Goal: Task Accomplishment & Management: Complete application form

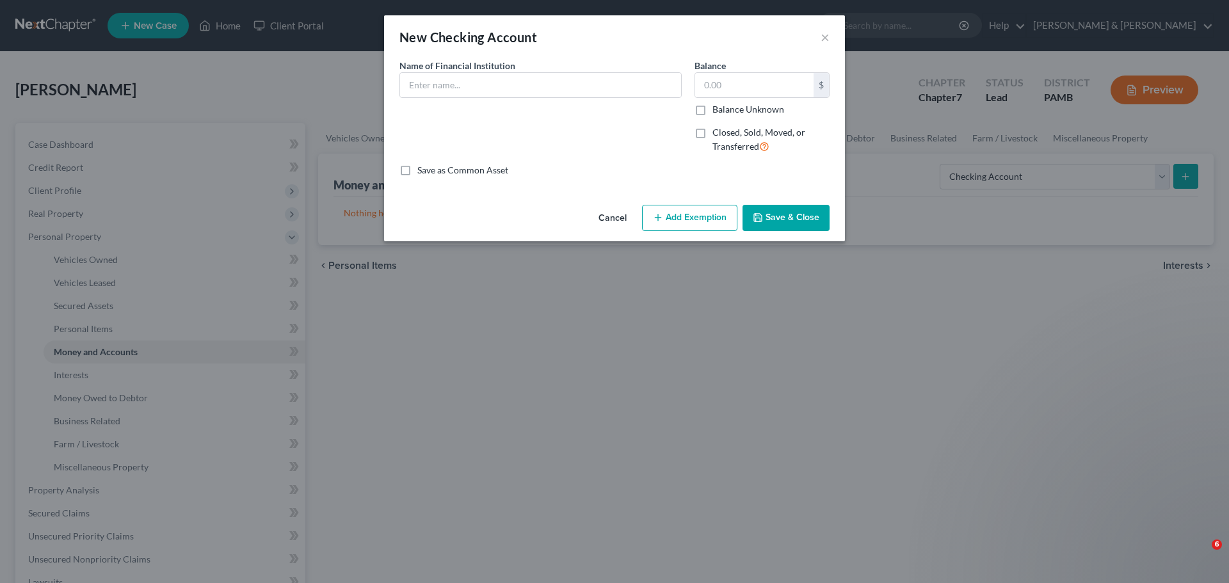
select select "checking"
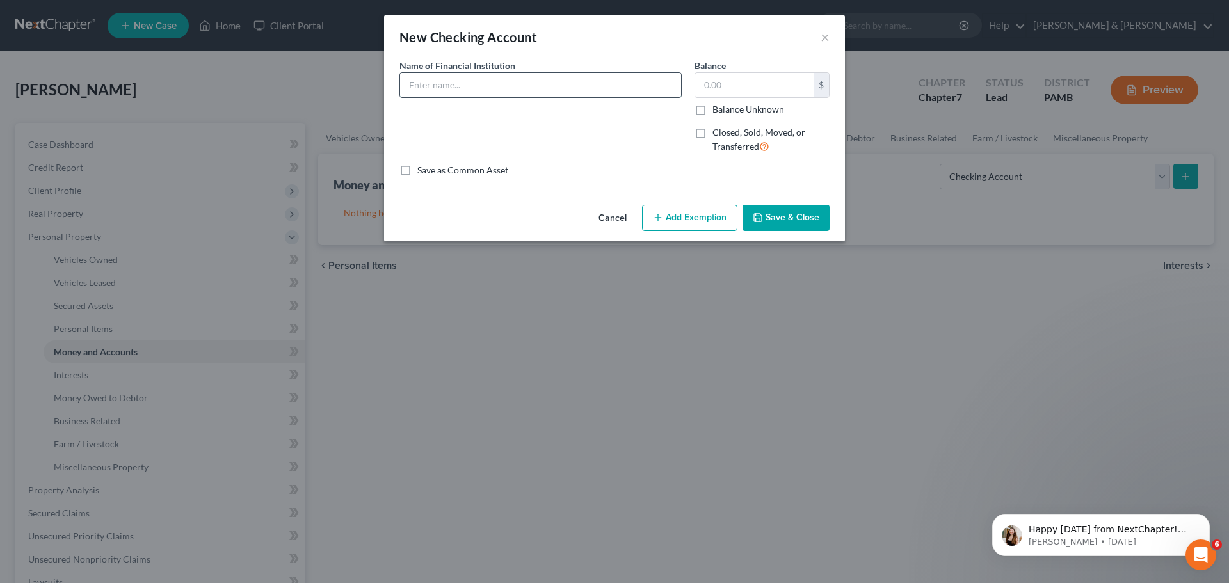
click at [632, 80] on input "text" at bounding box center [540, 85] width 281 height 24
type input "Truist Bank"
type input "10.00"
click at [710, 212] on button "Add Exemption" at bounding box center [689, 218] width 95 height 27
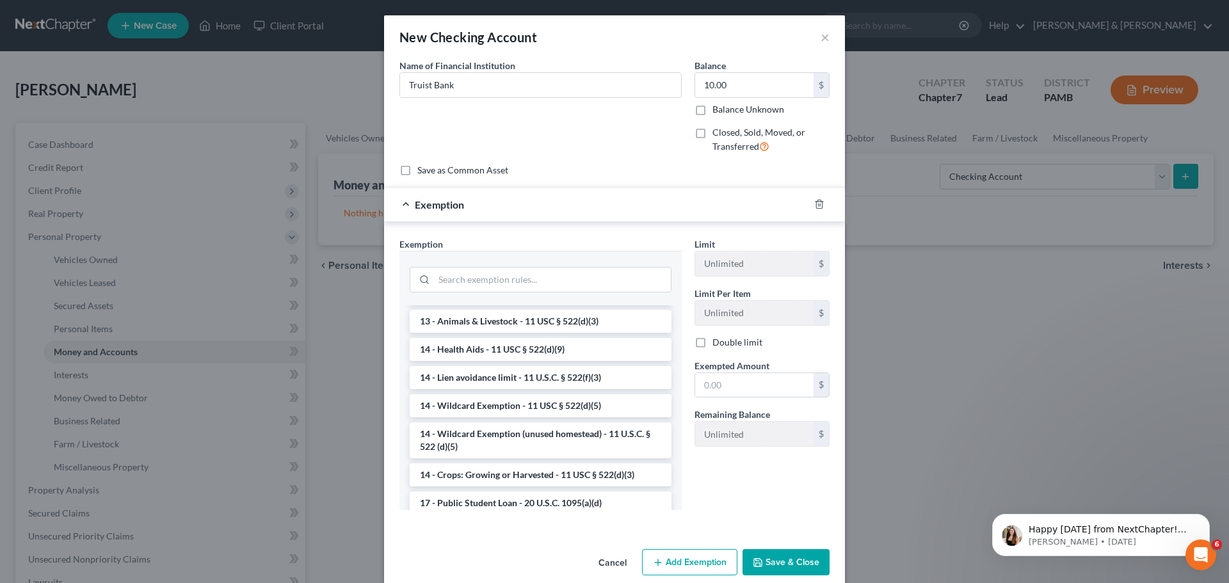
scroll to position [256, 0]
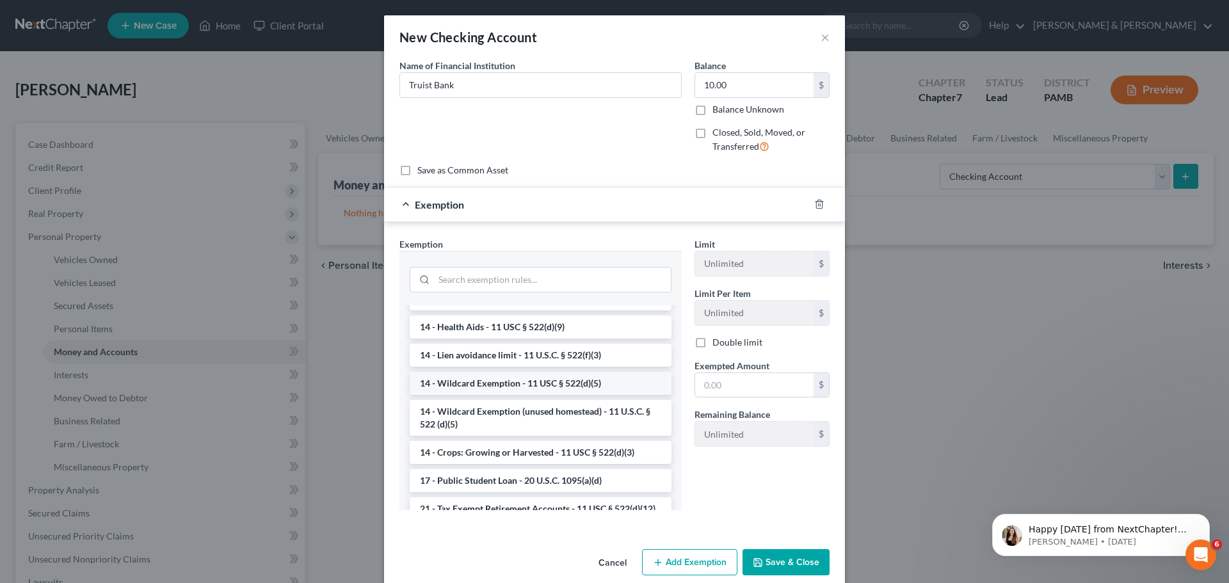
click at [577, 382] on li "14 - Wildcard Exemption - 11 USC § 522(d)(5)" at bounding box center [541, 383] width 262 height 23
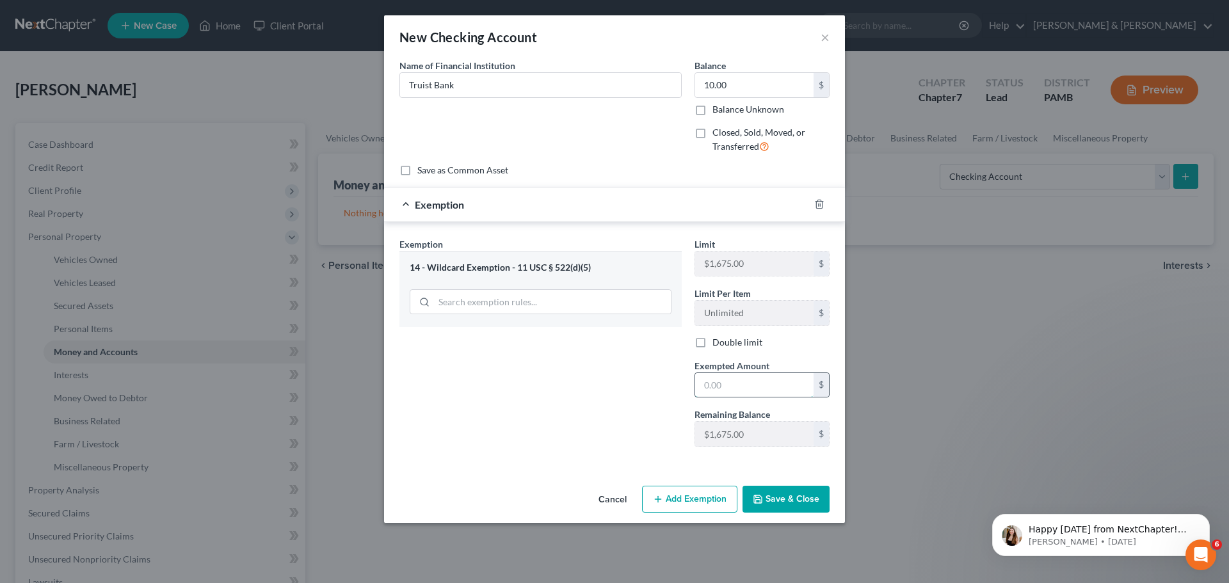
click at [727, 394] on input "text" at bounding box center [754, 385] width 118 height 24
type input "10.00"
click at [780, 494] on button "Save & Close" at bounding box center [785, 499] width 87 height 27
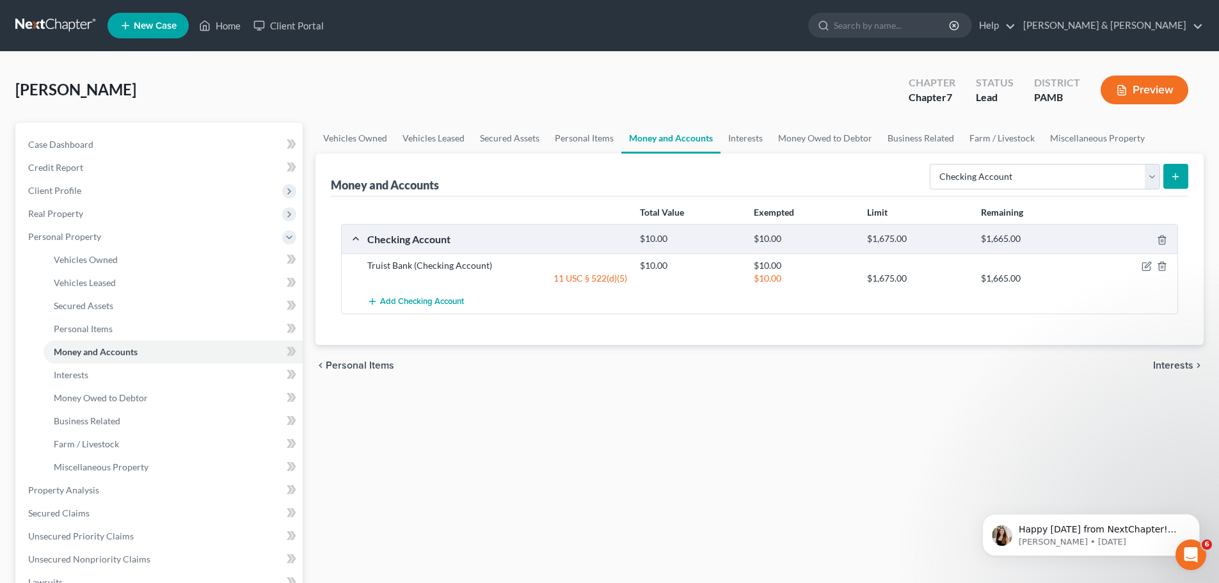
click at [1173, 172] on icon "submit" at bounding box center [1176, 177] width 10 height 10
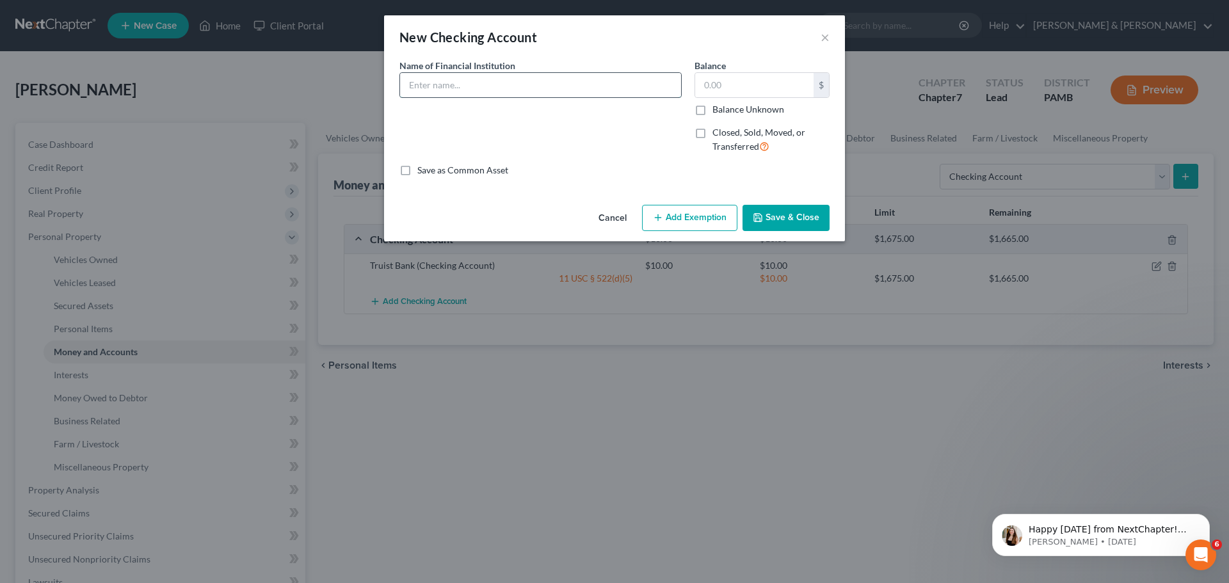
click at [634, 79] on input "text" at bounding box center [540, 85] width 281 height 24
type input "Service First Credit Union"
type input "400.00"
click at [673, 211] on button "Add Exemption" at bounding box center [689, 218] width 95 height 27
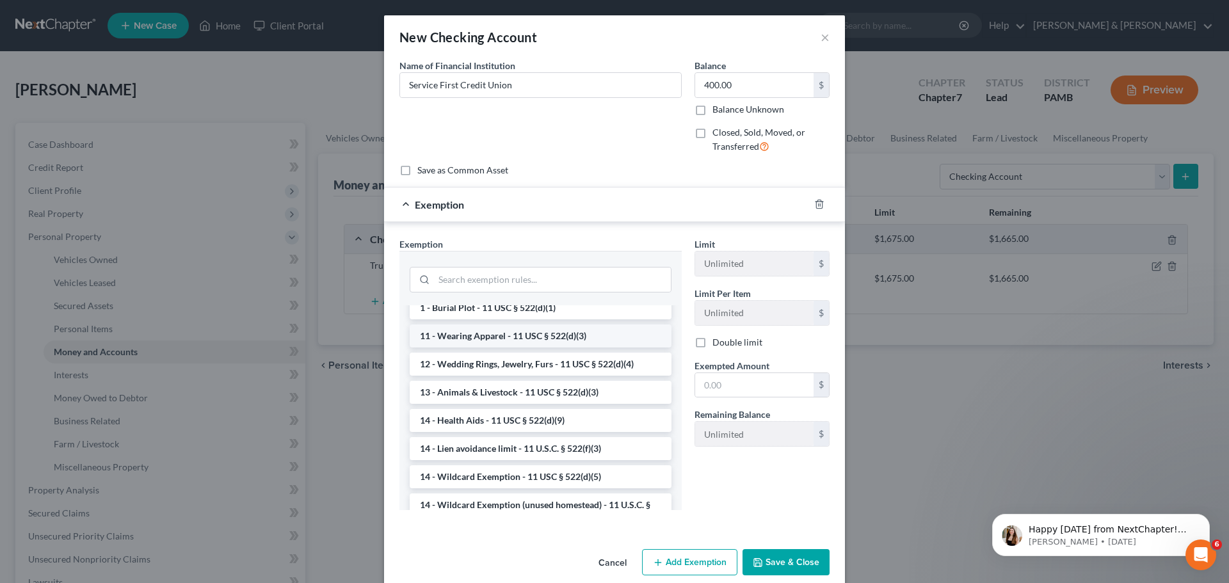
scroll to position [192, 0]
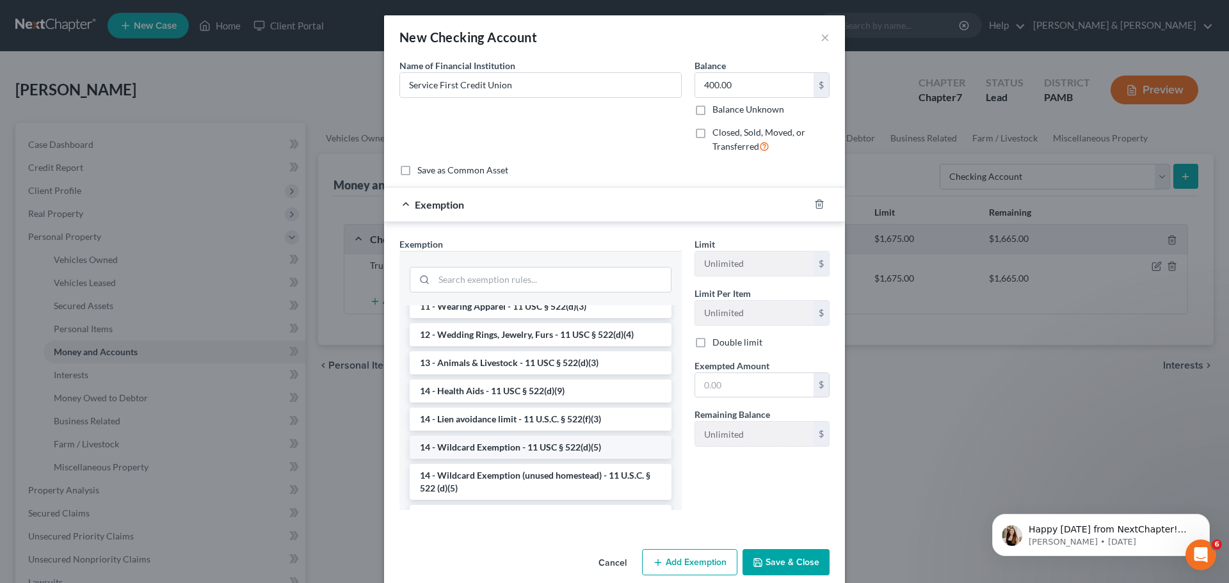
click at [553, 449] on li "14 - Wildcard Exemption - 11 USC § 522(d)(5)" at bounding box center [541, 447] width 262 height 23
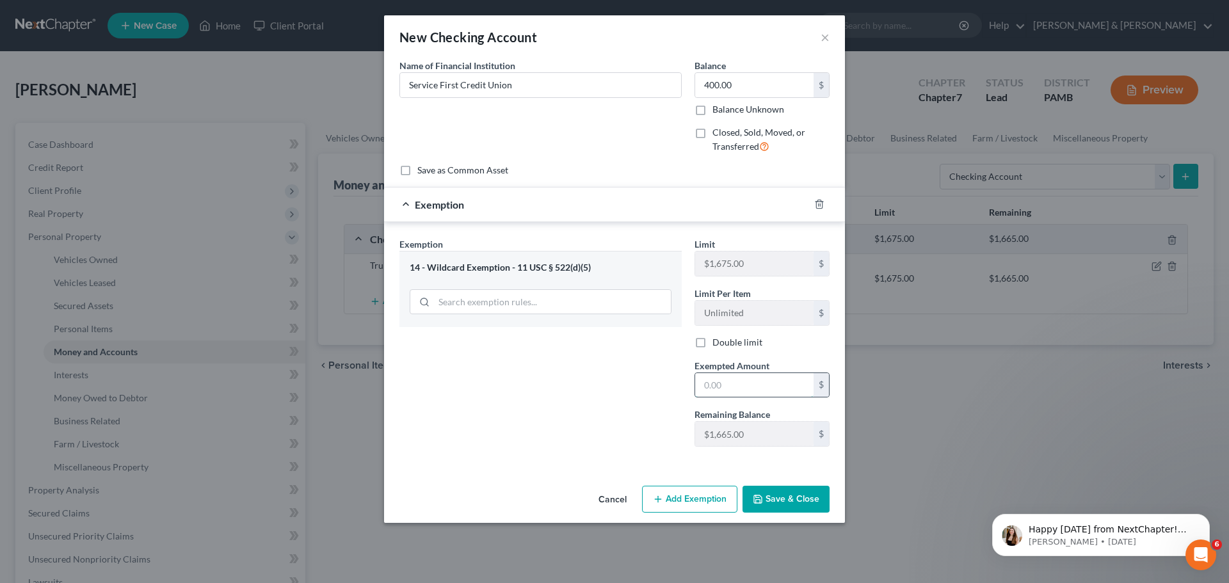
click at [761, 392] on input "text" at bounding box center [754, 385] width 118 height 24
type input "400.00"
click at [777, 496] on button "Save & Close" at bounding box center [785, 499] width 87 height 27
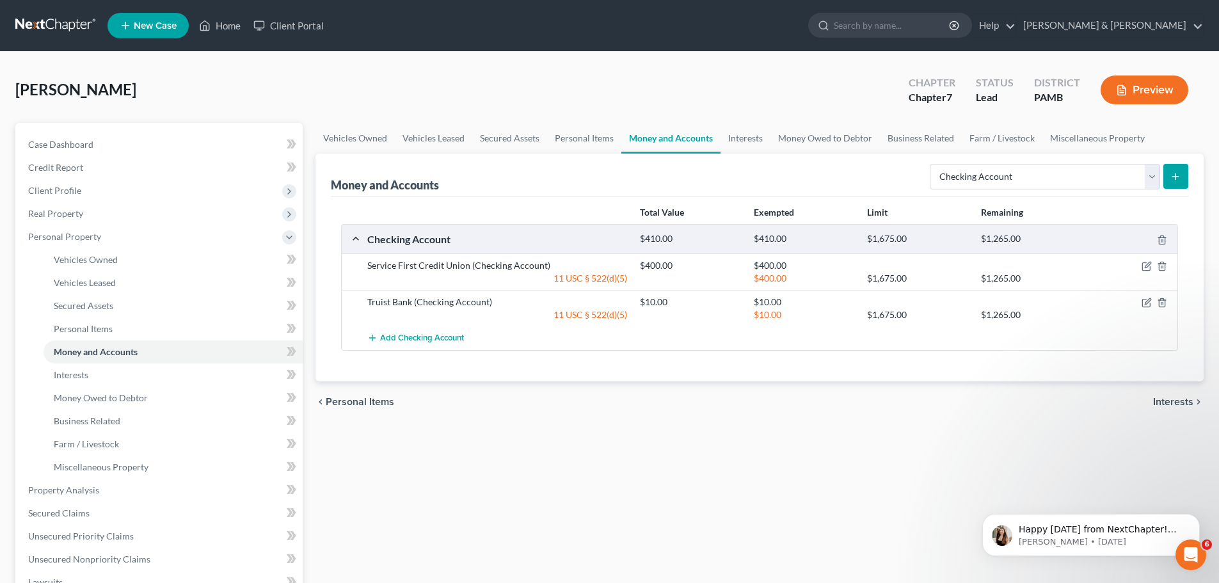
click at [1177, 180] on icon "submit" at bounding box center [1176, 177] width 10 height 10
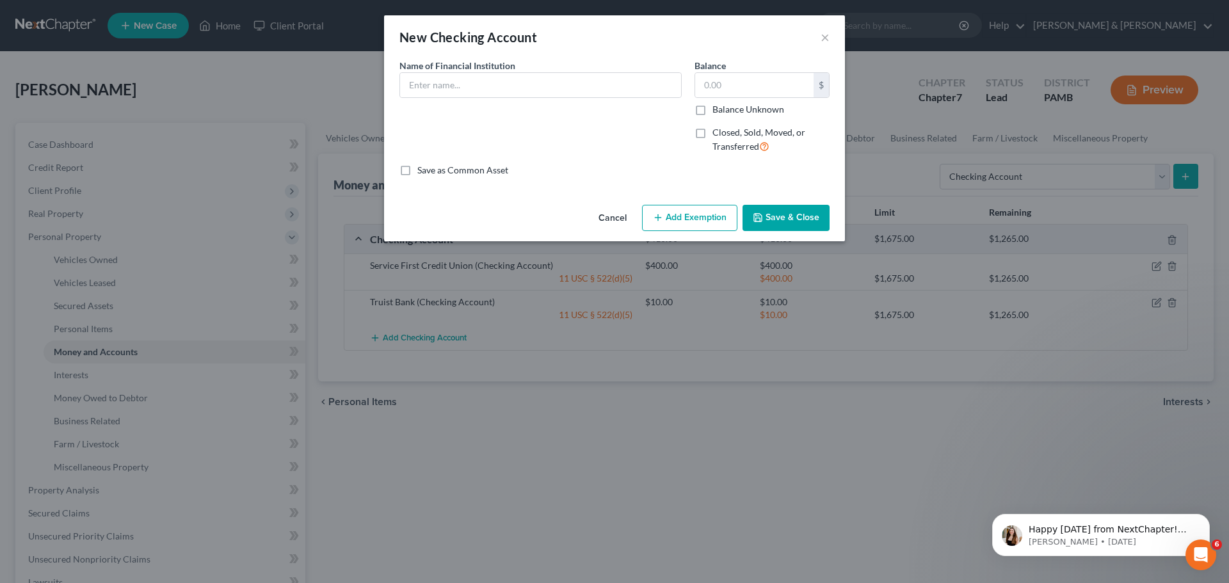
click at [984, 428] on div "New Checking Account × An exemption set must first be selected from the Filing …" at bounding box center [614, 291] width 1229 height 583
click at [1078, 173] on div "New Checking Account × An exemption set must first be selected from the Filing …" at bounding box center [614, 291] width 1229 height 583
click at [618, 212] on button "Cancel" at bounding box center [612, 219] width 49 height 26
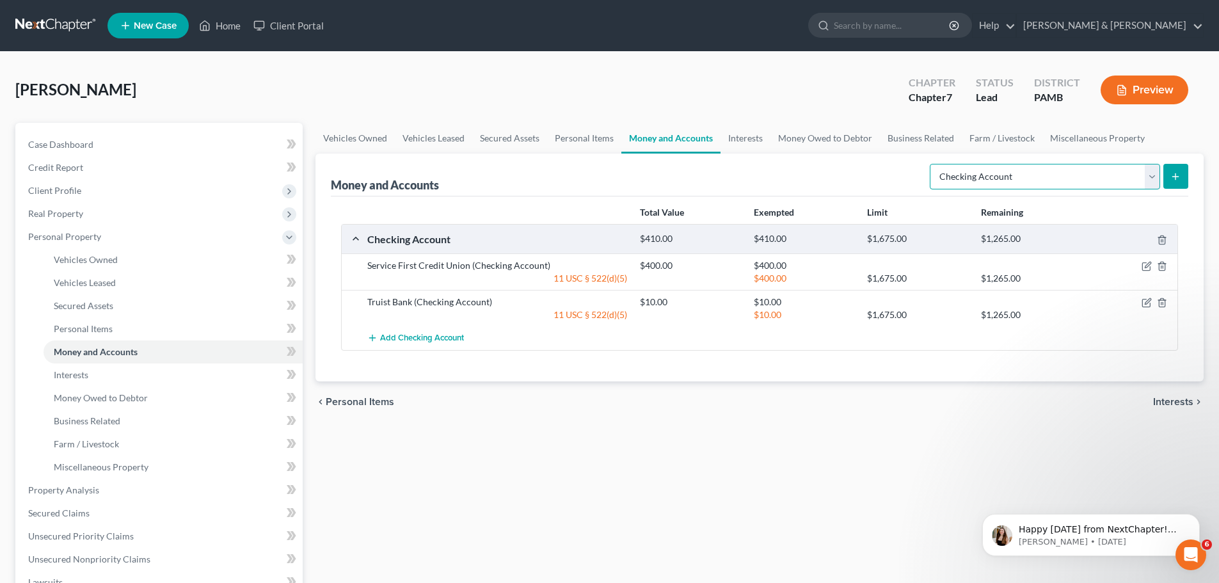
click at [1052, 174] on select "Select Account Type Brokerage Cash on Hand Certificates of Deposit Checking Acc…" at bounding box center [1045, 177] width 230 height 26
select select "savings"
click at [932, 164] on select "Select Account Type Brokerage Cash on Hand Certificates of Deposit Checking Acc…" at bounding box center [1045, 177] width 230 height 26
click at [1177, 175] on icon "submit" at bounding box center [1176, 177] width 10 height 10
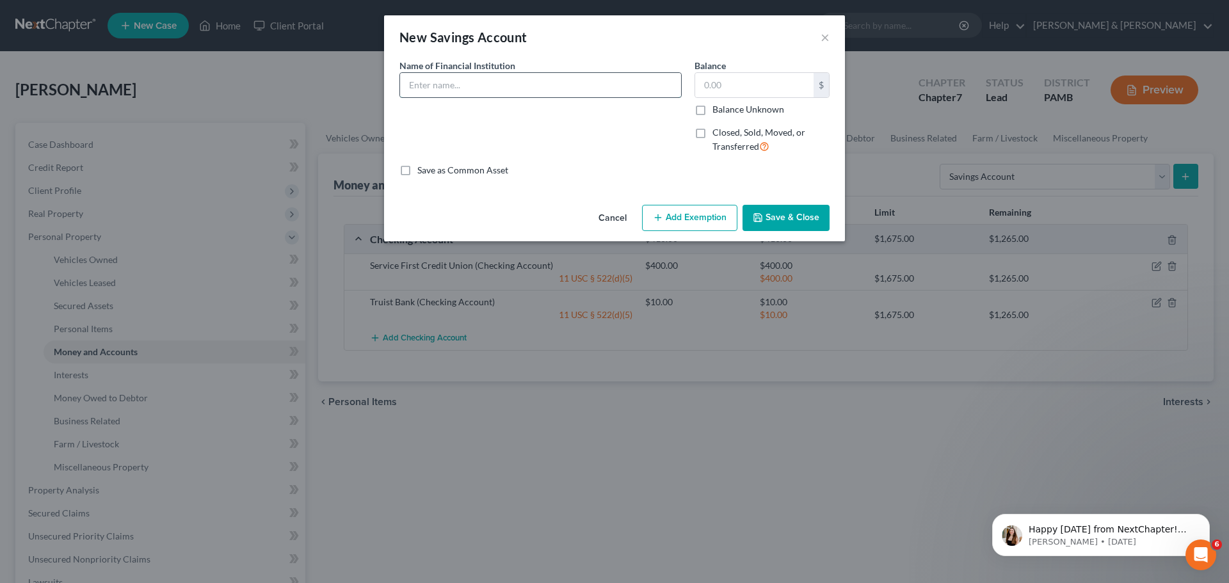
click at [637, 88] on input "text" at bounding box center [540, 85] width 281 height 24
type input "Service First Credit Union"
click at [721, 84] on input "text" at bounding box center [754, 85] width 118 height 24
type input "20.00"
click at [714, 214] on button "Add Exemption" at bounding box center [689, 218] width 95 height 27
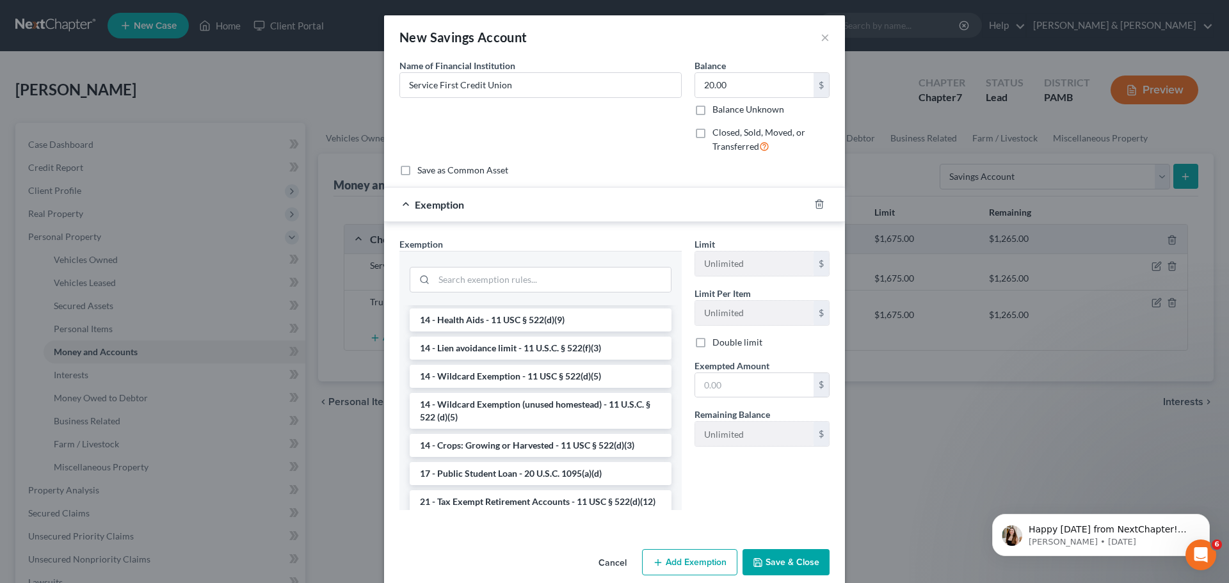
scroll to position [320, 0]
click at [585, 383] on li "14 - Wildcard Exemption - 11 USC § 522(d)(5)" at bounding box center [541, 375] width 262 height 23
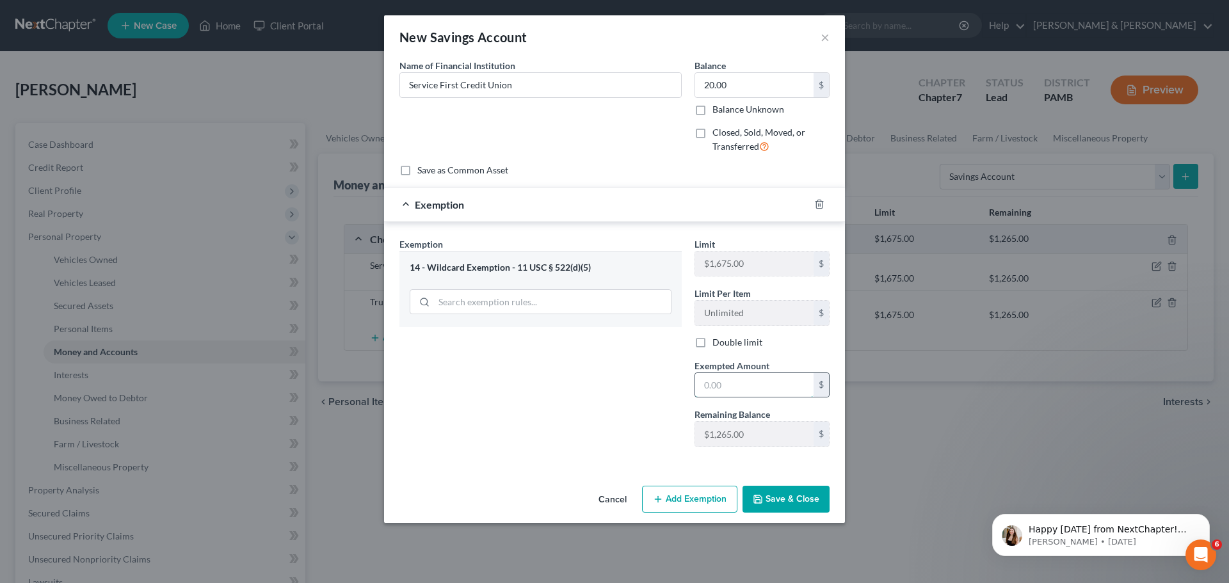
click at [726, 377] on input "text" at bounding box center [754, 385] width 118 height 24
click at [751, 387] on input "20.00" at bounding box center [754, 385] width 118 height 24
type input "20.00"
click at [755, 497] on icon "button" at bounding box center [758, 499] width 10 height 10
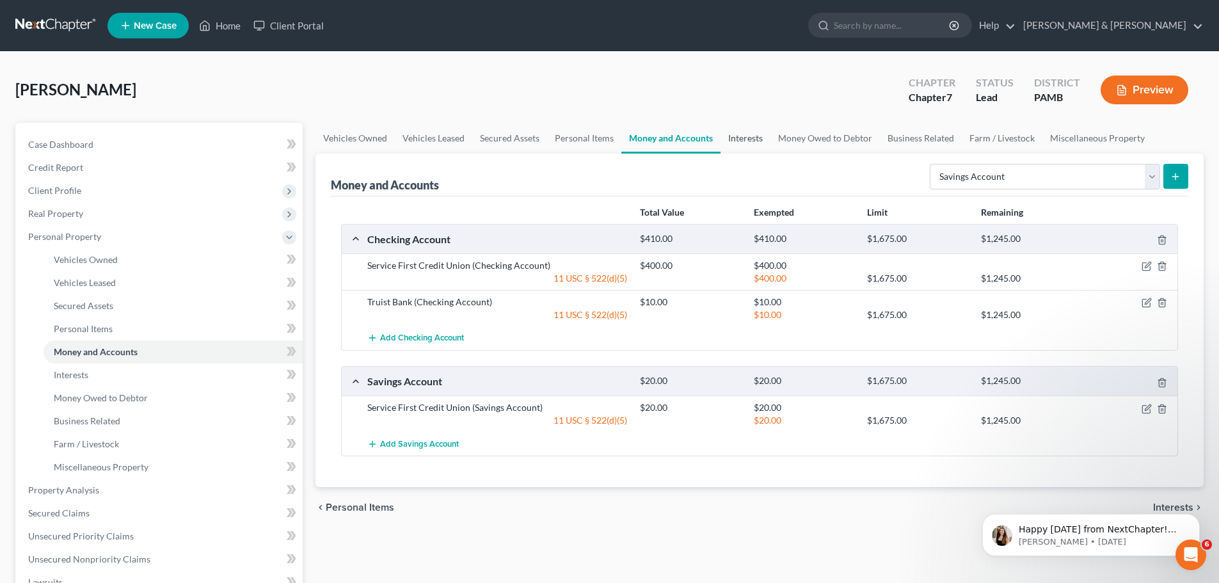
click at [755, 134] on link "Interests" at bounding box center [746, 138] width 50 height 31
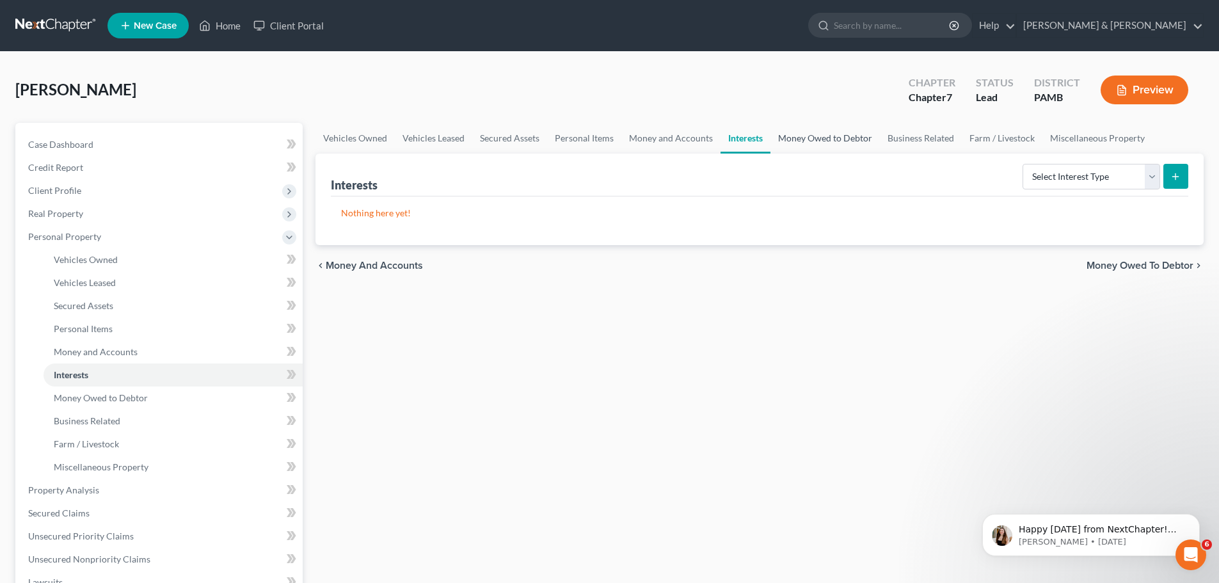
click at [794, 138] on link "Money Owed to Debtor" at bounding box center [825, 138] width 109 height 31
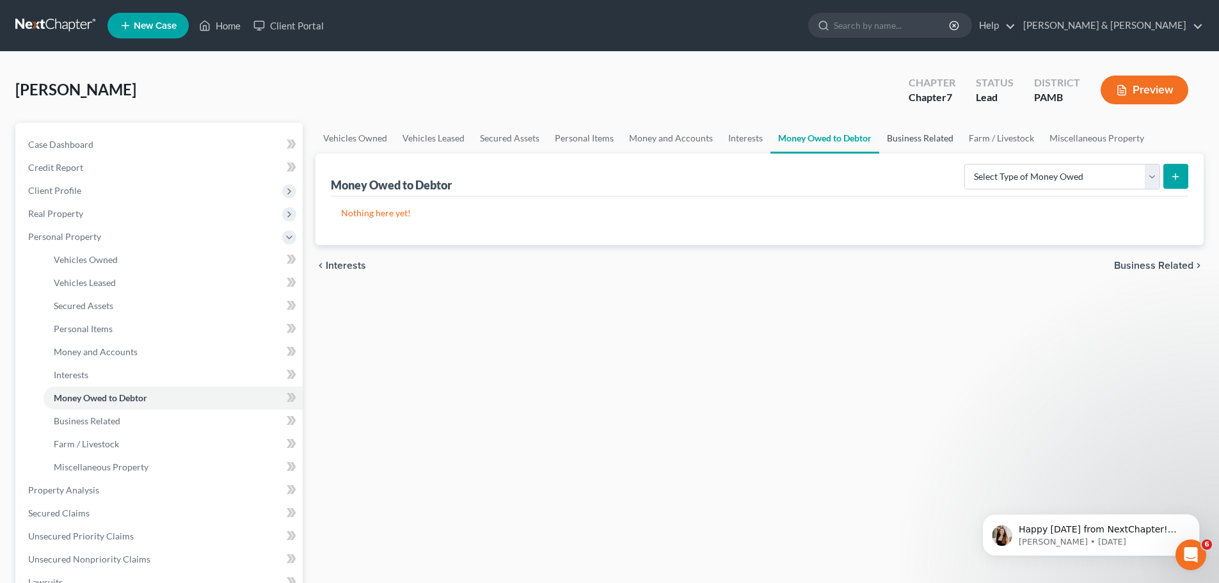
click at [902, 143] on link "Business Related" at bounding box center [920, 138] width 82 height 31
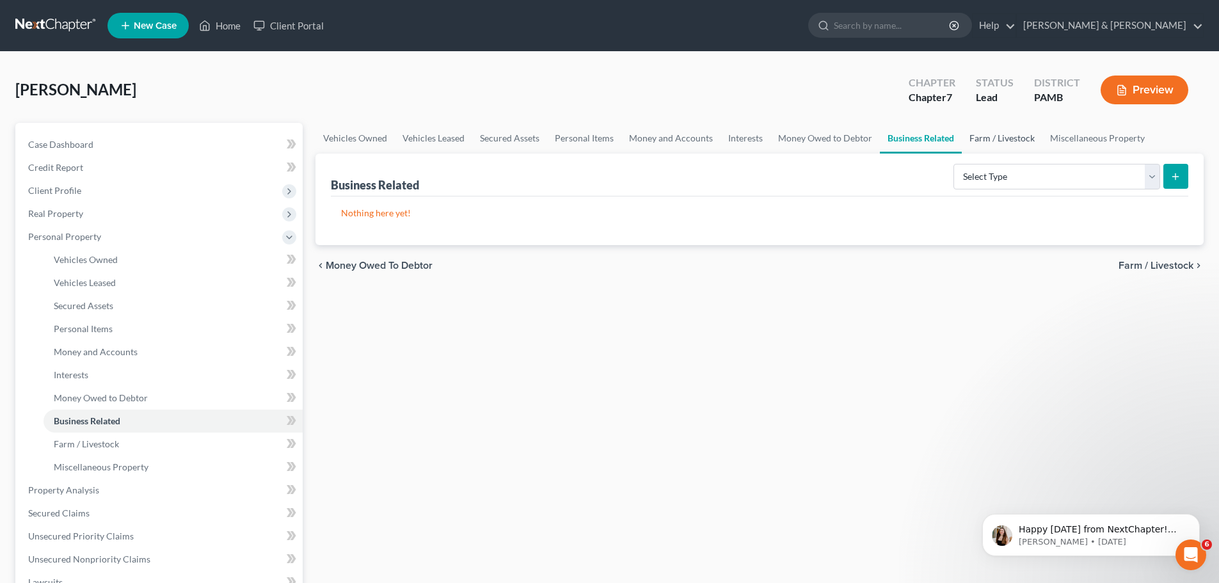
click at [991, 141] on link "Farm / Livestock" at bounding box center [1002, 138] width 81 height 31
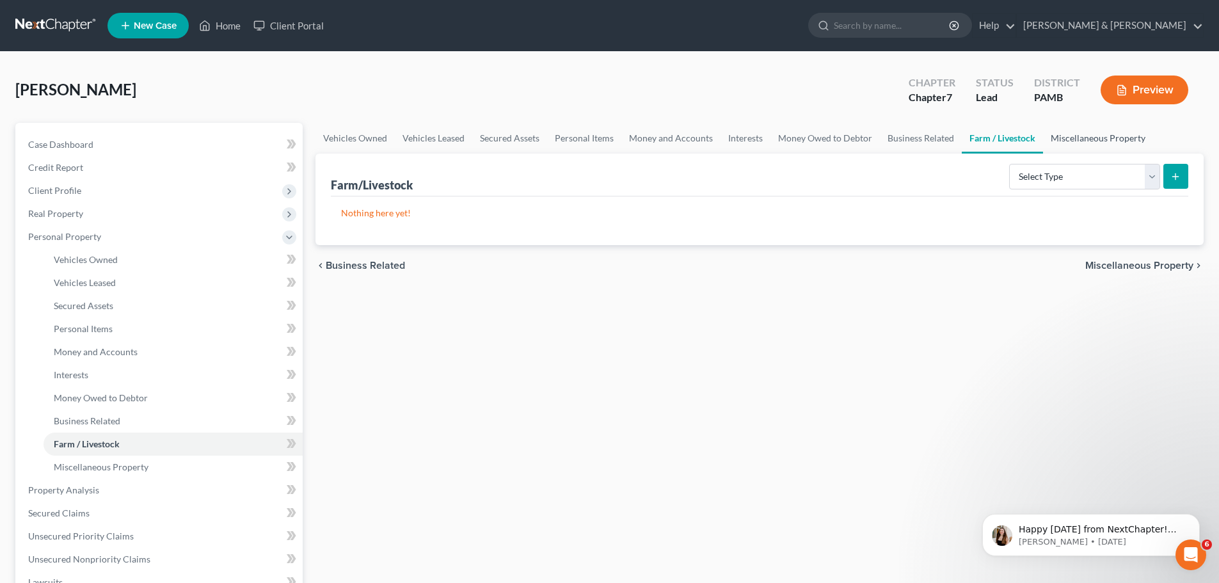
click at [1092, 132] on link "Miscellaneous Property" at bounding box center [1098, 138] width 110 height 31
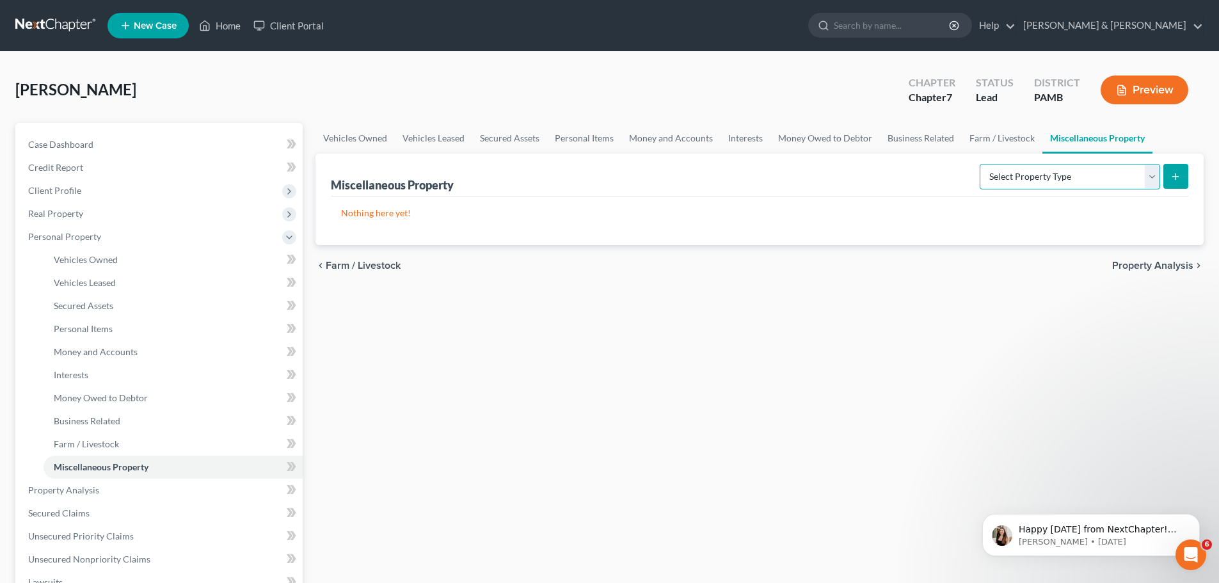
click at [1148, 173] on select "Select Property Type Assigned for Creditor Benefit [DATE] Holding for Another N…" at bounding box center [1070, 177] width 180 height 26
click at [982, 143] on link "Farm / Livestock" at bounding box center [1002, 138] width 81 height 31
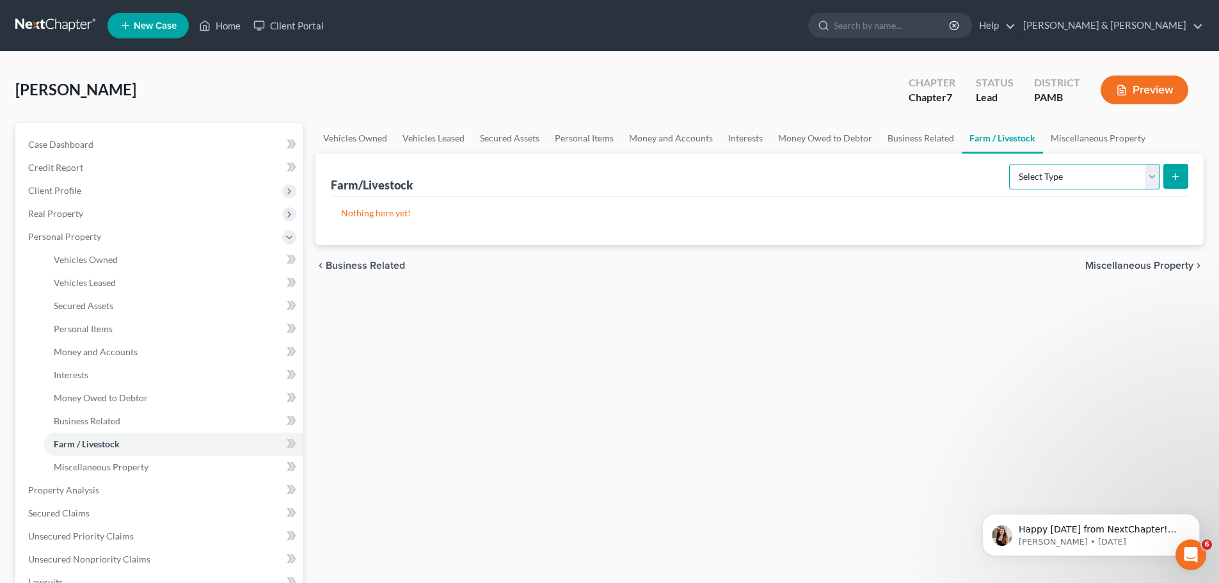
click at [1149, 178] on select "Select Type Animals & Livestock Crops: Growing or Harvested Farming Equipment F…" at bounding box center [1084, 177] width 151 height 26
click at [930, 140] on link "Business Related" at bounding box center [921, 138] width 82 height 31
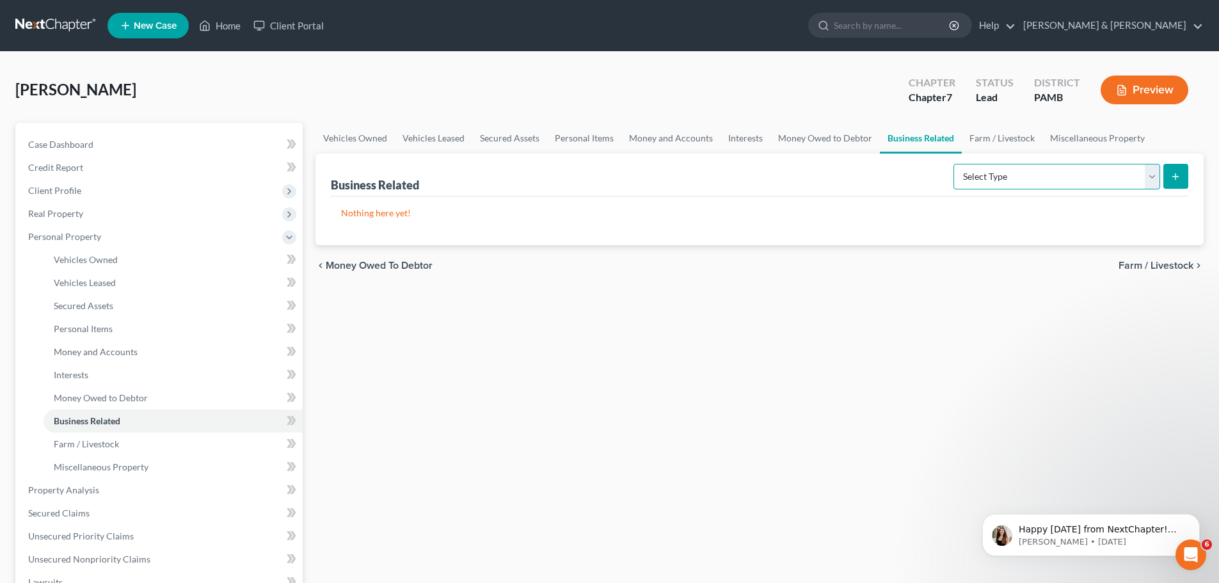
click at [1149, 179] on select "Select Type Customer Lists Franchises Inventory Licenses Machinery Office Equip…" at bounding box center [1057, 177] width 207 height 26
click at [861, 140] on link "Money Owed to Debtor" at bounding box center [825, 138] width 109 height 31
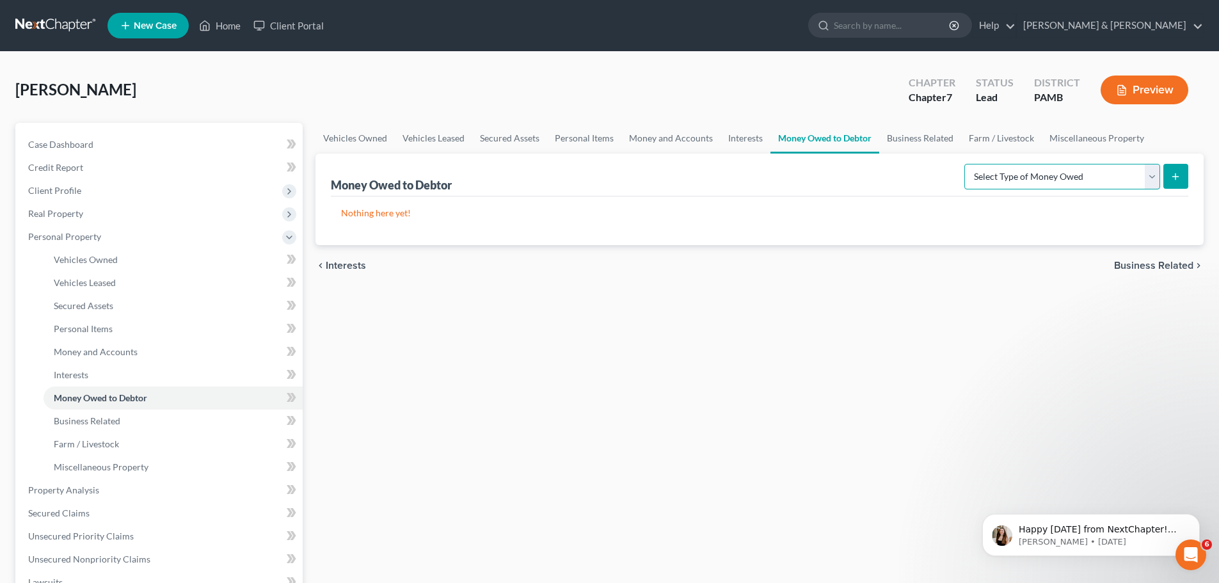
click at [1151, 177] on select "Select Type of Money Owed Accounts Receivable Alimony Child Support Claims Agai…" at bounding box center [1062, 177] width 196 height 26
click at [751, 143] on link "Interests" at bounding box center [746, 138] width 50 height 31
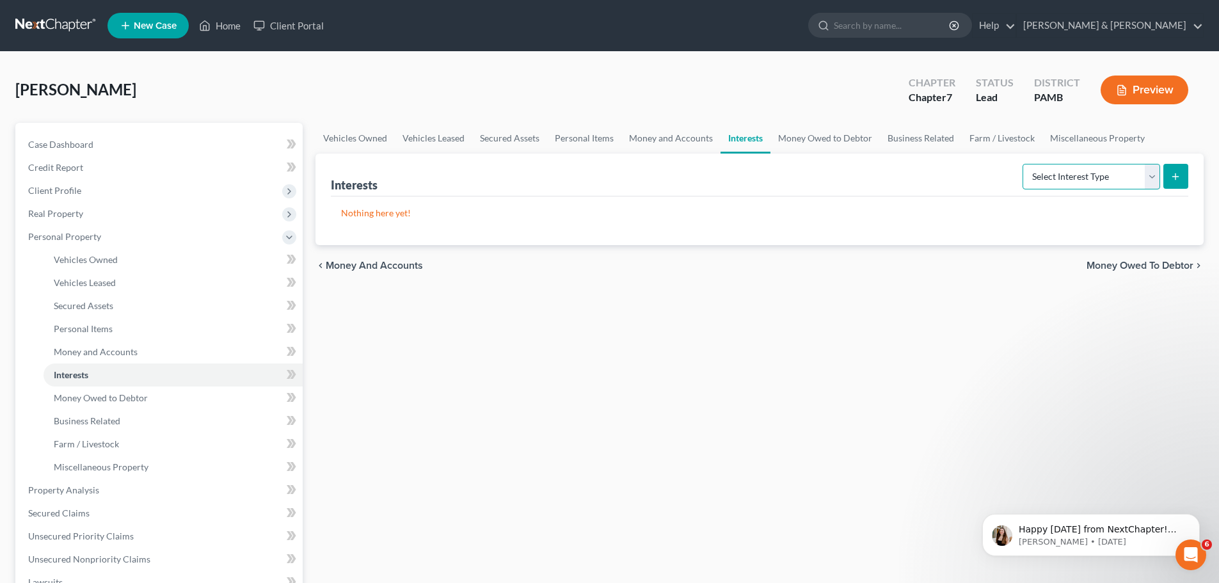
click at [1149, 180] on select "Select Interest Type 401K Annuity Bond Education IRA Government Bond Government…" at bounding box center [1092, 177] width 138 height 26
select select "401k"
click at [1024, 164] on select "Select Interest Type 401K Annuity Bond Education IRA Government Bond Government…" at bounding box center [1092, 177] width 138 height 26
click at [1174, 175] on icon "submit" at bounding box center [1176, 177] width 10 height 10
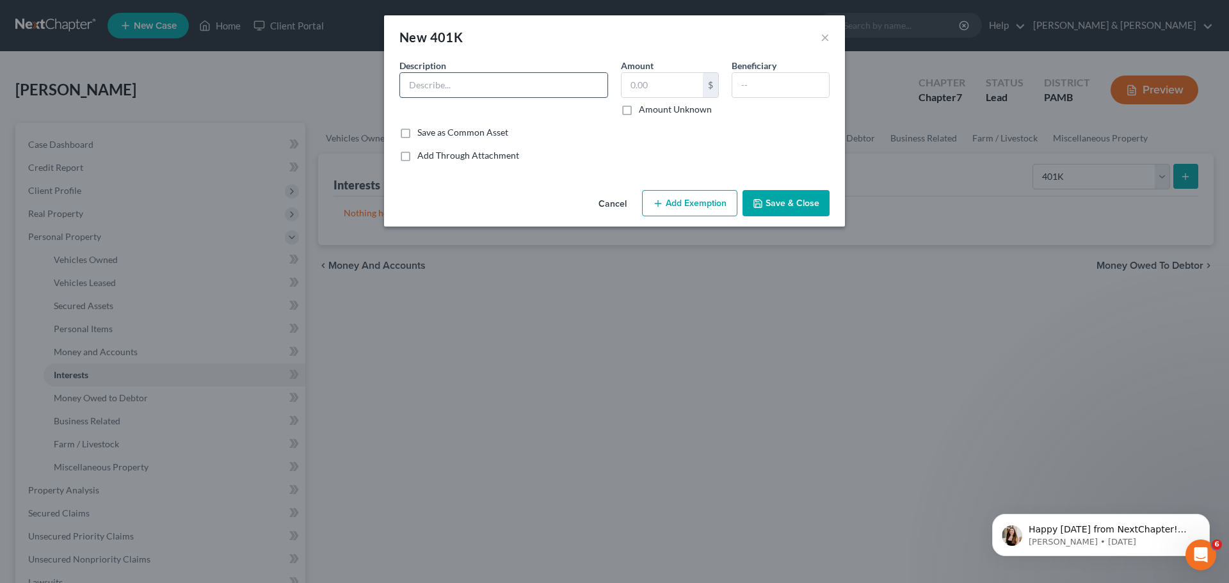
click at [554, 90] on input "text" at bounding box center [503, 85] width 207 height 24
type input "401K through [PERSON_NAME]"
click at [644, 81] on input "text" at bounding box center [661, 85] width 81 height 24
type input "20,000"
click at [752, 79] on input "text" at bounding box center [780, 85] width 97 height 24
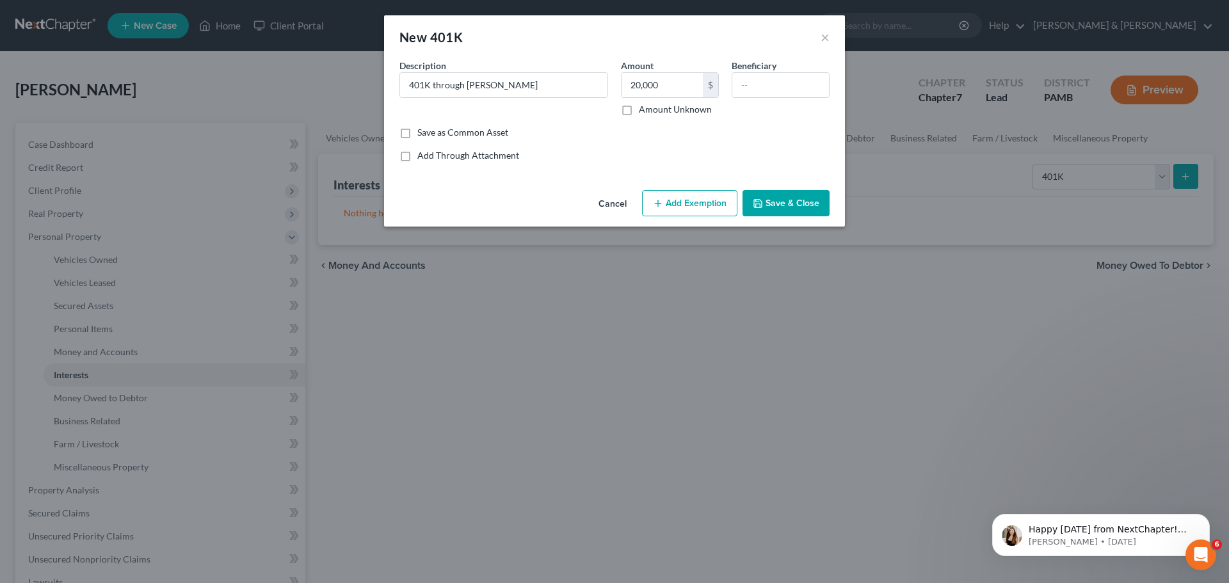
click at [700, 198] on button "Add Exemption" at bounding box center [689, 203] width 95 height 27
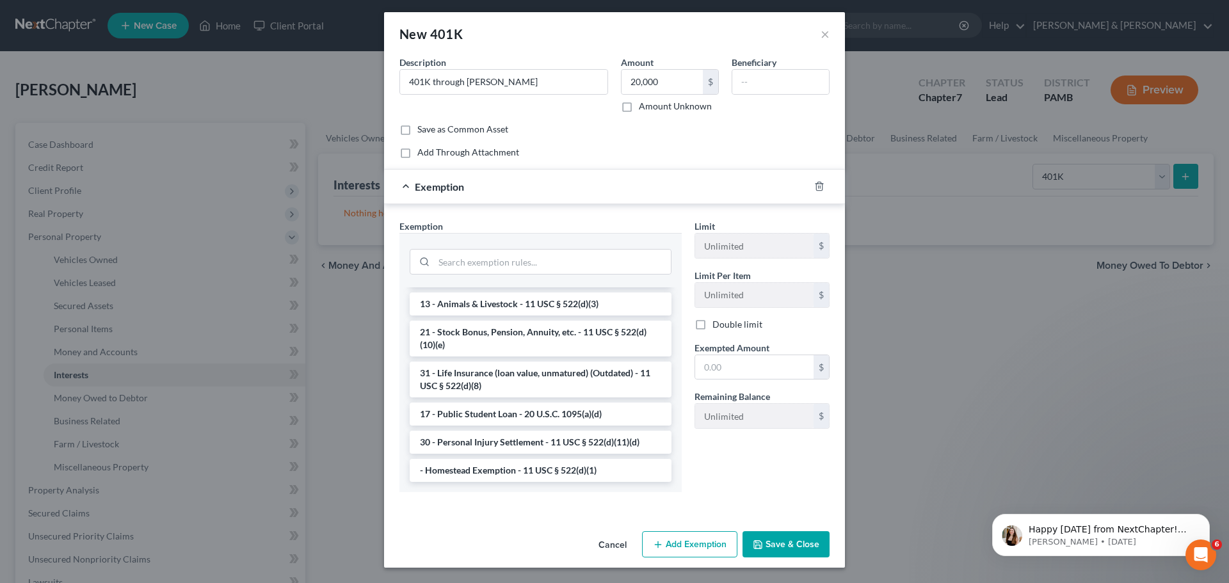
scroll to position [1029, 0]
click at [573, 333] on li "21 - Stock Bonus, Pension, Annuity, etc. - 11 USC § 522(d)(10)(e)" at bounding box center [541, 339] width 262 height 36
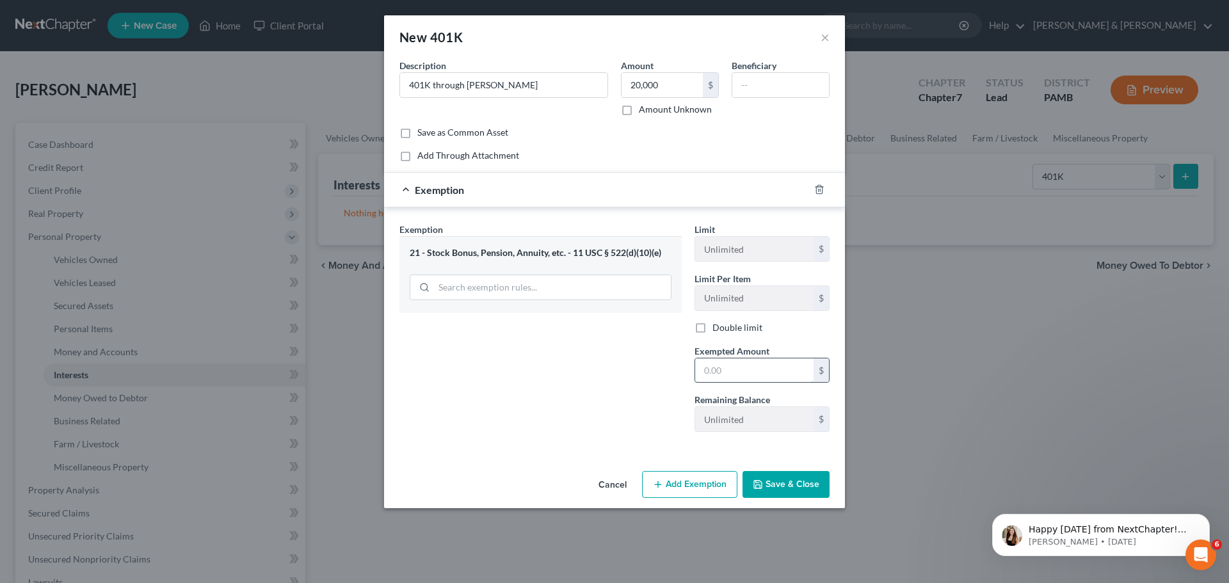
click at [757, 376] on input "text" at bounding box center [754, 370] width 118 height 24
type input "20,000"
click at [782, 483] on button "Save & Close" at bounding box center [785, 484] width 87 height 27
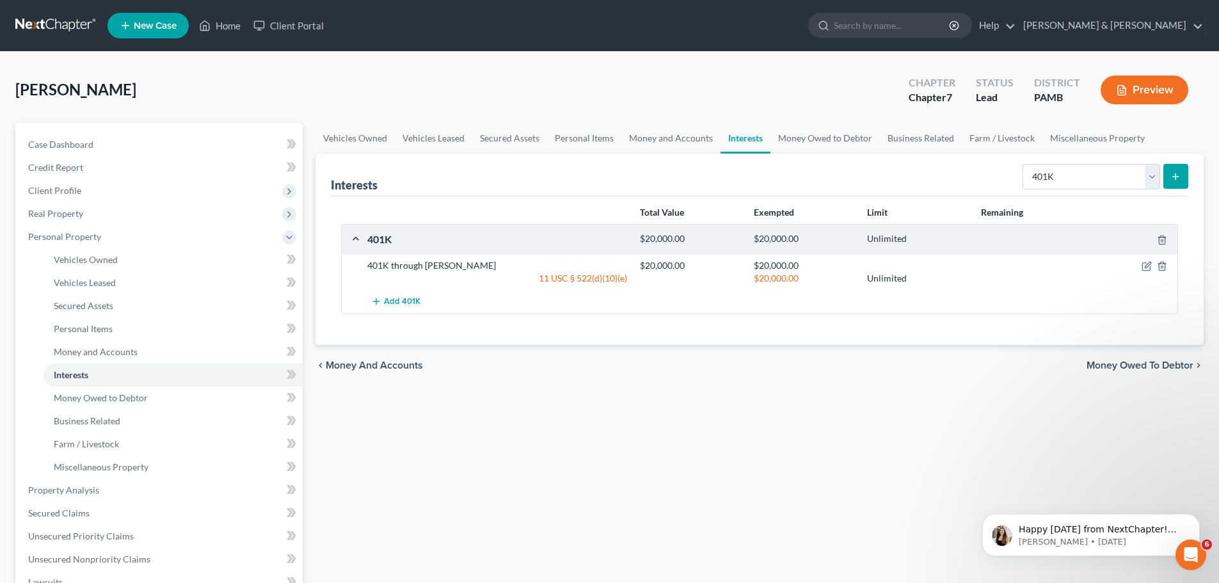
click at [1174, 173] on icon "submit" at bounding box center [1176, 177] width 10 height 10
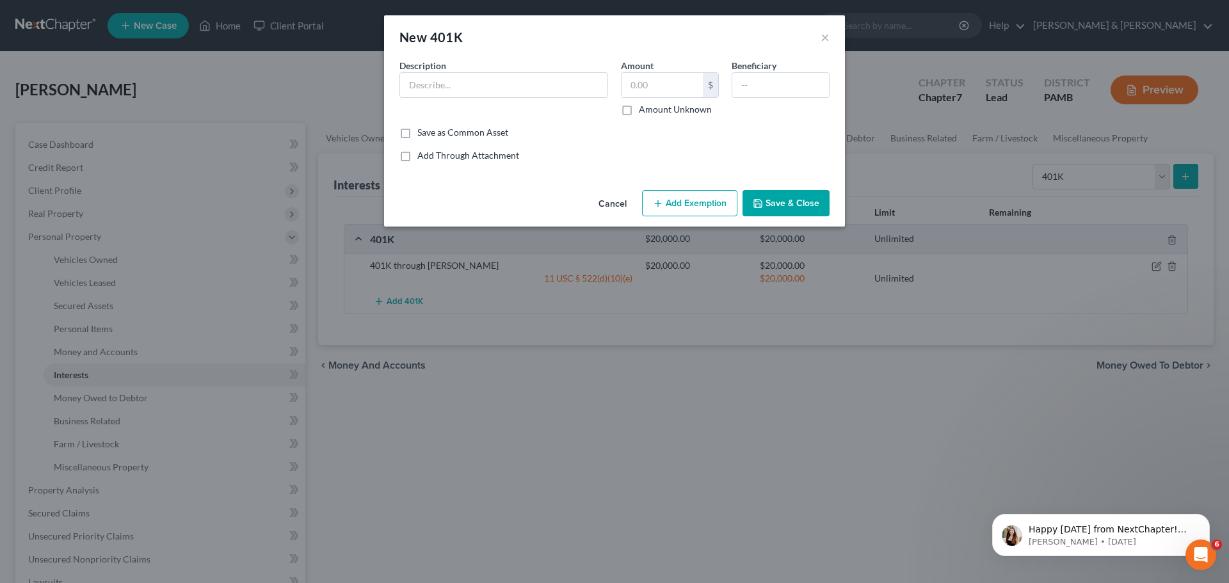
click at [867, 418] on div "New 401K × An exemption set must first be selected from the Filing Information …" at bounding box center [614, 291] width 1229 height 583
click at [1158, 172] on div "New 401K × An exemption set must first be selected from the Filing Information …" at bounding box center [614, 291] width 1229 height 583
click at [604, 201] on button "Cancel" at bounding box center [612, 204] width 49 height 26
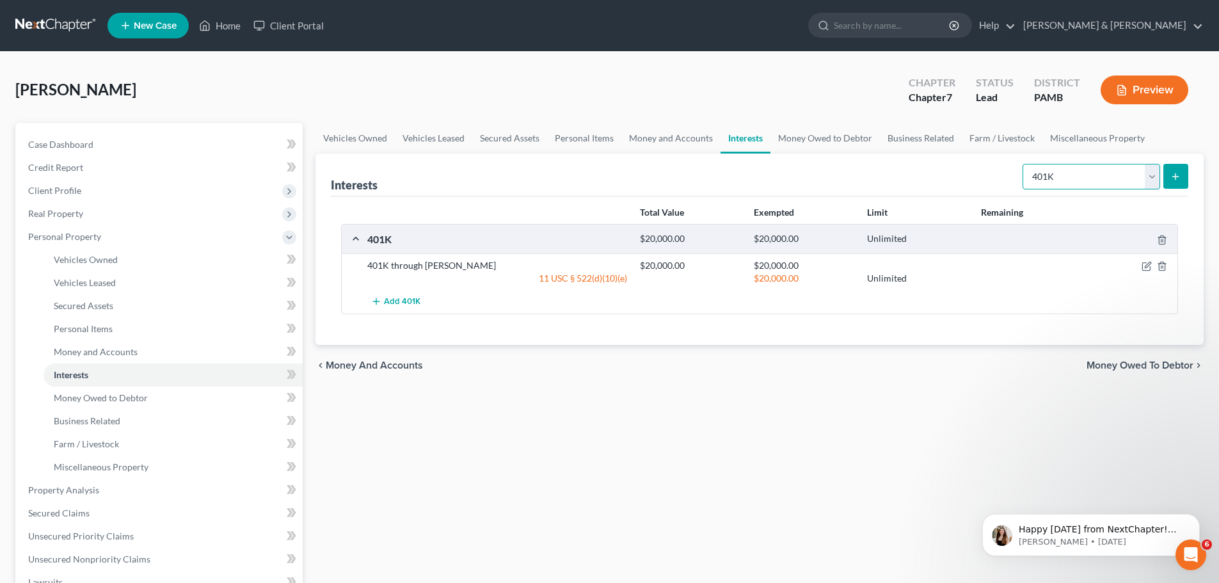
click at [1149, 174] on select "Select Interest Type 401K Annuity Bond Education IRA Government Bond Government…" at bounding box center [1092, 177] width 138 height 26
click at [802, 133] on link "Money Owed to Debtor" at bounding box center [825, 138] width 109 height 31
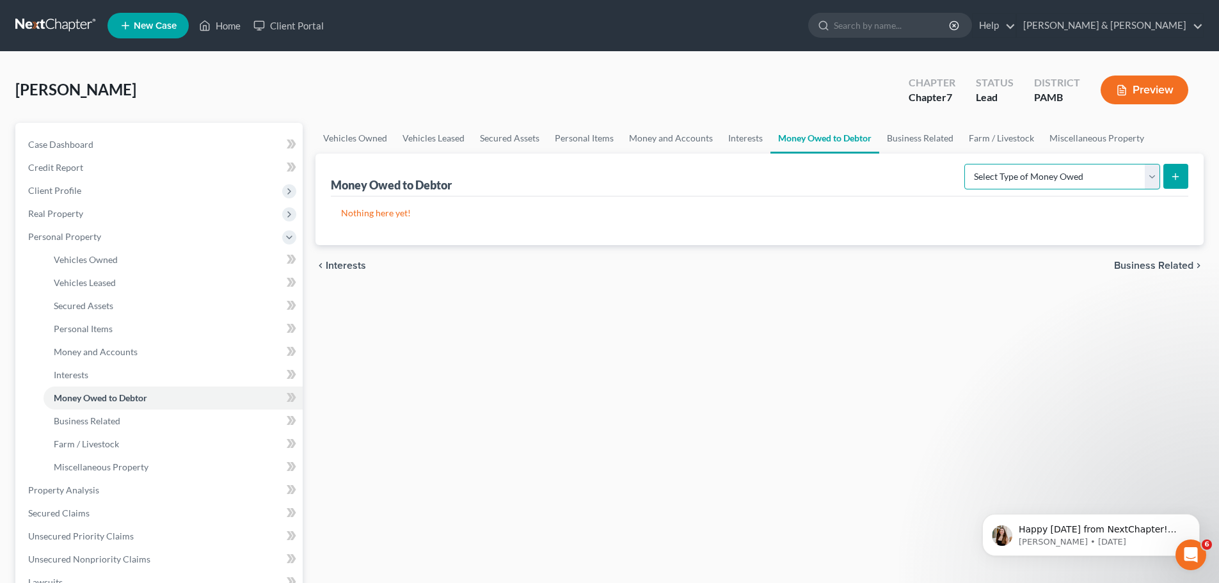
click at [1154, 175] on select "Select Type of Money Owed Accounts Receivable Alimony Child Support Claims Agai…" at bounding box center [1062, 177] width 196 height 26
click at [748, 139] on link "Interests" at bounding box center [746, 138] width 50 height 31
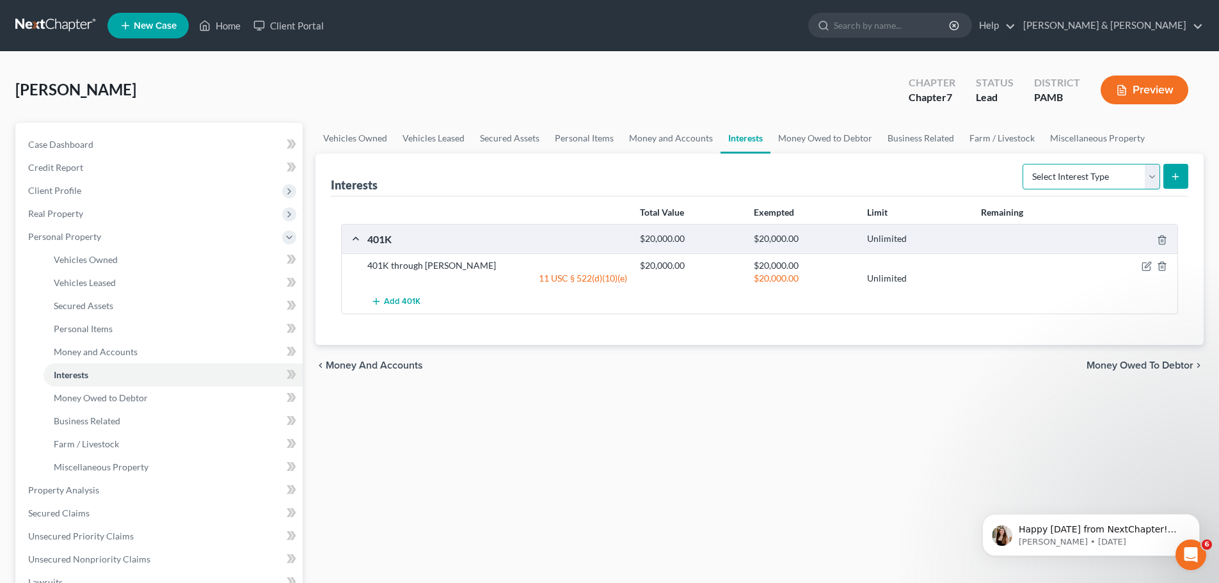
click at [1153, 177] on select "Select Interest Type 401K Annuity Bond Education IRA Government Bond Government…" at bounding box center [1092, 177] width 138 height 26
select select "term_life_insurance"
click at [1024, 164] on select "Select Interest Type 401K Annuity Bond Education IRA Government Bond Government…" at bounding box center [1092, 177] width 138 height 26
click at [1168, 168] on button "submit" at bounding box center [1176, 176] width 25 height 25
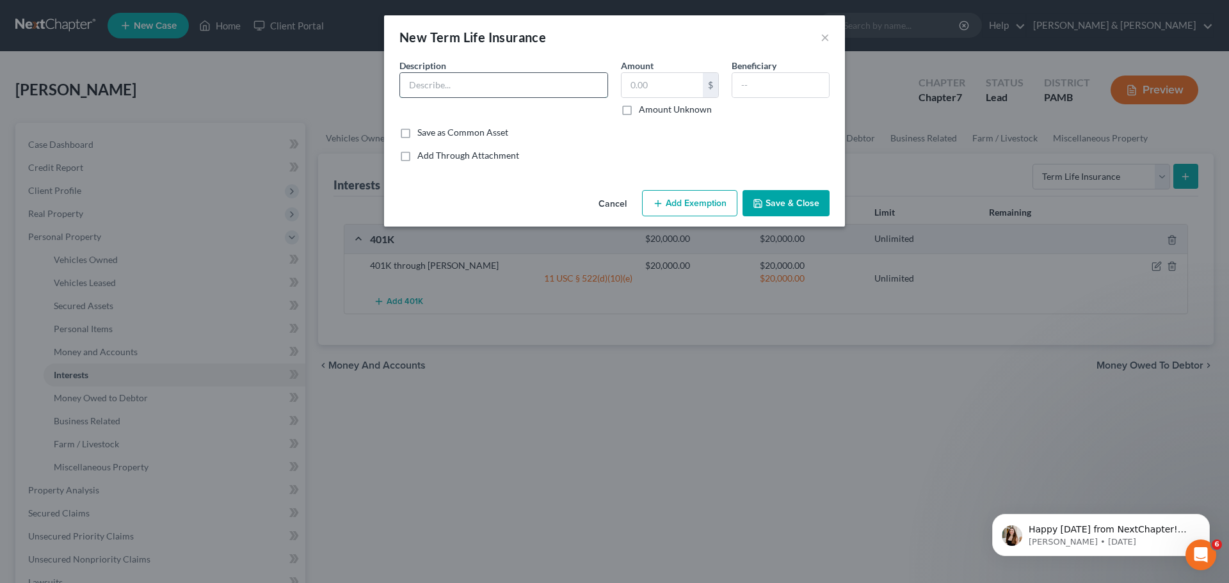
drag, startPoint x: 572, startPoint y: 90, endPoint x: 572, endPoint y: 83, distance: 6.4
click at [572, 90] on input "text" at bounding box center [503, 85] width 207 height 24
type input "Term Insurance"
click at [710, 89] on div "$" at bounding box center [710, 85] width 15 height 24
click at [691, 89] on input "text" at bounding box center [661, 85] width 81 height 24
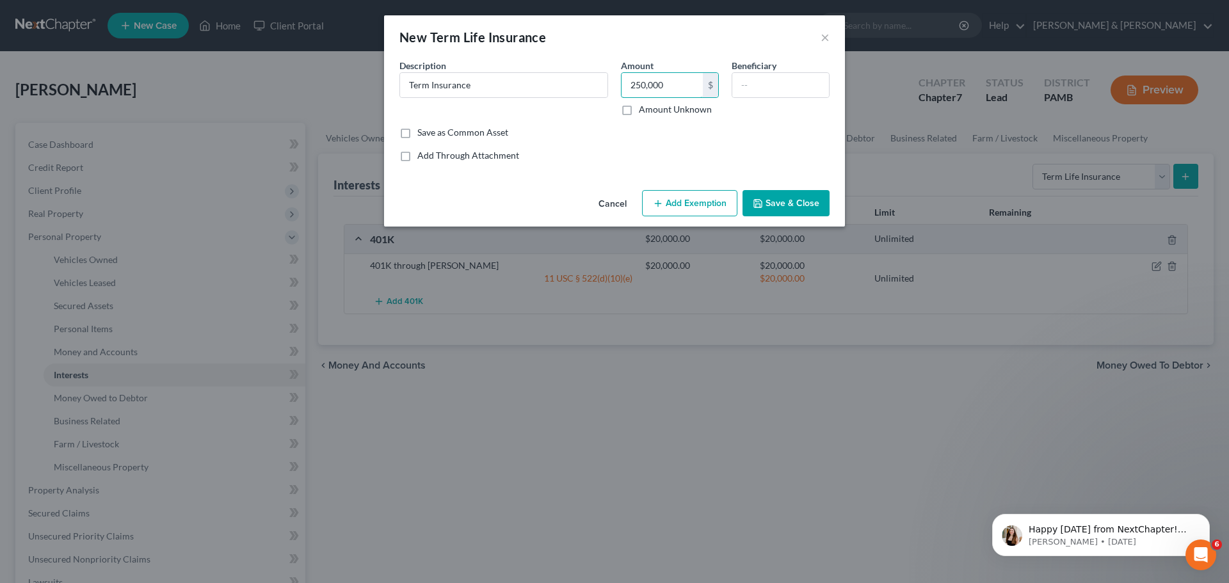
type input "250,000"
click at [703, 208] on button "Add Exemption" at bounding box center [689, 203] width 95 height 27
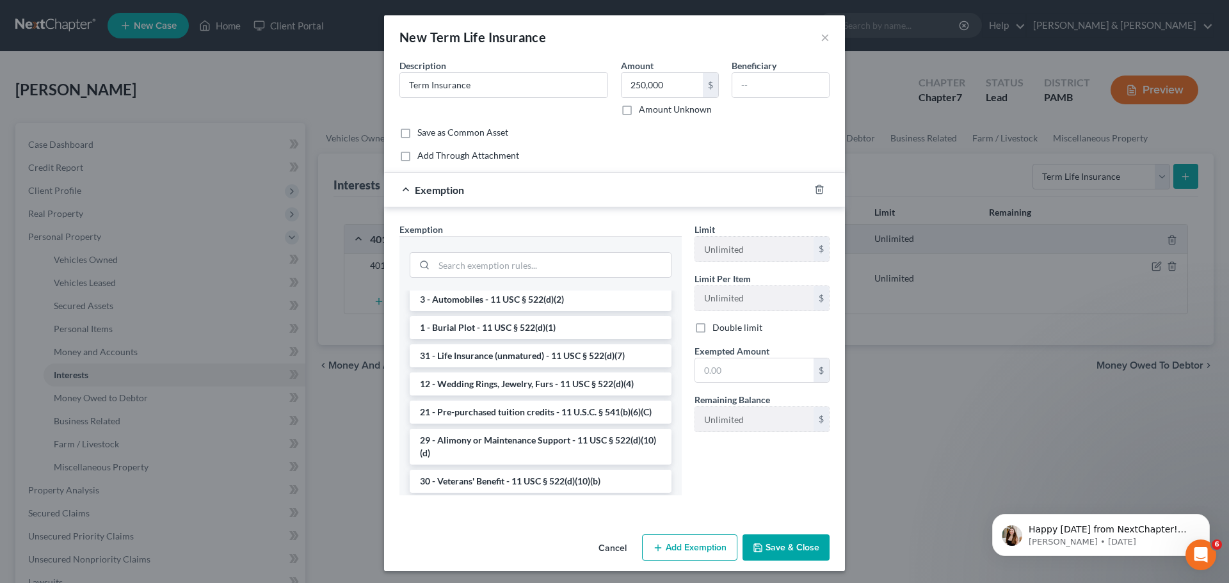
scroll to position [448, 0]
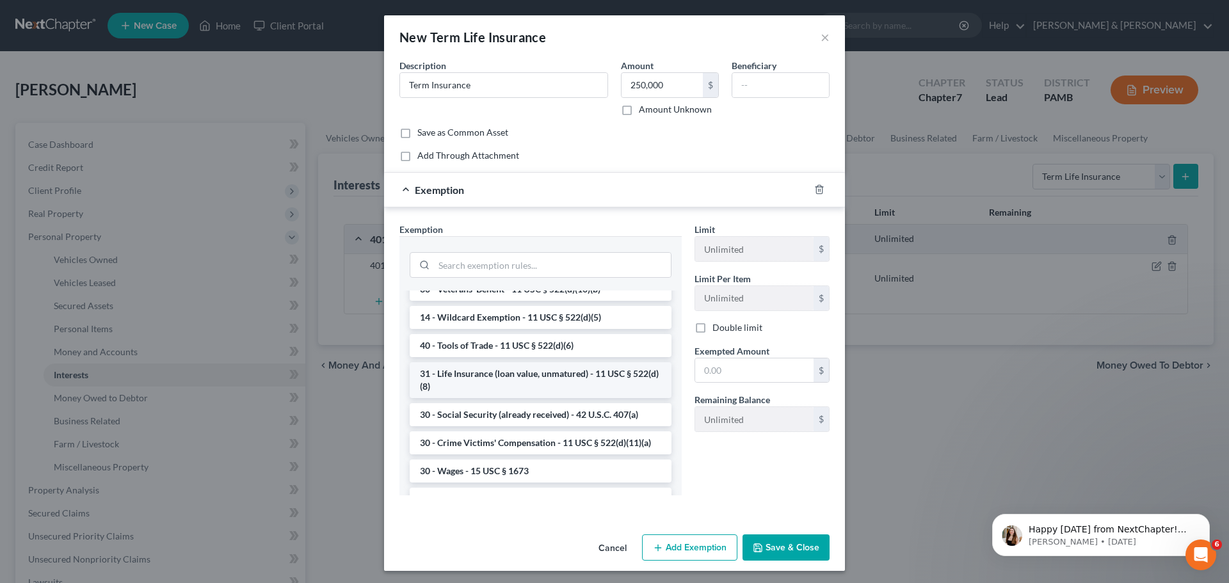
click at [566, 398] on li "31 - Life Insurance (loan value, unmatured) - 11 USC § 522(d)(8)" at bounding box center [541, 380] width 262 height 36
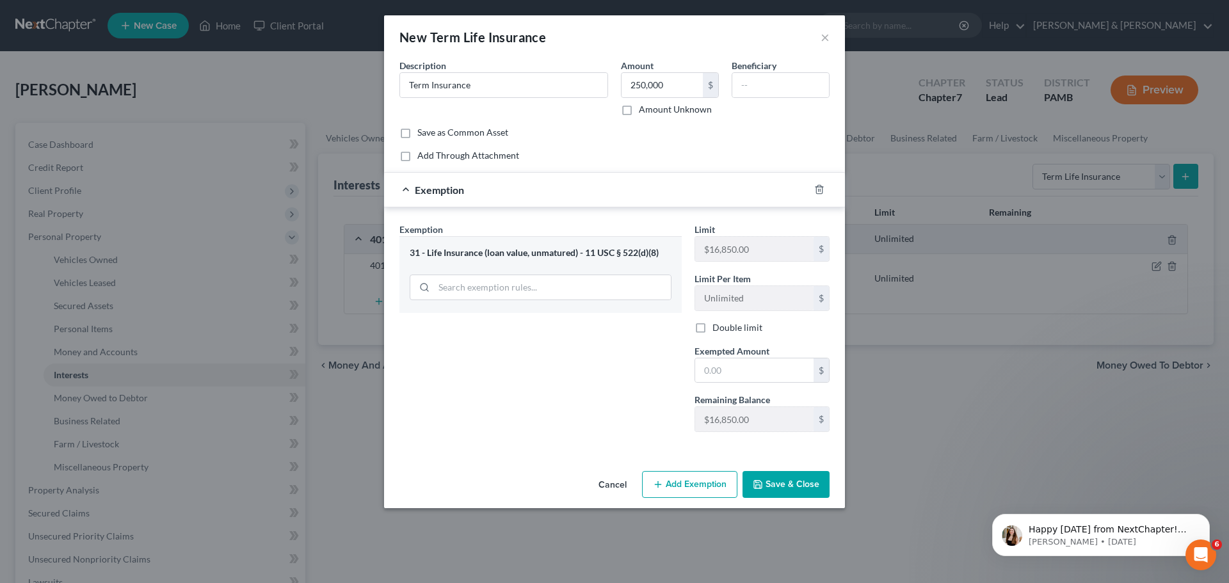
click at [601, 250] on div "31 - Life Insurance (loan value, unmatured) - 11 USC § 522(d)(8)" at bounding box center [541, 253] width 262 height 12
click at [538, 289] on input "search" at bounding box center [552, 287] width 237 height 24
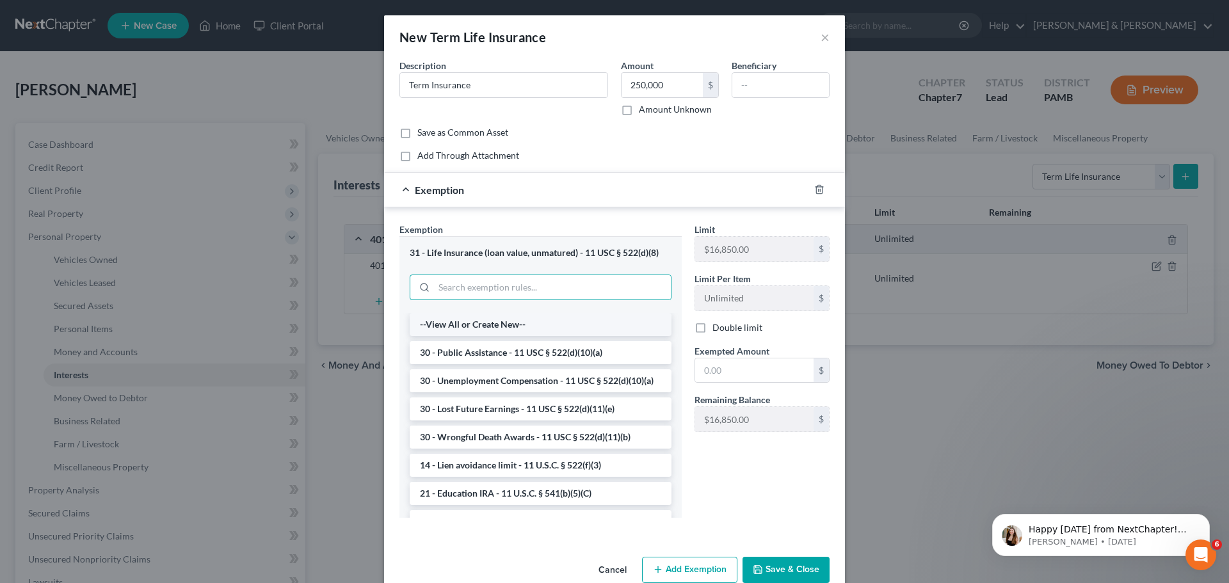
click at [503, 321] on li "--View All or Create New--" at bounding box center [541, 324] width 262 height 23
select select "0"
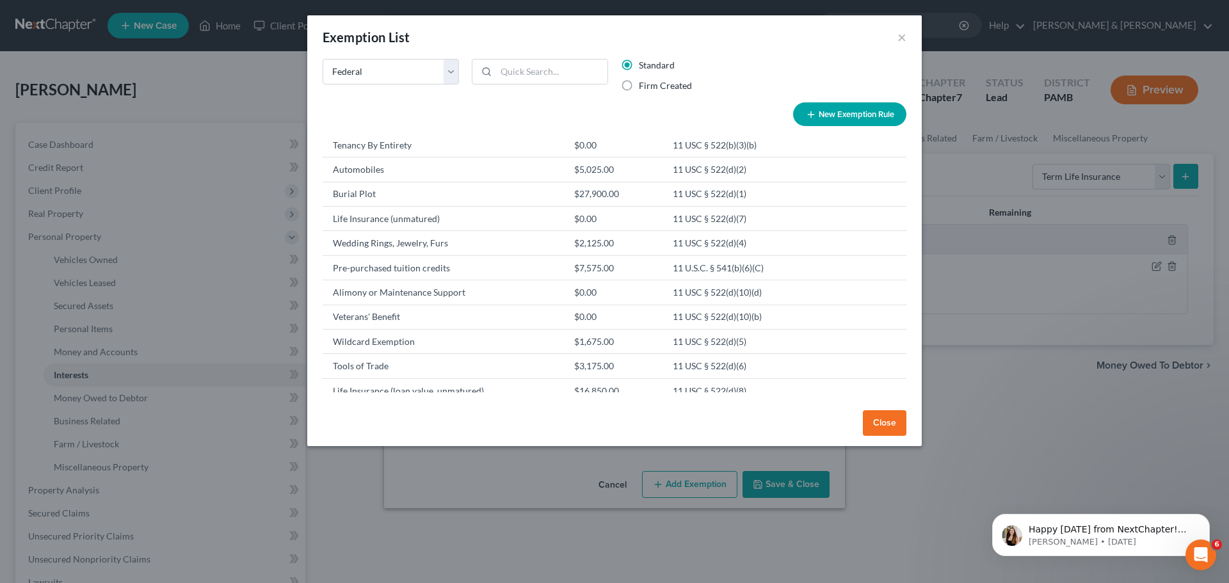
scroll to position [192, 0]
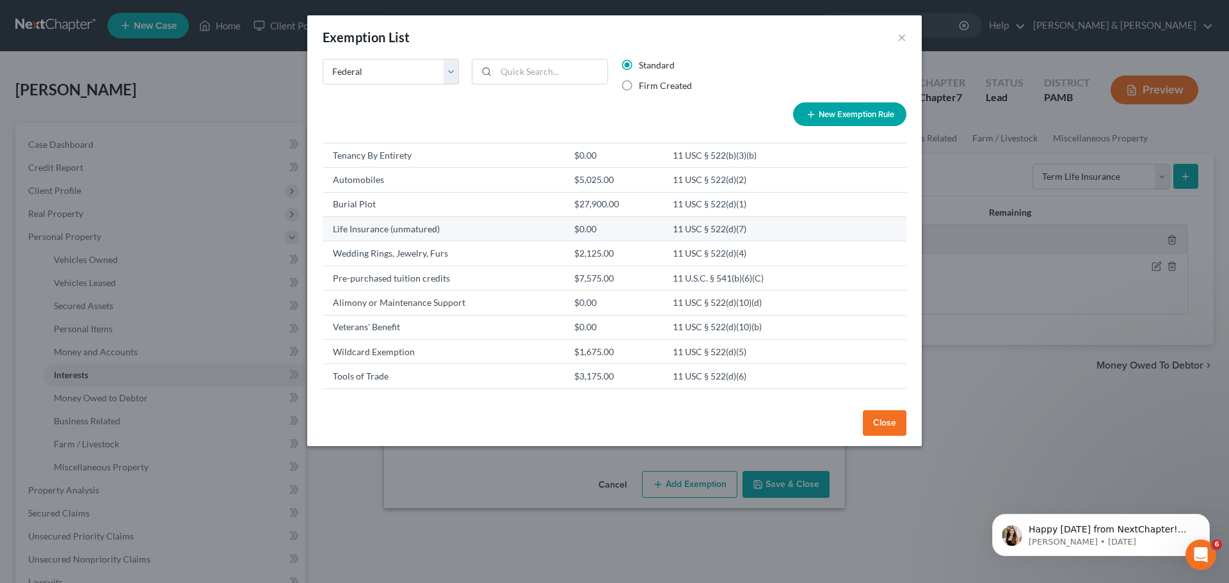
click at [429, 231] on td "Life Insurance (unmatured)" at bounding box center [443, 229] width 241 height 24
click at [880, 419] on button "Close" at bounding box center [885, 423] width 44 height 26
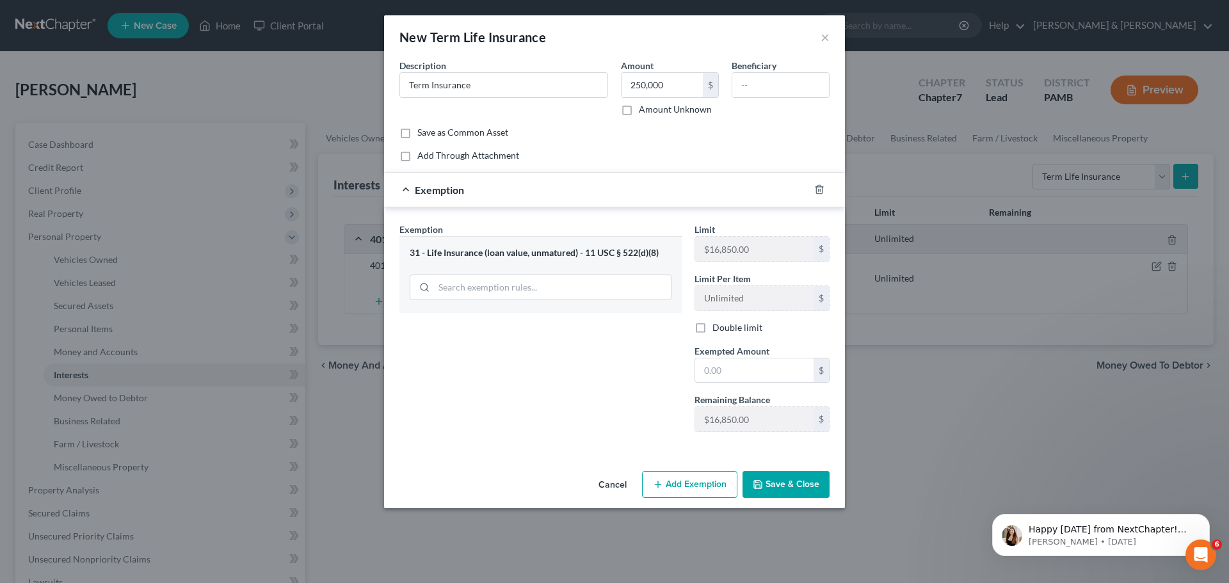
click at [619, 252] on div "31 - Life Insurance (loan value, unmatured) - 11 USC § 522(d)(8)" at bounding box center [541, 253] width 262 height 12
click at [404, 252] on div "31 - Life Insurance (loan value, unmatured) - 11 USC § 522(d)(8)" at bounding box center [540, 274] width 282 height 76
click at [477, 287] on input "search" at bounding box center [552, 287] width 237 height 24
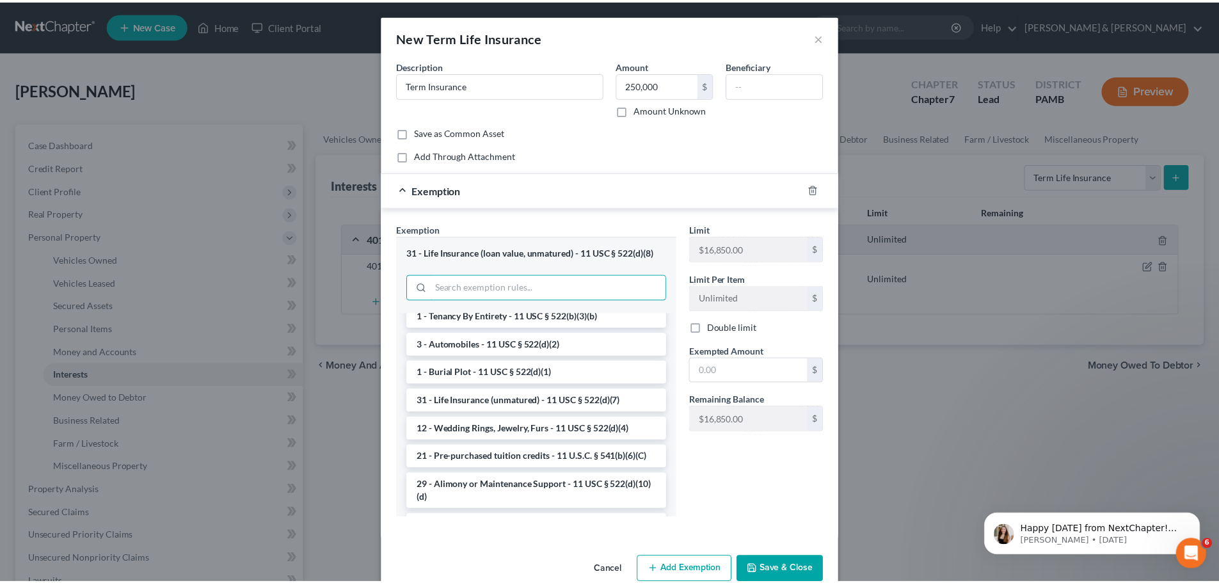
scroll to position [256, 0]
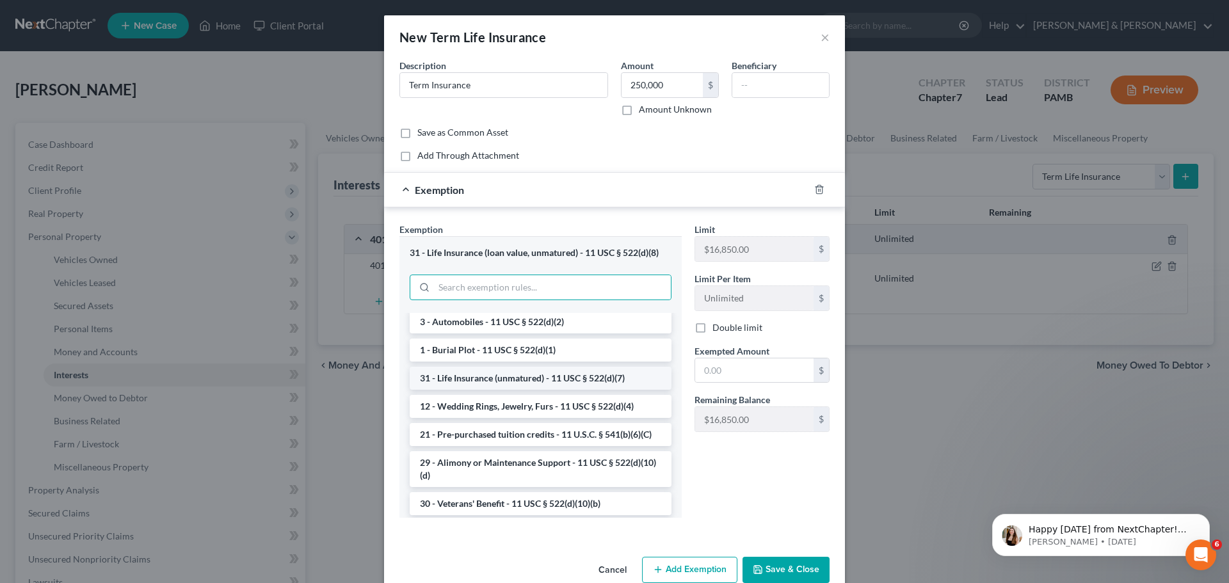
click at [520, 390] on li "31 - Life Insurance (unmatured) - 11 USC § 522(d)(7)" at bounding box center [541, 378] width 262 height 23
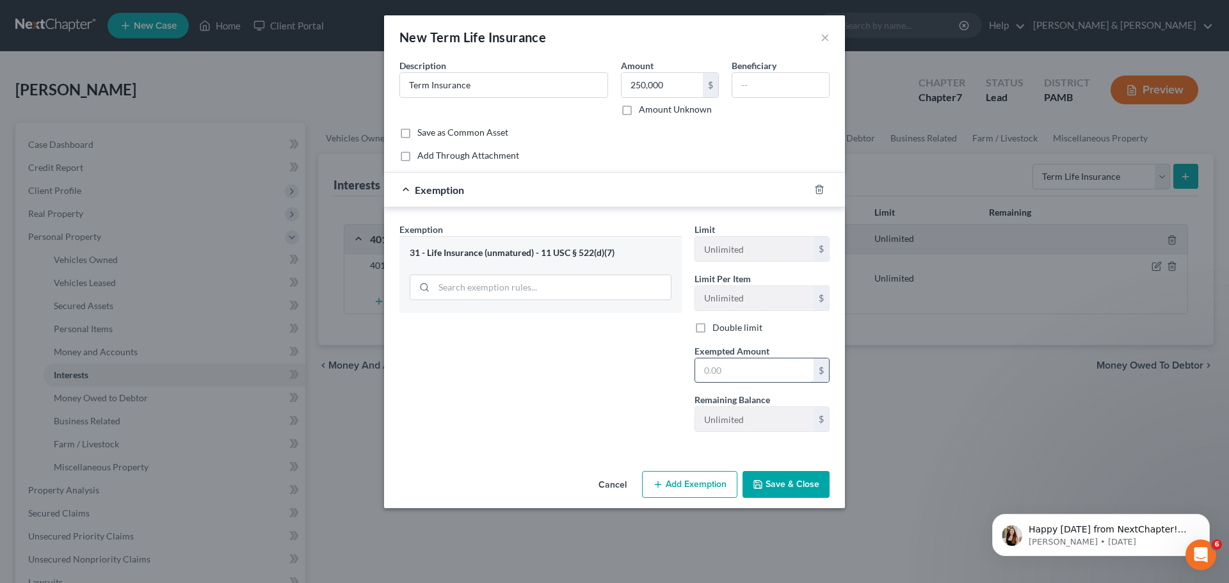
click at [781, 369] on input "text" at bounding box center [754, 370] width 118 height 24
type input "250,000"
click at [800, 485] on button "Save & Close" at bounding box center [785, 484] width 87 height 27
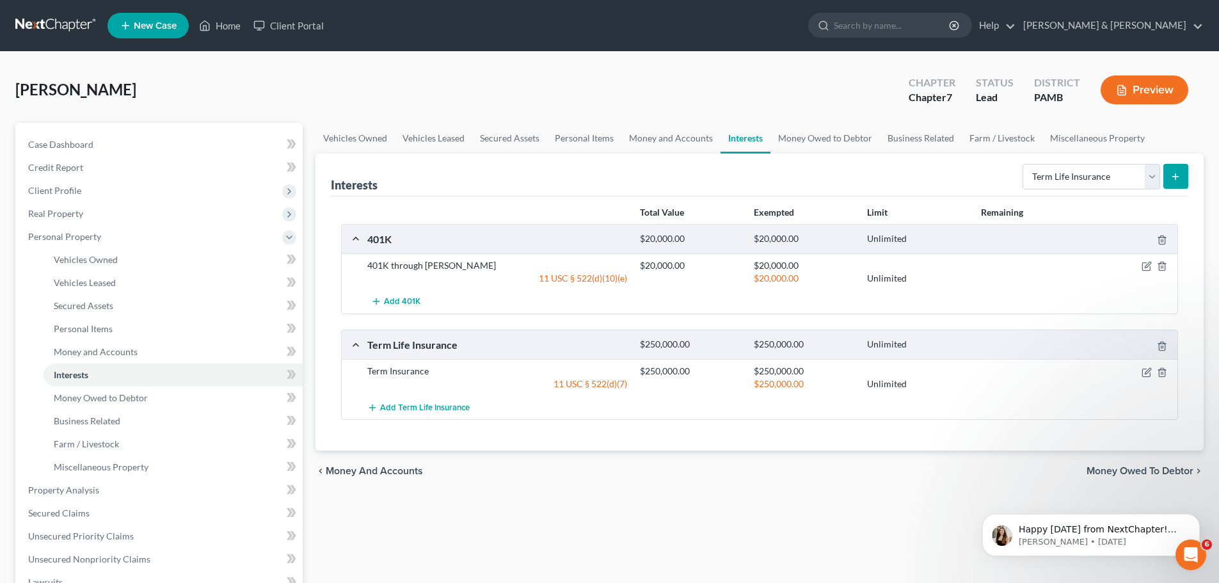
click at [1174, 468] on span "Money Owed to Debtor" at bounding box center [1140, 471] width 107 height 10
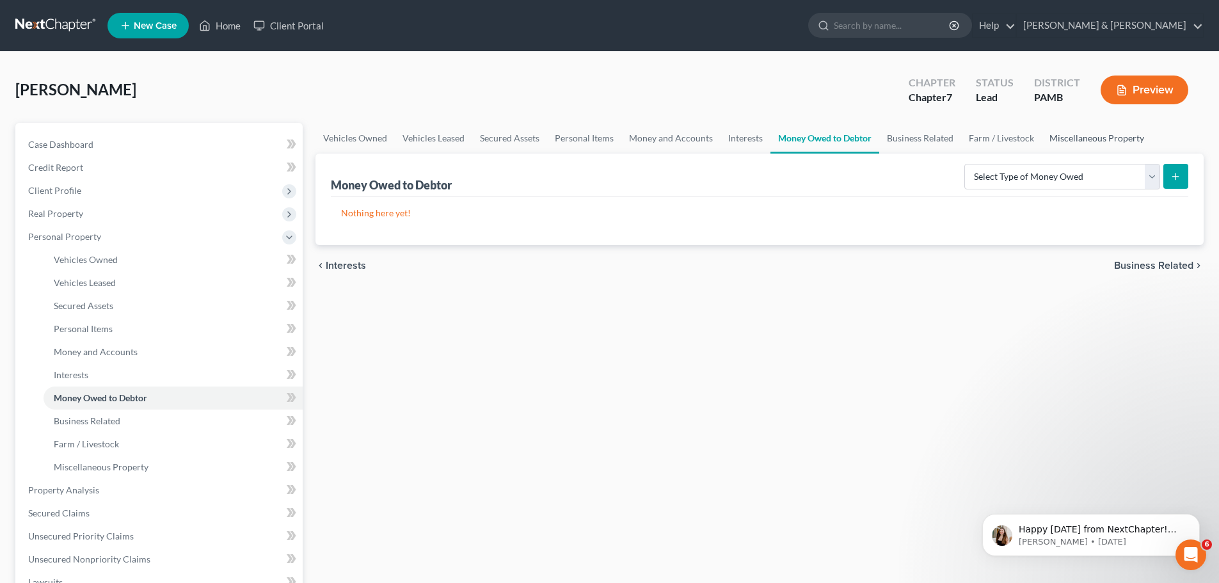
click at [1084, 142] on link "Miscellaneous Property" at bounding box center [1097, 138] width 110 height 31
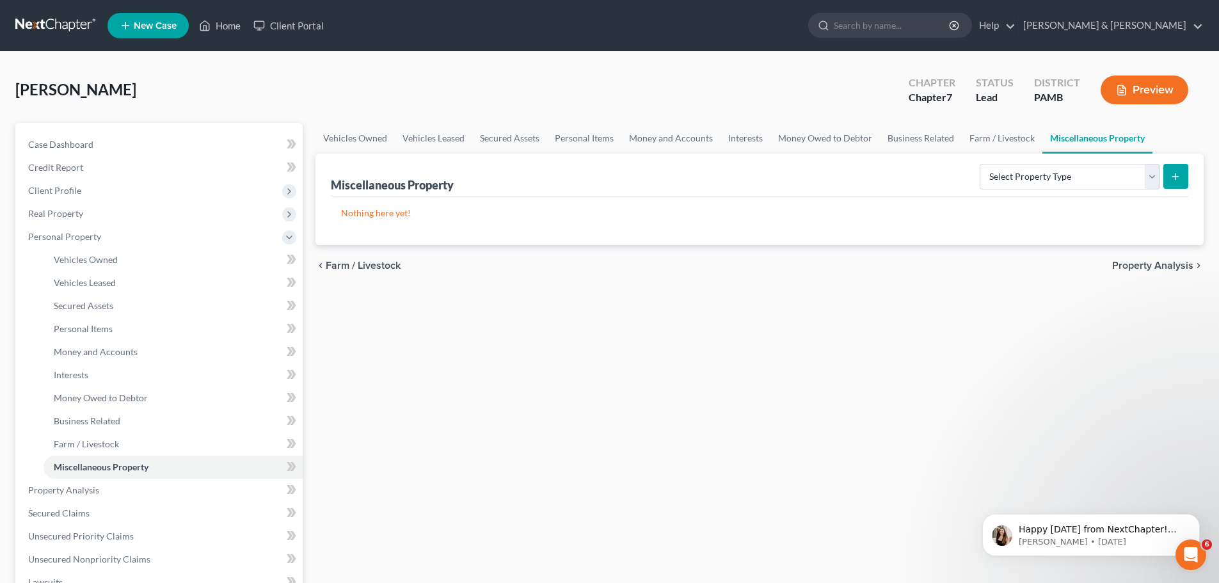
click at [1144, 264] on span "Property Analysis" at bounding box center [1152, 265] width 81 height 10
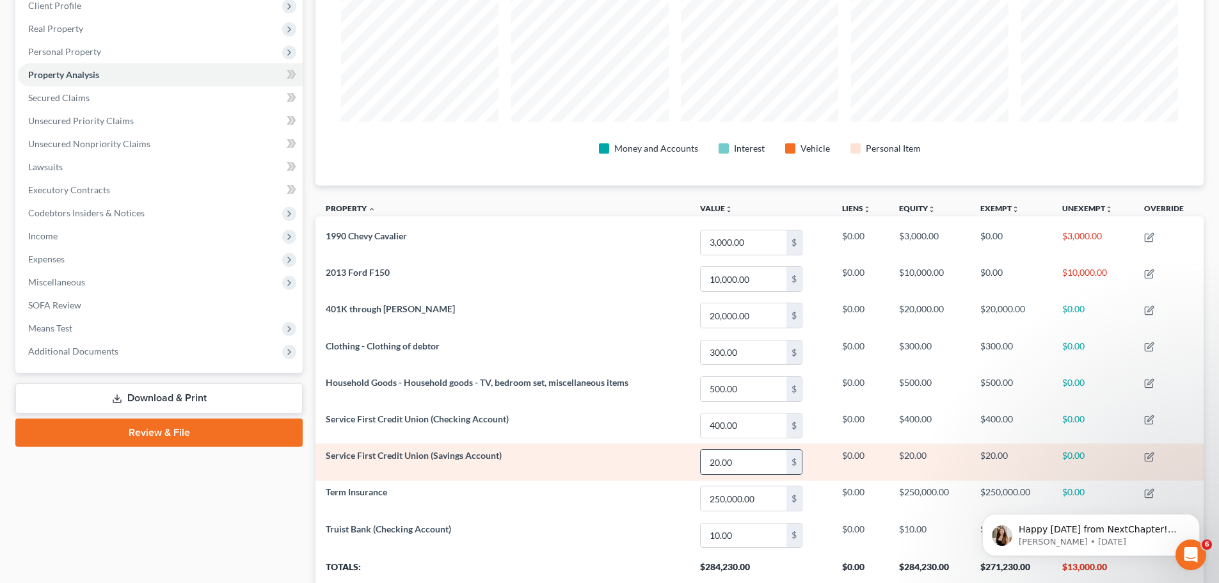
scroll to position [192, 0]
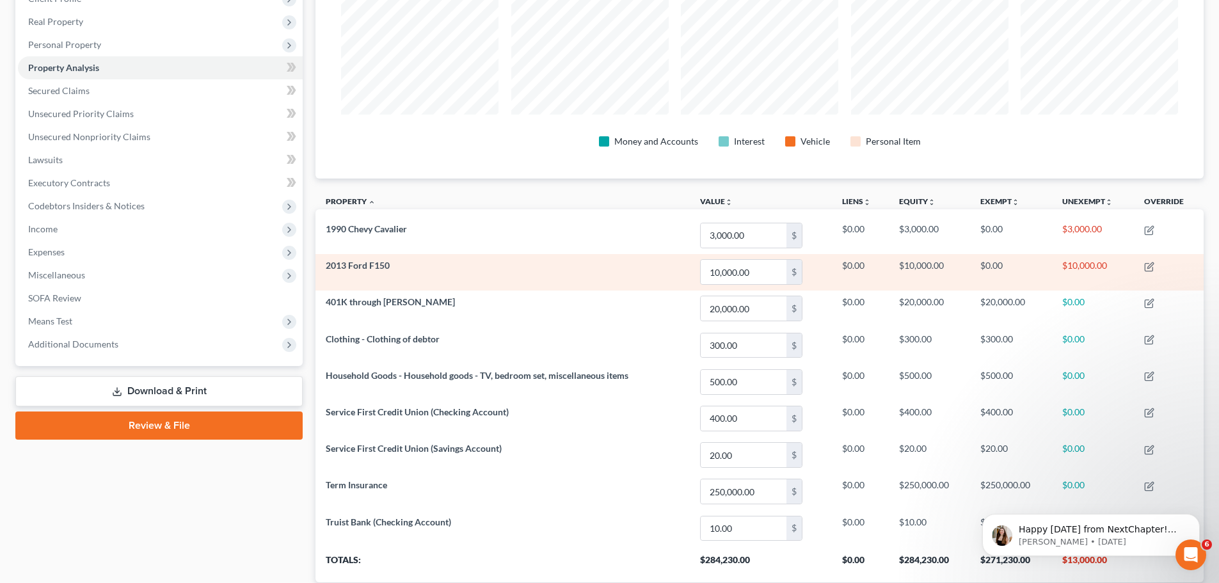
click at [501, 270] on td "2013 Ford F150" at bounding box center [503, 272] width 374 height 36
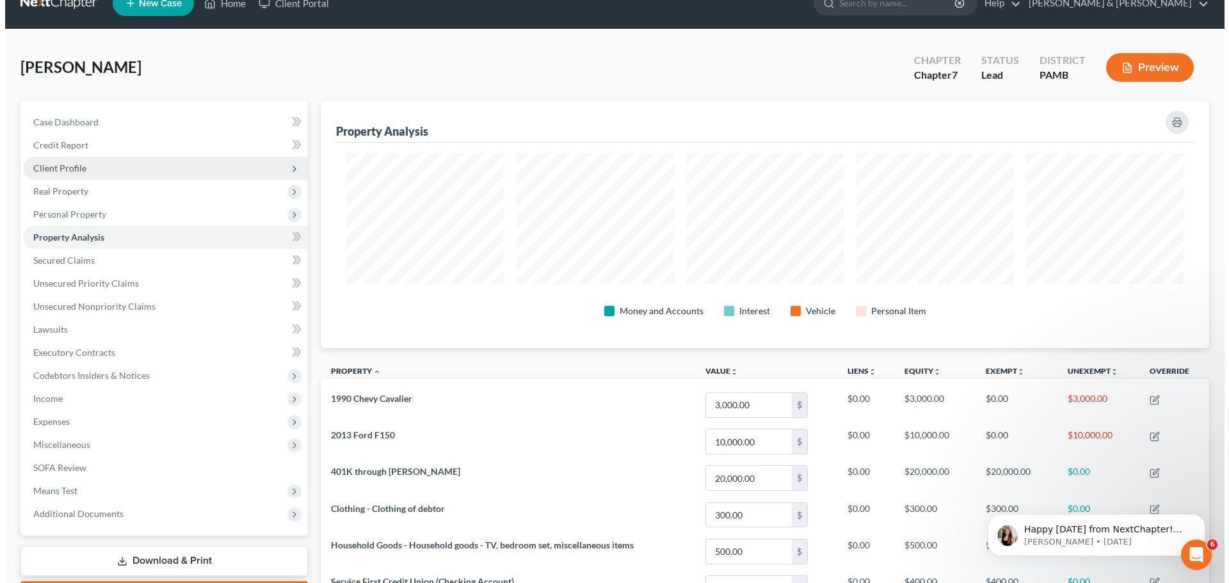
scroll to position [0, 0]
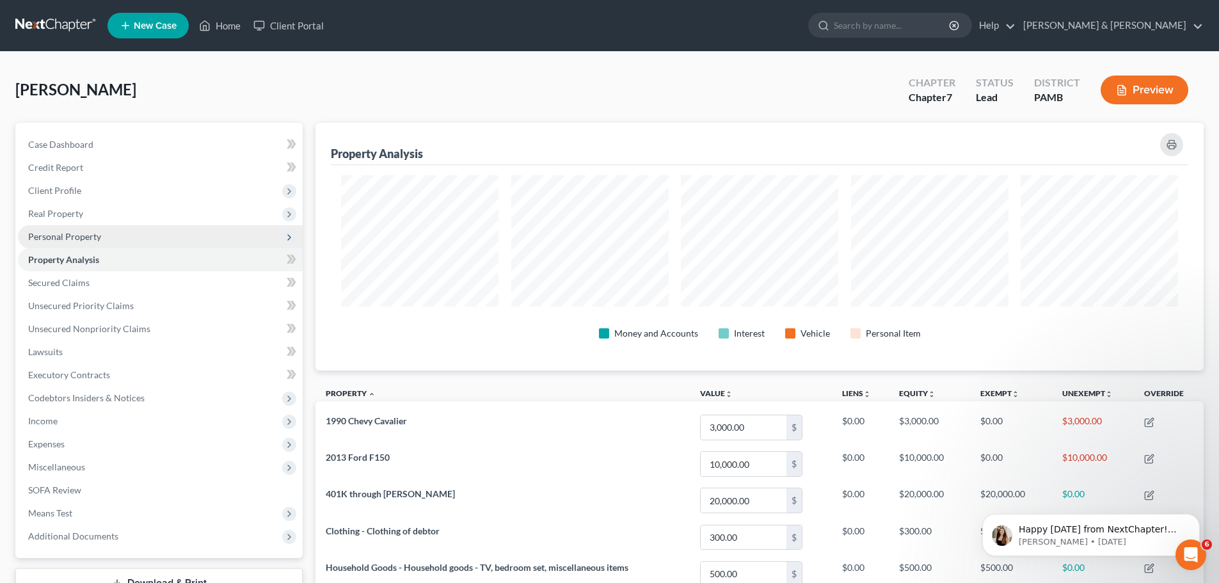
click at [79, 234] on span "Personal Property" at bounding box center [64, 236] width 73 height 11
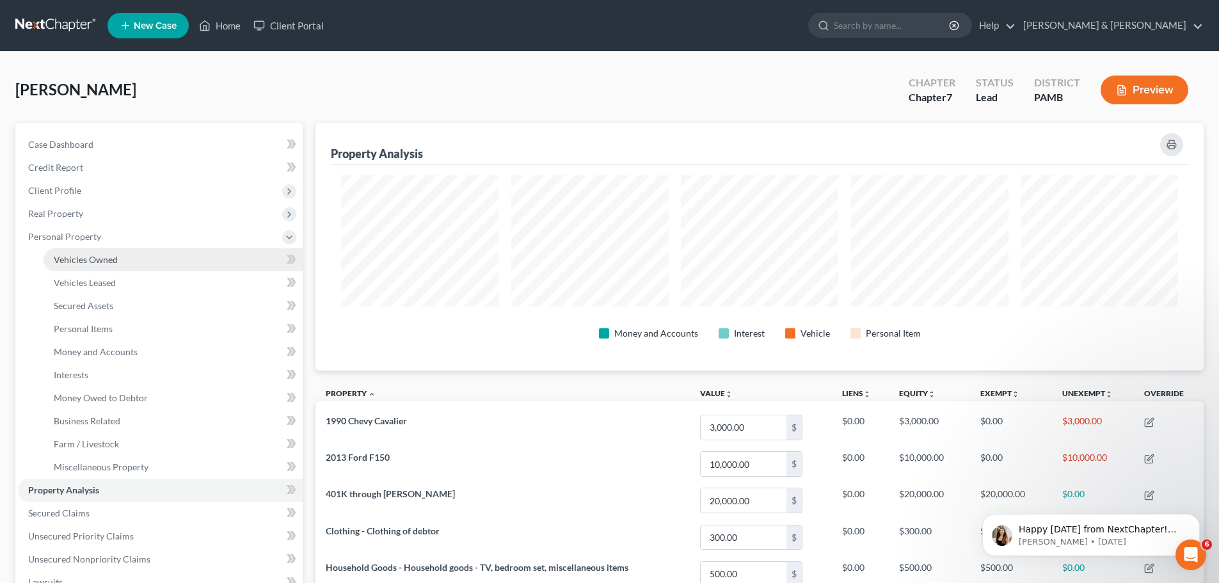
click at [103, 259] on span "Vehicles Owned" at bounding box center [86, 259] width 64 height 11
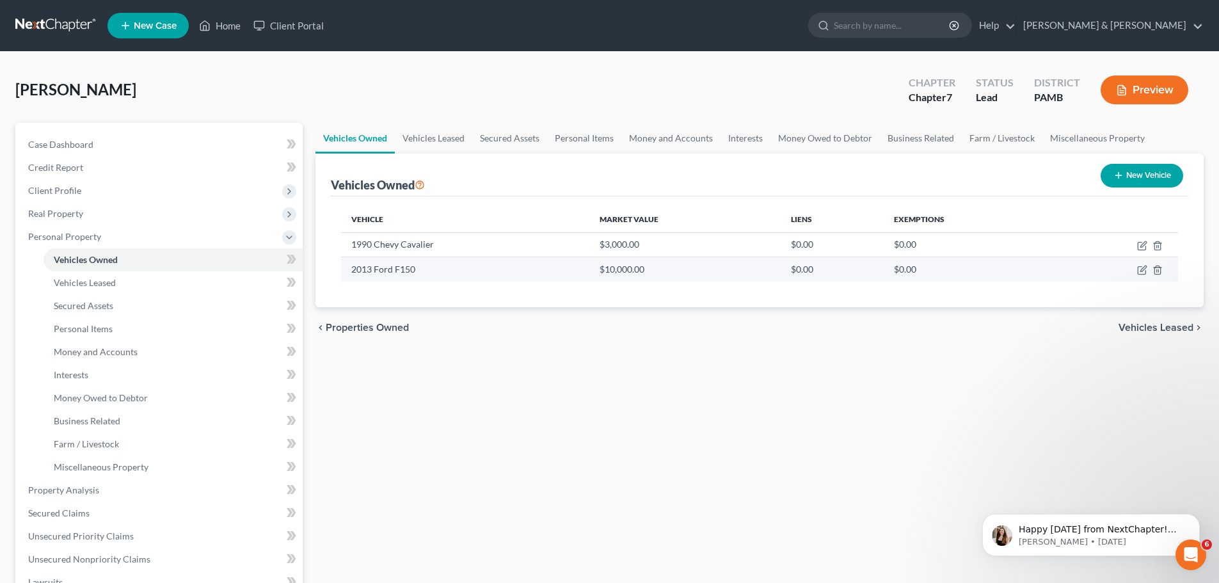
click at [402, 267] on td "2013 Ford F150" at bounding box center [465, 269] width 248 height 24
click at [1140, 272] on icon "button" at bounding box center [1142, 270] width 10 height 10
select select "0"
select select "13"
select select "3"
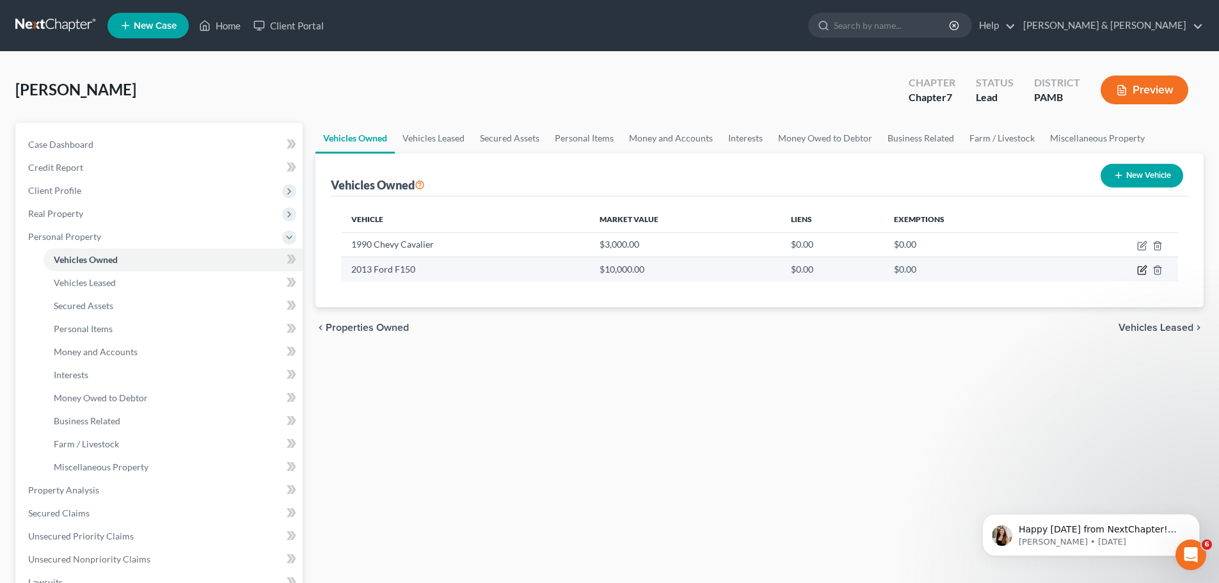
select select "0"
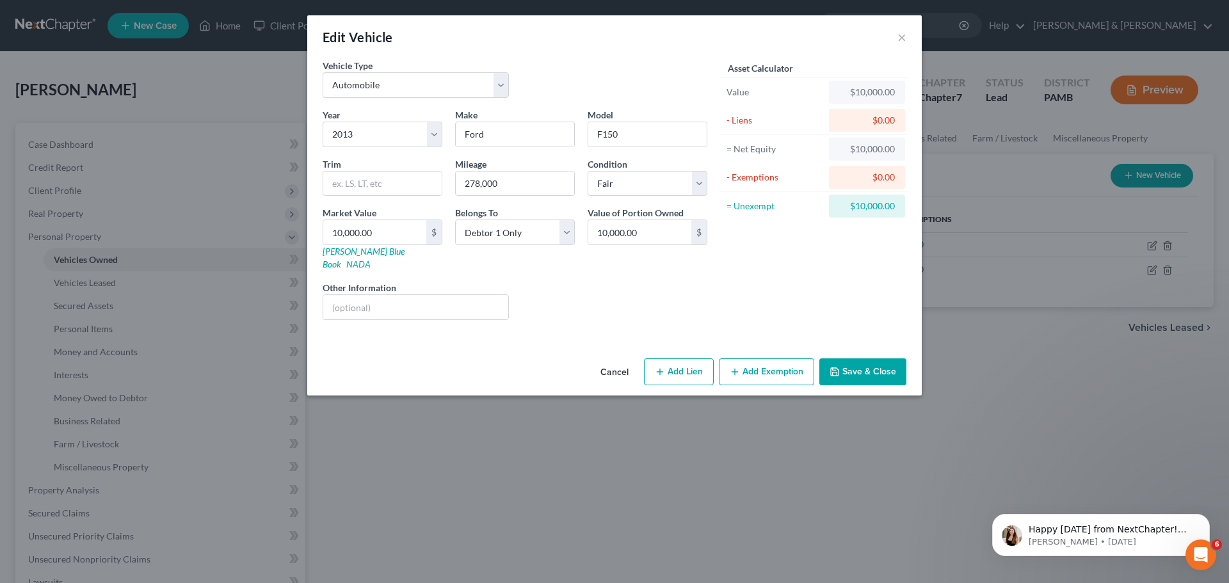
click at [734, 358] on button "Add Exemption" at bounding box center [766, 371] width 95 height 27
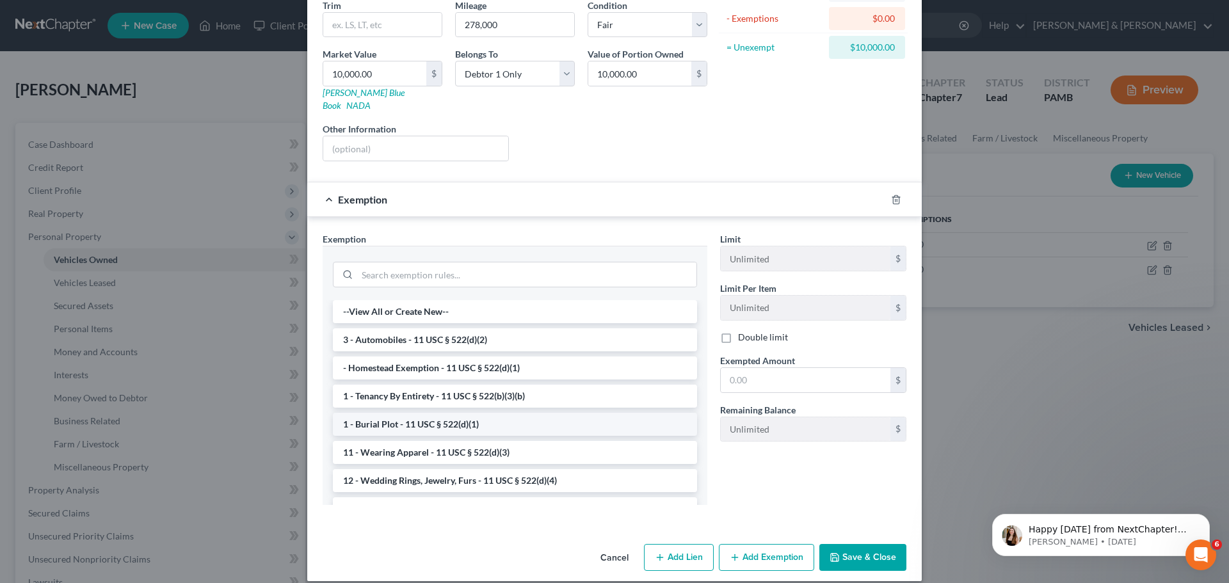
scroll to position [159, 0]
click at [512, 328] on li "3 - Automobiles - 11 USC § 522(d)(2)" at bounding box center [515, 339] width 364 height 23
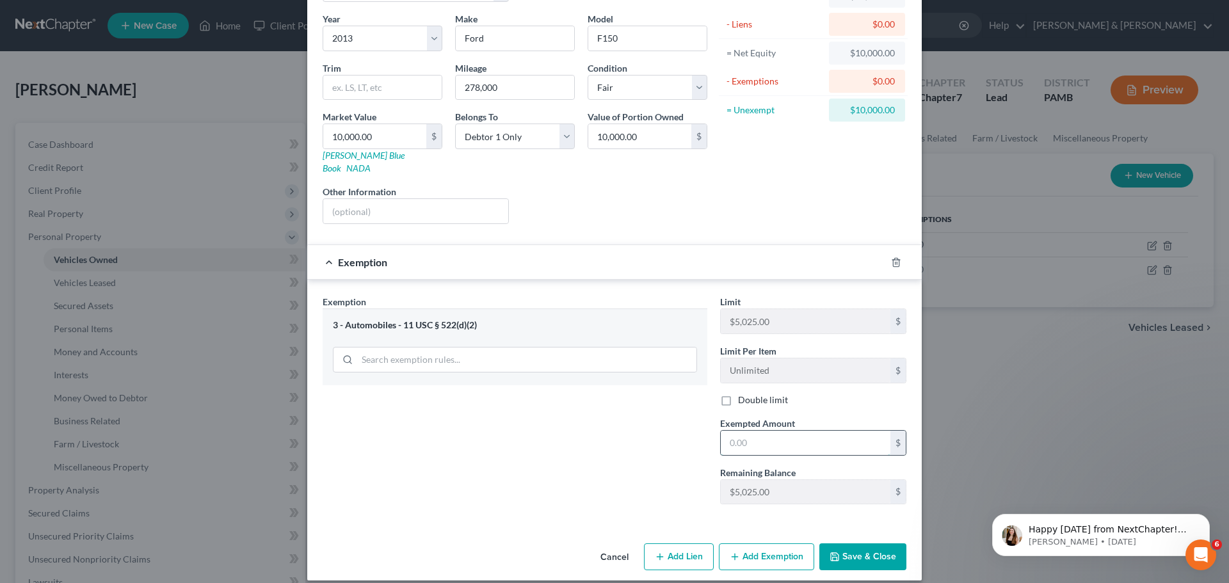
click at [803, 432] on input "text" at bounding box center [806, 443] width 170 height 24
type input "5,025.00"
click at [752, 543] on button "Add Exemption" at bounding box center [766, 556] width 95 height 27
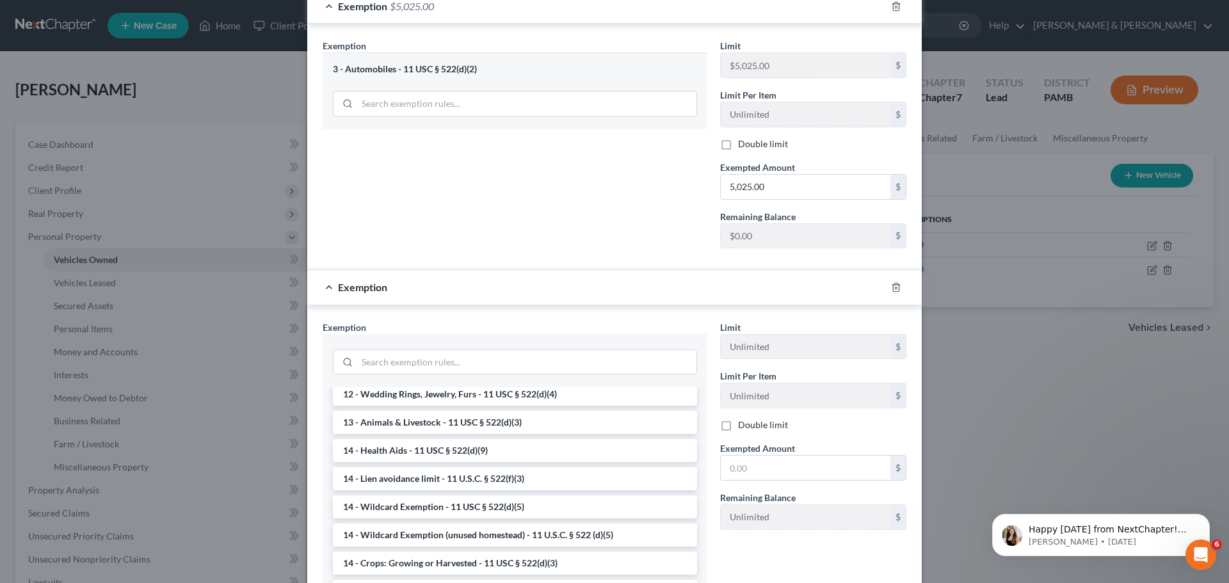
scroll to position [192, 0]
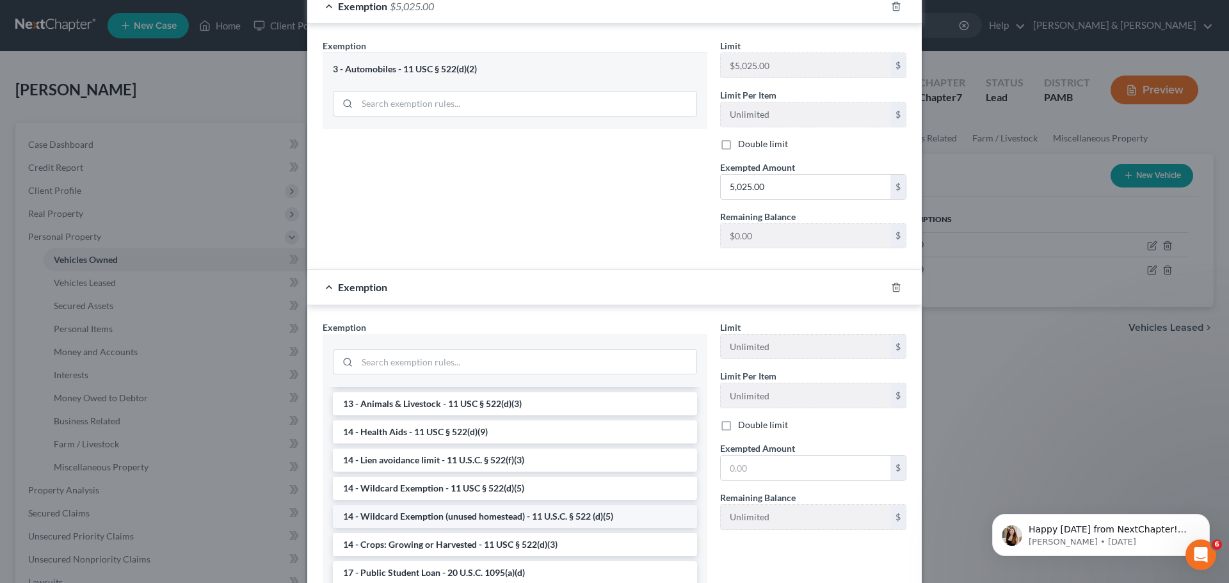
click at [515, 505] on li "14 - Wildcard Exemption (unused homestead) - 11 U.S.C. § 522 (d)(5)" at bounding box center [515, 516] width 364 height 23
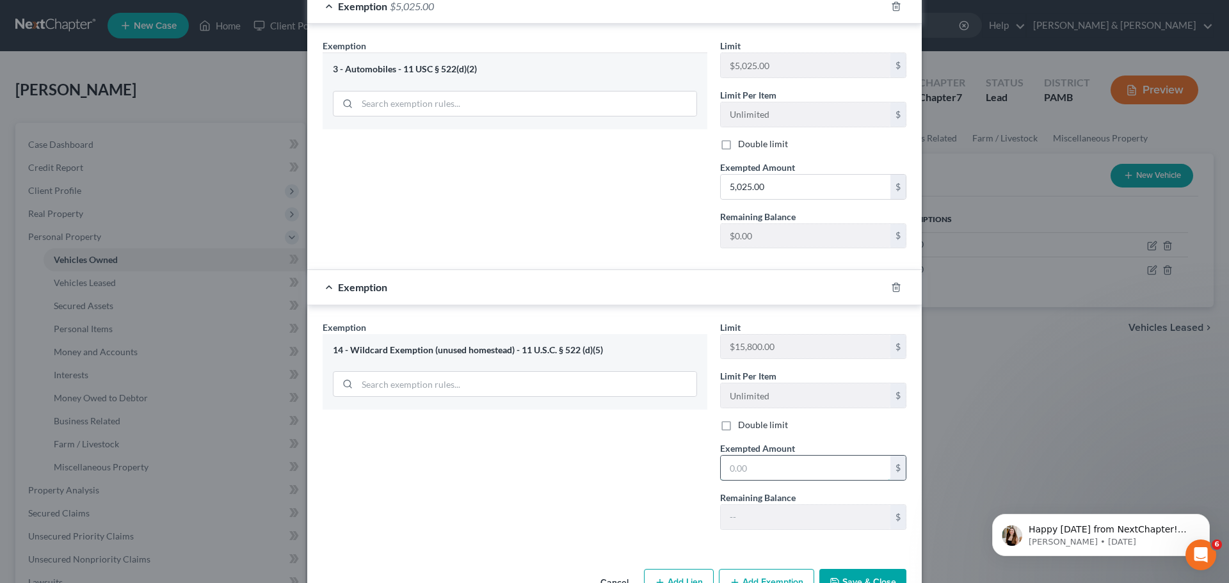
click at [787, 456] on input "text" at bounding box center [806, 468] width 170 height 24
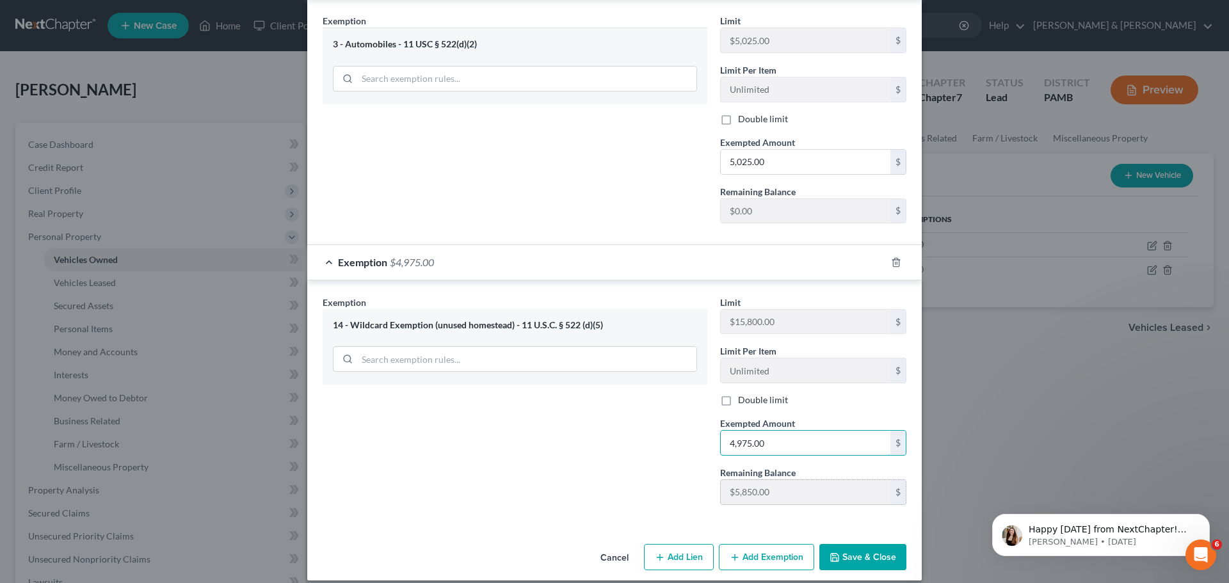
type input "4,975.00"
click at [836, 544] on button "Save & Close" at bounding box center [862, 557] width 87 height 27
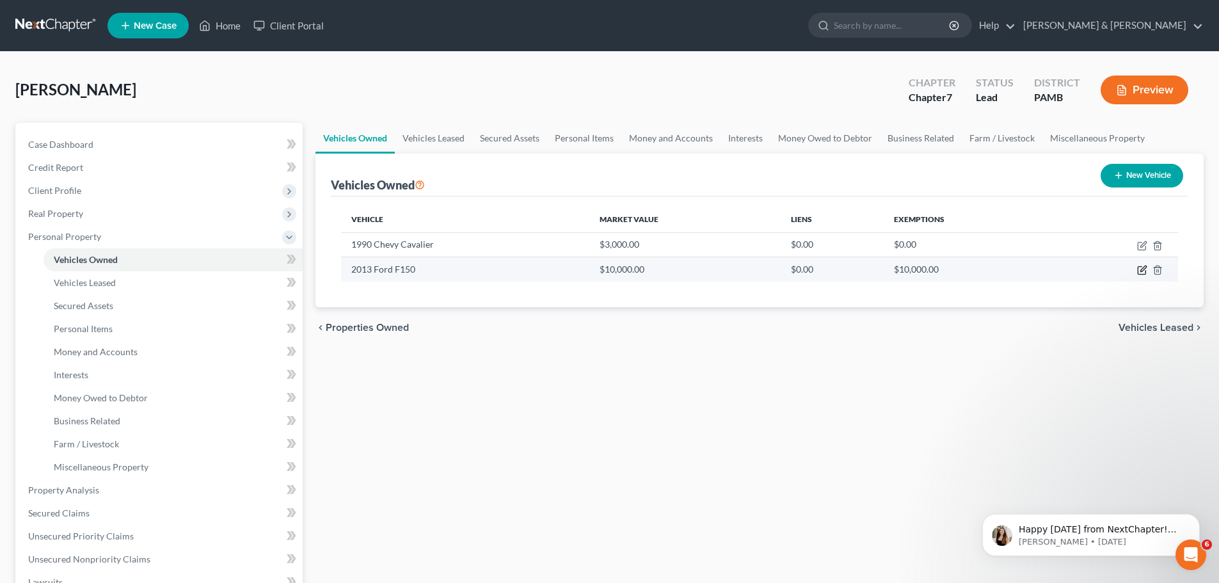
click at [1139, 273] on icon "button" at bounding box center [1142, 271] width 8 height 8
select select "0"
select select "13"
select select "3"
select select "0"
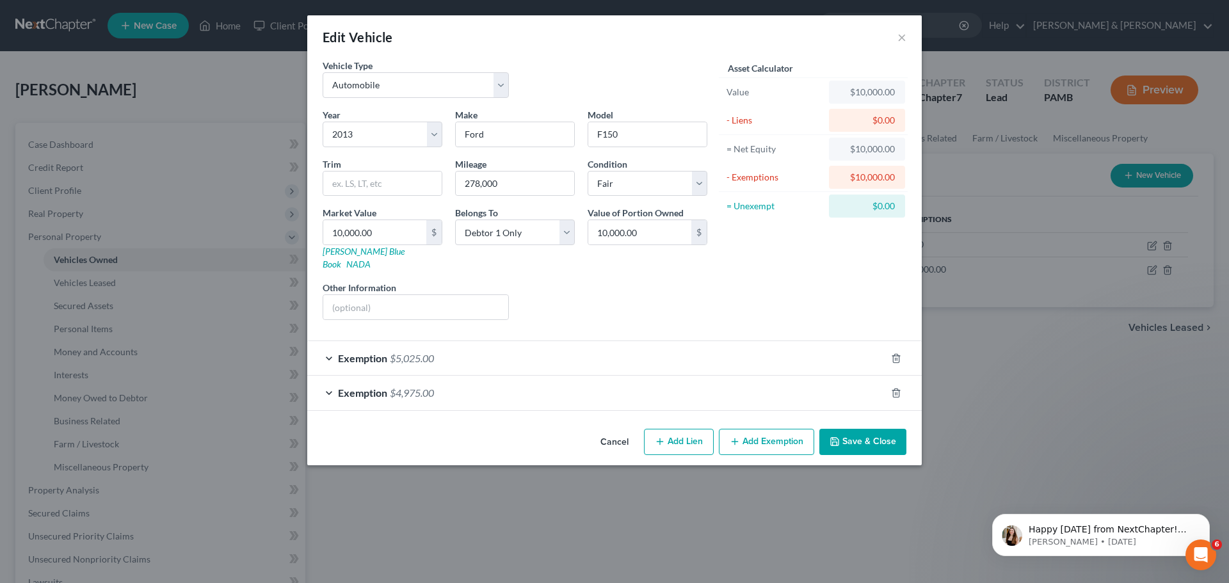
click at [401, 352] on span "$5,025.00" at bounding box center [412, 358] width 44 height 12
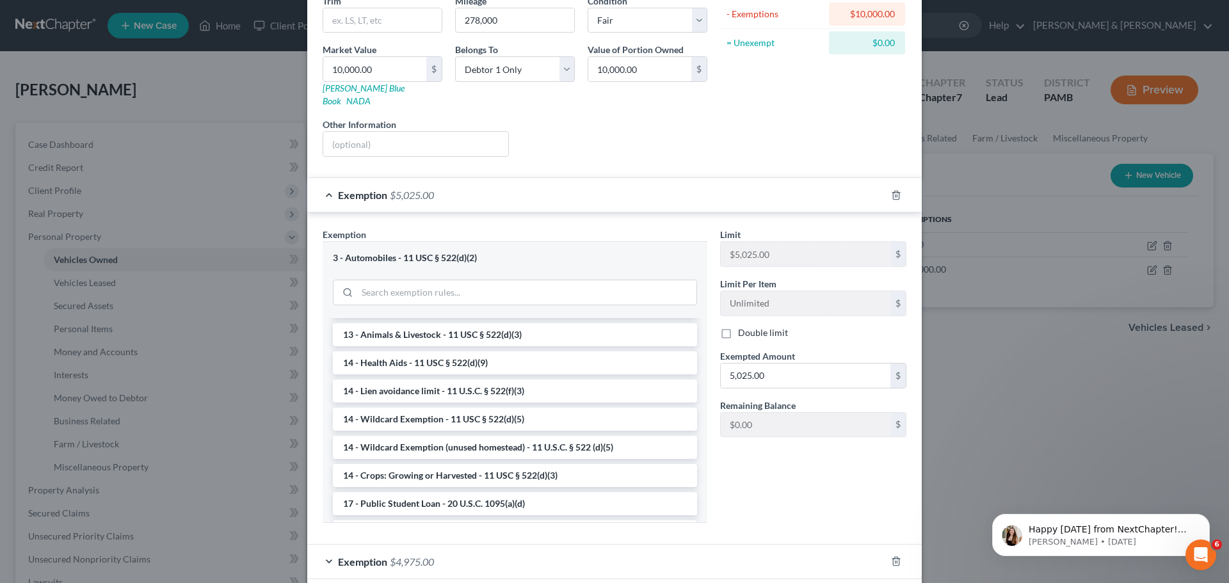
scroll to position [217, 0]
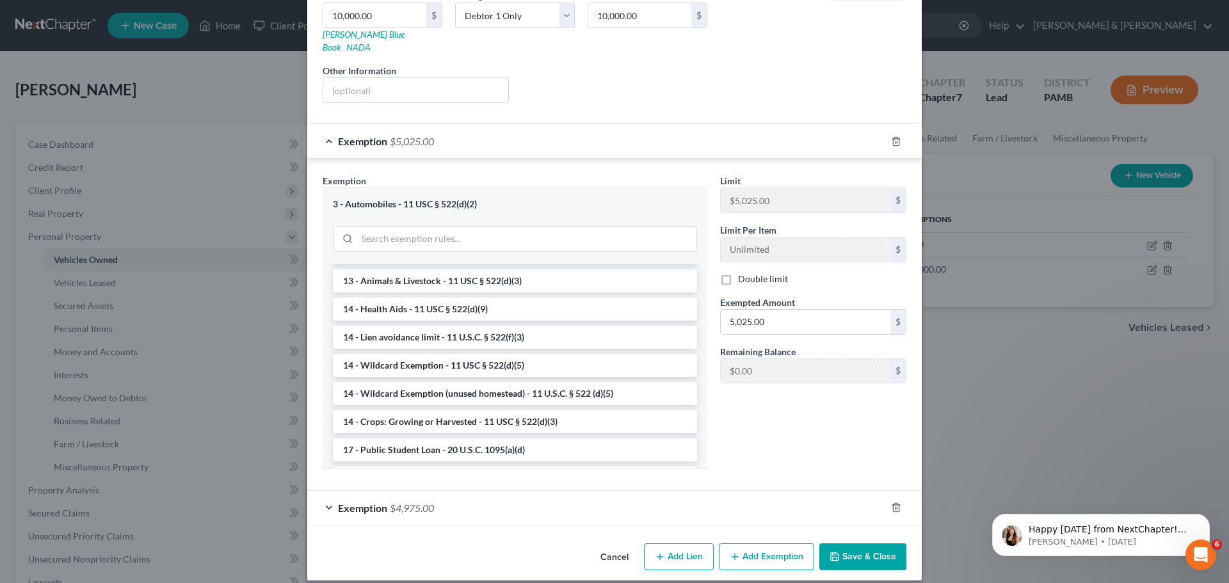
click at [845, 543] on button "Save & Close" at bounding box center [862, 556] width 87 height 27
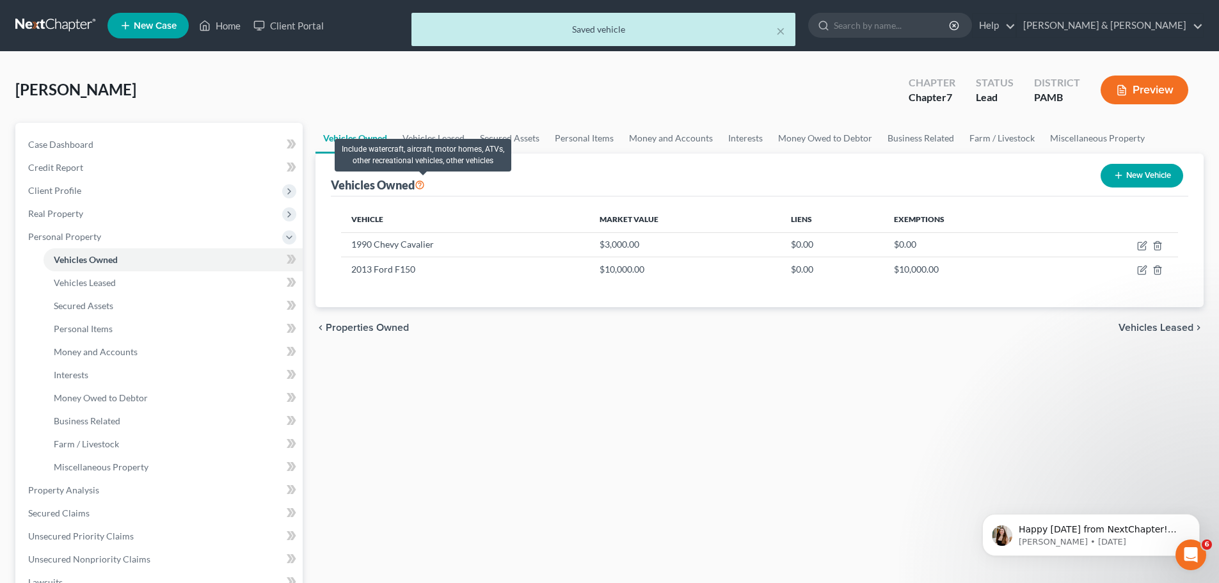
click at [418, 183] on icon at bounding box center [420, 184] width 10 height 12
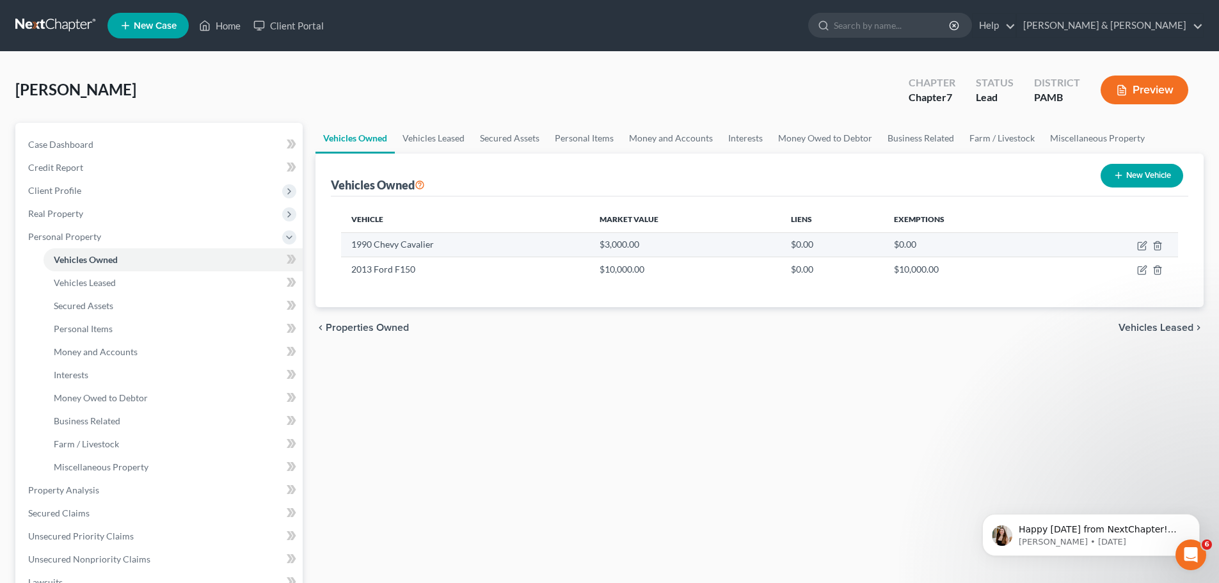
click at [385, 246] on td "1990 Chevy Cavalier" at bounding box center [465, 244] width 248 height 24
click at [1140, 244] on icon "button" at bounding box center [1142, 246] width 10 height 10
select select "0"
select select "36"
select select "3"
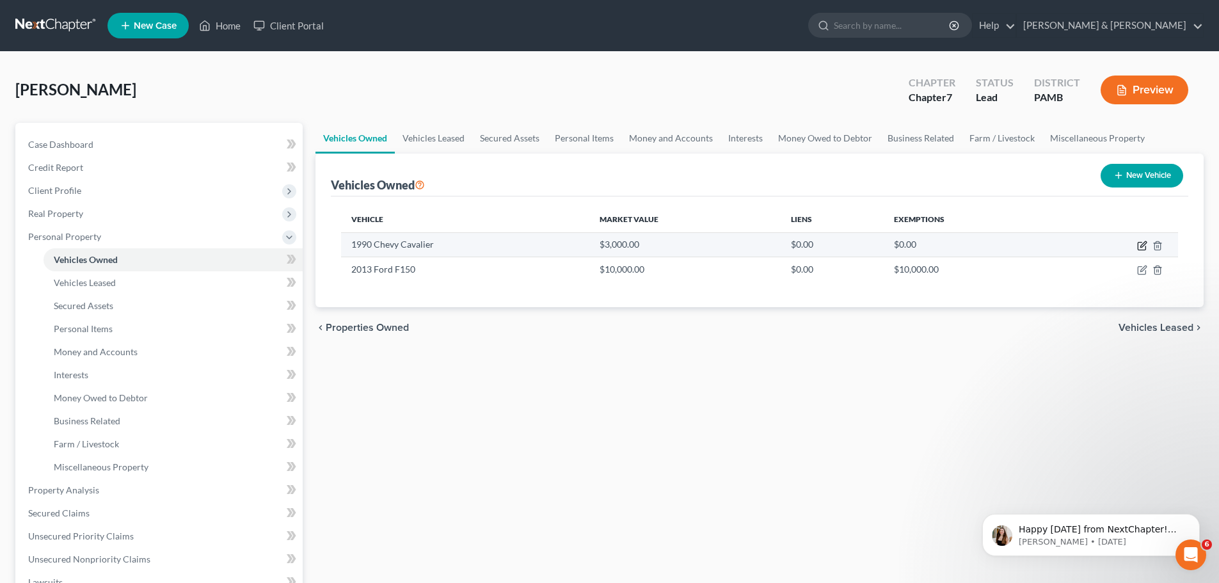
select select "0"
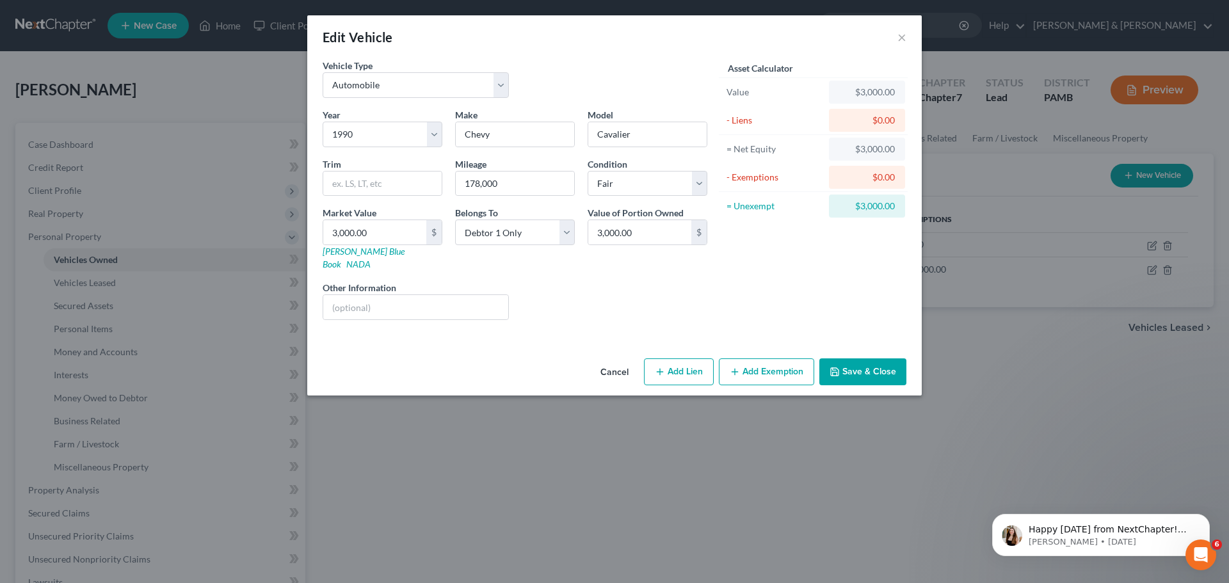
click at [748, 358] on button "Add Exemption" at bounding box center [766, 371] width 95 height 27
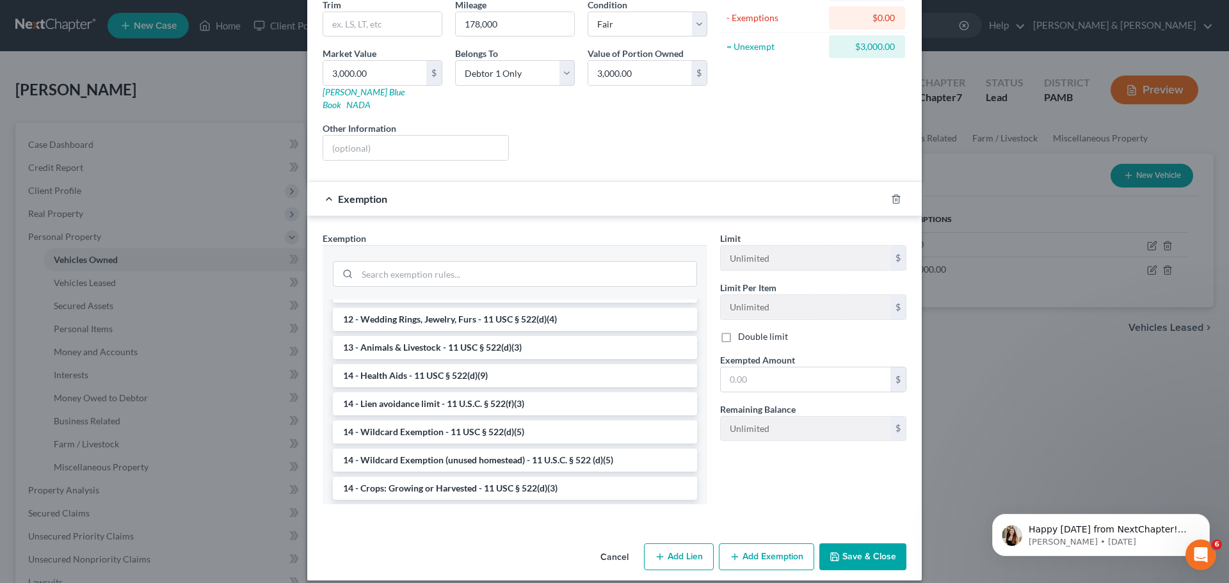
scroll to position [192, 0]
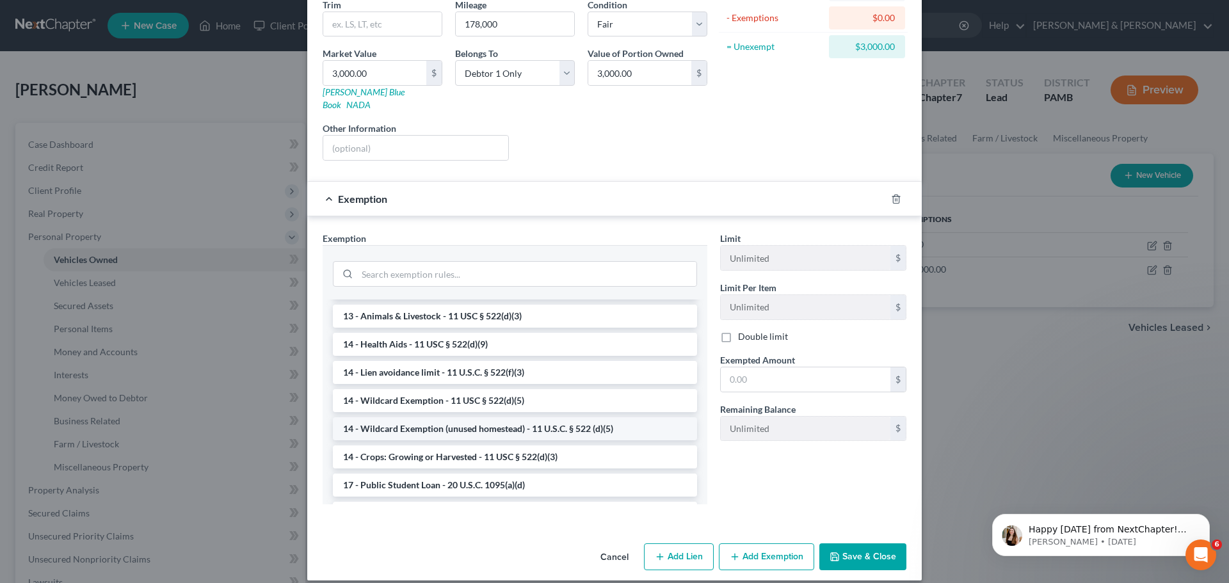
click at [440, 417] on li "14 - Wildcard Exemption (unused homestead) - 11 U.S.C. § 522 (d)(5)" at bounding box center [515, 428] width 364 height 23
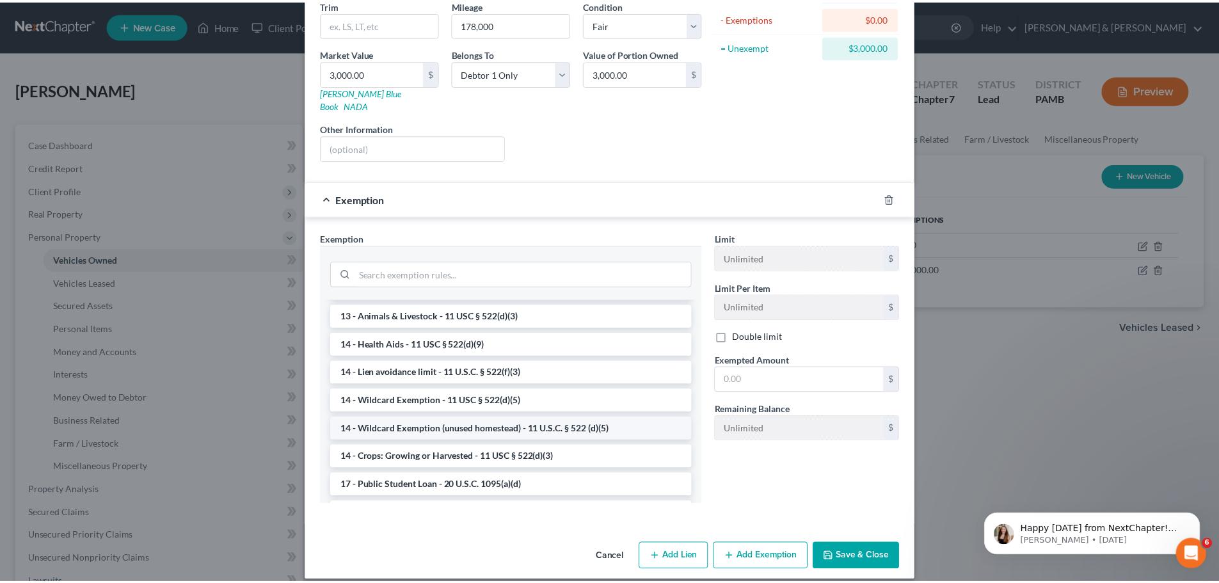
scroll to position [96, 0]
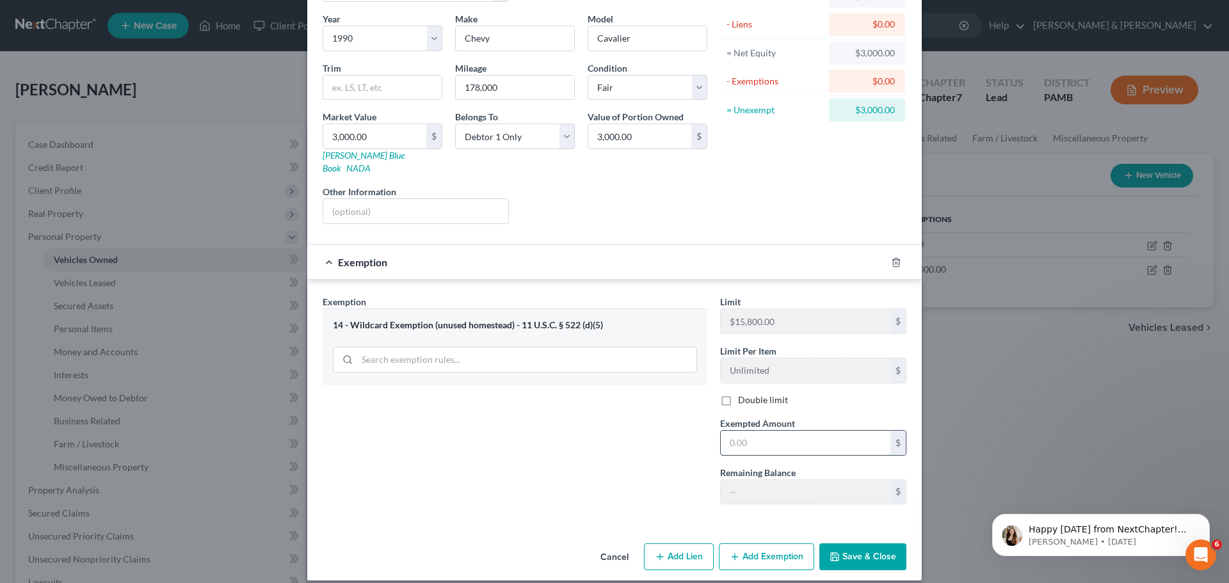
click at [762, 431] on input "text" at bounding box center [806, 443] width 170 height 24
type input "3,000.00"
click at [853, 548] on button "Save & Close" at bounding box center [862, 556] width 87 height 27
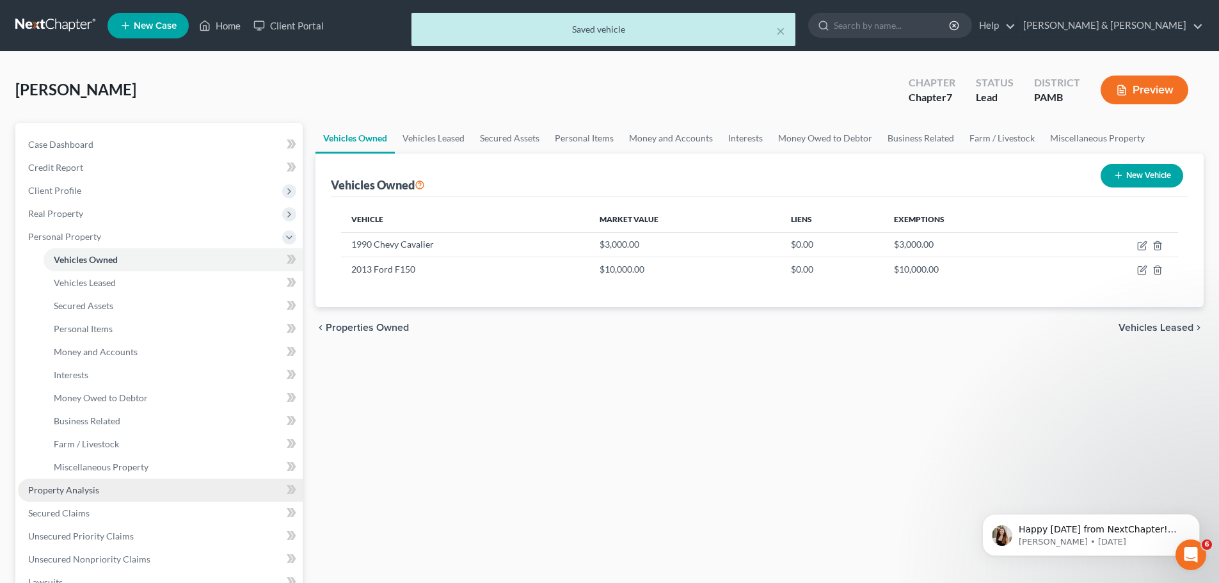
click at [90, 488] on span "Property Analysis" at bounding box center [63, 489] width 71 height 11
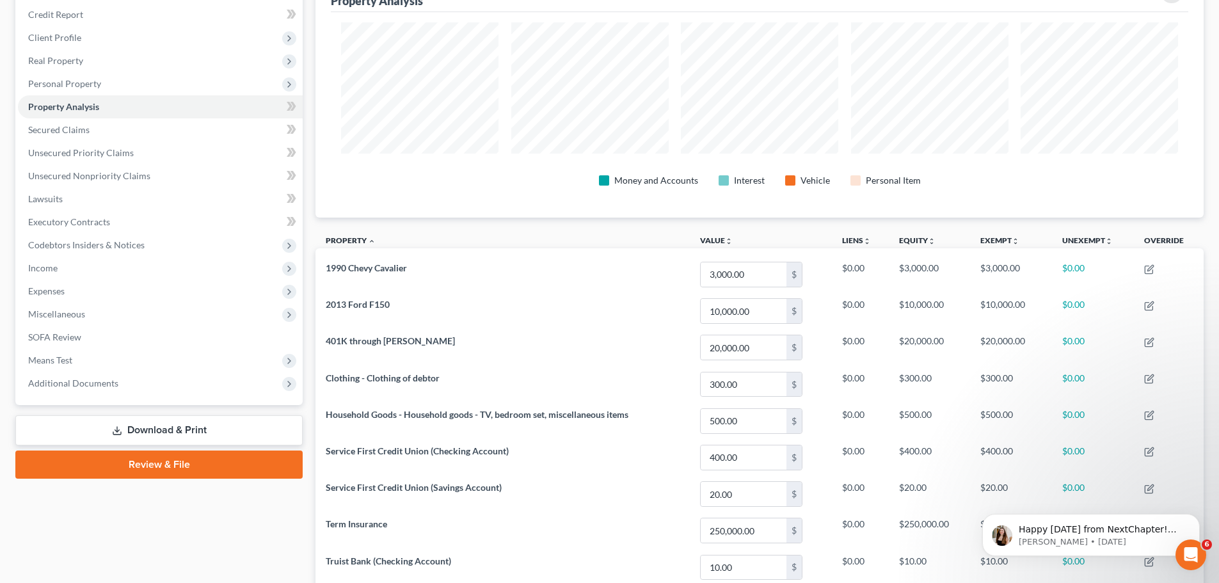
scroll to position [89, 0]
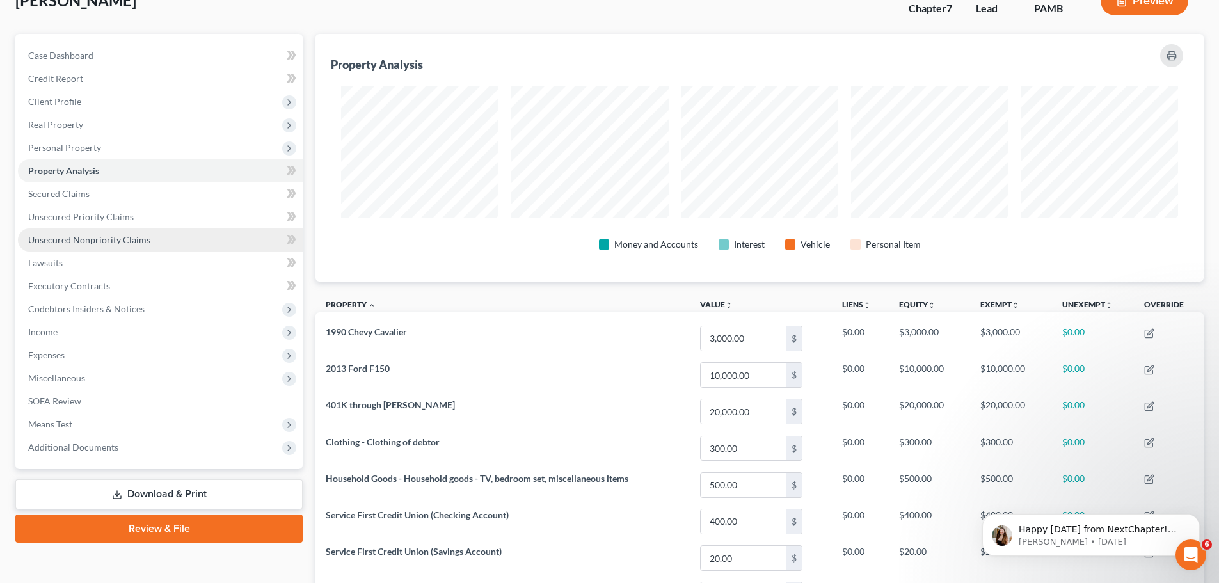
click at [130, 234] on span "Unsecured Nonpriority Claims" at bounding box center [89, 239] width 122 height 11
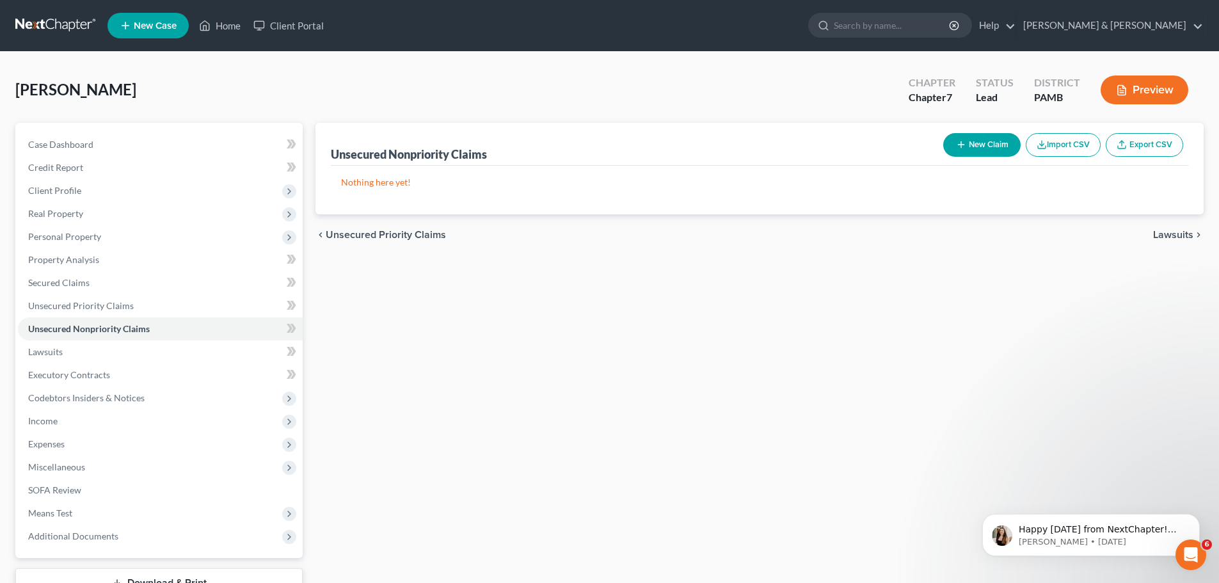
click at [981, 140] on button "New Claim" at bounding box center [981, 145] width 77 height 24
select select "0"
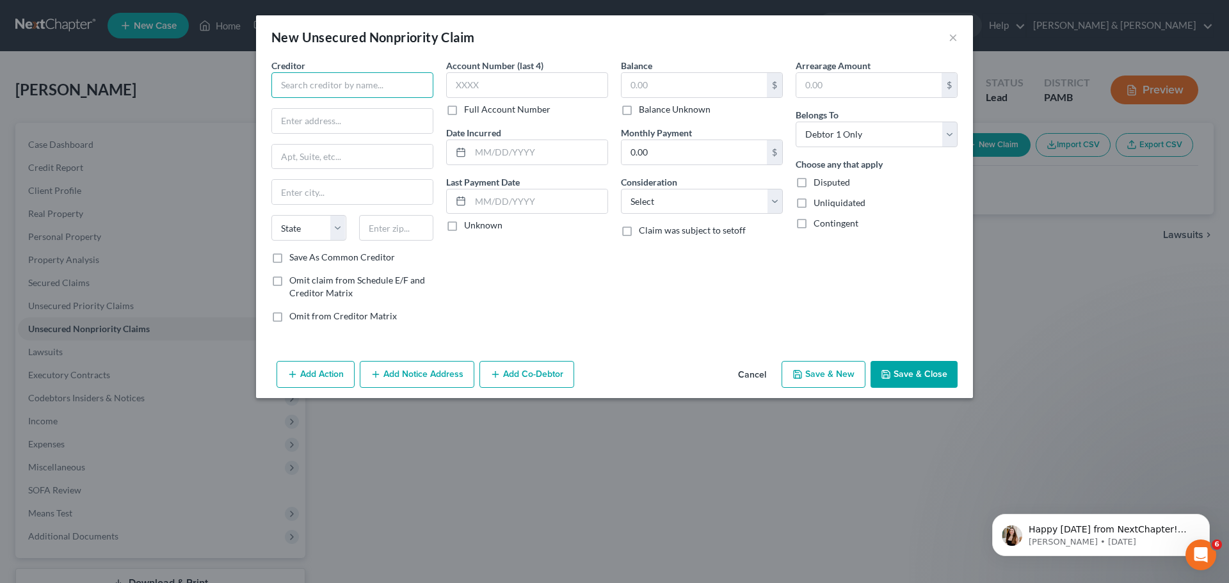
click at [380, 85] on input "text" at bounding box center [352, 85] width 162 height 26
type input "MC Federal Credit Union"
drag, startPoint x: 416, startPoint y: 121, endPoint x: 424, endPoint y: 118, distance: 8.9
click at [416, 121] on input "text" at bounding box center [352, 121] width 161 height 24
type input "[STREET_ADDRESS]"
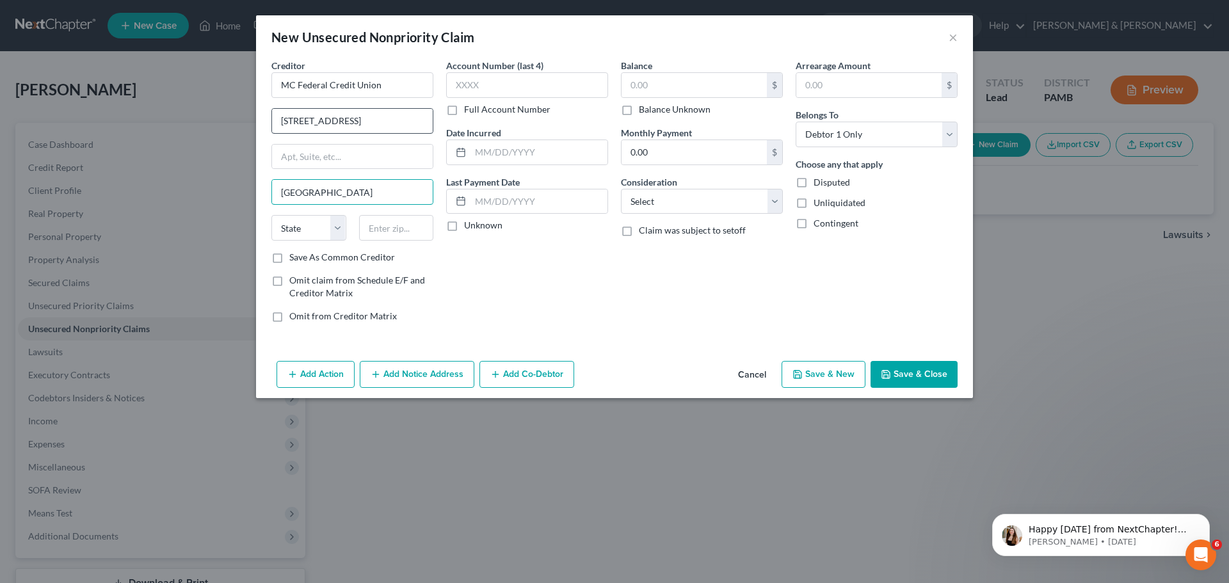
type input "[GEOGRAPHIC_DATA]"
select select "39"
type input "17821"
click at [520, 88] on input "text" at bounding box center [527, 85] width 162 height 26
click at [547, 144] on input "text" at bounding box center [538, 152] width 137 height 24
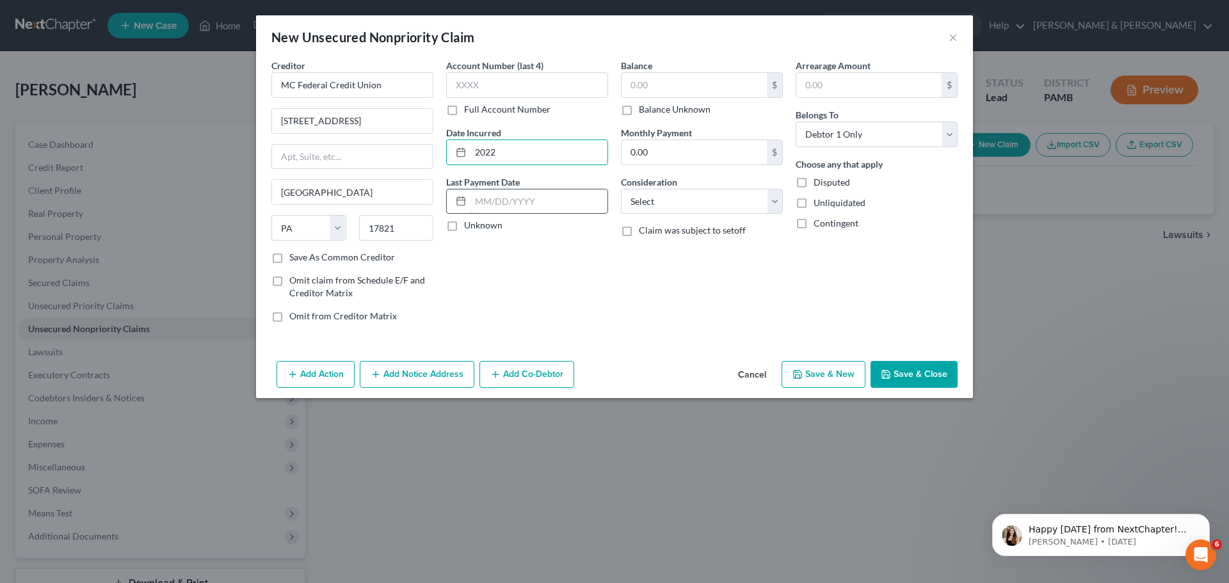
type input "2022"
click at [600, 202] on input "text" at bounding box center [538, 201] width 137 height 24
click at [464, 232] on label "Unknown" at bounding box center [483, 225] width 38 height 13
click at [469, 227] on input "Unknown" at bounding box center [473, 223] width 8 height 8
checkbox input "true"
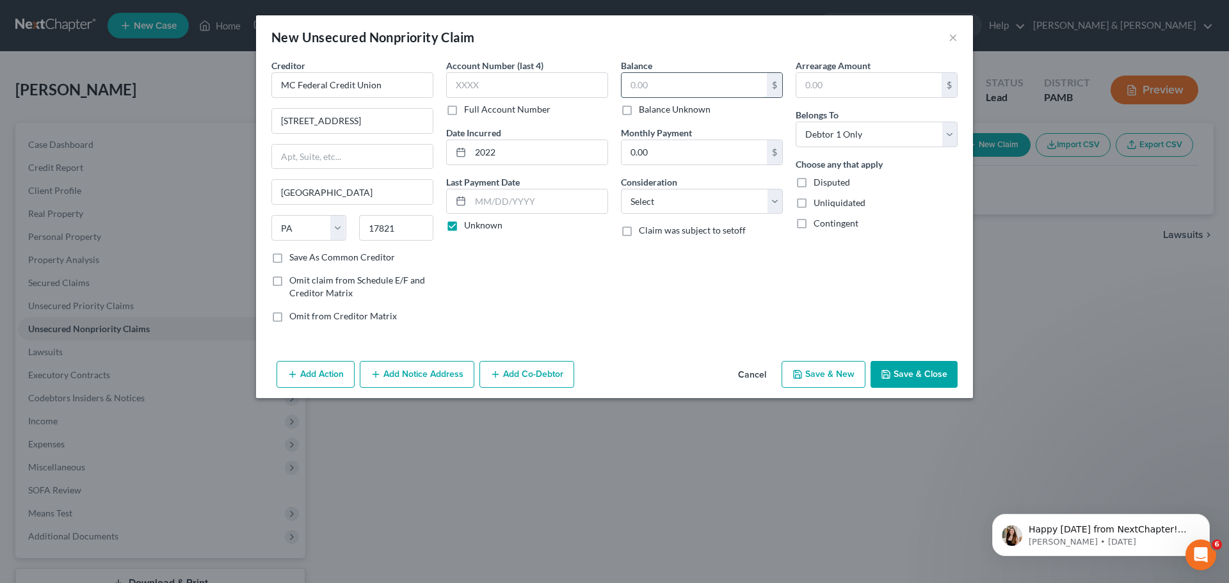
click at [684, 83] on input "text" at bounding box center [693, 85] width 145 height 24
type input "6,030.04"
click at [696, 151] on input "0.00" at bounding box center [693, 152] width 145 height 24
click at [772, 201] on select "Select Cable / Satellite Services Collection Agency Credit Card Debt Debt Couns…" at bounding box center [702, 202] width 162 height 26
select select "10"
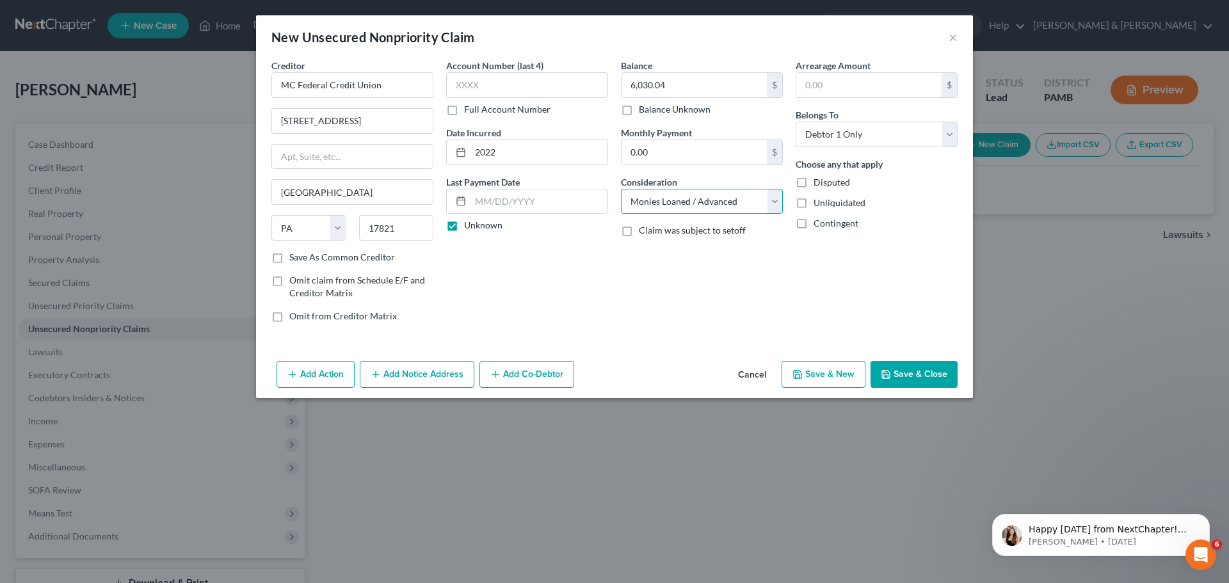
click at [621, 189] on select "Select Cable / Satellite Services Collection Agency Credit Card Debt Debt Couns…" at bounding box center [702, 202] width 162 height 26
click at [828, 377] on button "Save & New" at bounding box center [823, 374] width 84 height 27
select select "0"
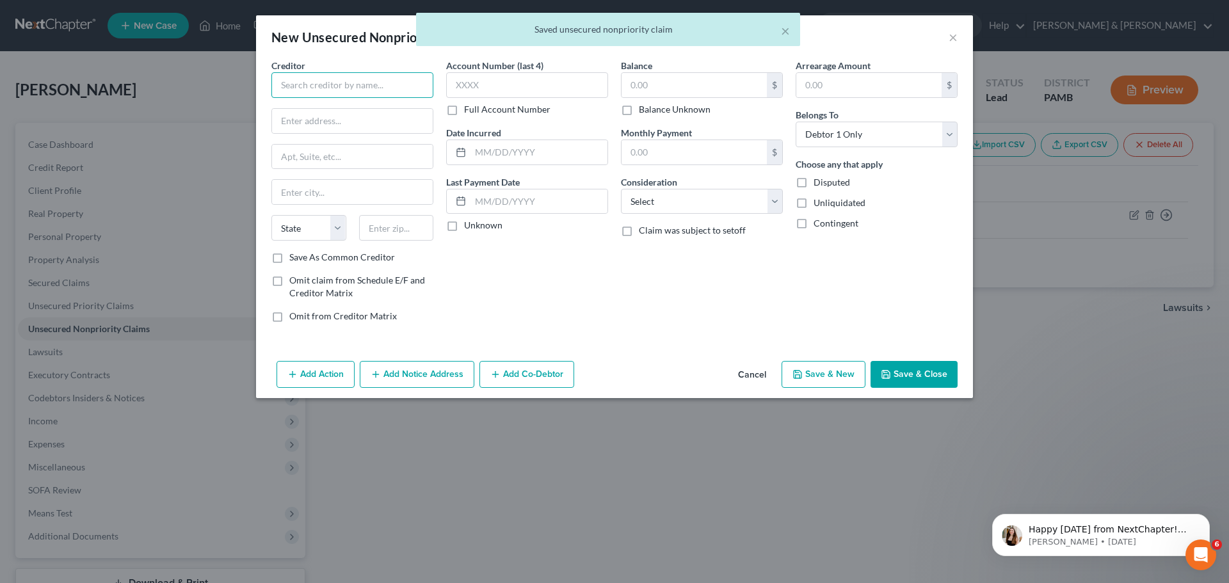
click at [376, 82] on input "text" at bounding box center [352, 85] width 162 height 26
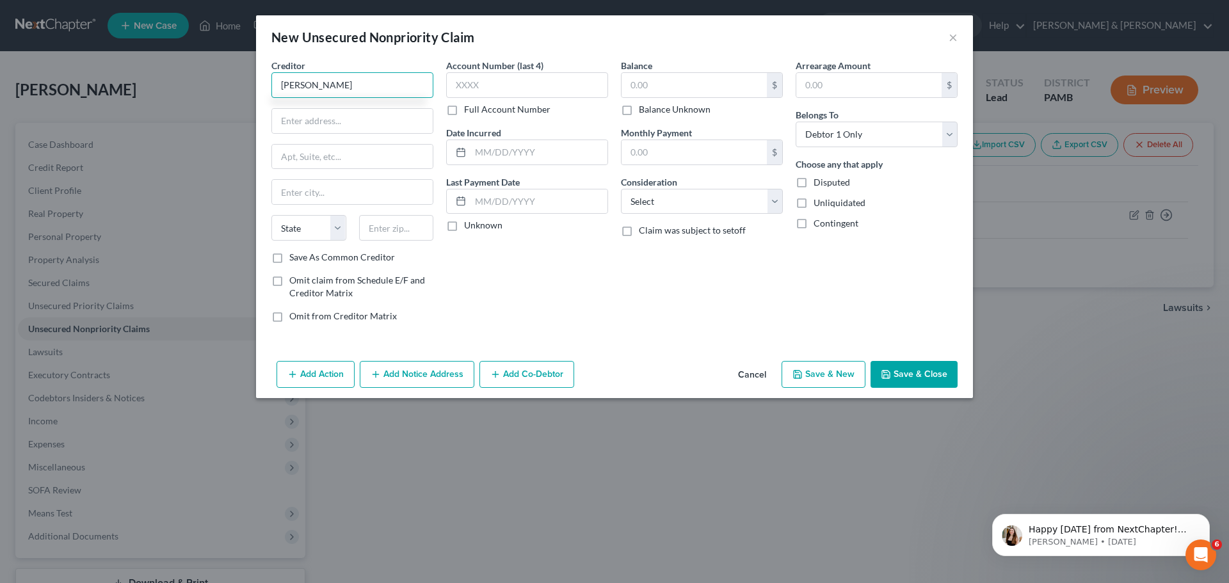
type input "[PERSON_NAME]"
type input "[STREET_ADDRESS]"
type input "[GEOGRAPHIC_DATA]"
select select "39"
type input "17821"
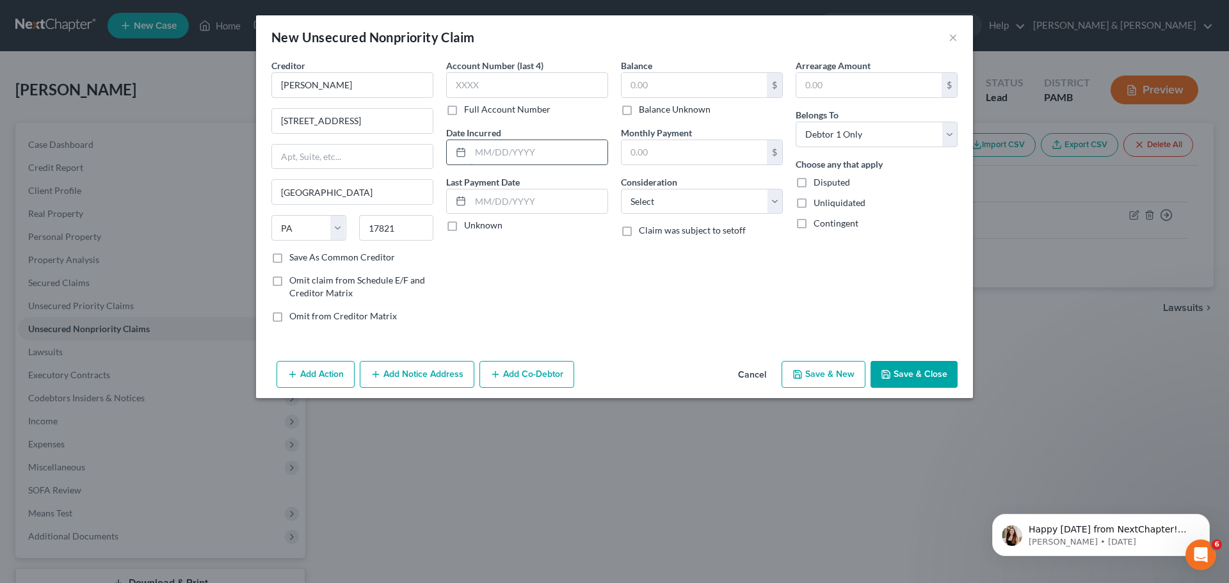
drag, startPoint x: 528, startPoint y: 151, endPoint x: 535, endPoint y: 151, distance: 7.0
click at [528, 151] on input "text" at bounding box center [538, 152] width 137 height 24
type input "2024"
click at [464, 223] on label "Unknown" at bounding box center [483, 225] width 38 height 13
click at [469, 223] on input "Unknown" at bounding box center [473, 223] width 8 height 8
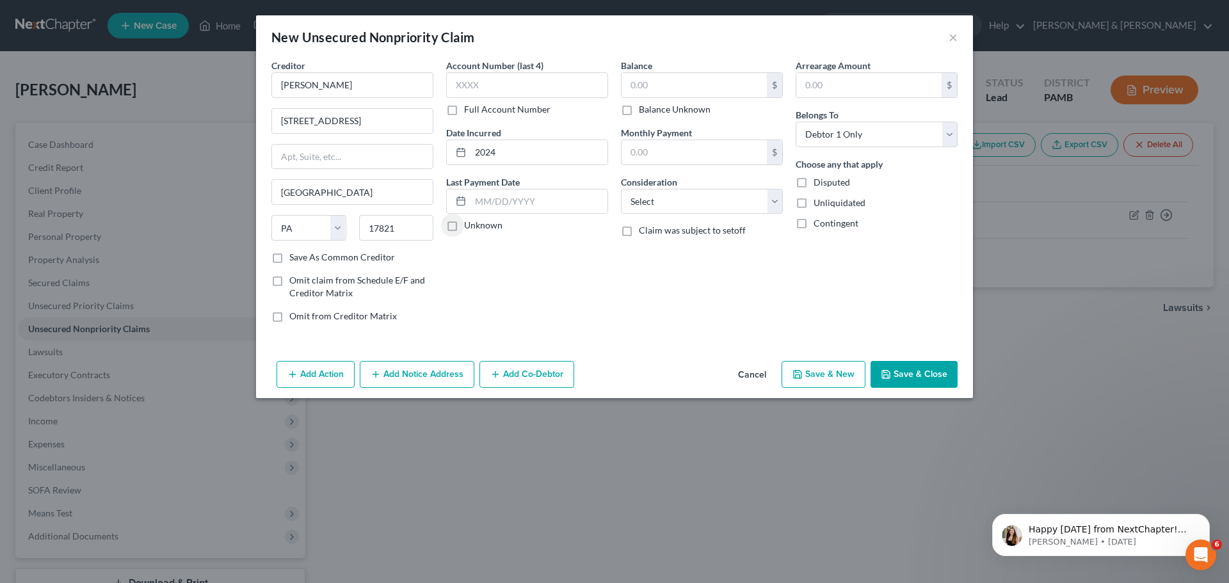
checkbox input "true"
click at [676, 88] on input "text" at bounding box center [693, 85] width 145 height 24
type input "297.61"
click at [675, 202] on select "Select Cable / Satellite Services Collection Agency Credit Card Debt Debt Couns…" at bounding box center [702, 202] width 162 height 26
select select "9"
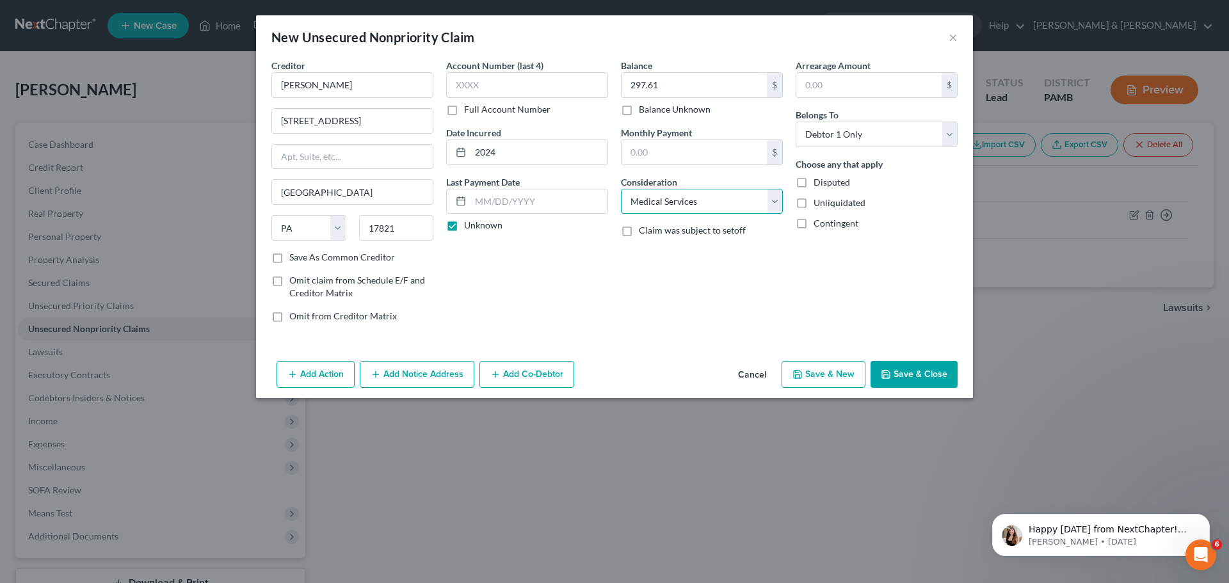
click at [621, 189] on select "Select Cable / Satellite Services Collection Agency Credit Card Debt Debt Couns…" at bounding box center [702, 202] width 162 height 26
click at [849, 369] on button "Save & New" at bounding box center [823, 374] width 84 height 27
select select "0"
type input "0.00"
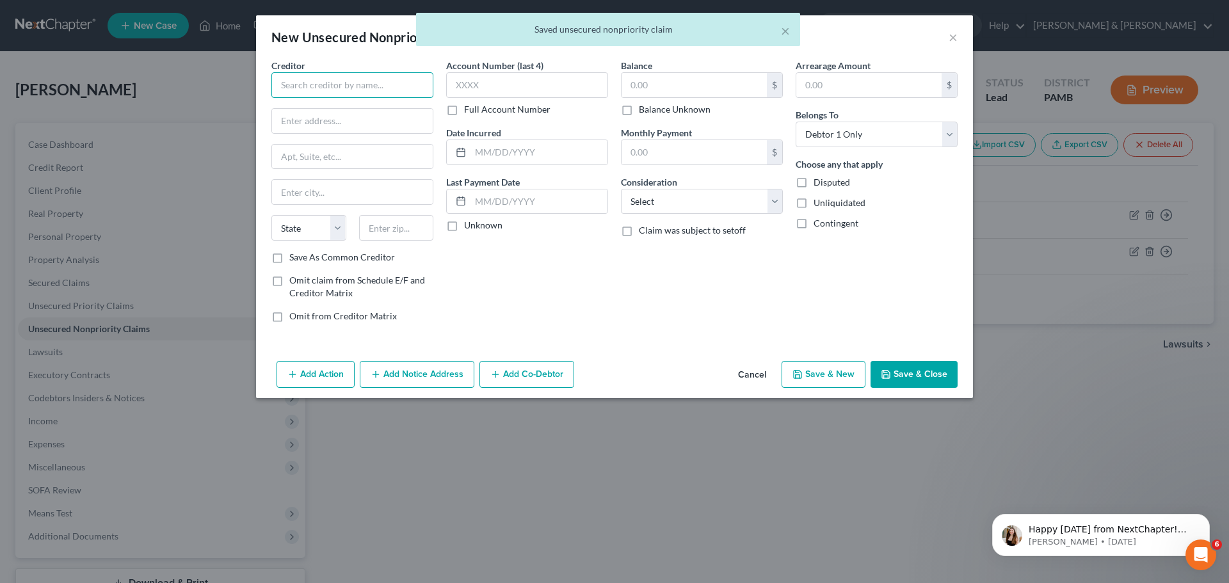
click at [410, 83] on input "text" at bounding box center [352, 85] width 162 height 26
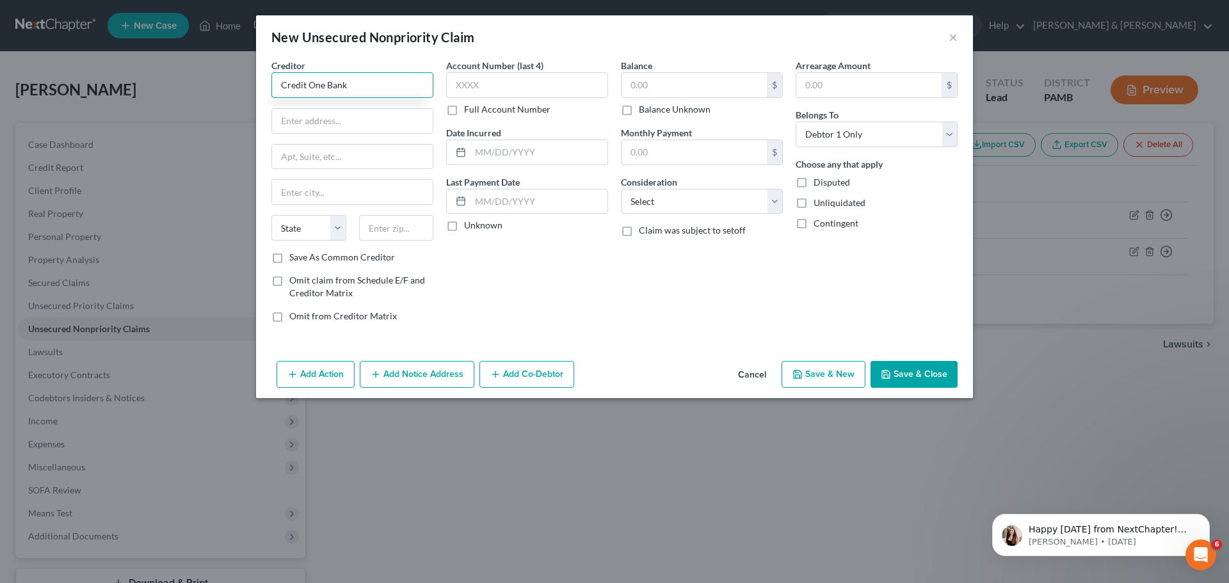
type input "Credit One Bank"
type input "c/o Asset Recovery Solutions"
type input "[STREET_ADDRESS]"
type input "Des Plaines"
select select "14"
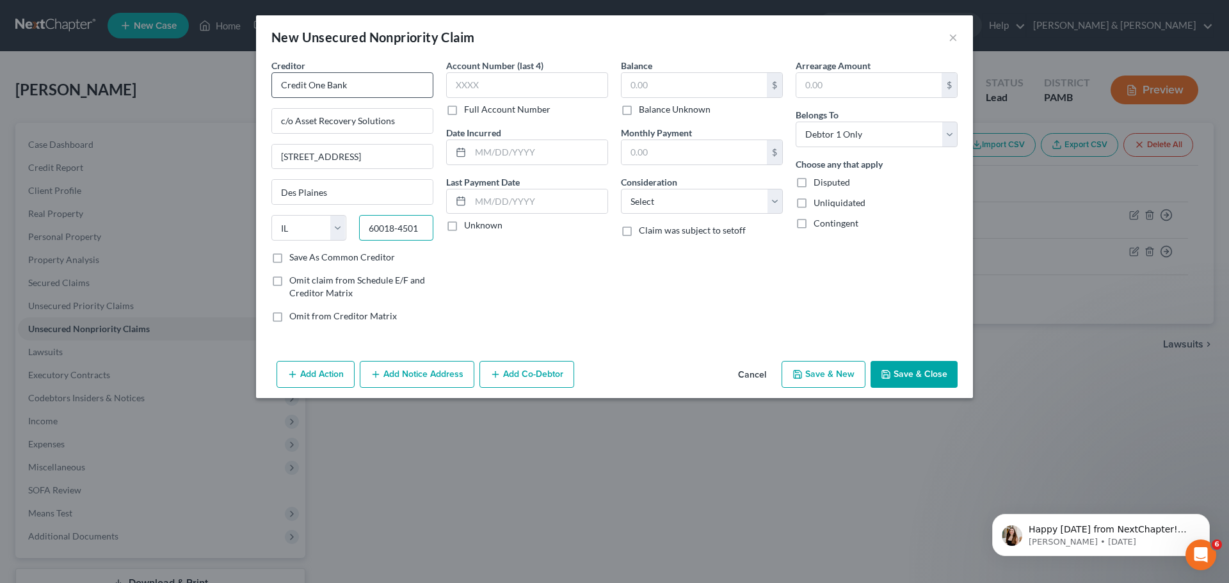
type input "60018-4501"
click at [525, 157] on input "text" at bounding box center [538, 152] width 137 height 24
type input "2021"
click at [661, 84] on input "text" at bounding box center [693, 85] width 145 height 24
type input "553.10"
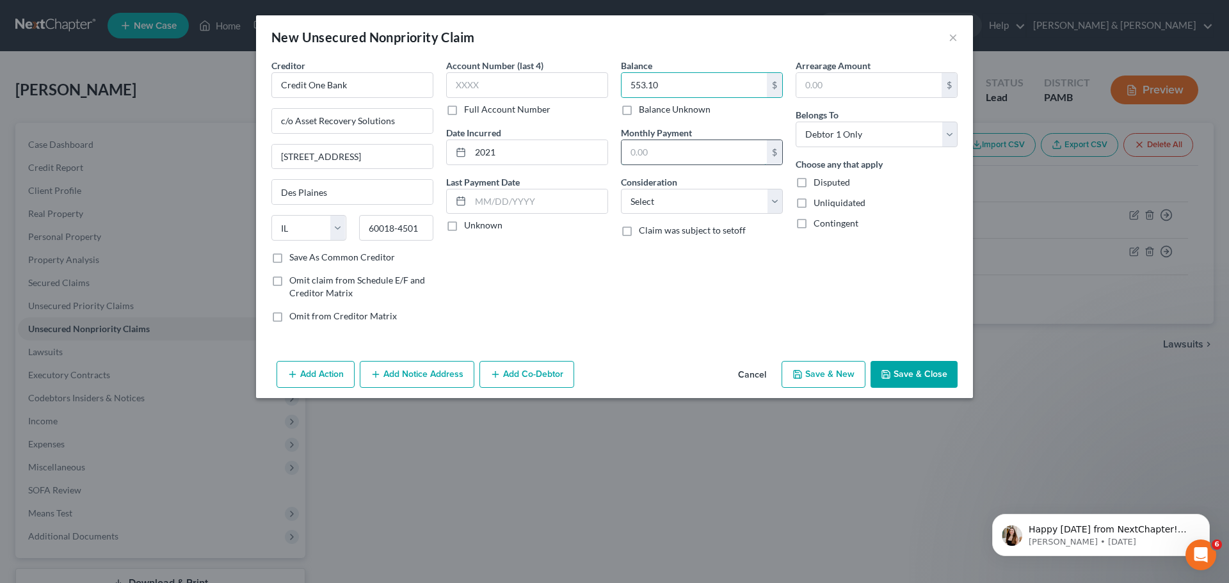
click at [661, 147] on input "text" at bounding box center [693, 152] width 145 height 24
click at [742, 275] on div "Balance 553.10 $ Balance Unknown Balance Undetermined 553.10 $ Balance Unknown …" at bounding box center [701, 196] width 175 height 274
click at [774, 200] on select "Select Cable / Satellite Services Collection Agency Credit Card Debt Debt Couns…" at bounding box center [702, 202] width 162 height 26
select select "6"
click at [621, 189] on select "Select Cable / Satellite Services Collection Agency Credit Card Debt Debt Couns…" at bounding box center [702, 202] width 162 height 26
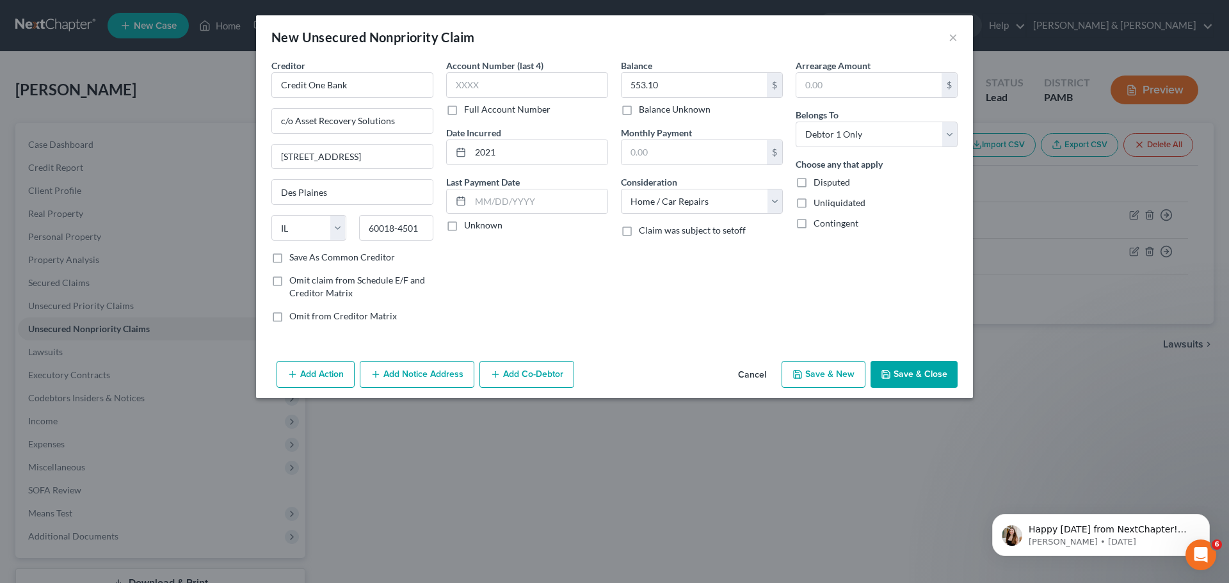
click at [824, 373] on button "Save & New" at bounding box center [823, 374] width 84 height 27
select select "0"
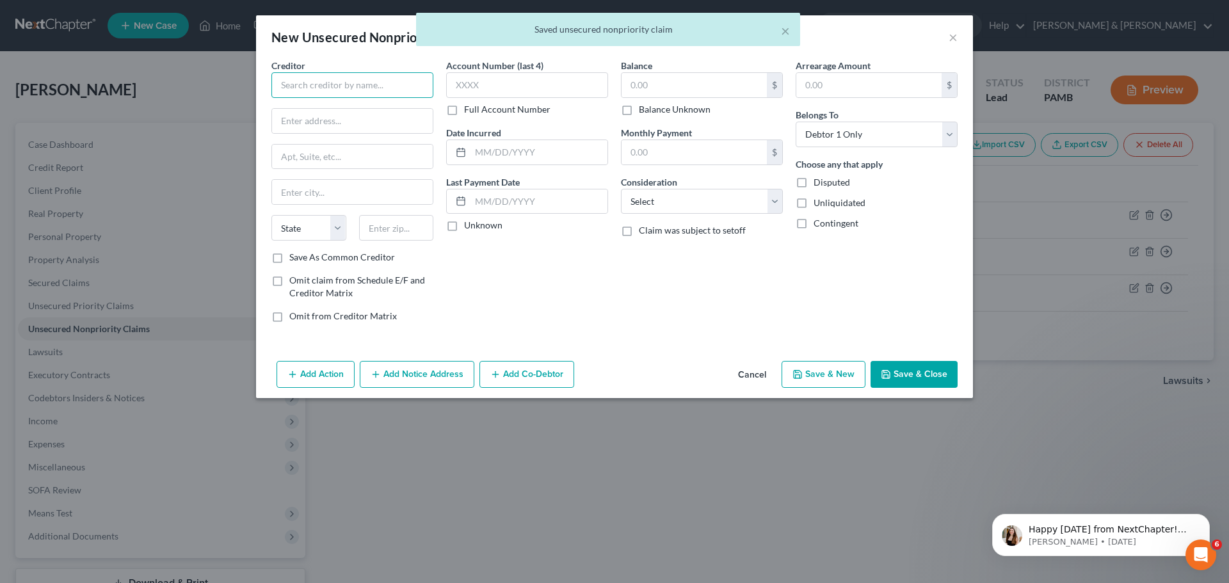
click at [374, 90] on input "text" at bounding box center [352, 85] width 162 height 26
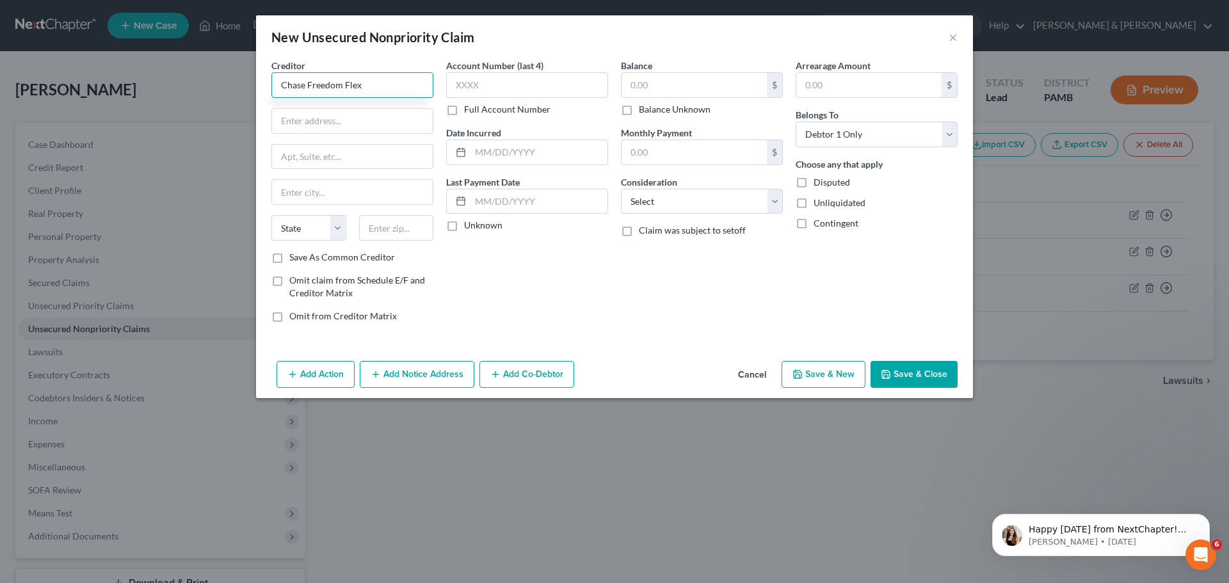
type input "Chase Freedom Flex"
type input "P.O. Box 15298"
type input "W"
type input "Wilmington"
click at [317, 228] on select "State [US_STATE] AK AR AZ CA CO CT DE DC [GEOGRAPHIC_DATA] [GEOGRAPHIC_DATA] GU…" at bounding box center [308, 228] width 75 height 26
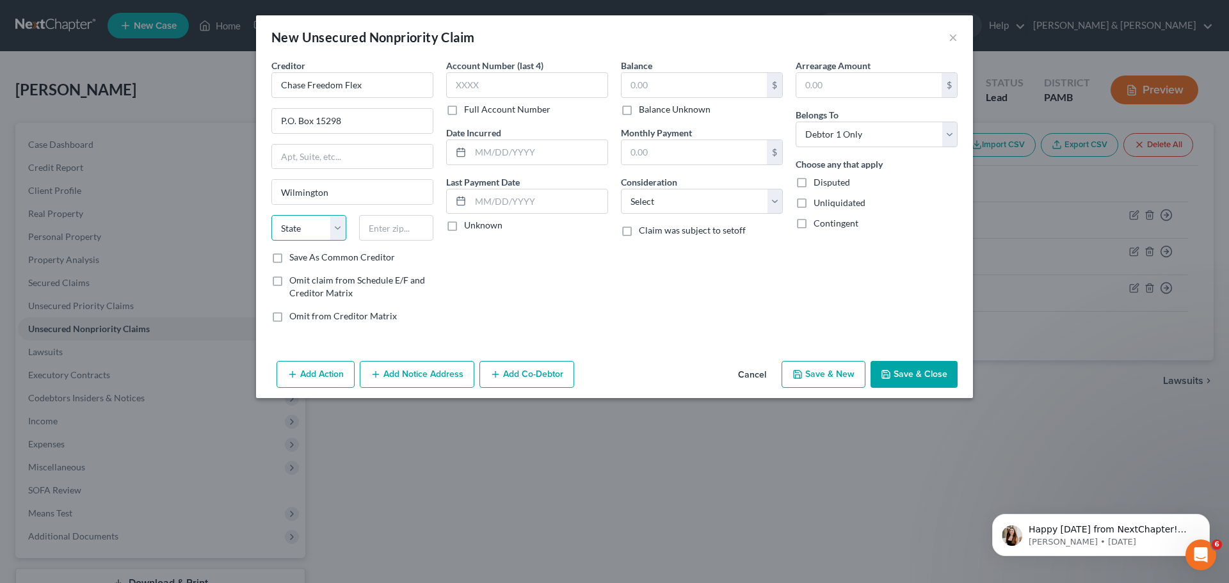
select select "7"
click at [271, 215] on select "State [US_STATE] AK AR AZ CA CO CT DE DC [GEOGRAPHIC_DATA] [GEOGRAPHIC_DATA] GU…" at bounding box center [308, 228] width 75 height 26
click at [404, 223] on input "text" at bounding box center [396, 228] width 75 height 26
type input "19850-5298"
click at [521, 90] on input "text" at bounding box center [527, 85] width 162 height 26
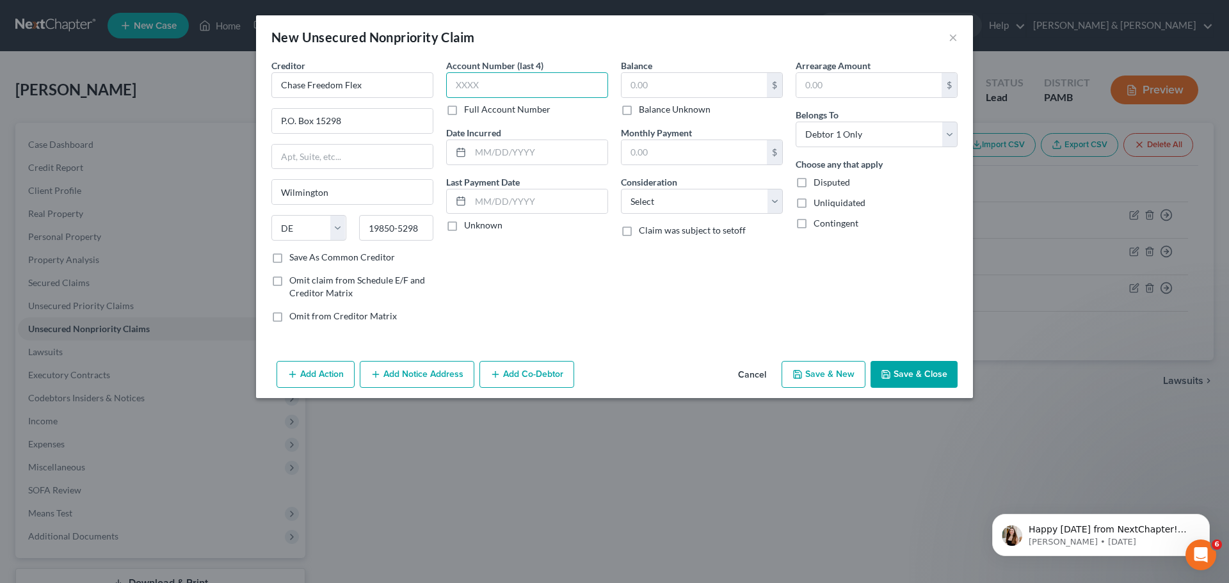
click at [550, 81] on input "text" at bounding box center [527, 85] width 162 height 26
click at [714, 82] on input "text" at bounding box center [693, 85] width 145 height 24
type input "9,344.27"
click at [740, 205] on select "Select Cable / Satellite Services Collection Agency Credit Card Debt Debt Couns…" at bounding box center [702, 202] width 162 height 26
select select "2"
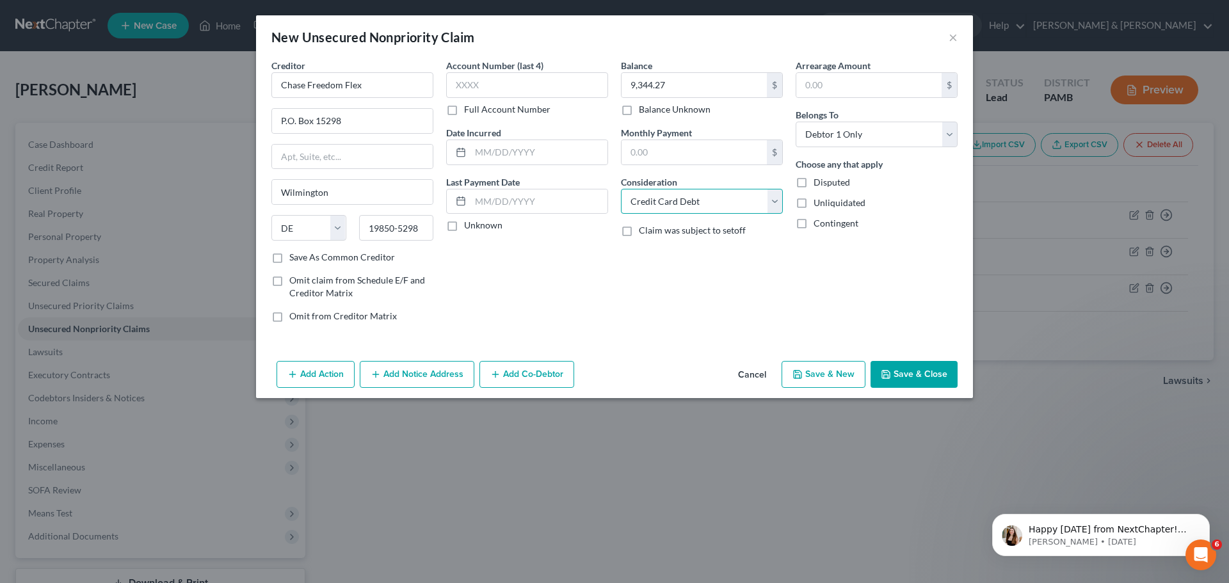
click at [621, 189] on select "Select Cable / Satellite Services Collection Agency Credit Card Debt Debt Couns…" at bounding box center [702, 202] width 162 height 26
click at [846, 371] on button "Save & New" at bounding box center [823, 374] width 84 height 27
select select "0"
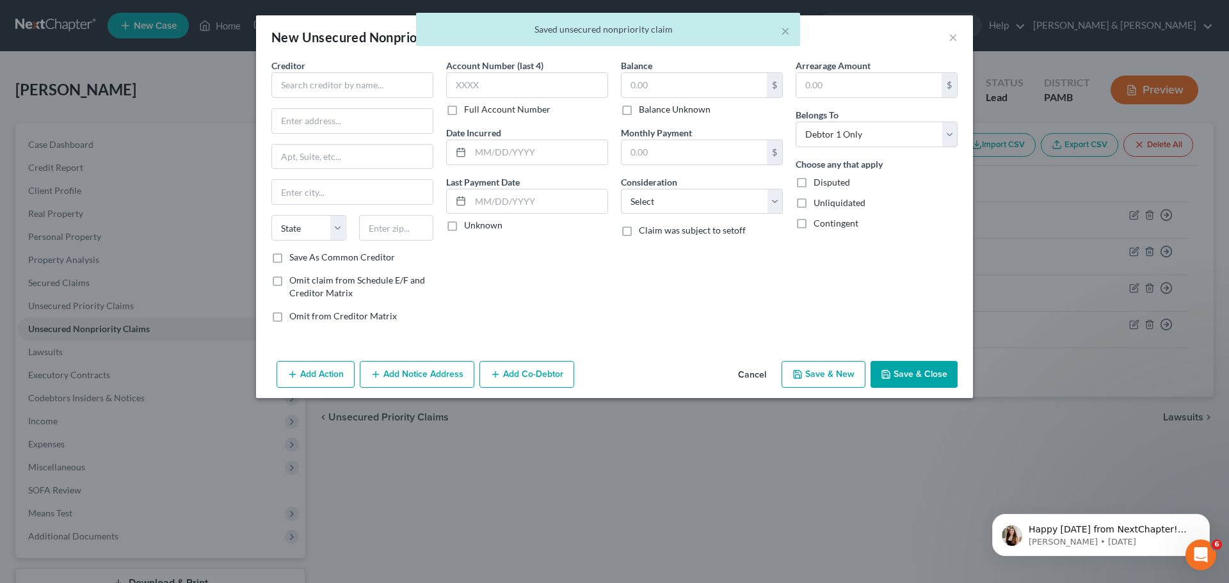
click at [309, 378] on button "Add Action" at bounding box center [315, 374] width 78 height 27
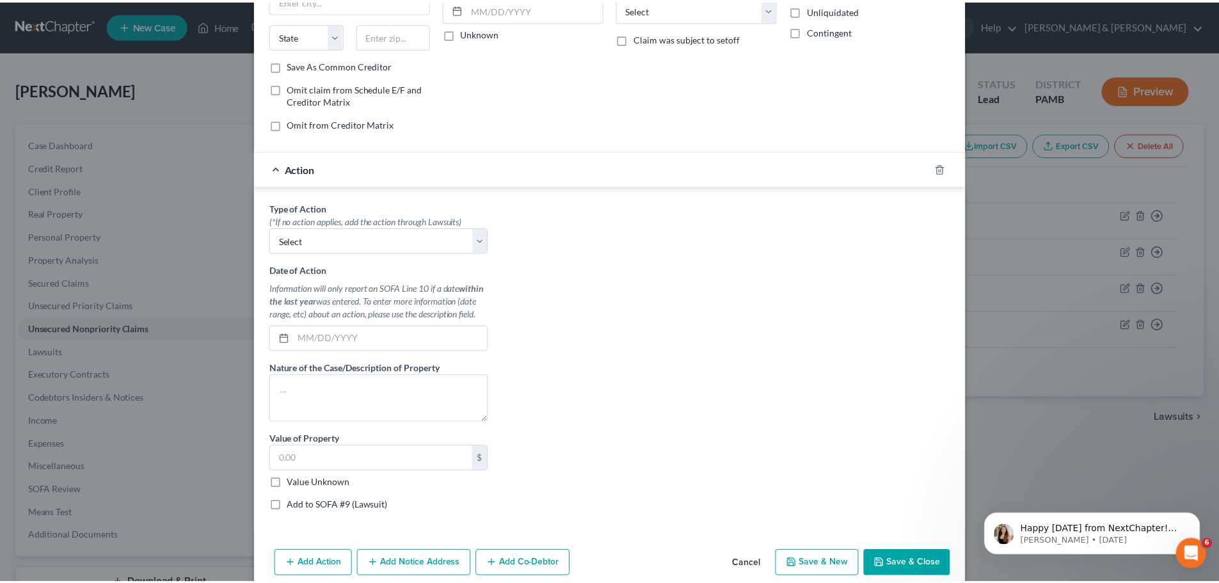
scroll to position [212, 0]
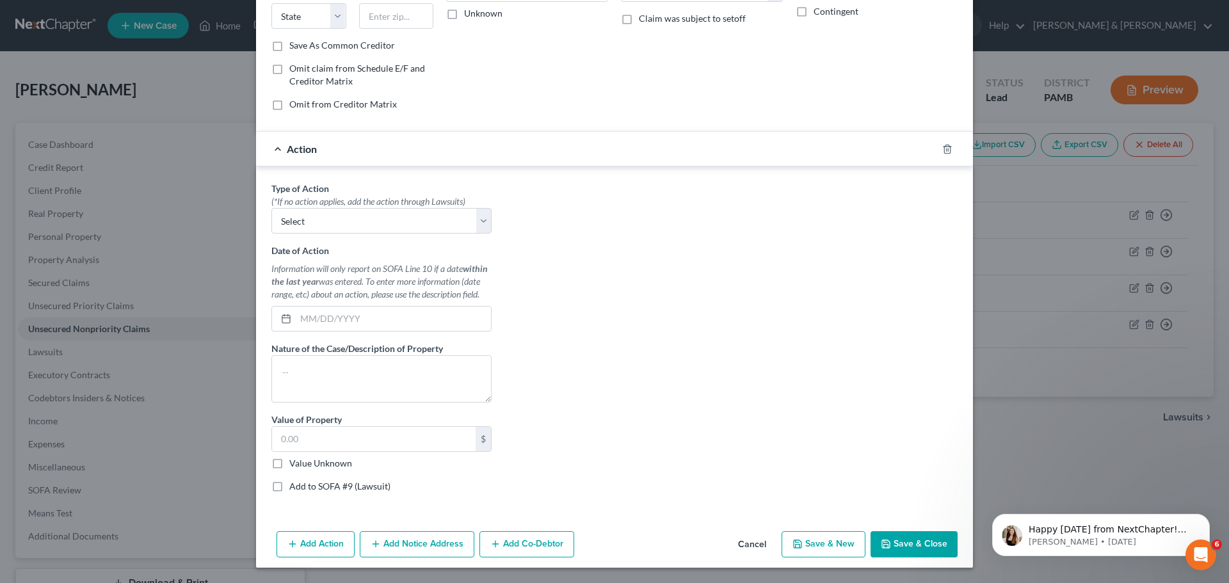
click at [742, 547] on button "Cancel" at bounding box center [752, 545] width 49 height 26
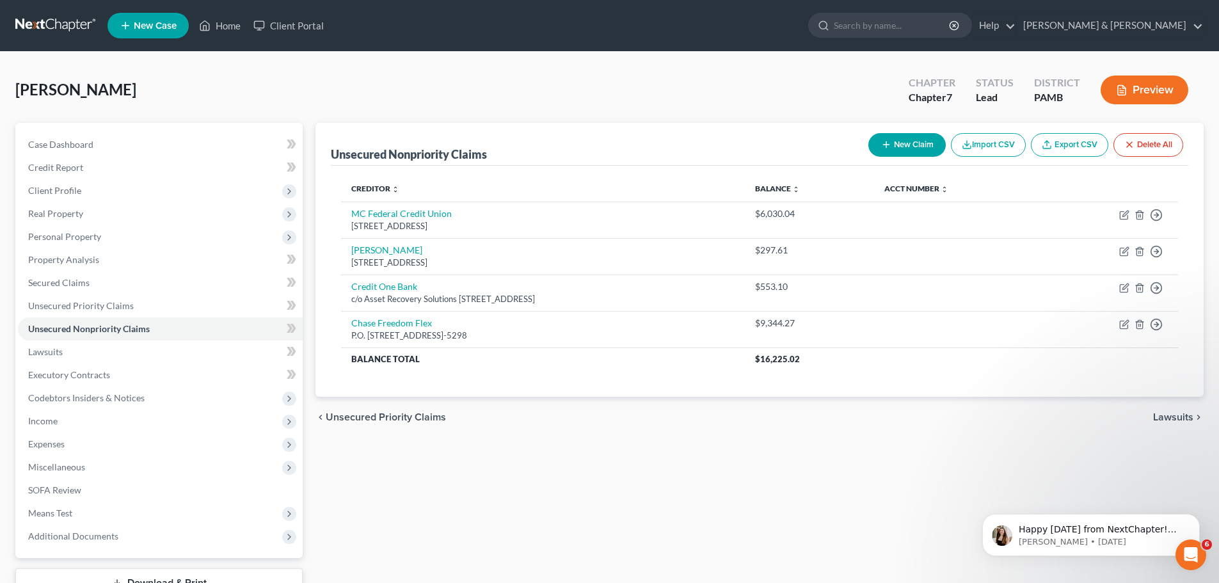
click at [895, 140] on button "New Claim" at bounding box center [906, 145] width 77 height 24
select select "0"
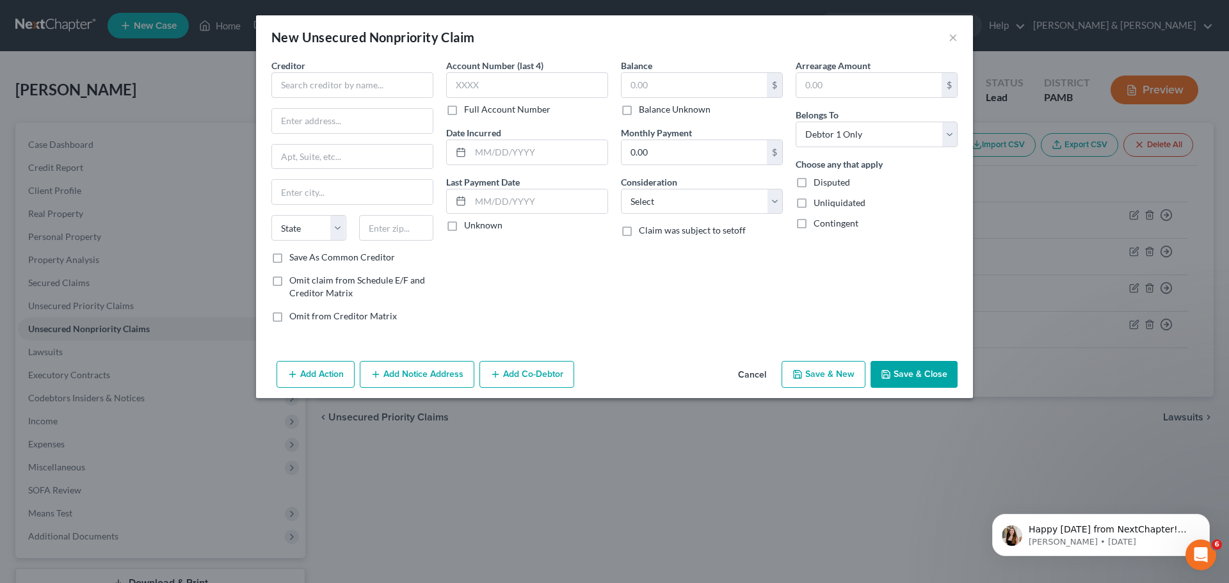
click at [769, 373] on button "Cancel" at bounding box center [752, 375] width 49 height 26
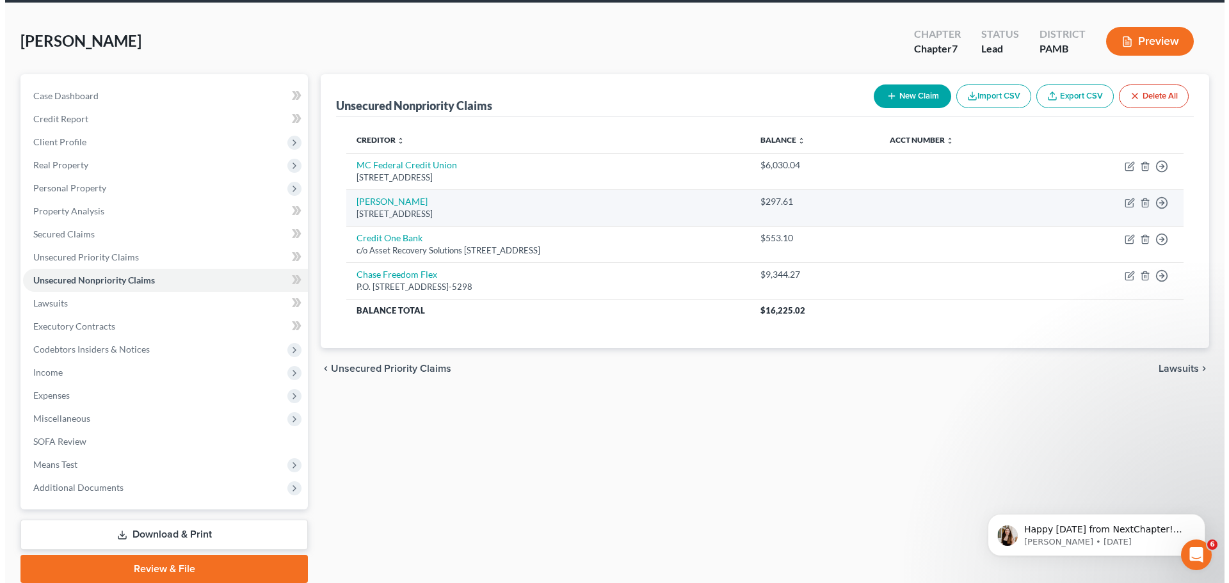
scroll to position [0, 0]
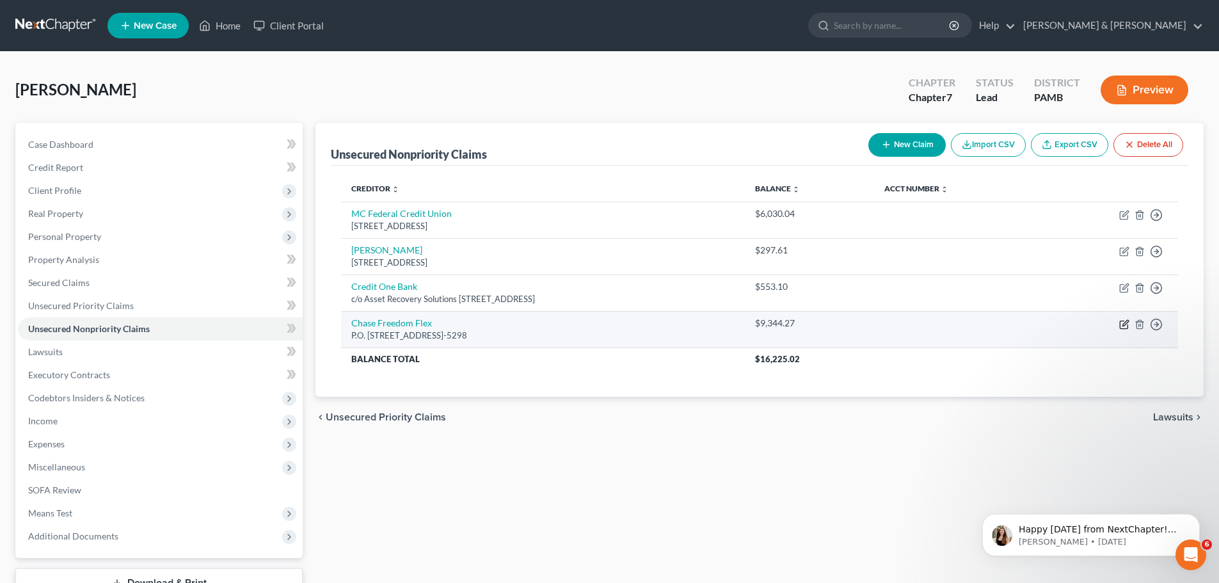
click at [1120, 321] on icon "button" at bounding box center [1124, 325] width 8 height 8
select select "7"
select select "2"
select select "0"
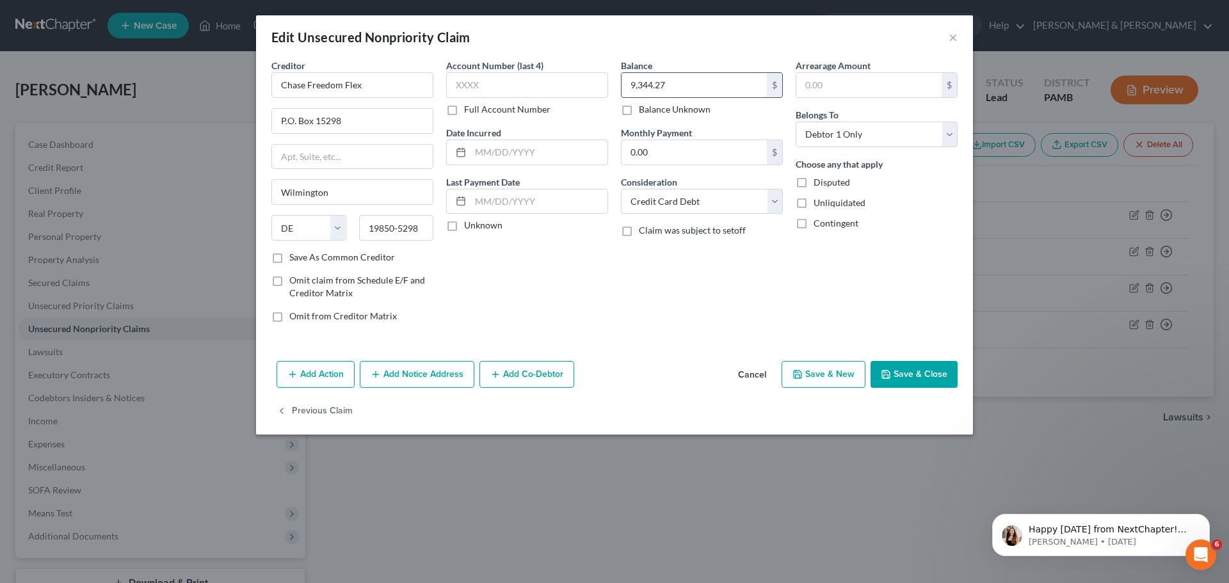
click at [716, 86] on input "9,344.27" at bounding box center [693, 85] width 145 height 24
type input "7"
type input "3,051.02"
click at [307, 367] on button "Add Action" at bounding box center [315, 374] width 78 height 27
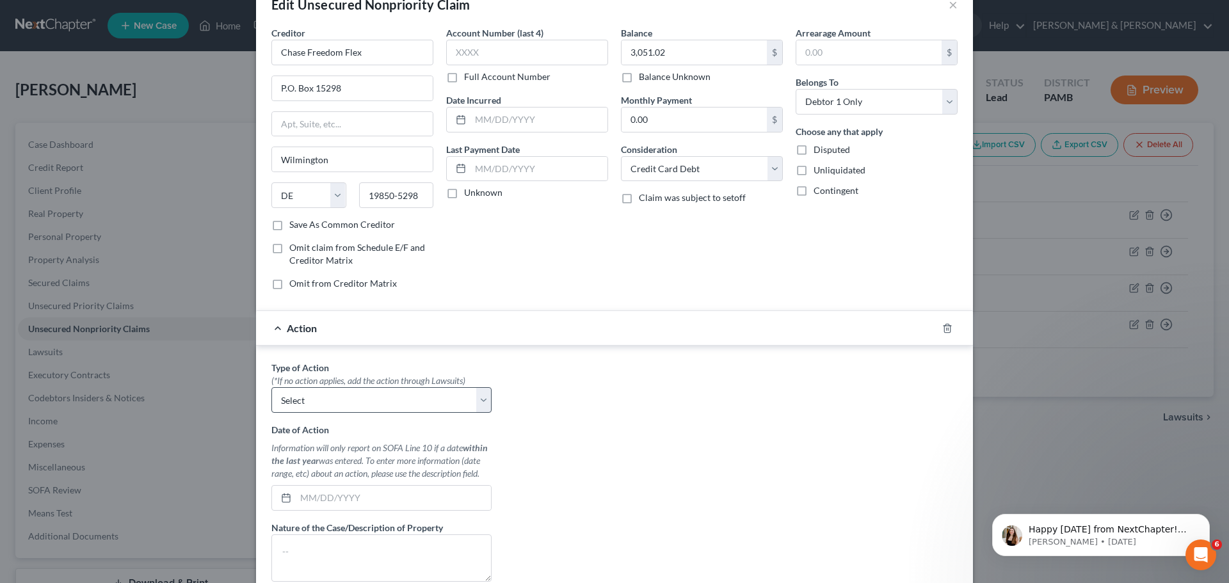
scroll to position [64, 0]
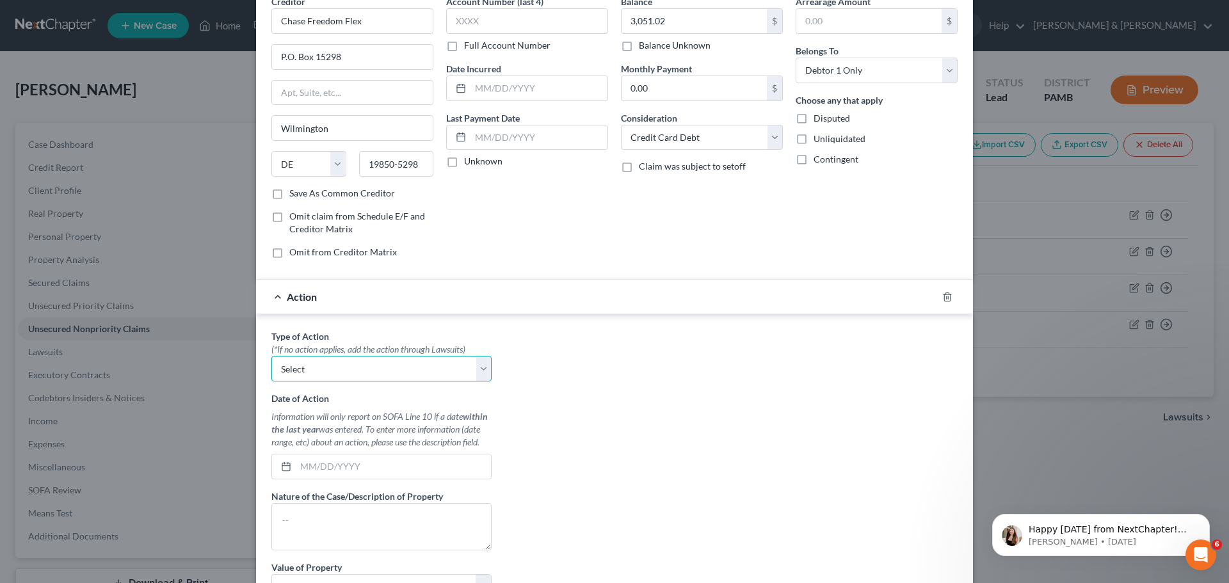
click at [476, 370] on select "Select Repossession Garnishment Foreclosure Personal Injury Attached, Seized, O…" at bounding box center [381, 369] width 220 height 26
click at [636, 403] on div "Type of Action * (*If no action applies, add the action through Lawsuits) Selec…" at bounding box center [614, 490] width 699 height 321
click at [308, 291] on span "Action" at bounding box center [302, 297] width 30 height 12
click at [948, 297] on line "button" at bounding box center [948, 297] width 0 height 3
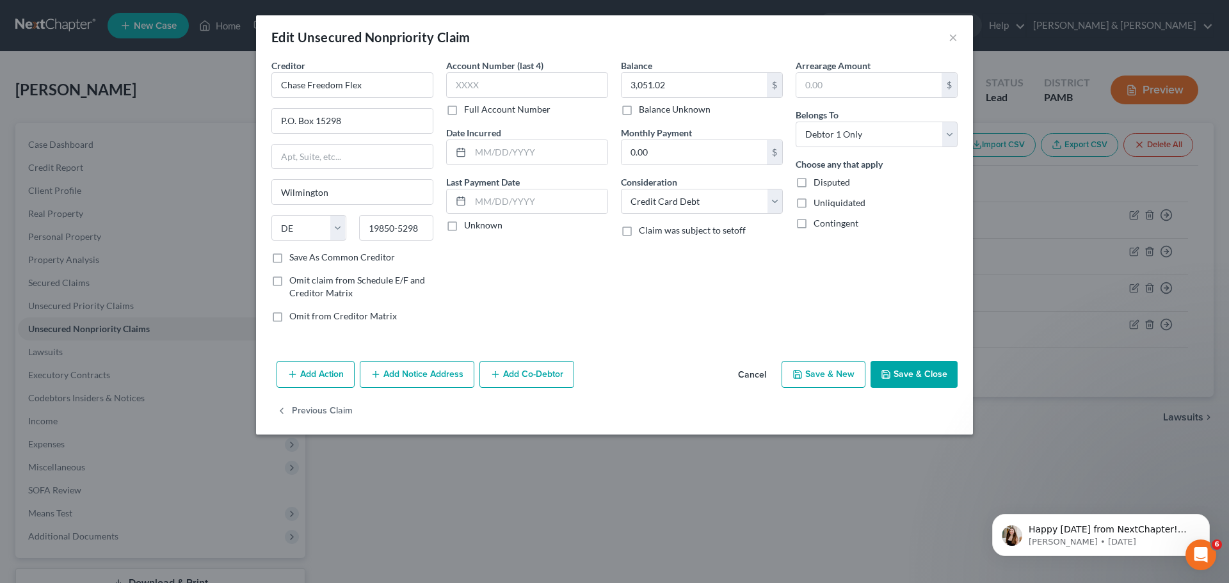
scroll to position [0, 0]
click at [833, 374] on button "Save & New" at bounding box center [823, 374] width 84 height 27
select select "0"
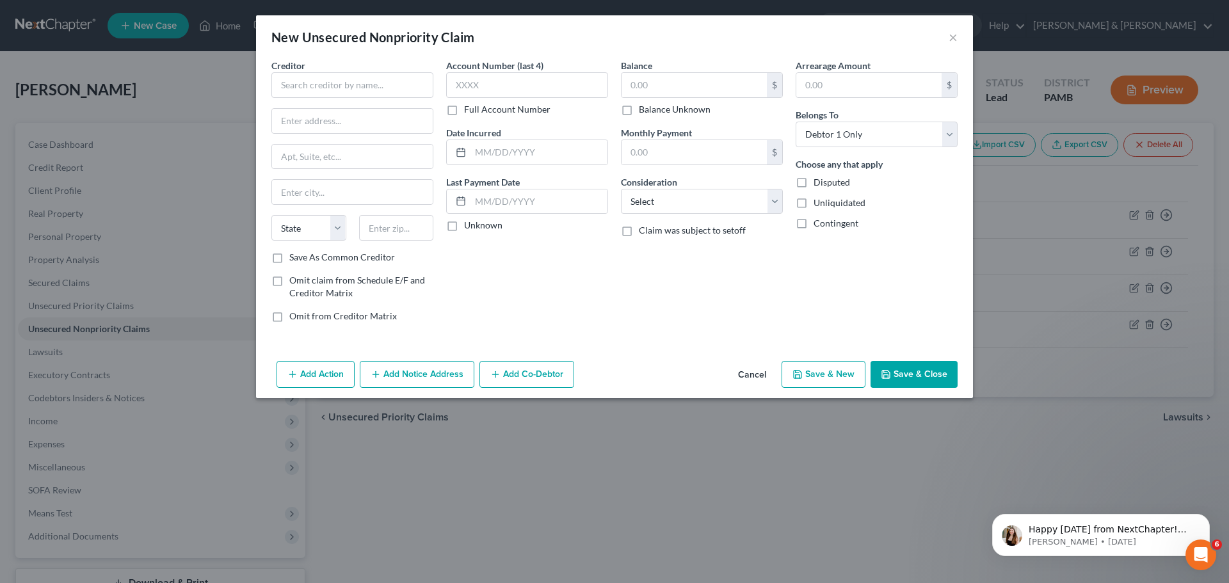
type input "0"
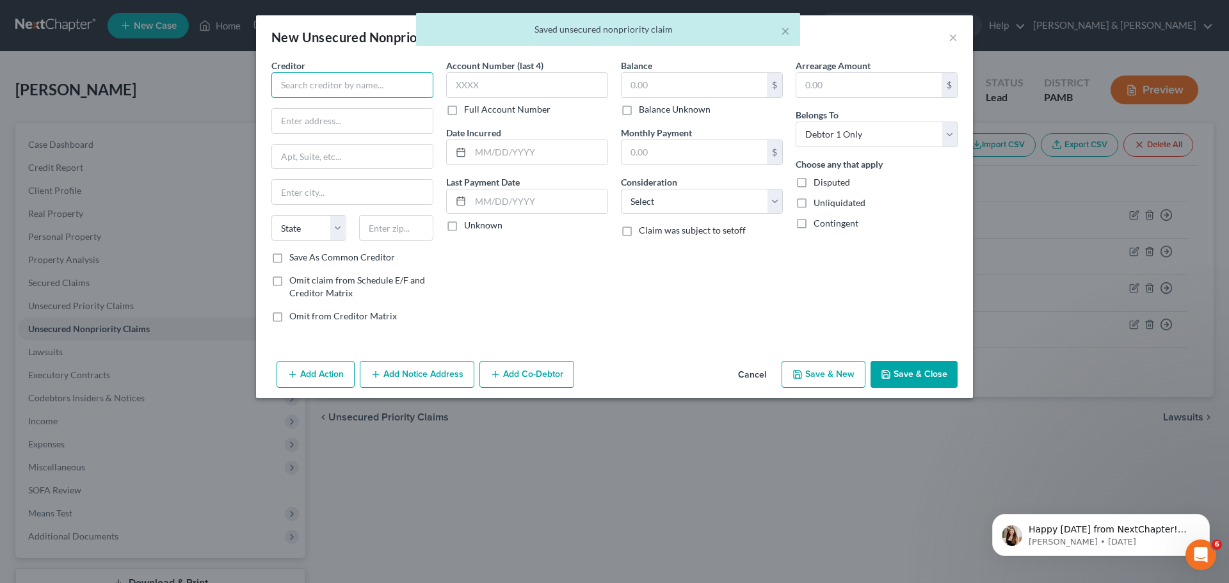
click at [418, 90] on input "text" at bounding box center [352, 85] width 162 height 26
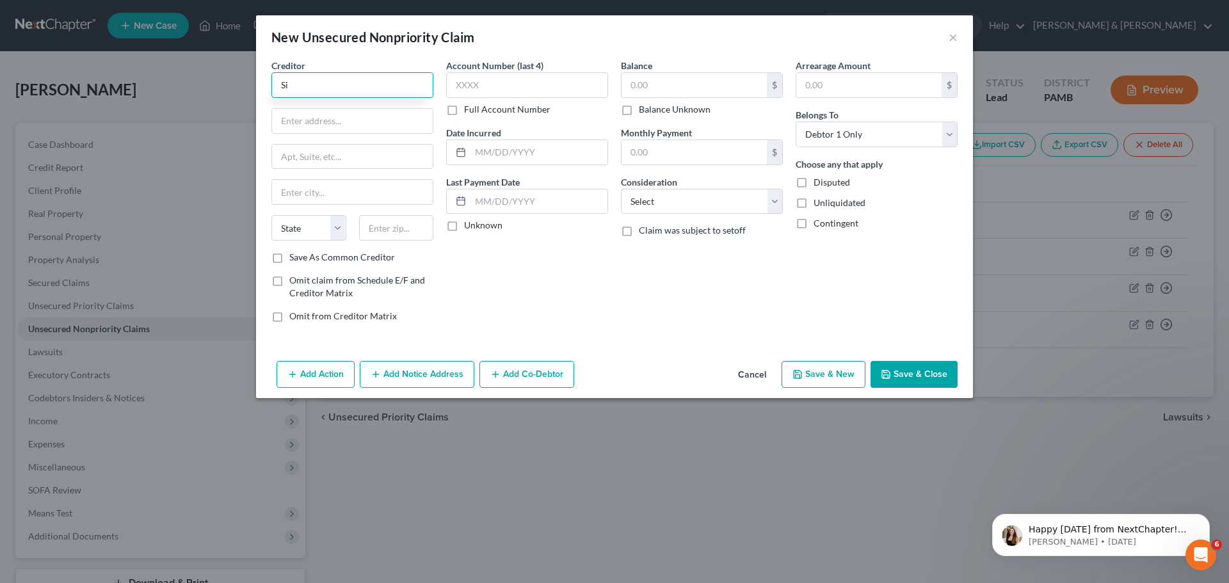
type input "S"
type input "Discover Bank"
type input "c/[PERSON_NAME], [PERSON_NAME] & [PERSON_NAME]"
type input "[STREET_ADDRESS]"
type input "[GEOGRAPHIC_DATA]"
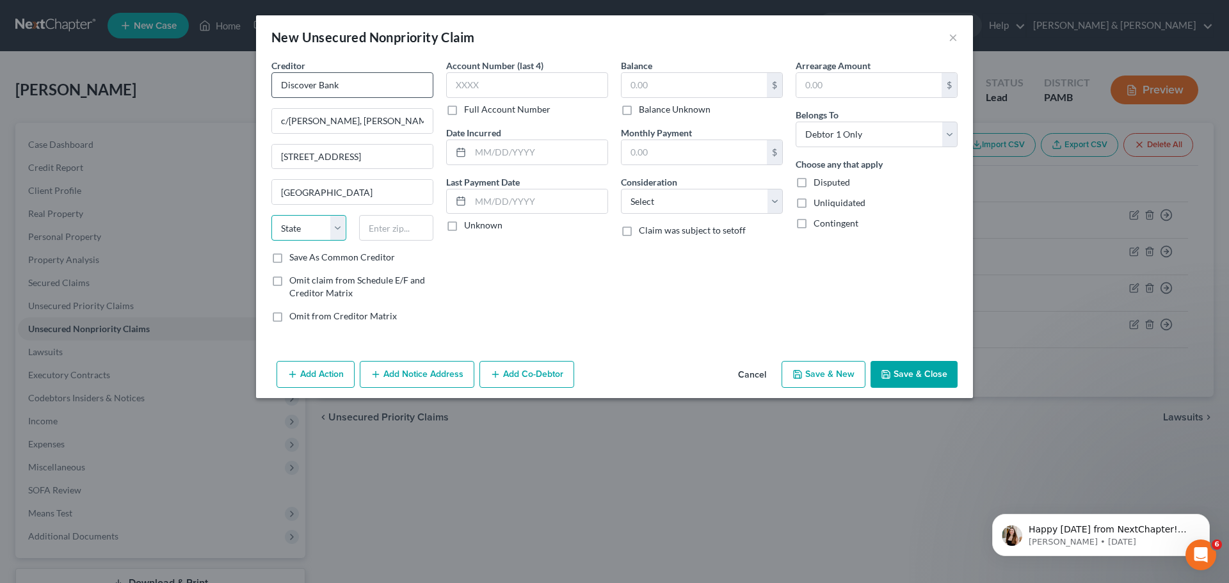
select select "39"
type input "19106-3334"
click at [509, 83] on input "text" at bounding box center [527, 85] width 162 height 26
click at [727, 90] on input "text" at bounding box center [693, 85] width 145 height 24
type input "9,344.27"
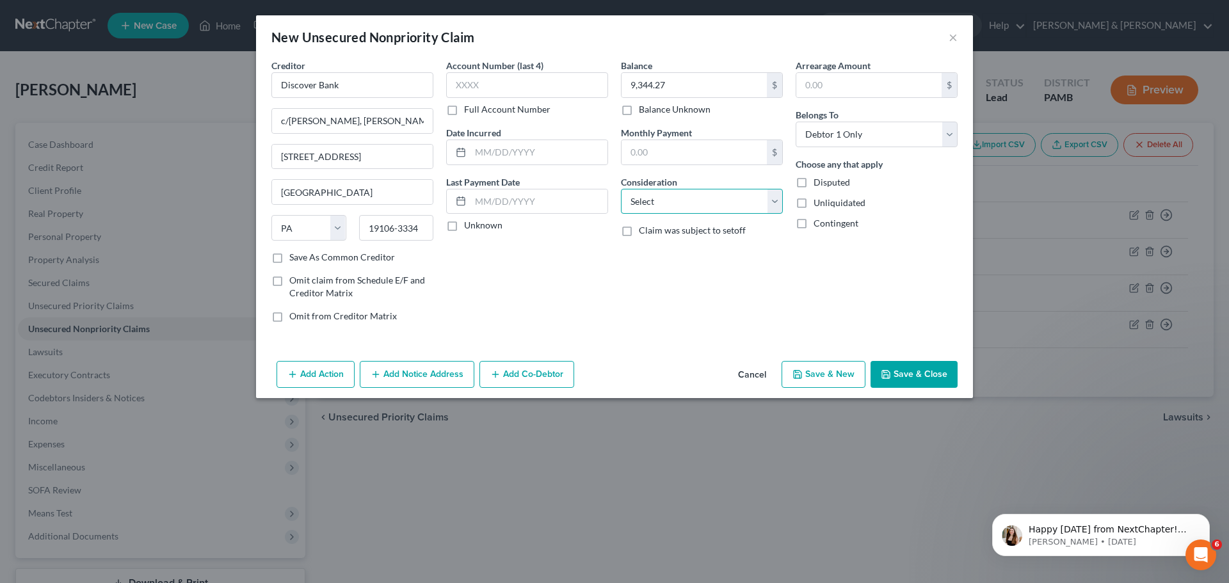
click at [771, 205] on select "Select Cable / Satellite Services Collection Agency Credit Card Debt Debt Couns…" at bounding box center [702, 202] width 162 height 26
select select "2"
click at [621, 189] on select "Select Cable / Satellite Services Collection Agency Credit Card Debt Debt Couns…" at bounding box center [702, 202] width 162 height 26
click at [830, 381] on button "Save & New" at bounding box center [823, 374] width 84 height 27
select select "0"
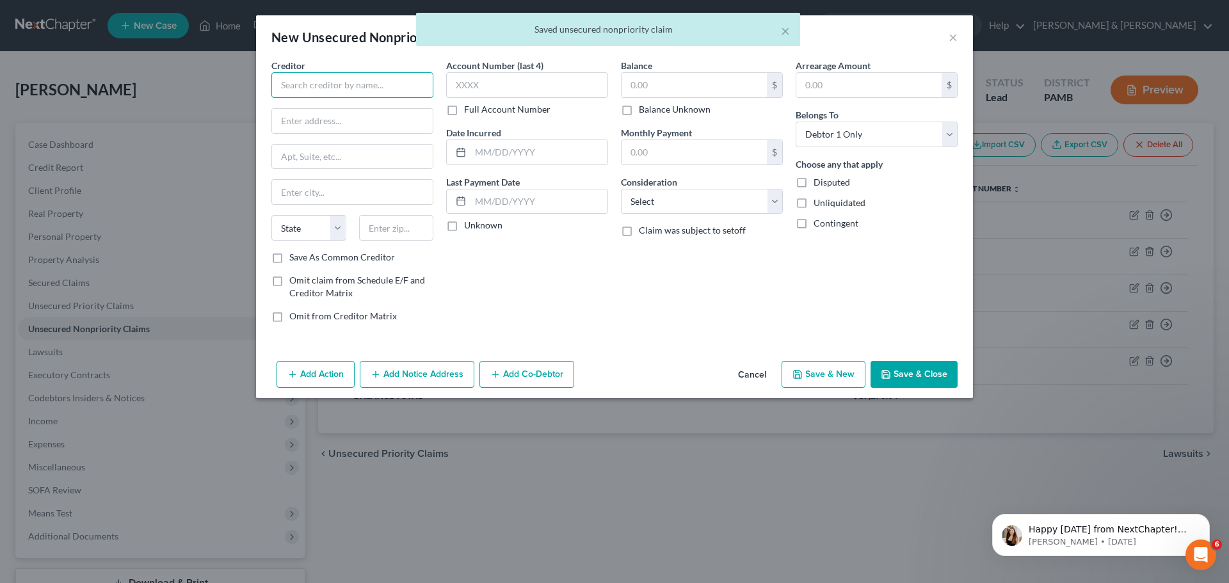
click at [390, 91] on input "text" at bounding box center [352, 85] width 162 height 26
click at [748, 372] on button "Cancel" at bounding box center [752, 375] width 49 height 26
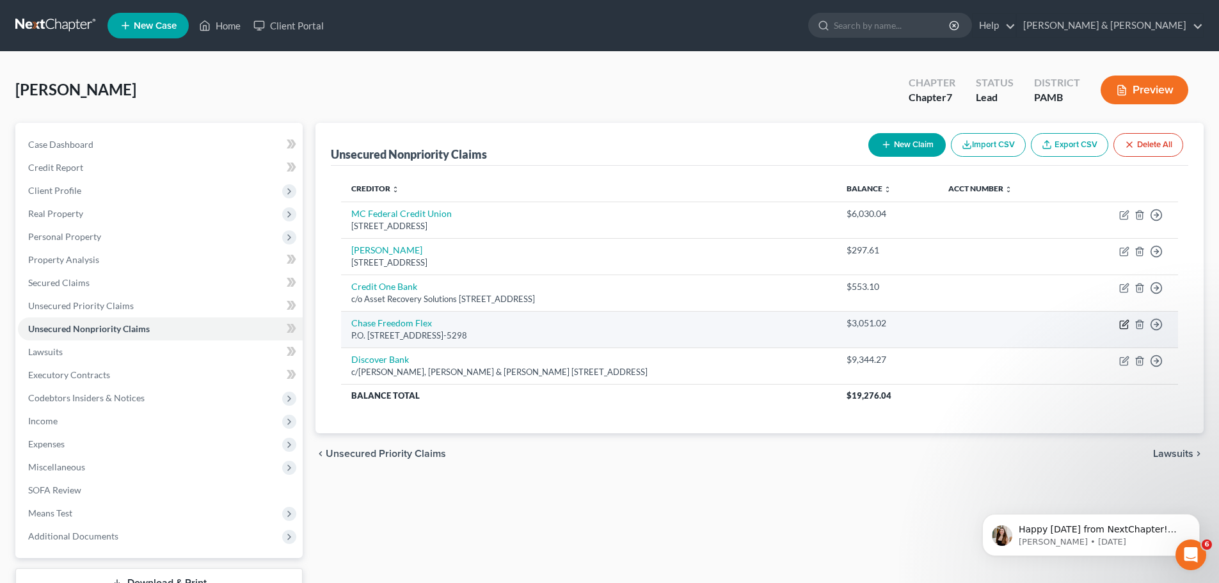
click at [1121, 323] on icon "button" at bounding box center [1124, 325] width 8 height 8
select select "7"
select select "2"
select select "0"
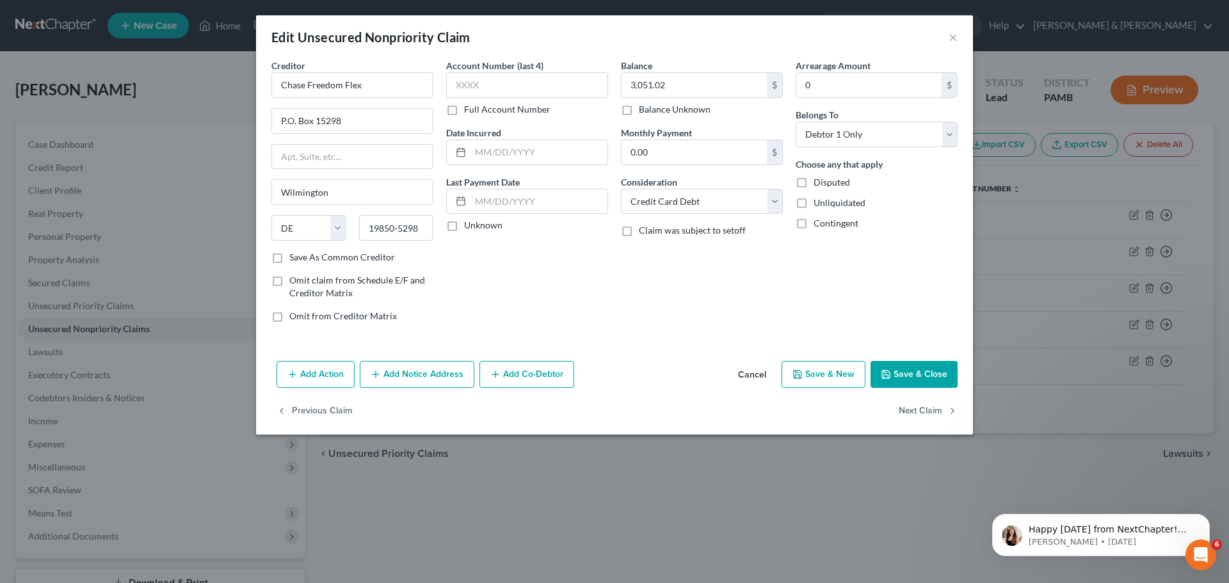
click at [412, 369] on button "Add Notice Address" at bounding box center [417, 374] width 115 height 27
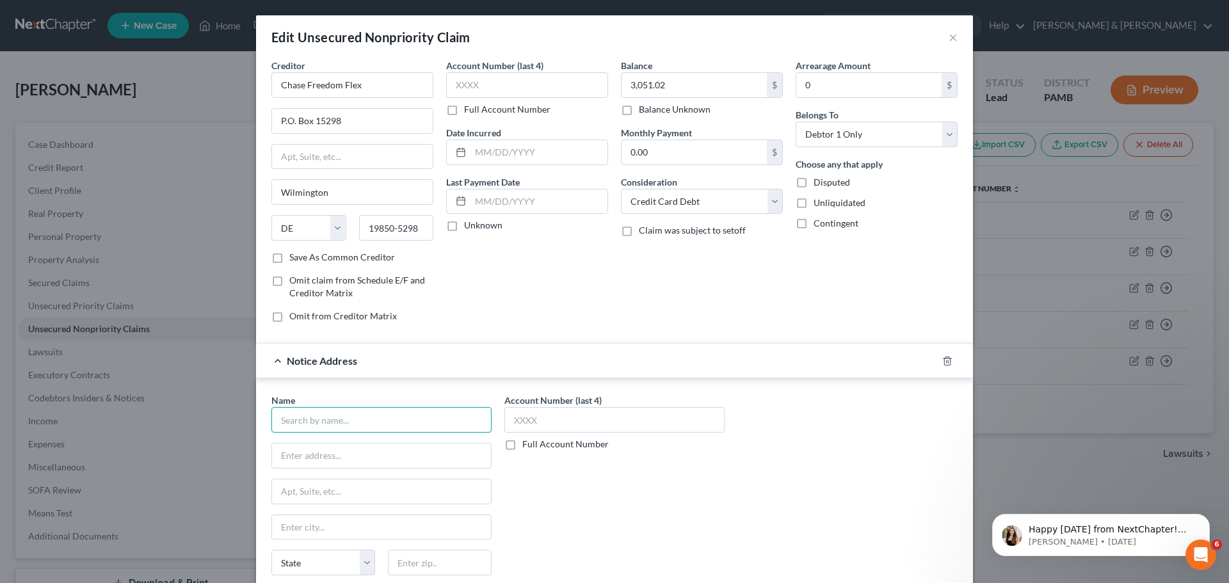
click at [412, 413] on input "text" at bounding box center [381, 420] width 220 height 26
type input "Client Services"
type input "[STREET_ADDRESS][PERSON_NAME]"
type input "S"
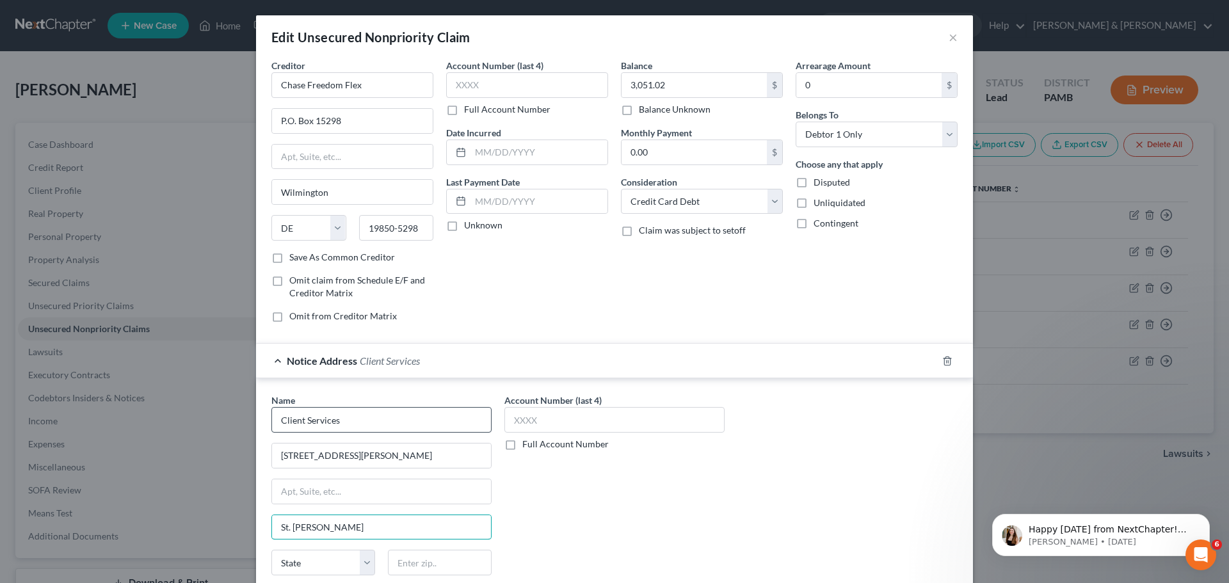
type input "St. [PERSON_NAME]"
click at [318, 566] on select "State [US_STATE] AK AR AZ CA CO CT DE DC [GEOGRAPHIC_DATA] [GEOGRAPHIC_DATA] GU…" at bounding box center [323, 563] width 104 height 26
select select "26"
click at [271, 550] on select "State [US_STATE] AK AR AZ CA CO CT DE DC [GEOGRAPHIC_DATA] [GEOGRAPHIC_DATA] GU…" at bounding box center [323, 563] width 104 height 26
click at [418, 564] on input "text" at bounding box center [440, 563] width 104 height 26
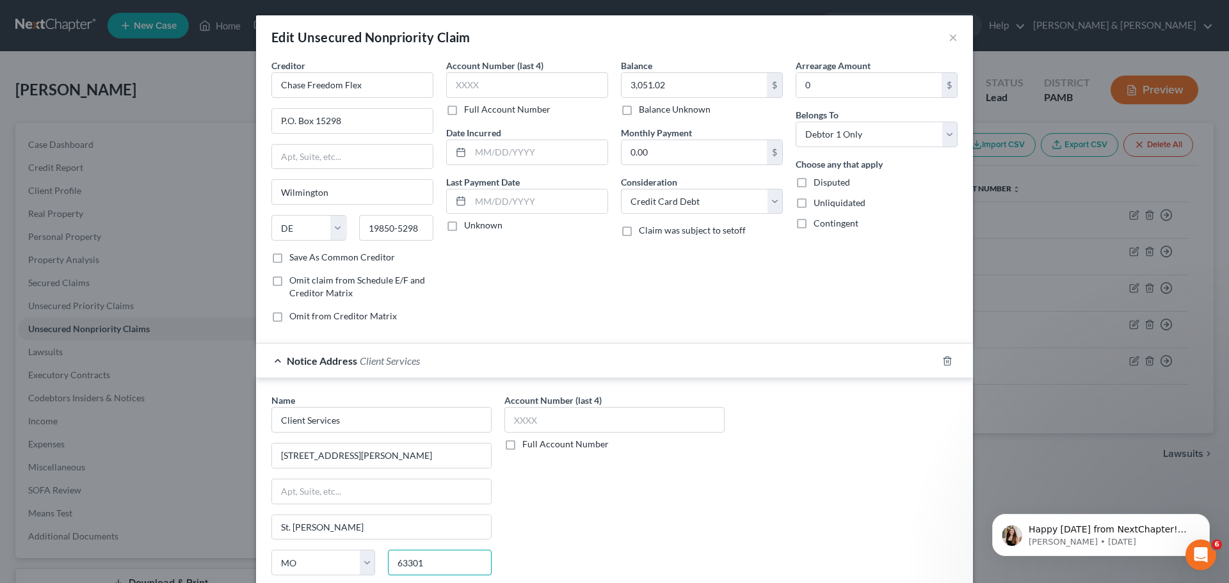
scroll to position [64, 0]
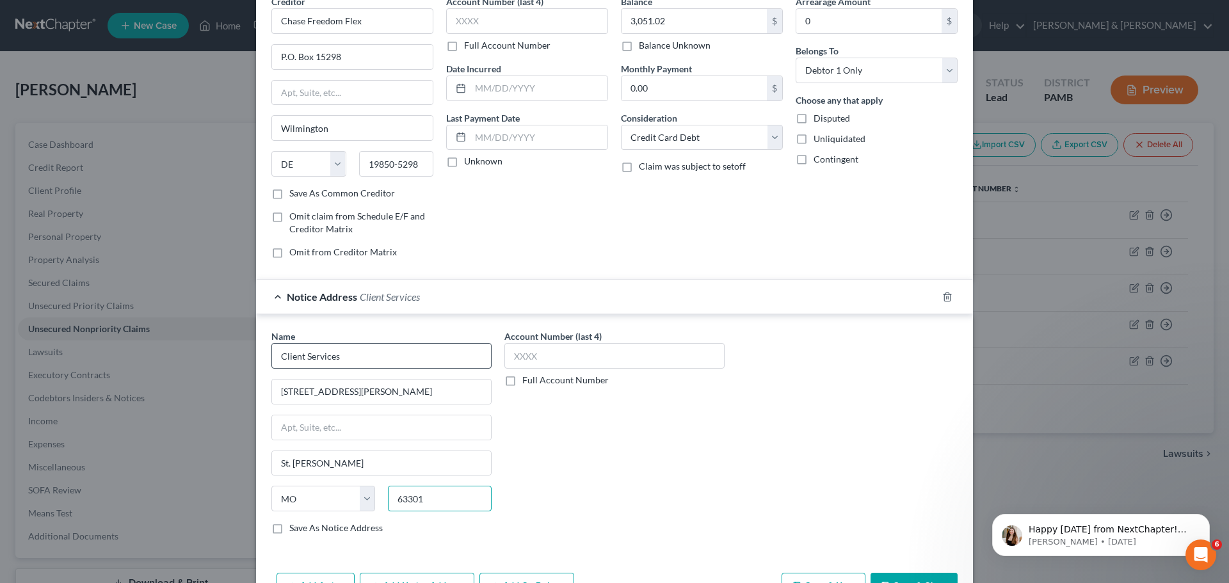
type input "63301"
click at [470, 350] on input "Client Services" at bounding box center [381, 356] width 220 height 26
type input "Client Services,"
type input "Saint [PERSON_NAME]"
type input "Client Services, Inc."
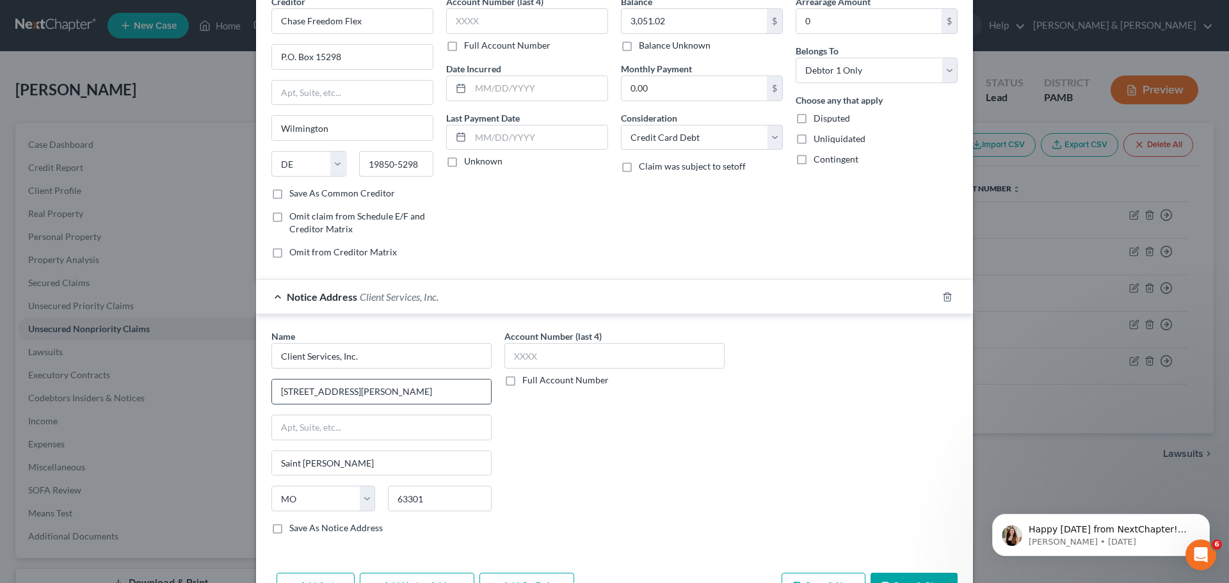
click at [330, 391] on input "[STREET_ADDRESS][PERSON_NAME]" at bounding box center [381, 392] width 219 height 24
type input "[STREET_ADDRESS][PERSON_NAME]"
click at [340, 465] on input "Saint [PERSON_NAME]" at bounding box center [381, 463] width 219 height 24
type input "St. [PERSON_NAME]"
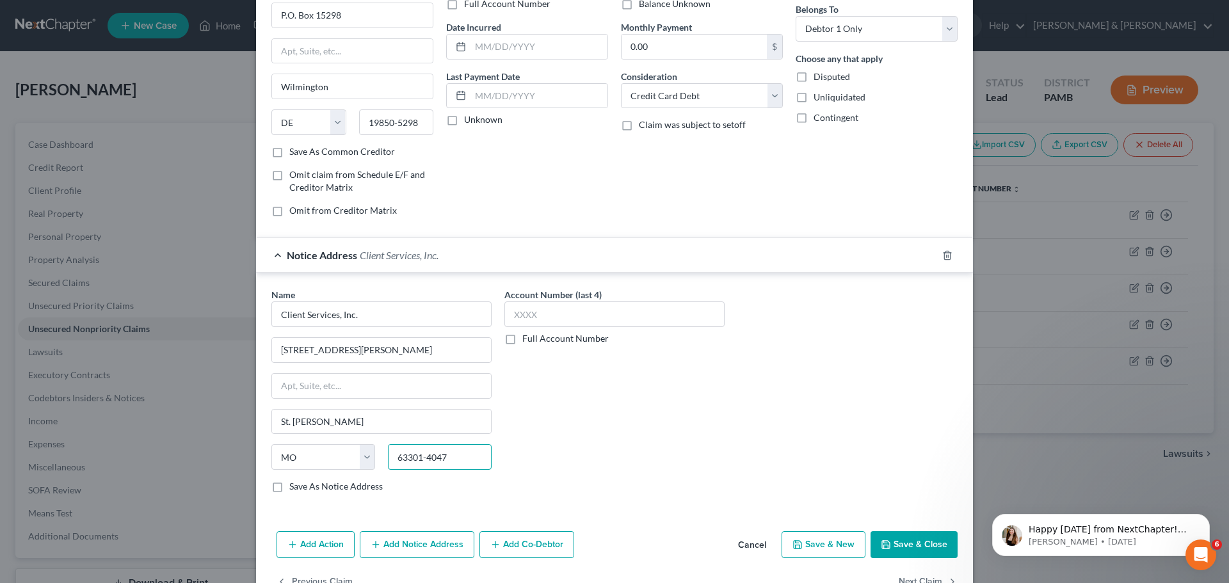
scroll to position [128, 0]
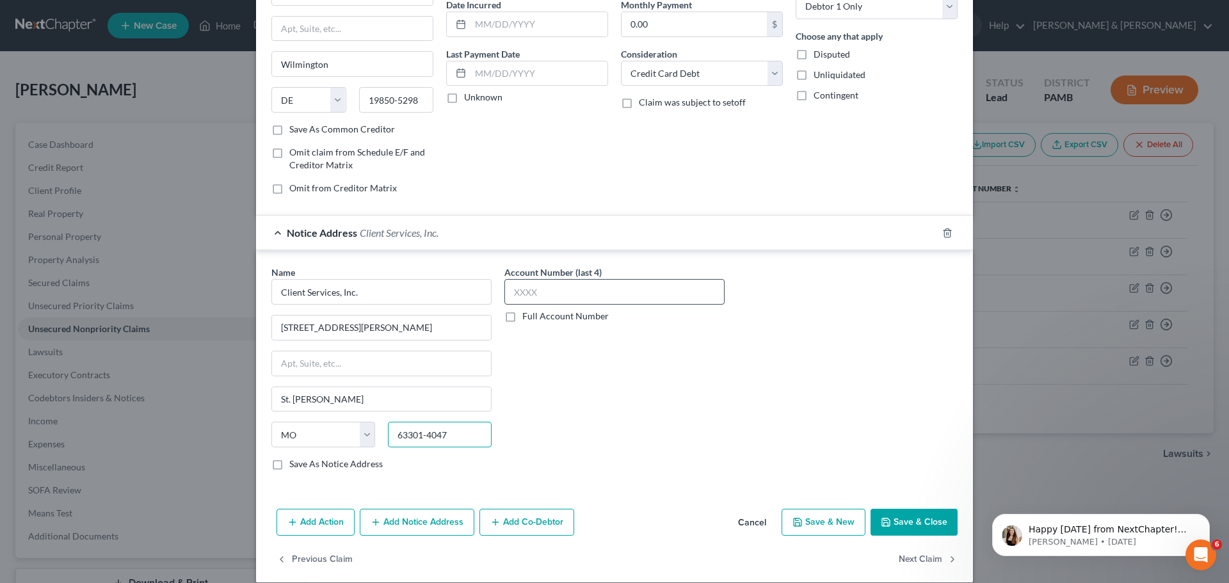
type input "63301-4047"
click at [572, 287] on input "text" at bounding box center [614, 292] width 220 height 26
type input "3884"
click at [819, 530] on button "Save & New" at bounding box center [823, 522] width 84 height 27
select select "0"
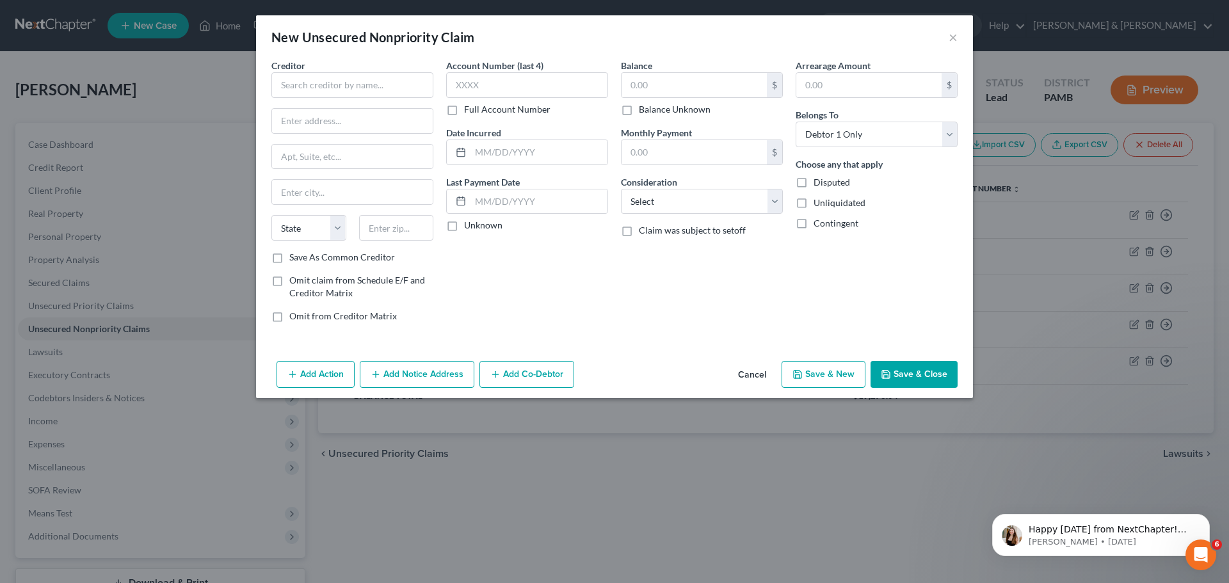
scroll to position [0, 0]
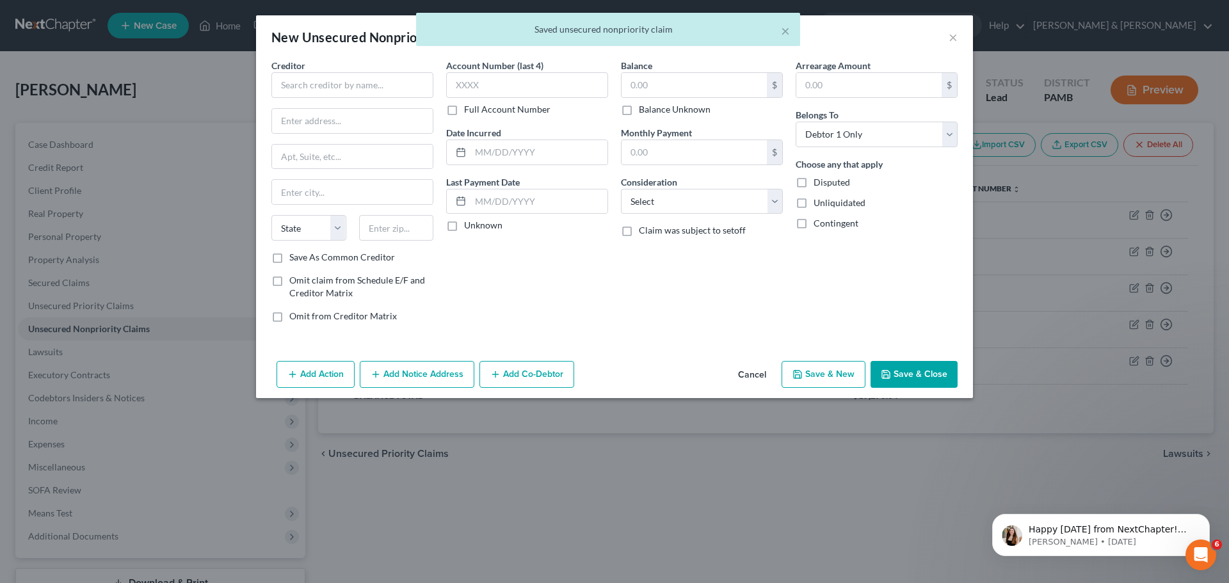
click at [762, 370] on button "Cancel" at bounding box center [752, 375] width 49 height 26
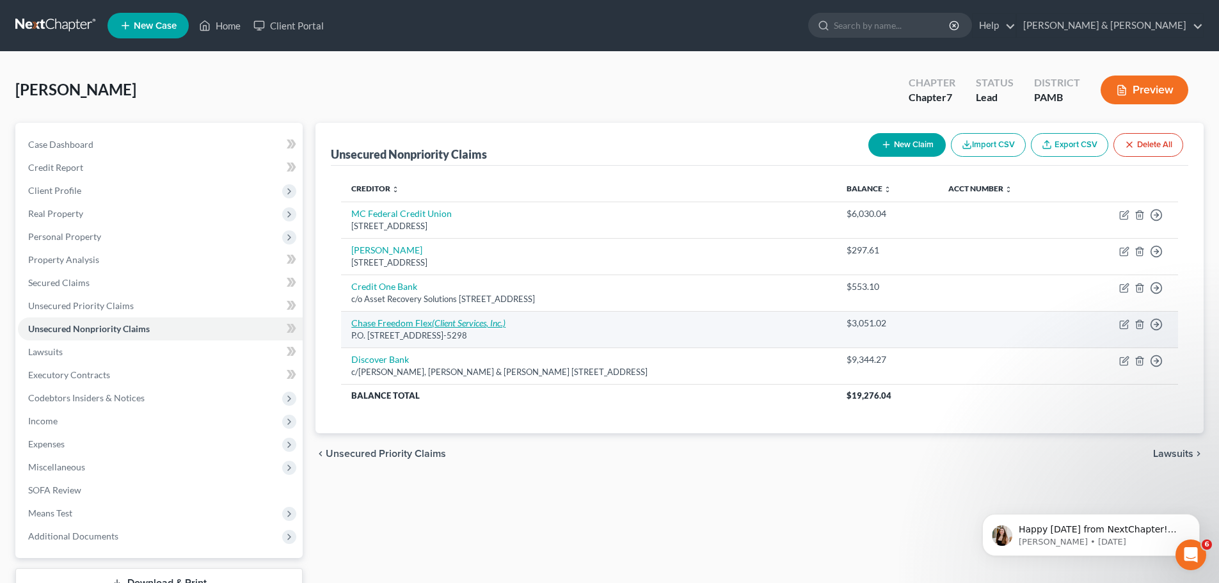
click at [388, 317] on link "Chase Freedom Flex (Client Services, Inc.)" at bounding box center [428, 322] width 154 height 11
select select "7"
select select "2"
select select "0"
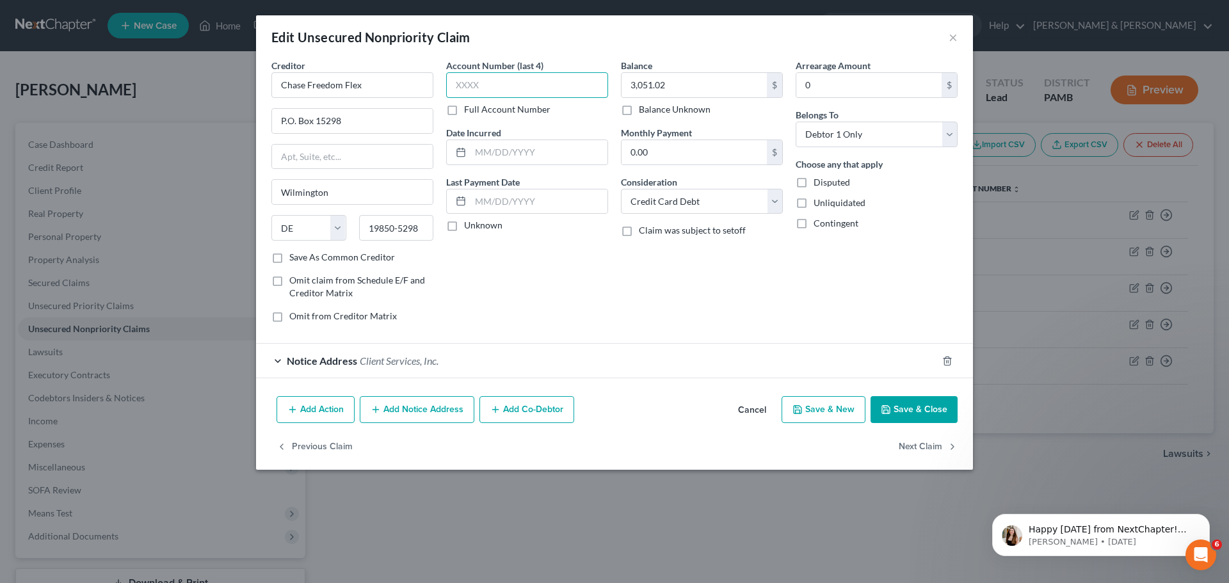
click at [562, 89] on input "text" at bounding box center [527, 85] width 162 height 26
type input "5213"
click at [464, 104] on label "Full Account Number" at bounding box center [507, 109] width 86 height 13
click at [469, 104] on input "Full Account Number" at bounding box center [473, 107] width 8 height 8
click at [480, 86] on input "5213" at bounding box center [527, 85] width 162 height 26
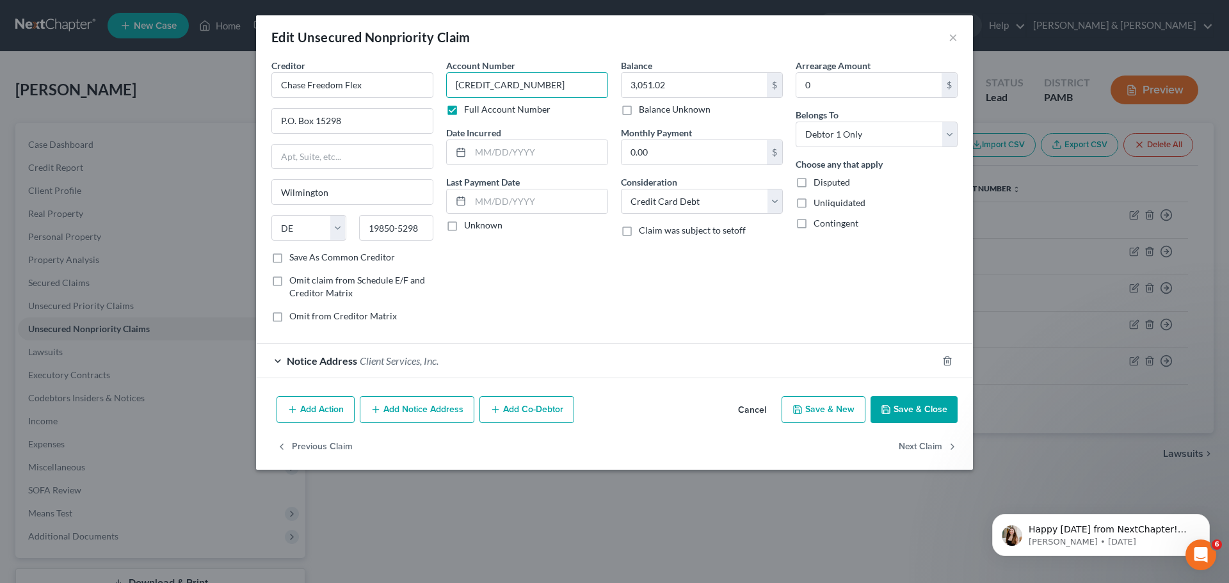
type input "[CREDIT_CARD_NUMBER]"
click at [813, 401] on button "Save & New" at bounding box center [823, 409] width 84 height 27
select select "0"
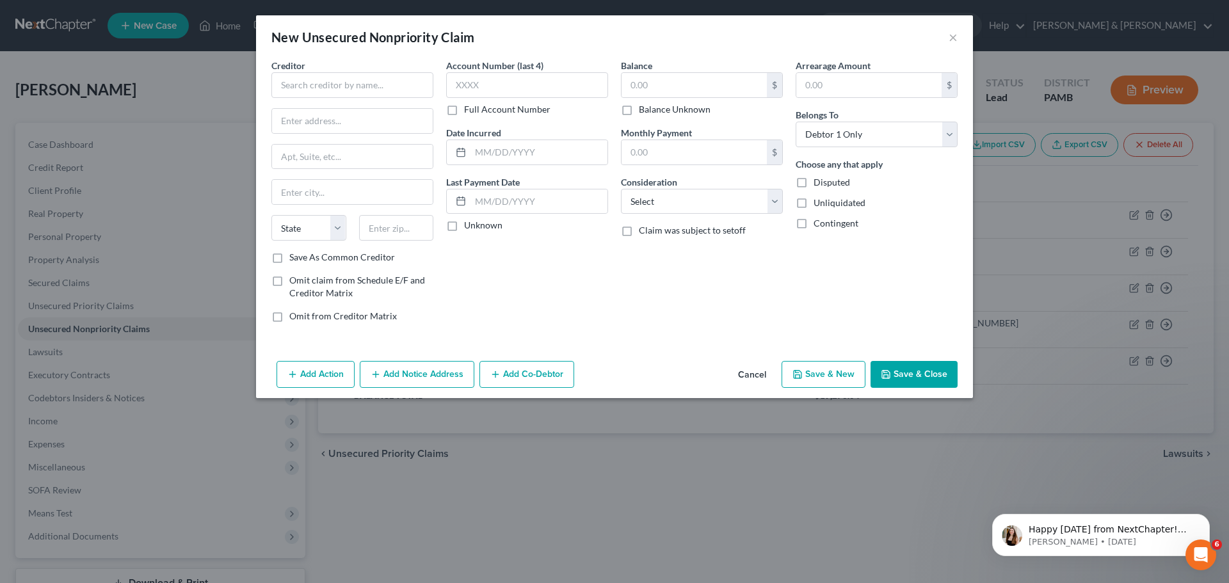
click at [756, 374] on button "Cancel" at bounding box center [752, 375] width 49 height 26
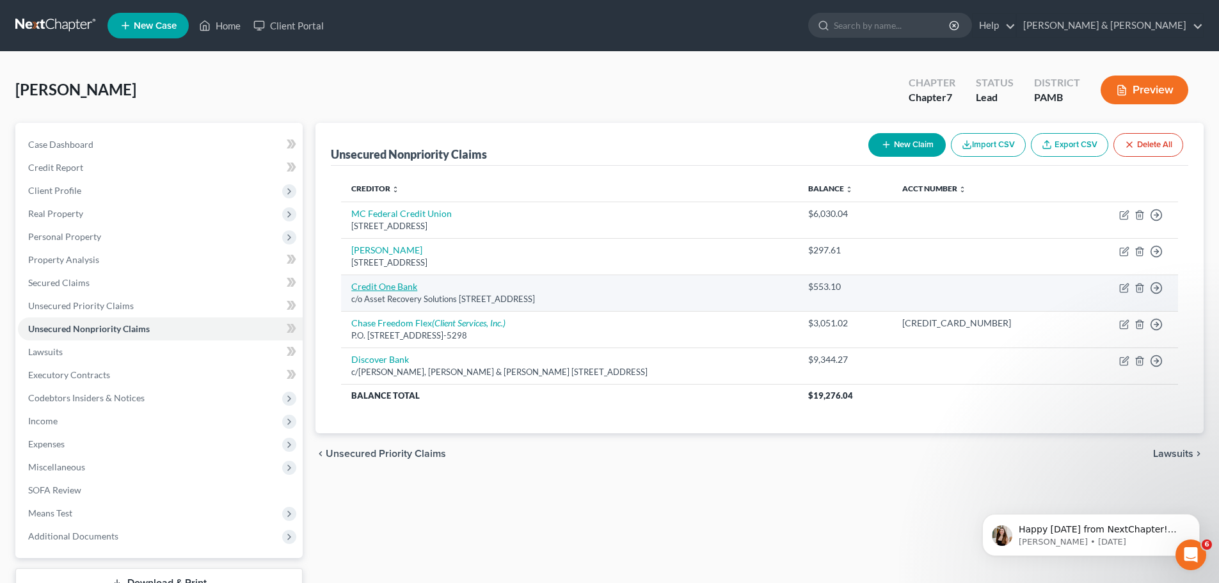
click at [403, 285] on link "Credit One Bank" at bounding box center [384, 286] width 66 height 11
select select "14"
select select "6"
select select "0"
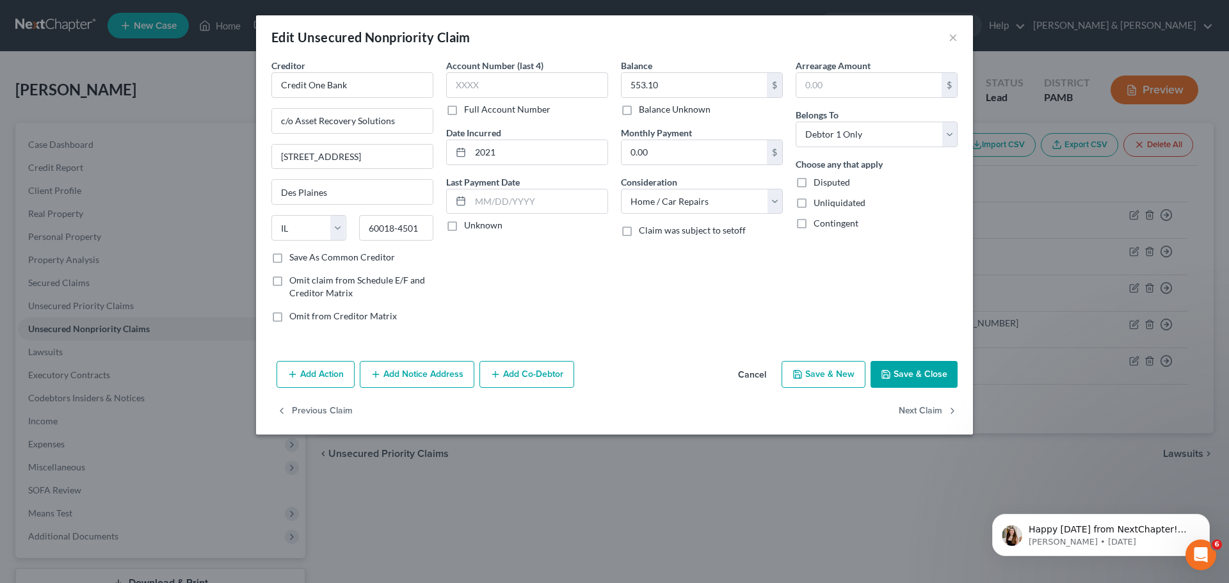
click at [410, 381] on button "Add Notice Address" at bounding box center [417, 374] width 115 height 27
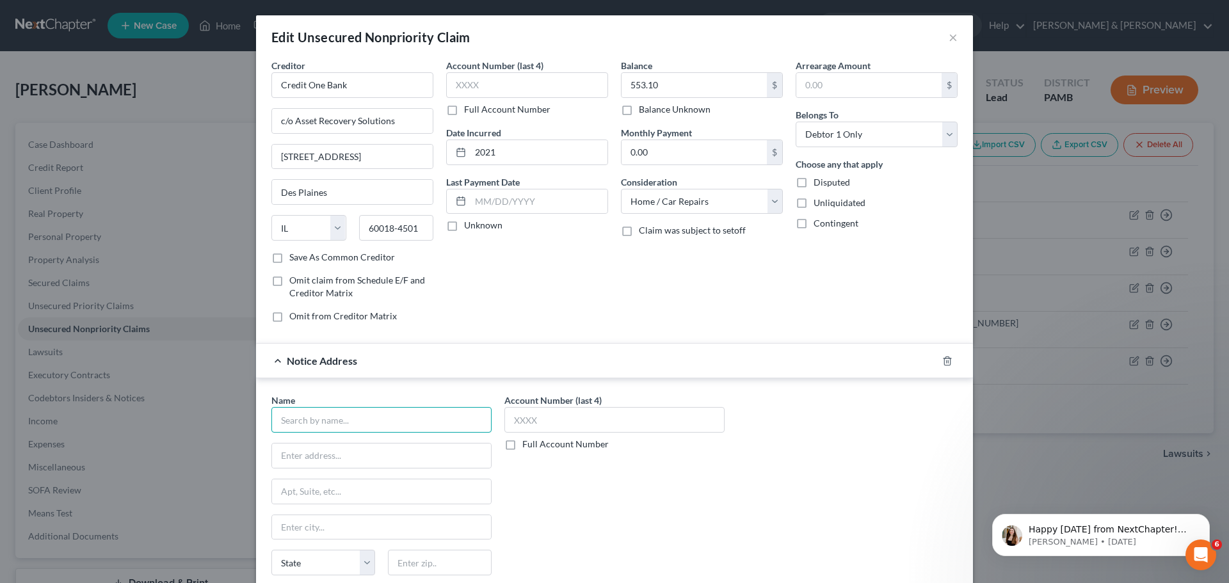
click at [413, 415] on input "text" at bounding box center [381, 420] width 220 height 26
type input "Resurgent Capital Services"
type input "[STREET_ADDRESS][PERSON_NAME]"
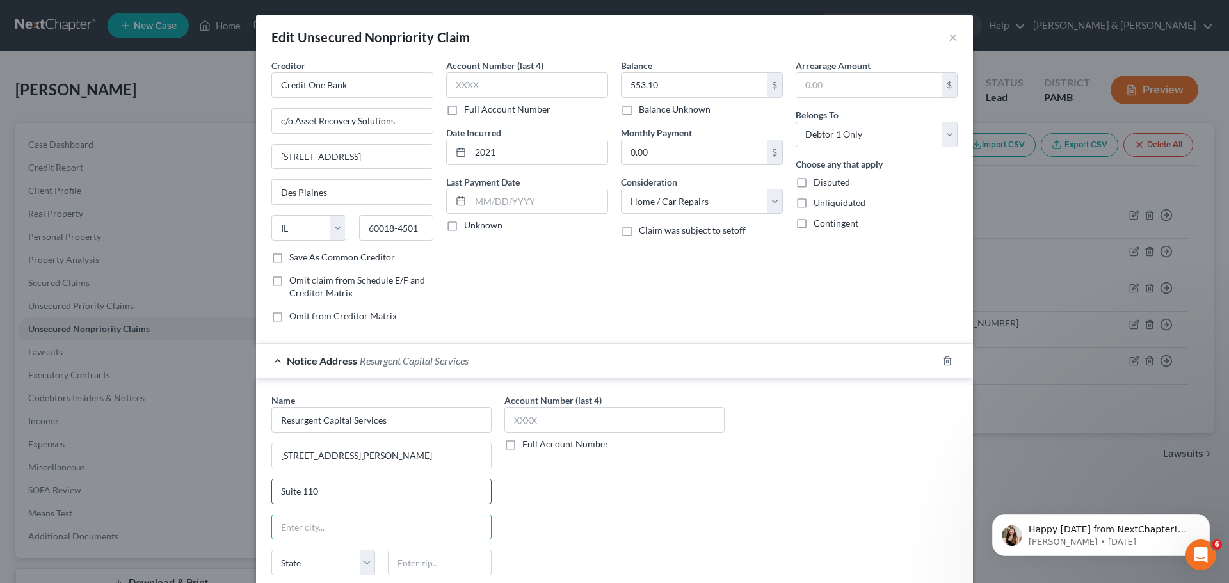
click at [418, 482] on input "Suite 110" at bounding box center [381, 491] width 219 height 24
type input "Suite 110 MS 576"
type input "[GEOGRAPHIC_DATA]"
select select "42"
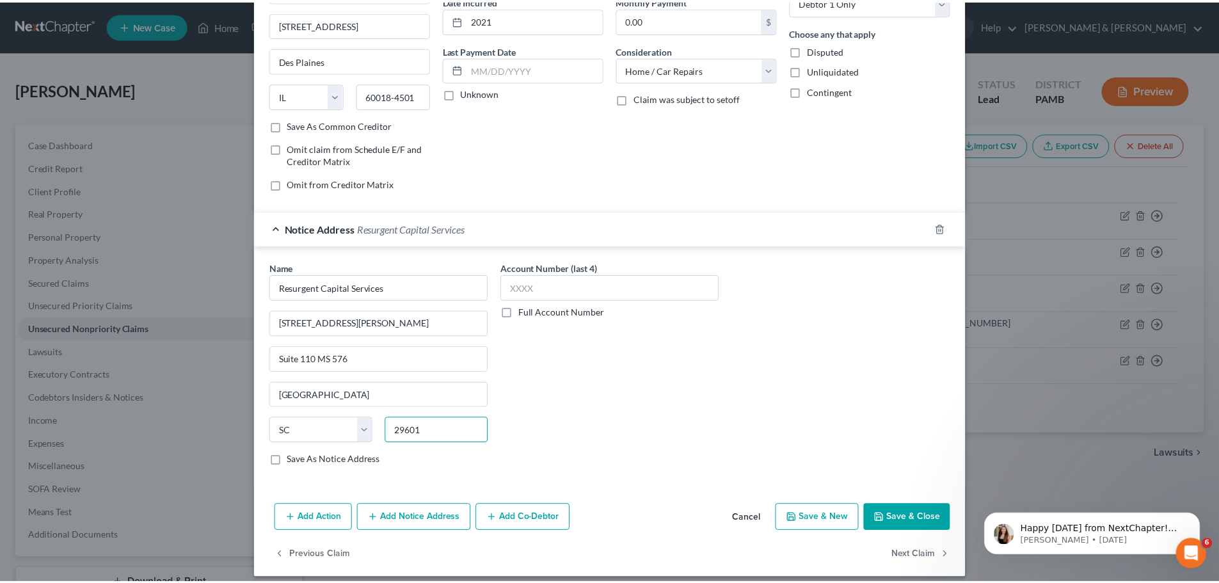
scroll to position [143, 0]
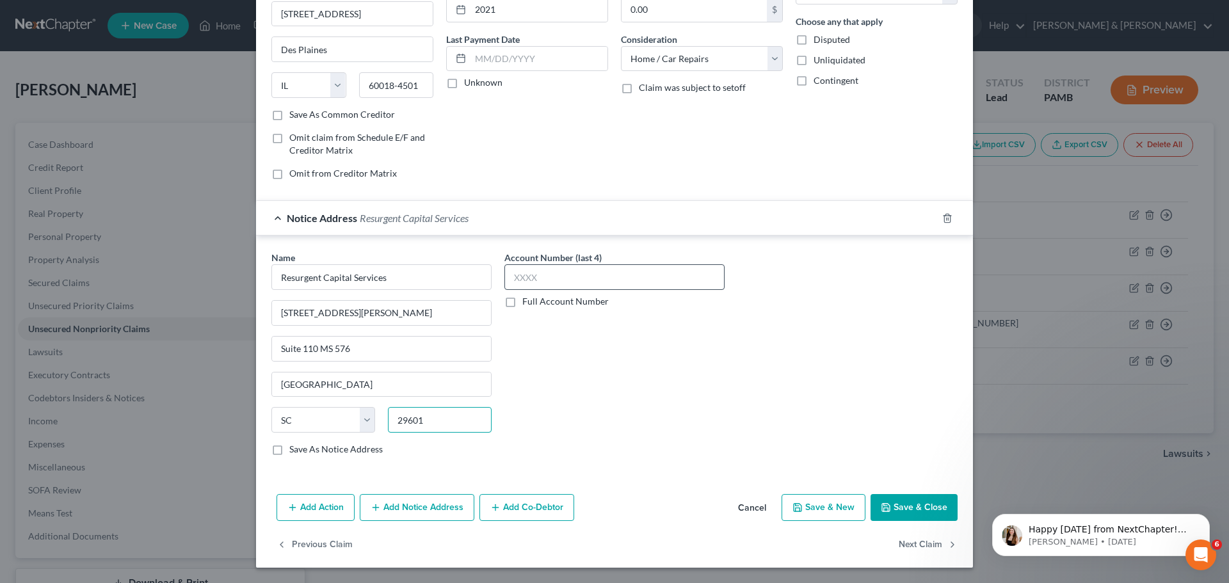
type input "29601"
click at [680, 279] on input "text" at bounding box center [614, 277] width 220 height 26
type input "7650"
click at [522, 301] on label "Full Account Number" at bounding box center [565, 301] width 86 height 13
click at [527, 301] on input "Full Account Number" at bounding box center [531, 299] width 8 height 8
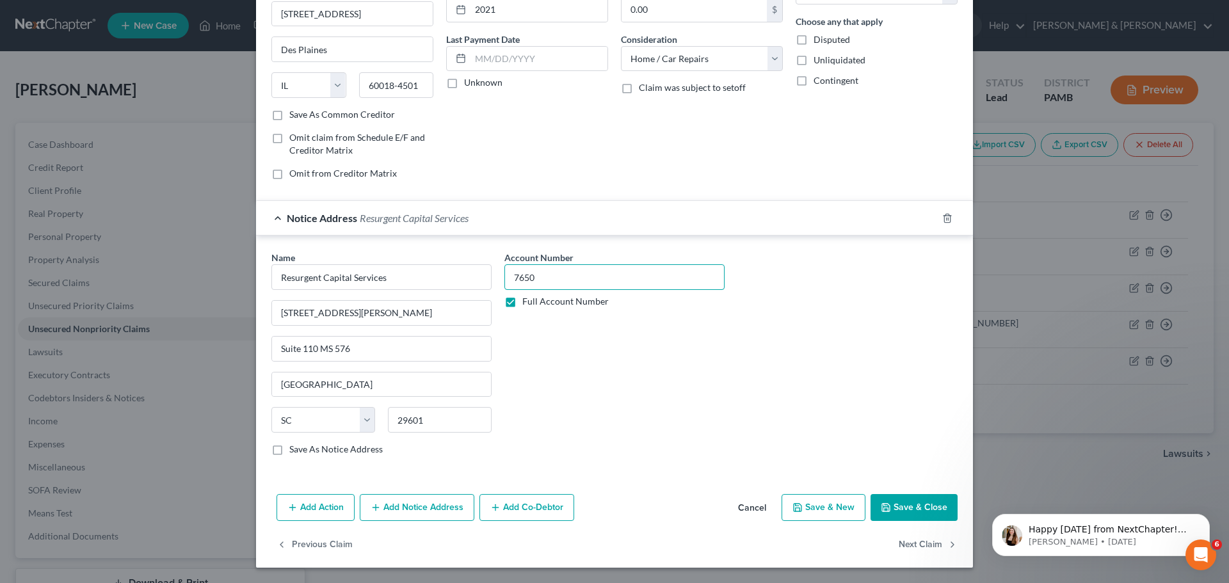
click at [538, 281] on input "7650" at bounding box center [614, 277] width 220 height 26
type input "0"
type input "765010972"
click at [797, 507] on icon "button" at bounding box center [797, 507] width 10 height 10
select select "0"
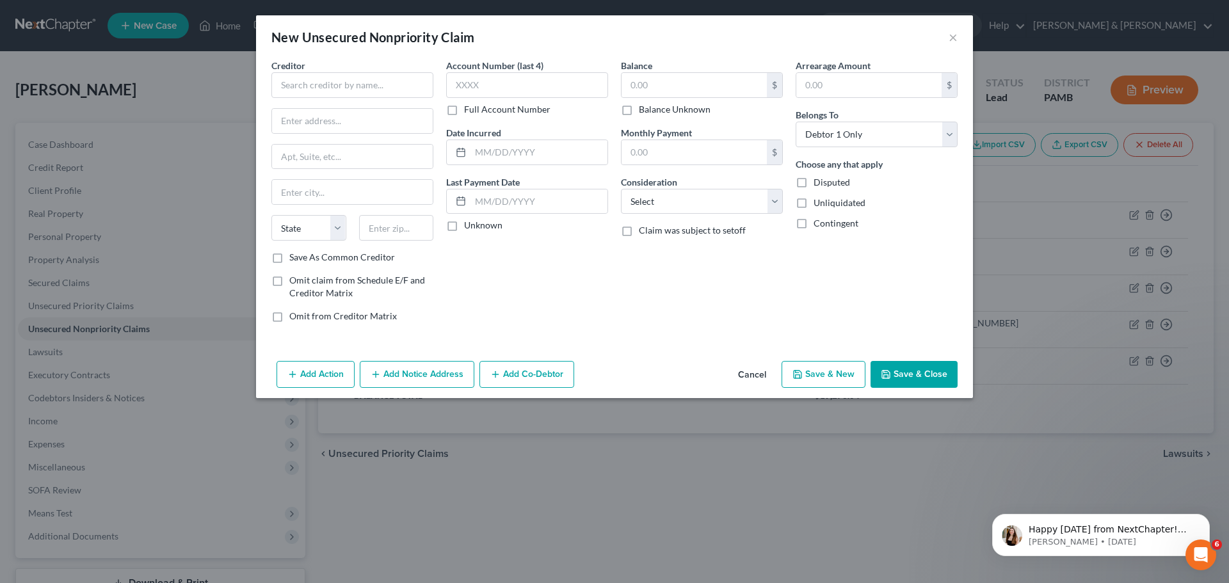
type input "0"
click at [755, 371] on button "Cancel" at bounding box center [752, 375] width 49 height 26
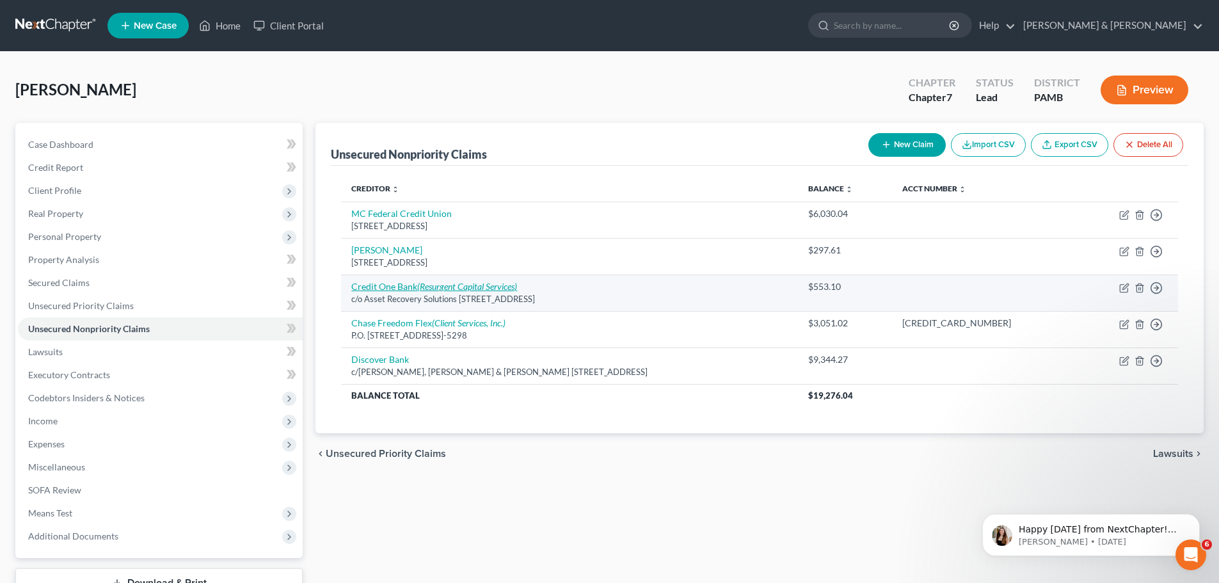
click at [414, 285] on link "Credit One Bank (Resurgent Capital Services)" at bounding box center [434, 286] width 166 height 11
select select "14"
select select "6"
select select "0"
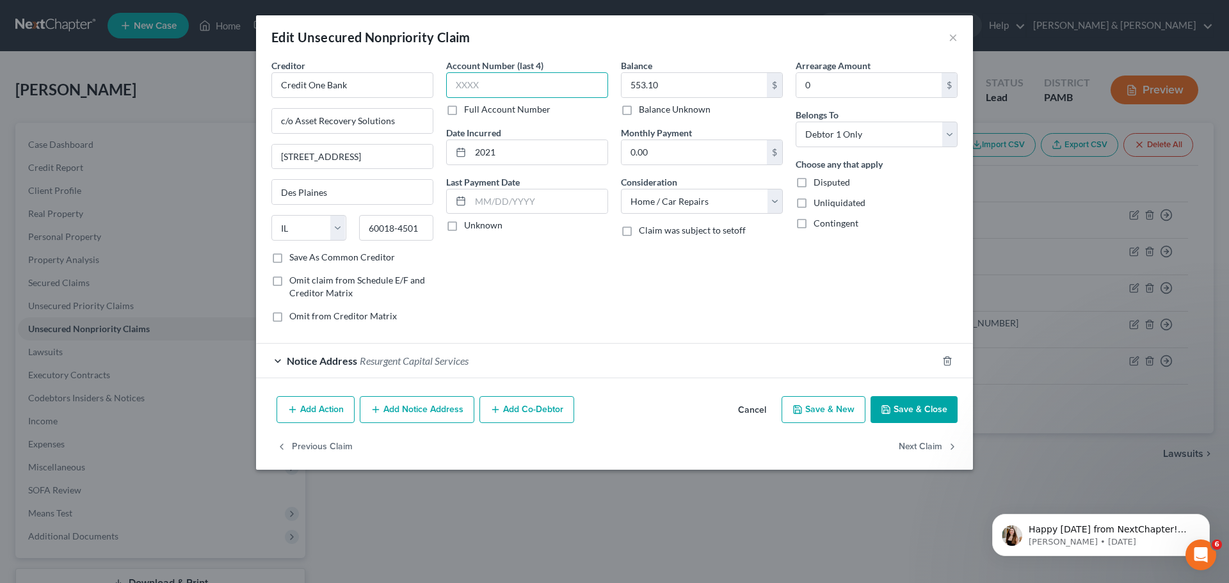
click at [488, 89] on input "text" at bounding box center [527, 85] width 162 height 26
click at [464, 109] on label "Full Account Number" at bounding box center [507, 109] width 86 height 13
click at [469, 109] on input "Full Account Number" at bounding box center [473, 107] width 8 height 8
click at [465, 90] on input "text" at bounding box center [527, 85] width 162 height 26
type input "21706219"
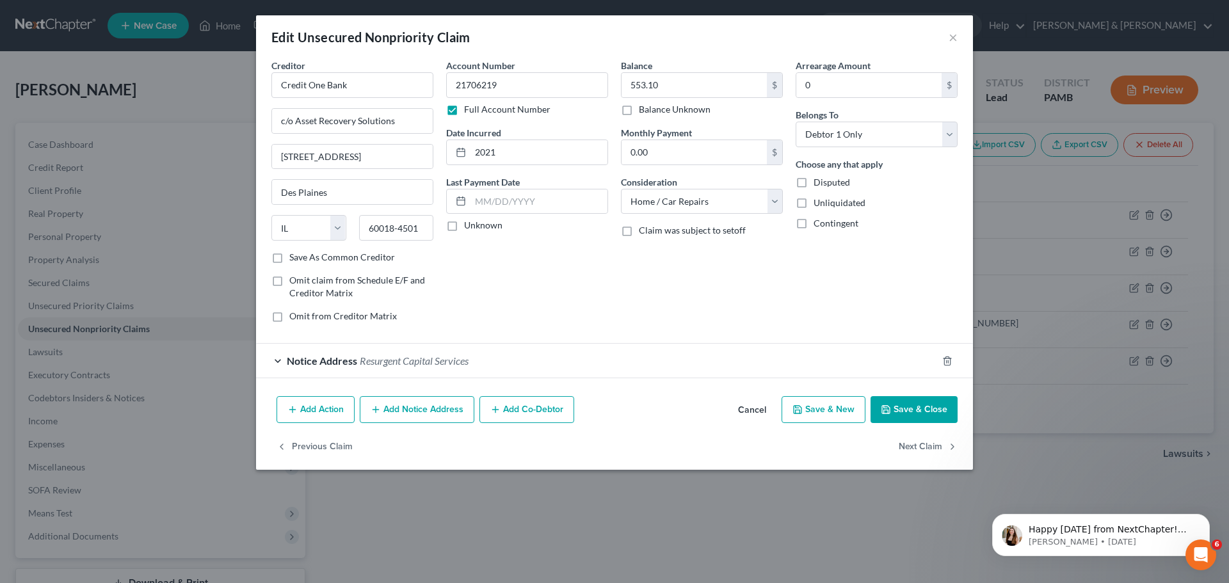
click at [807, 404] on button "Save & New" at bounding box center [823, 409] width 84 height 27
select select "0"
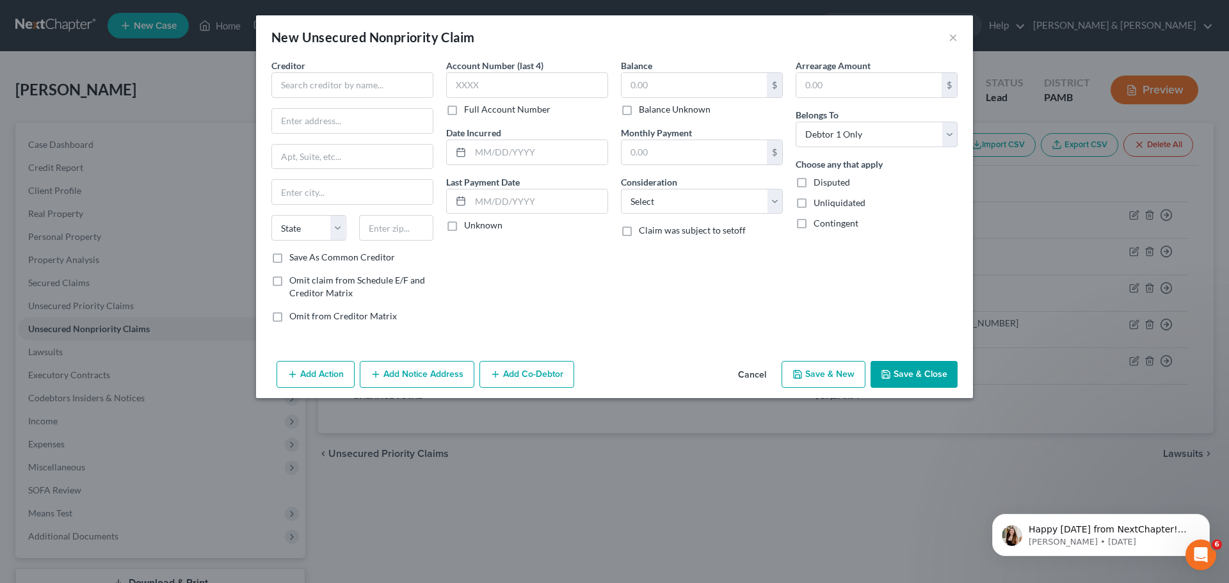
click at [748, 376] on button "Cancel" at bounding box center [752, 375] width 49 height 26
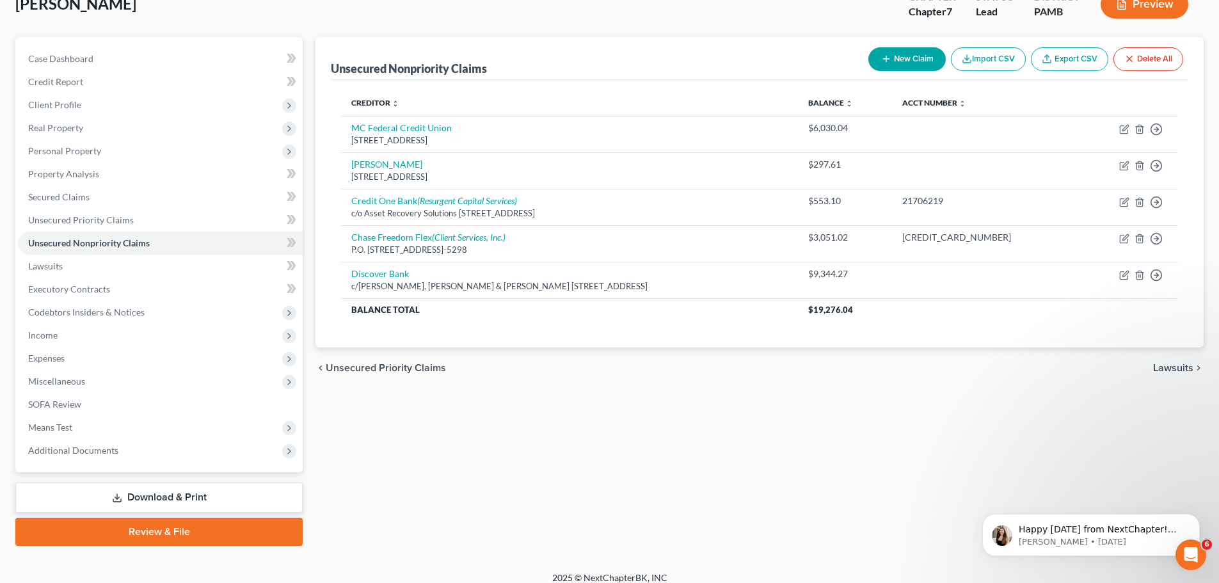
scroll to position [97, 0]
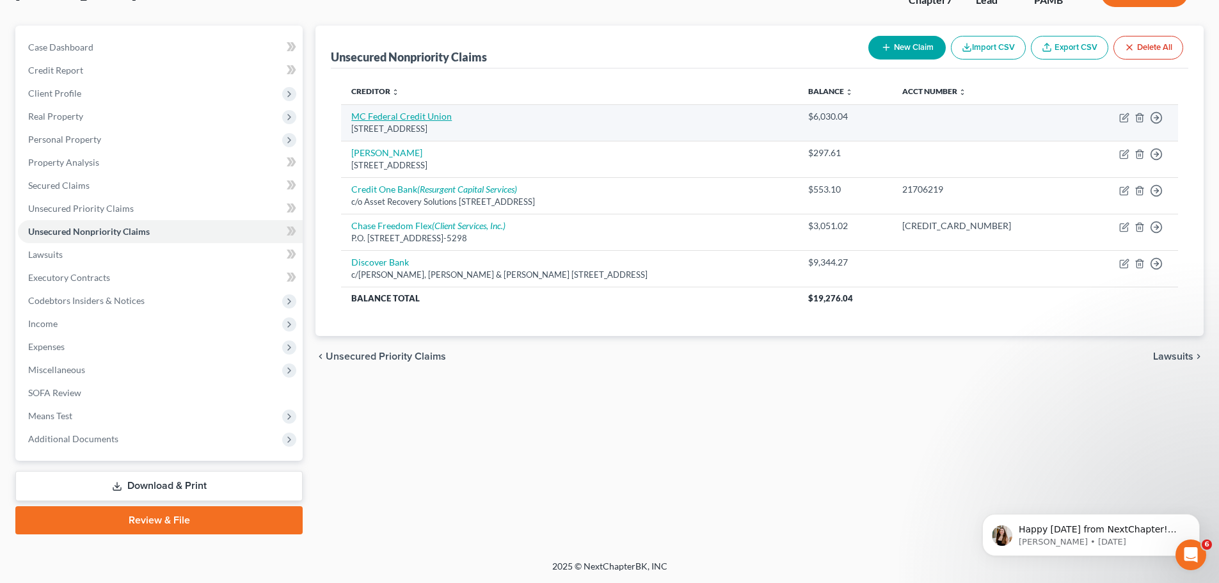
click at [437, 113] on link "MC Federal Credit Union" at bounding box center [401, 116] width 100 height 11
select select "39"
select select "10"
select select "0"
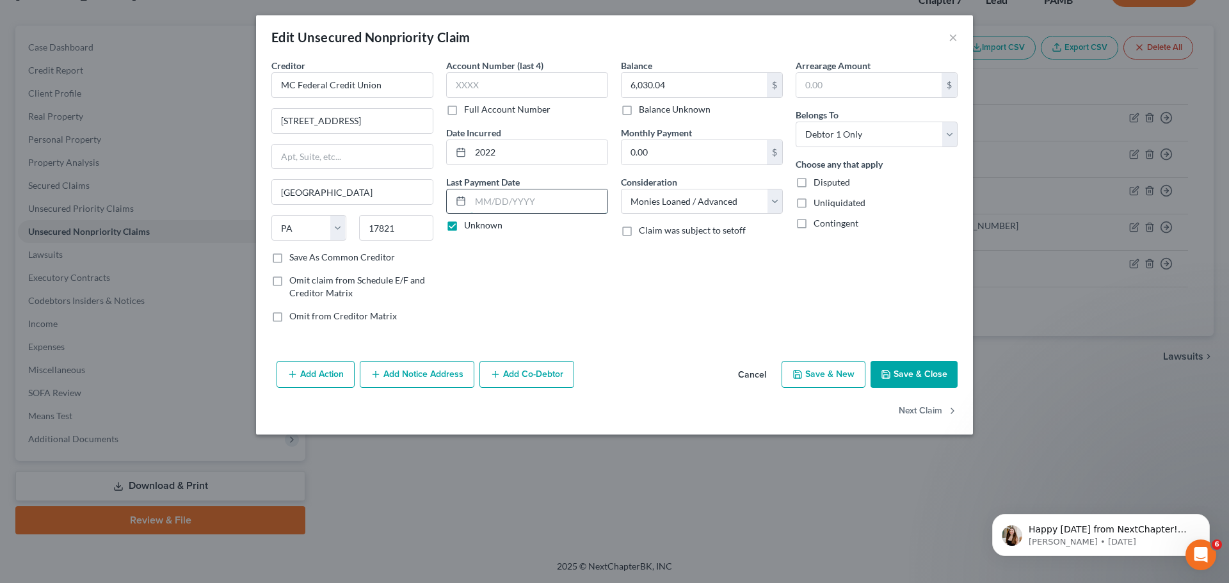
click at [526, 194] on input "text" at bounding box center [538, 201] width 137 height 24
type input "[DATE]"
click at [801, 378] on icon "button" at bounding box center [798, 375] width 8 height 8
select select "0"
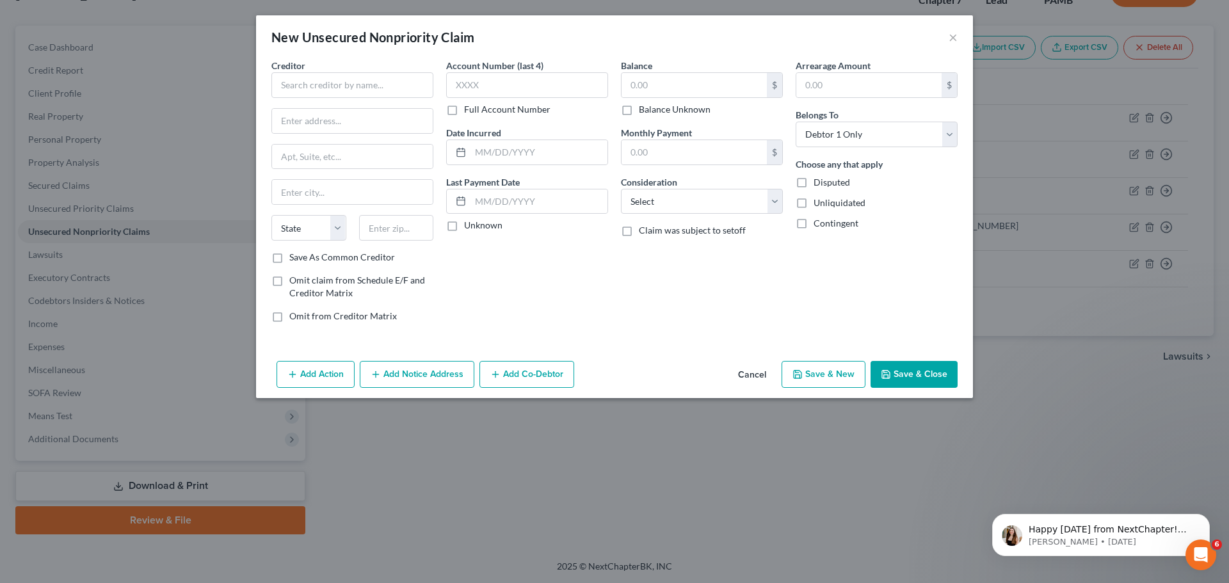
type input "0"
click at [755, 368] on button "Cancel" at bounding box center [752, 375] width 49 height 26
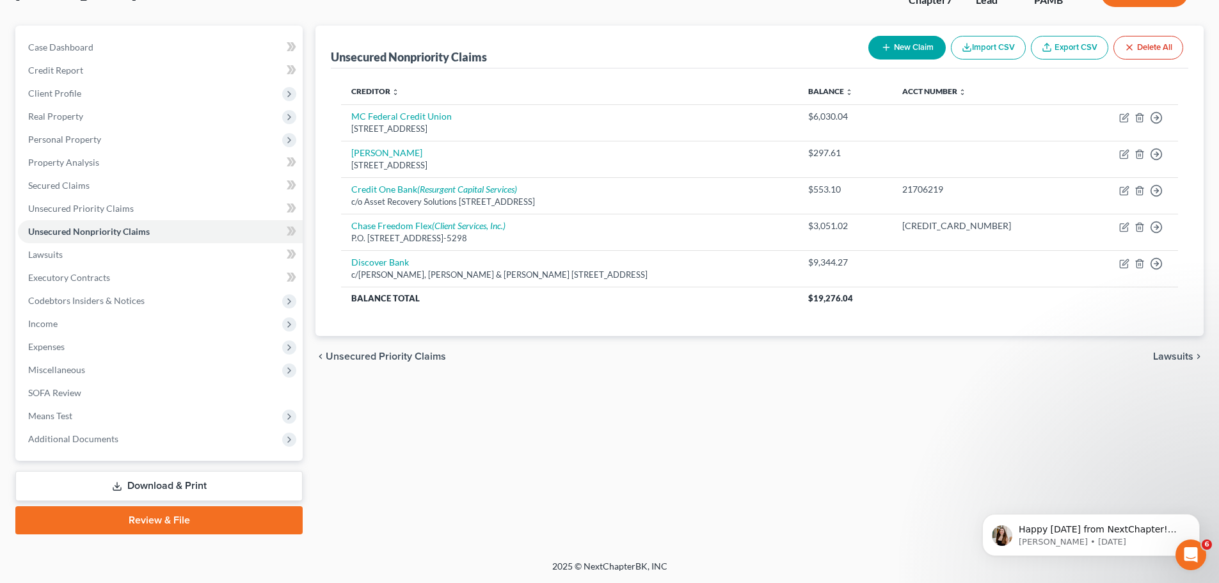
click at [1171, 357] on span "Lawsuits" at bounding box center [1173, 356] width 40 height 10
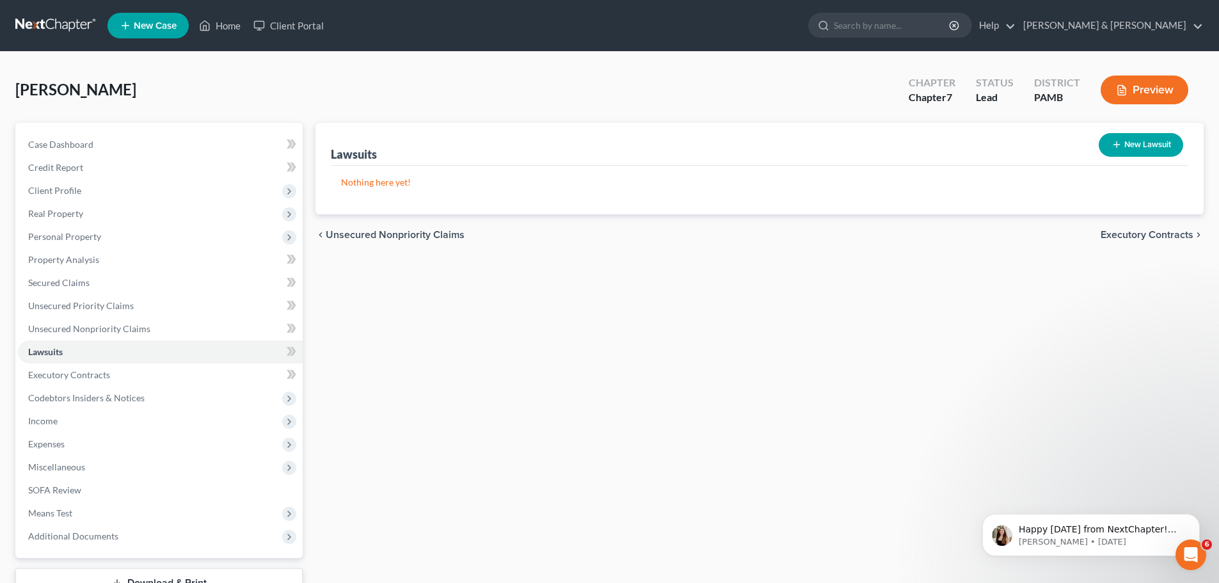
click at [1125, 142] on button "New Lawsuit" at bounding box center [1141, 145] width 84 height 24
select select "0"
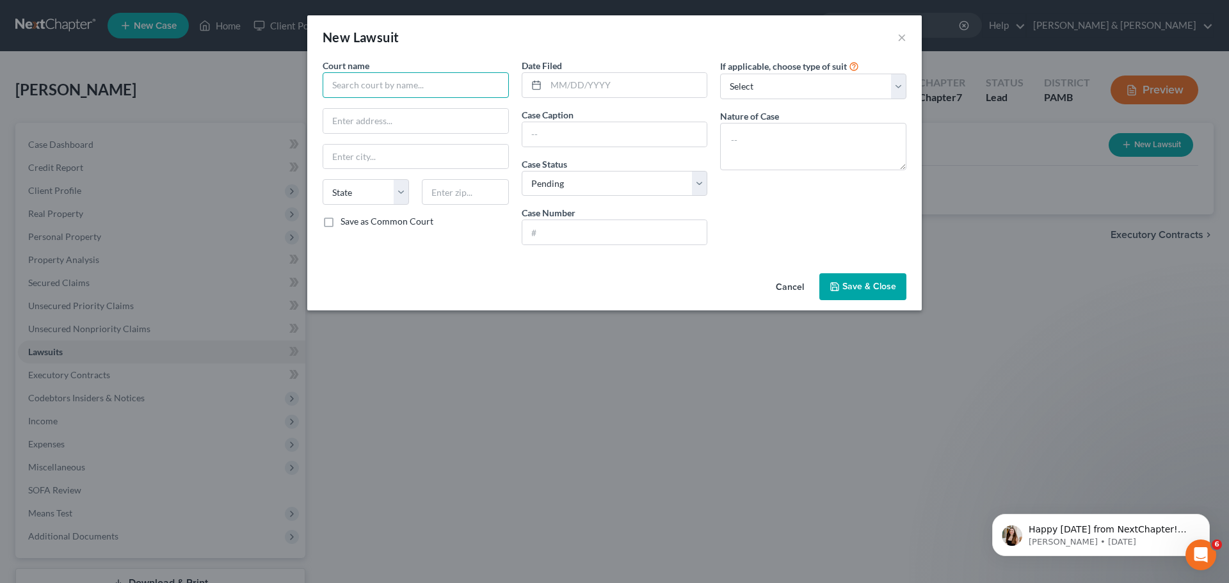
click at [475, 88] on input "text" at bounding box center [416, 85] width 186 height 26
type input "D"
type input "[GEOGRAPHIC_DATA] Pleas"
type input "[STREET_ADDRESS]"
type input "Sunbury"
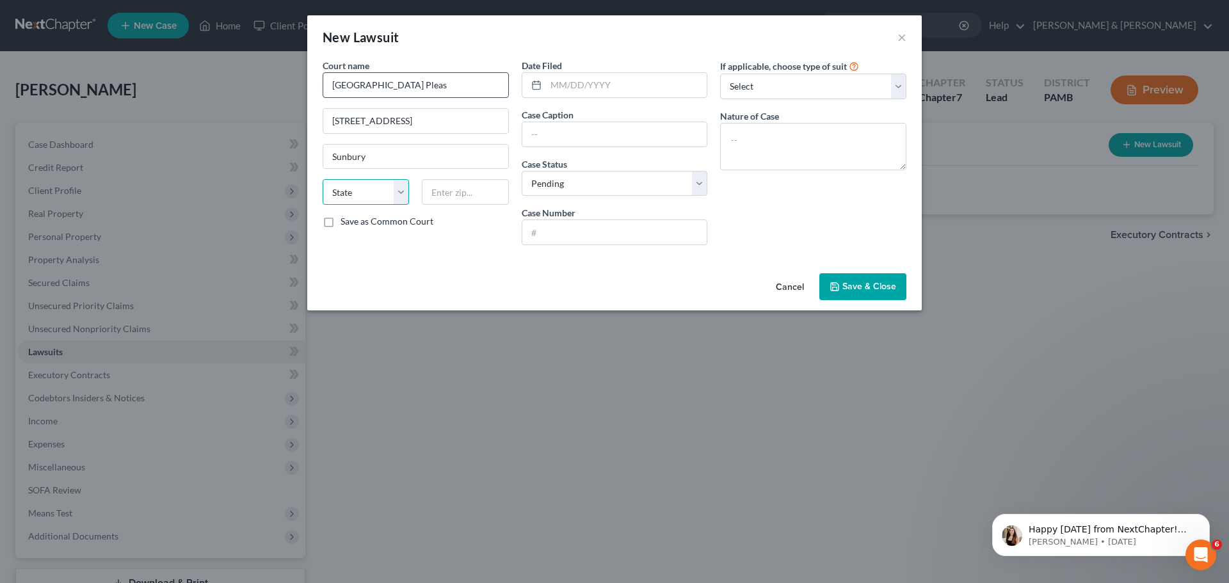
select select "39"
type input "17801"
click at [340, 223] on label "Save as Common Court" at bounding box center [386, 221] width 93 height 13
click at [346, 223] on input "Save as Common Court" at bounding box center [350, 219] width 8 height 8
checkbox input "true"
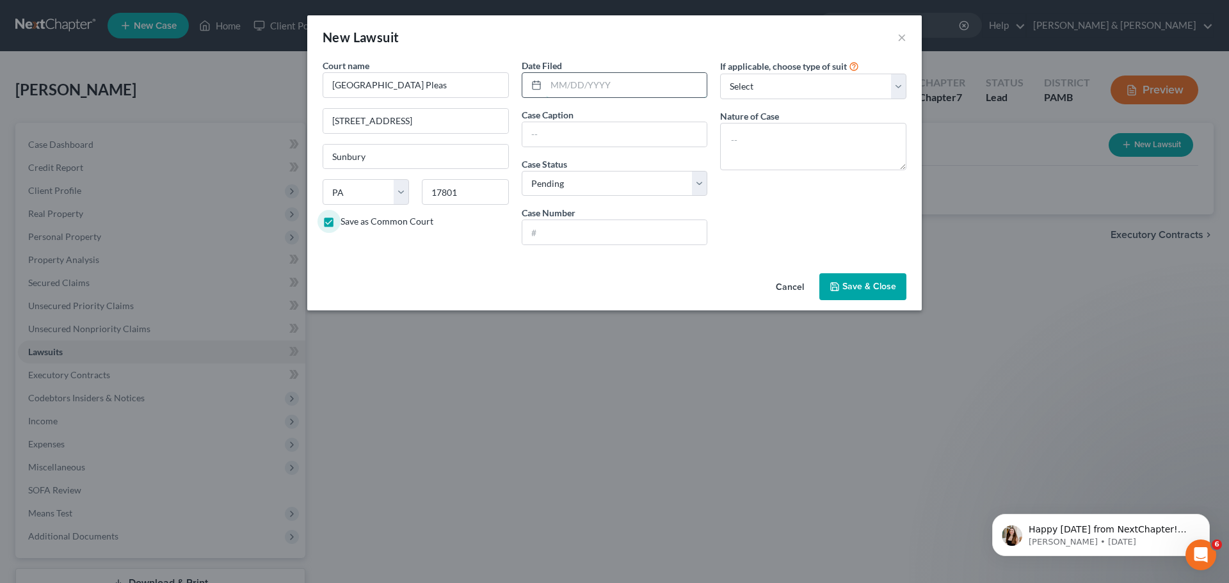
click at [575, 90] on input "text" at bounding box center [626, 85] width 161 height 24
type input "09092024"
click at [633, 140] on input "text" at bounding box center [614, 134] width 185 height 24
type input "Discover Bank v. [PERSON_NAME]"
click at [693, 179] on select "Select Pending On Appeal Concluded" at bounding box center [615, 184] width 186 height 26
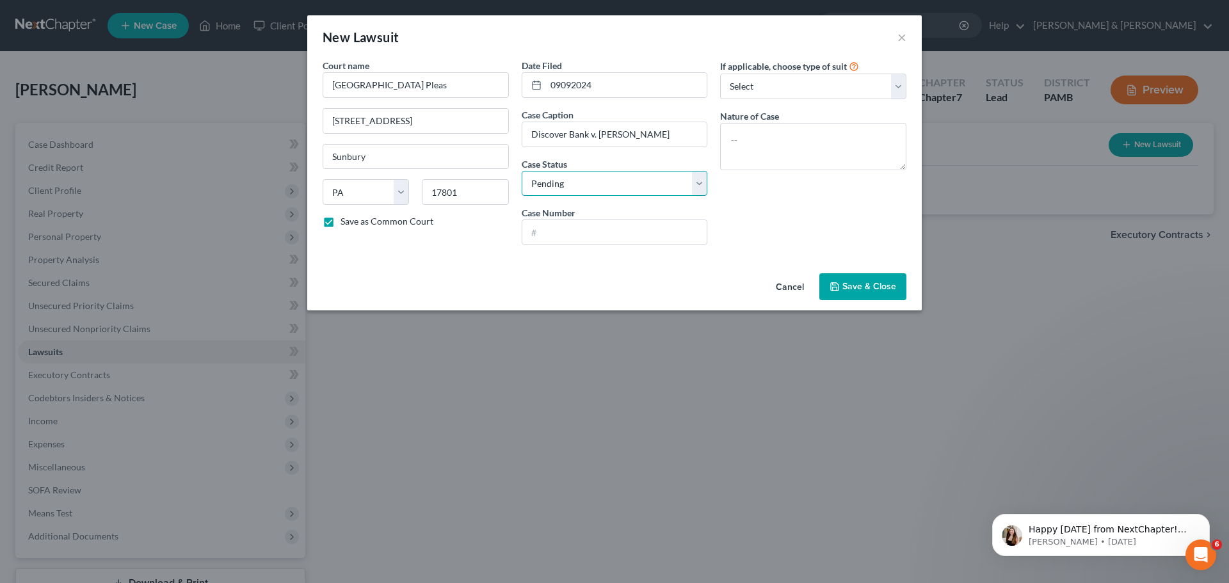
select select "2"
click at [522, 171] on select "Select Pending On Appeal Concluded" at bounding box center [615, 184] width 186 height 26
click at [665, 239] on input "text" at bounding box center [614, 232] width 185 height 24
type input "CV-24-1525"
click at [893, 83] on select "Select Repossession Garnishment Foreclosure Attached, Seized, Or Levied Other" at bounding box center [813, 87] width 186 height 26
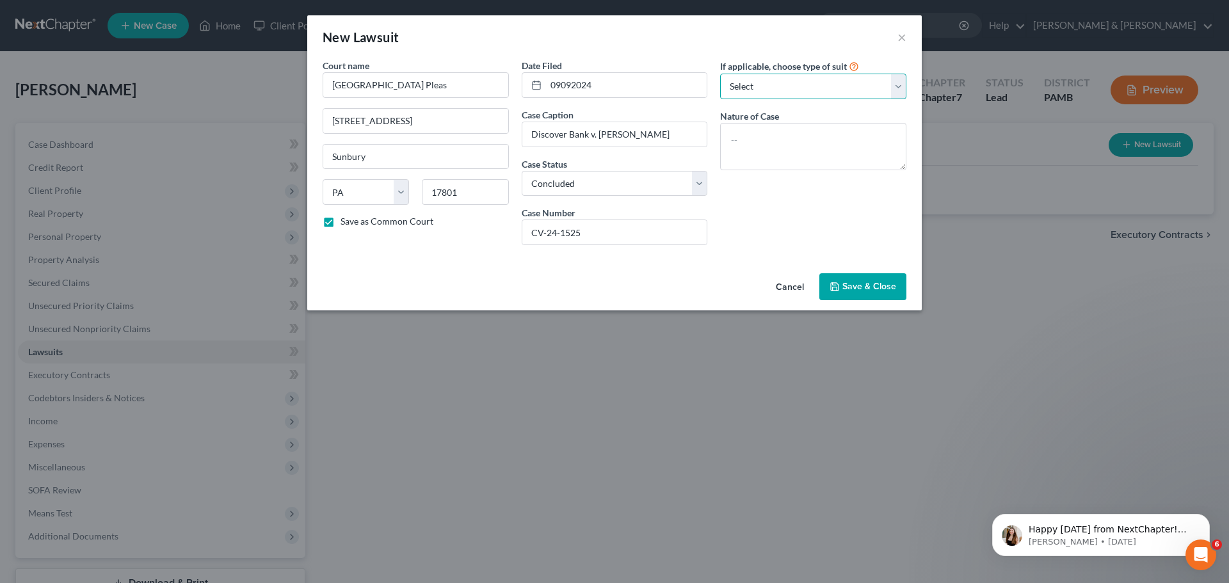
select select "4"
click at [720, 74] on select "Select Repossession Garnishment Foreclosure Attached, Seized, Or Levied Other" at bounding box center [813, 87] width 186 height 26
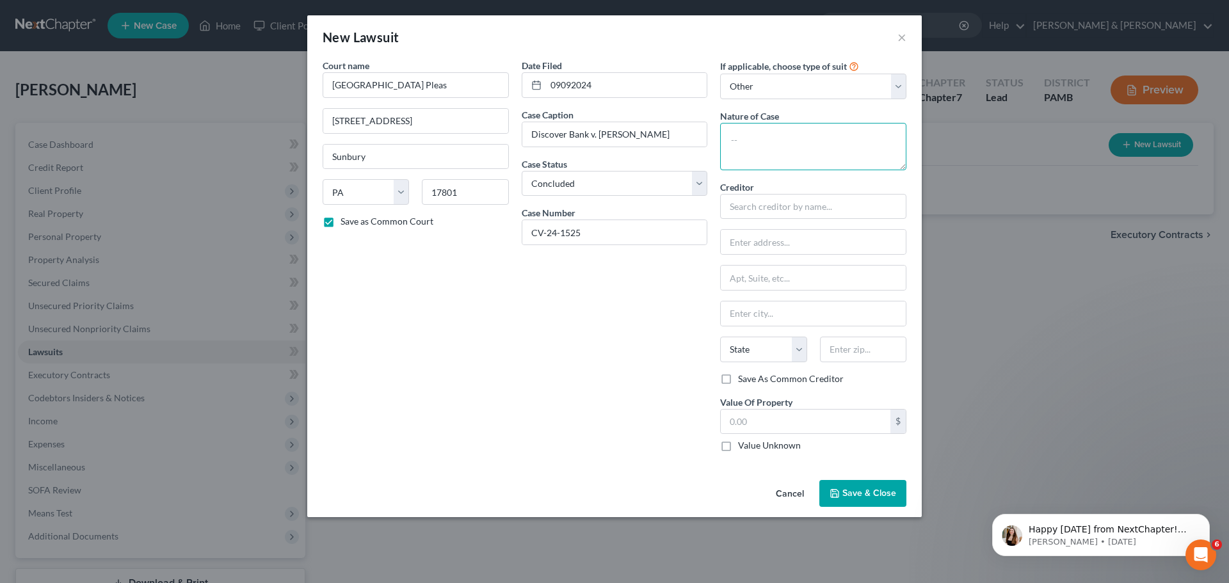
click at [788, 147] on textarea at bounding box center [813, 146] width 186 height 47
type textarea "civil"
click at [828, 207] on input "text" at bounding box center [813, 207] width 186 height 26
click at [756, 209] on input "text" at bounding box center [813, 207] width 186 height 26
drag, startPoint x: 756, startPoint y: 209, endPoint x: 748, endPoint y: 204, distance: 9.8
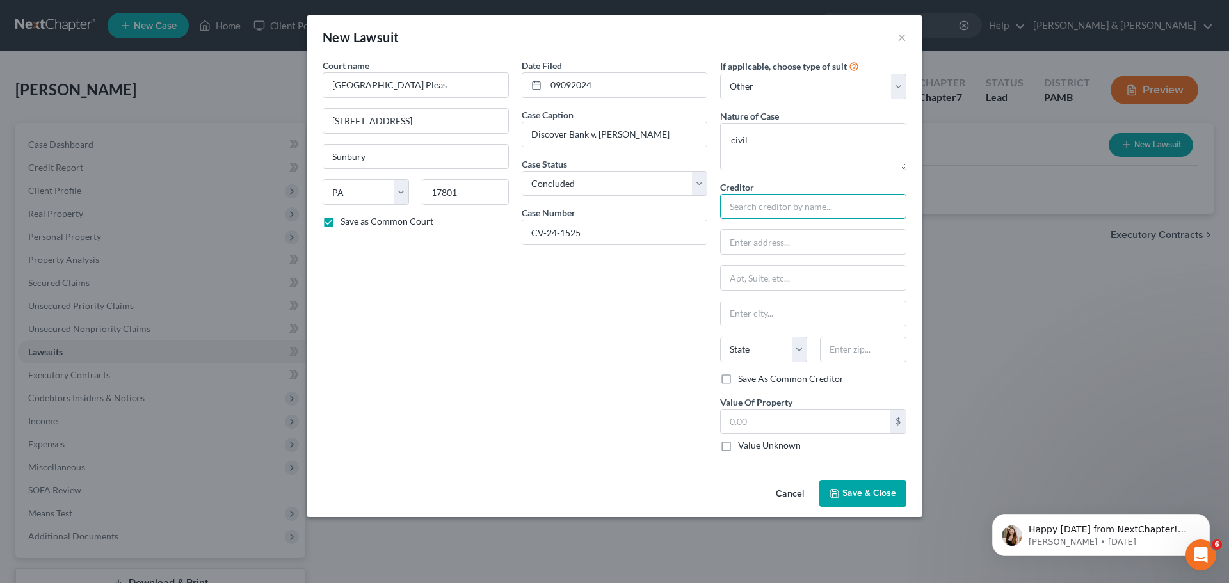
click at [748, 204] on input "text" at bounding box center [813, 207] width 186 height 26
type input "Discover Bank"
type input "c/[PERSON_NAME] [PERSON_NAME] & [PERSON_NAME]"
type input "4"
type input "[STREET_ADDRESS]"
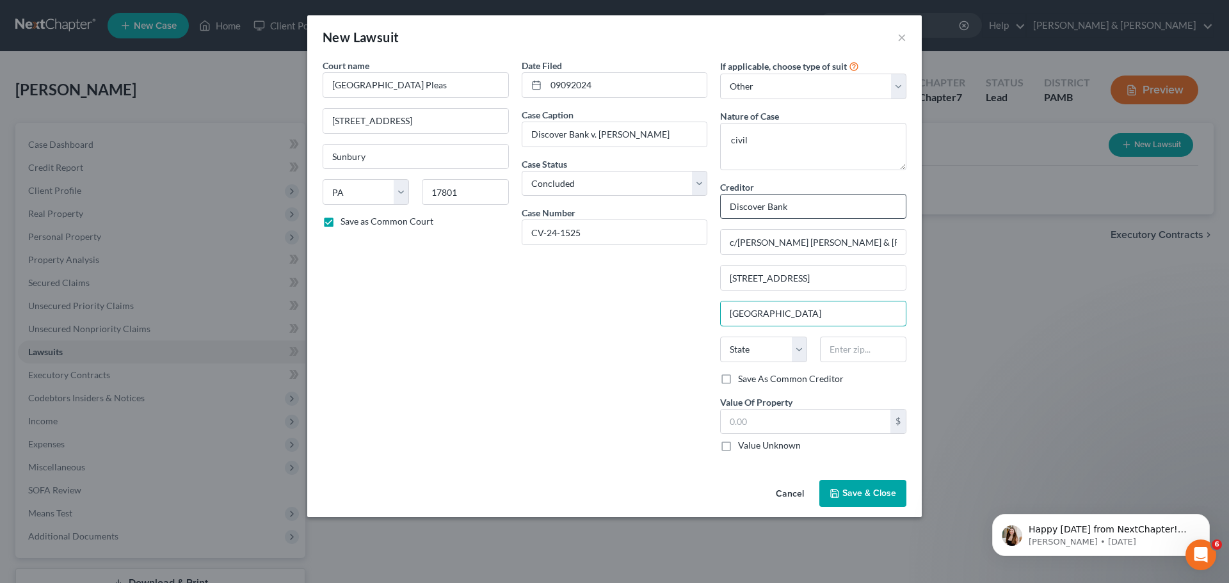
type input "[GEOGRAPHIC_DATA]"
select select "39"
type input "19106-3334"
click at [844, 422] on input "text" at bounding box center [806, 422] width 170 height 24
click at [840, 143] on textarea "civil" at bounding box center [813, 146] width 186 height 47
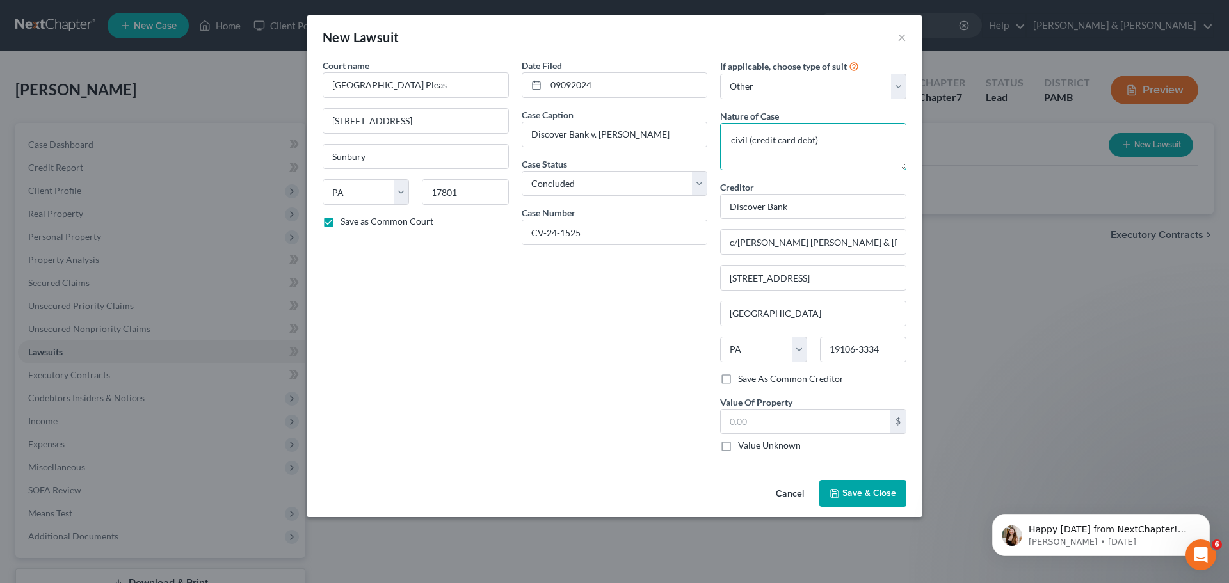
type textarea "civil (credit card debt)"
click at [870, 486] on button "Save & Close" at bounding box center [862, 493] width 87 height 27
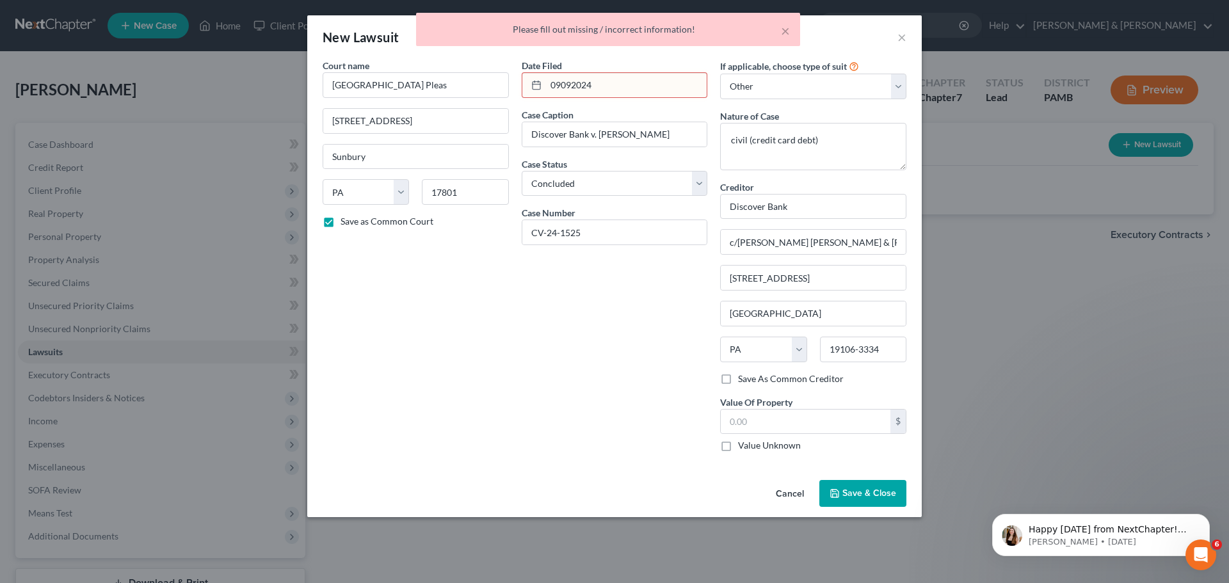
click at [666, 86] on input "09092024" at bounding box center [626, 85] width 161 height 24
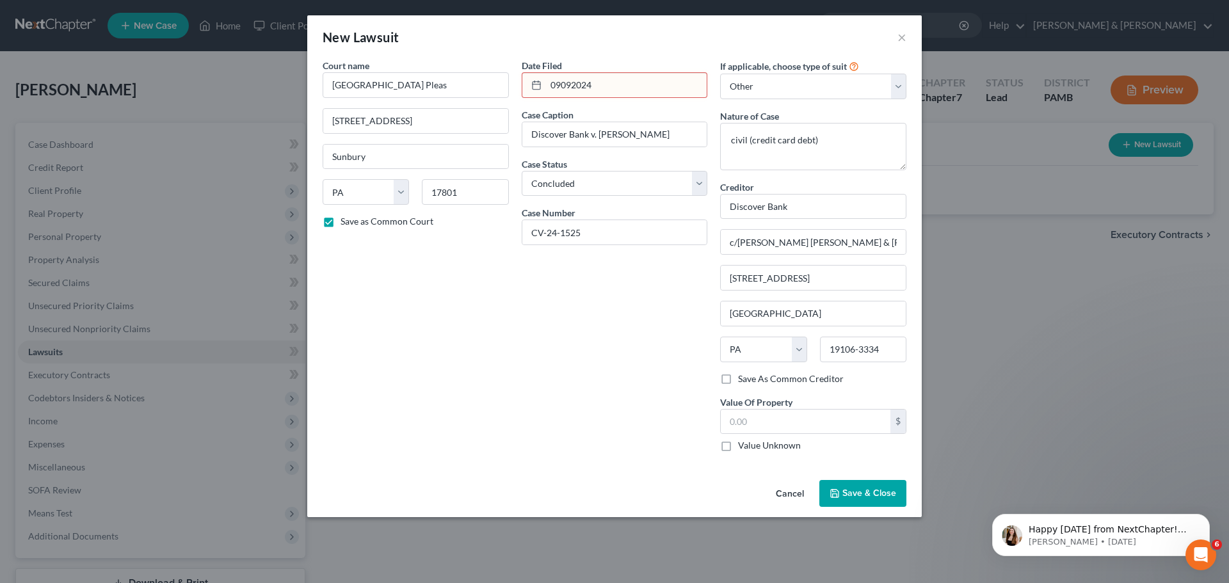
click at [538, 88] on icon at bounding box center [536, 85] width 10 height 10
click at [536, 88] on icon at bounding box center [536, 85] width 10 height 10
click at [536, 84] on line at bounding box center [536, 84] width 8 height 0
click at [593, 83] on input "09092024" at bounding box center [626, 85] width 161 height 24
click at [612, 134] on input "Discover Bank v. [PERSON_NAME]" at bounding box center [614, 134] width 185 height 24
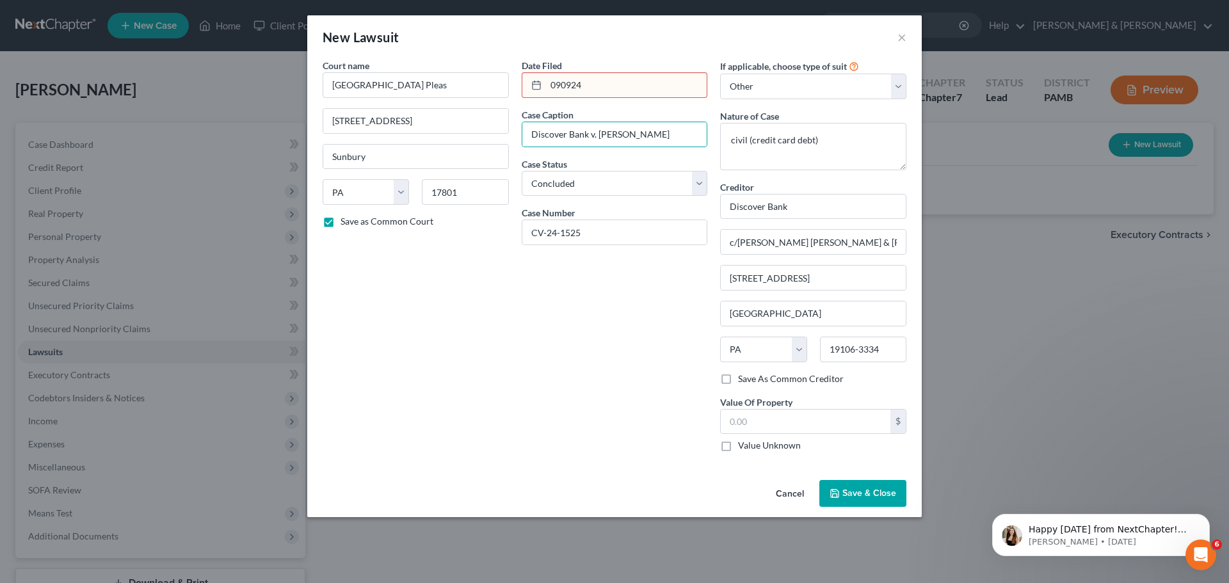
click at [683, 79] on input "090924" at bounding box center [626, 85] width 161 height 24
click at [537, 82] on rect at bounding box center [536, 86] width 8 height 8
click at [582, 81] on input "090924" at bounding box center [626, 85] width 161 height 24
type input "4"
type input "[DATE]"
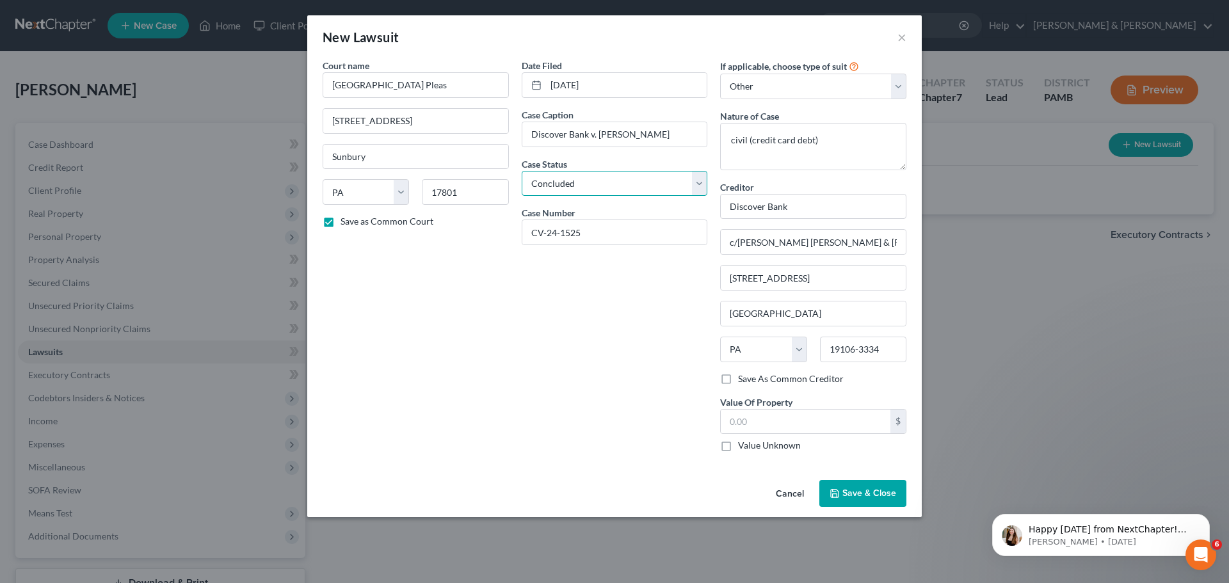
click at [600, 180] on select "Select Pending On Appeal Concluded" at bounding box center [615, 184] width 186 height 26
click at [590, 424] on div "Date Filed [DATE] Case Caption Discover Bank v. [PERSON_NAME] Case Status * Sel…" at bounding box center [614, 260] width 199 height 403
click at [873, 141] on textarea "civil (credit card debt)" at bounding box center [813, 146] width 186 height 47
type textarea "civil (credit card debt) judgement against debtor on [DATE]"
click at [849, 488] on span "Save & Close" at bounding box center [869, 493] width 54 height 11
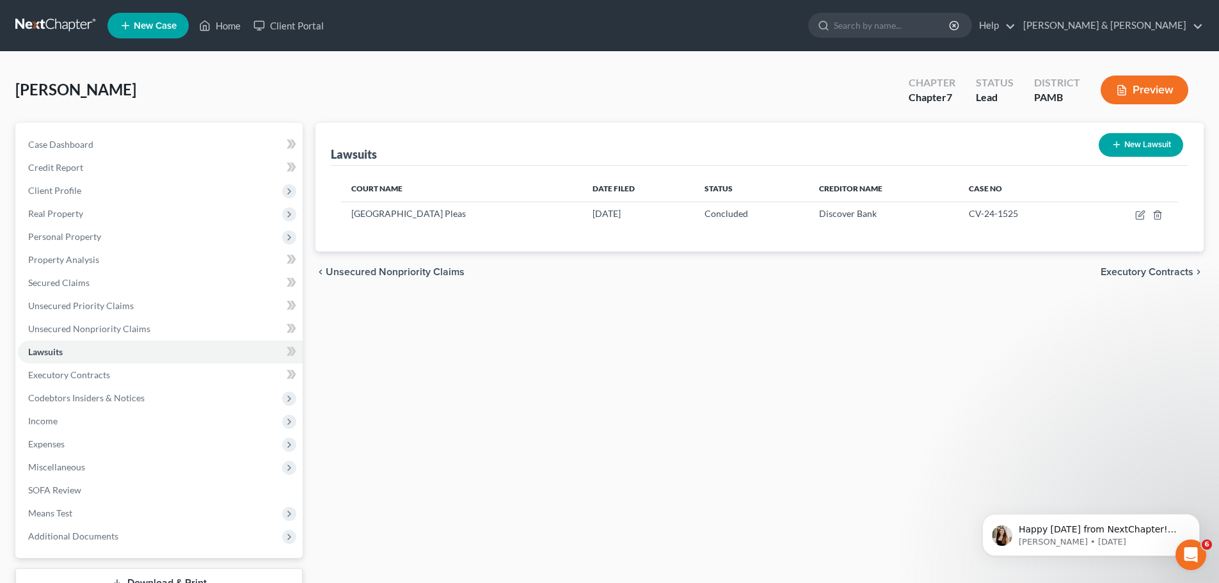
click at [1133, 141] on button "New Lawsuit" at bounding box center [1141, 145] width 84 height 24
select select "0"
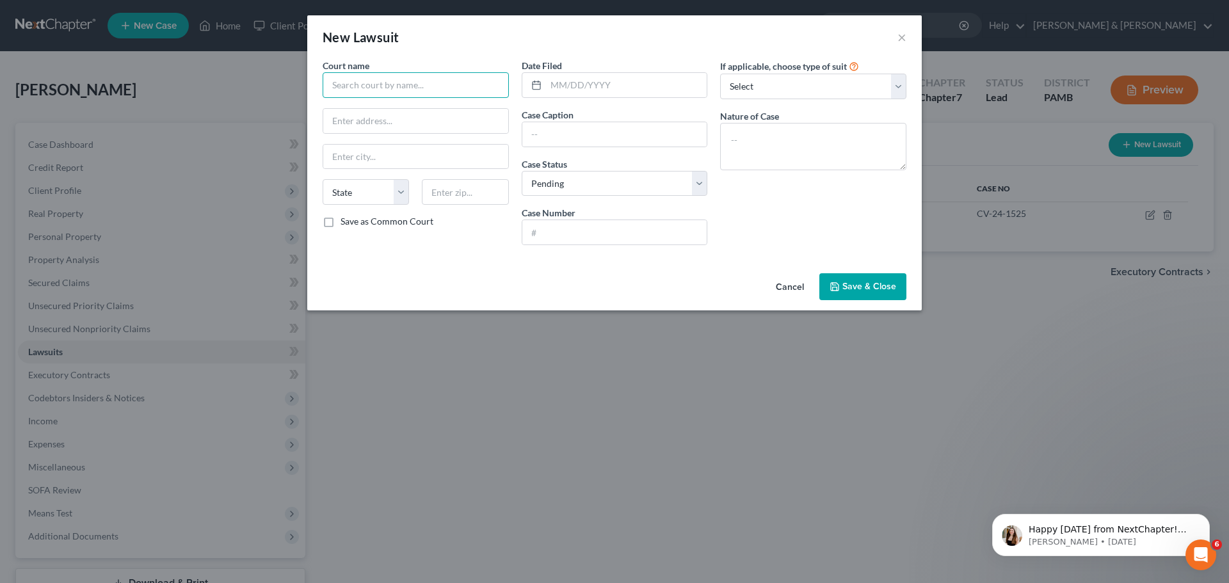
click at [478, 76] on input "text" at bounding box center [416, 85] width 186 height 26
type input "MC Federal Credit Union"
type input "[STREET_ADDRESS]"
type input "[GEOGRAPHIC_DATA]"
select select "39"
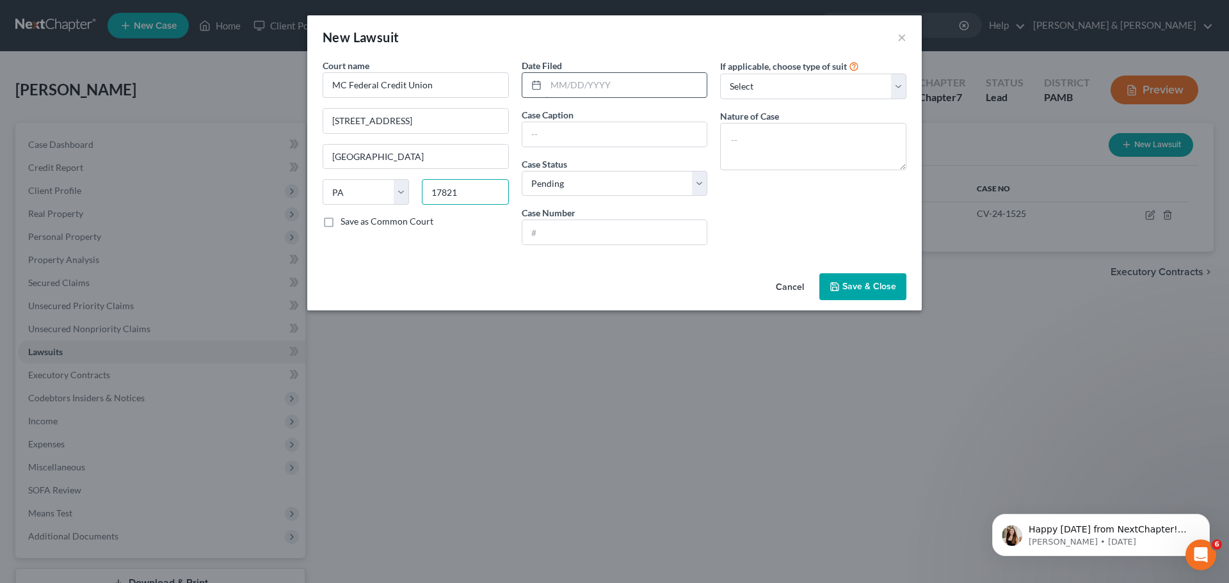
type input "17821"
click at [575, 80] on input "text" at bounding box center [626, 85] width 161 height 24
type input "[DATE]"
click at [472, 74] on input "MC Federal Credit Union" at bounding box center [416, 85] width 186 height 26
type input "n"
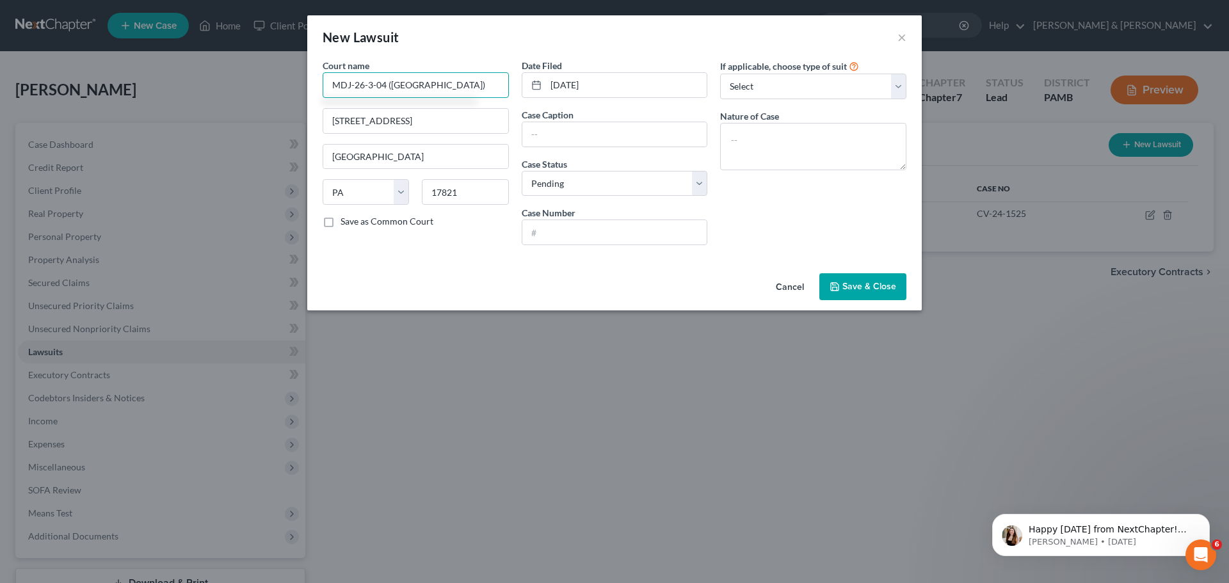
type input "MDJ-26-3-04 ([GEOGRAPHIC_DATA])"
type input "[STREET_ADDRESS]"
click at [599, 126] on input "text" at bounding box center [614, 134] width 185 height 24
type input "MC Federal Credit Union v. [PERSON_NAME]"
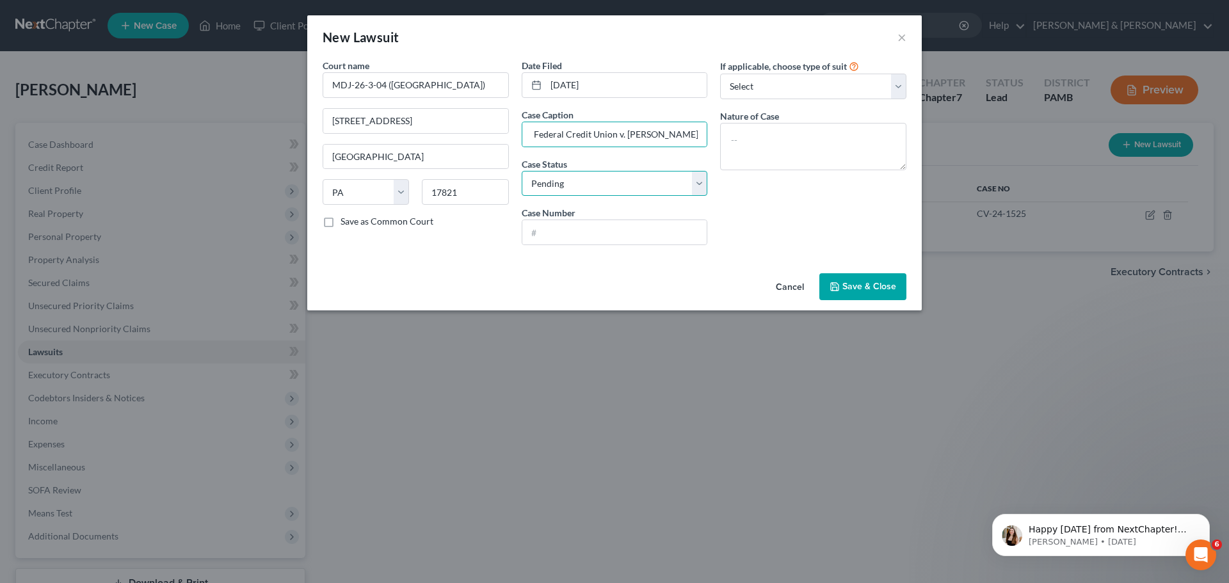
click at [696, 179] on select "Select Pending On Appeal Concluded" at bounding box center [615, 184] width 186 height 26
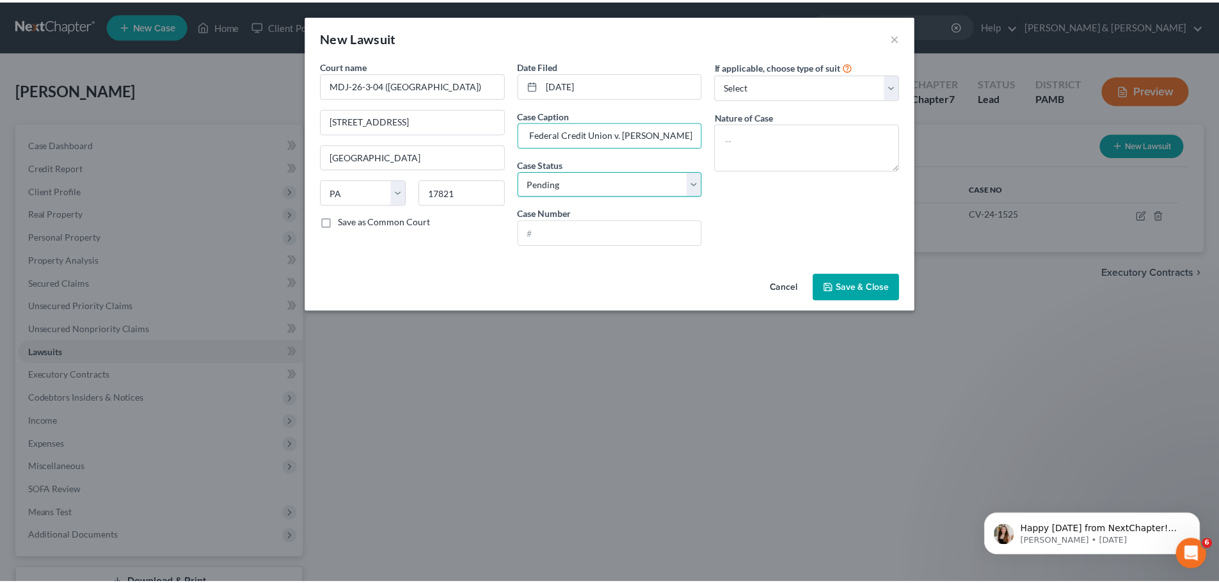
scroll to position [0, 0]
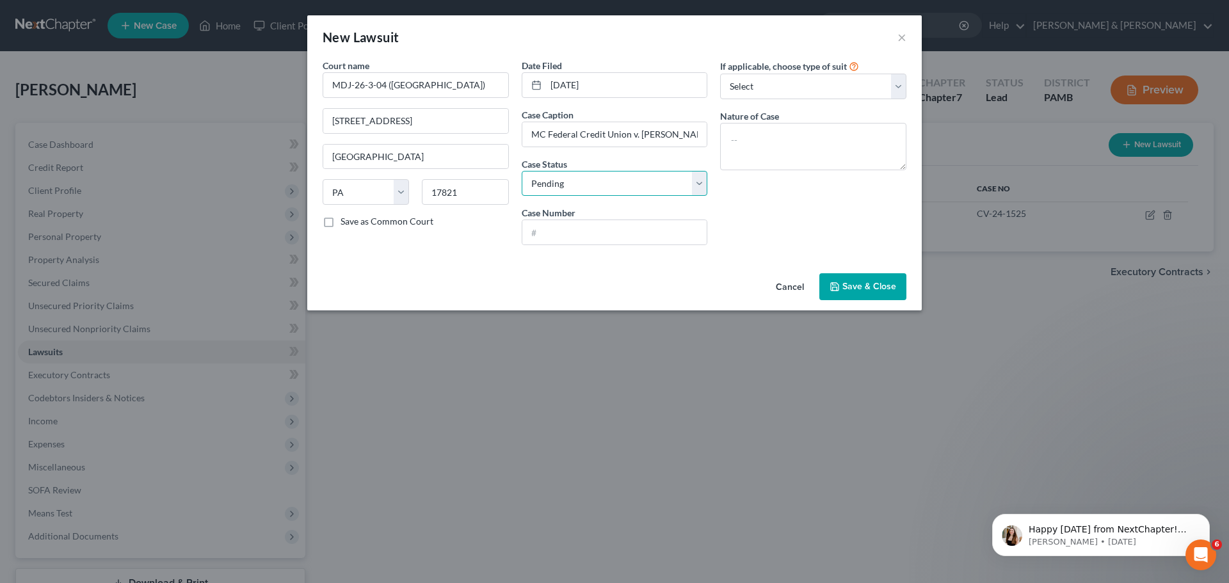
select select "2"
click at [522, 171] on select "Select Pending On Appeal Concluded" at bounding box center [615, 184] width 186 height 26
click at [587, 234] on input "text" at bounding box center [614, 232] width 185 height 24
type input "J"
type input "MJ-26304-CV-40-2025"
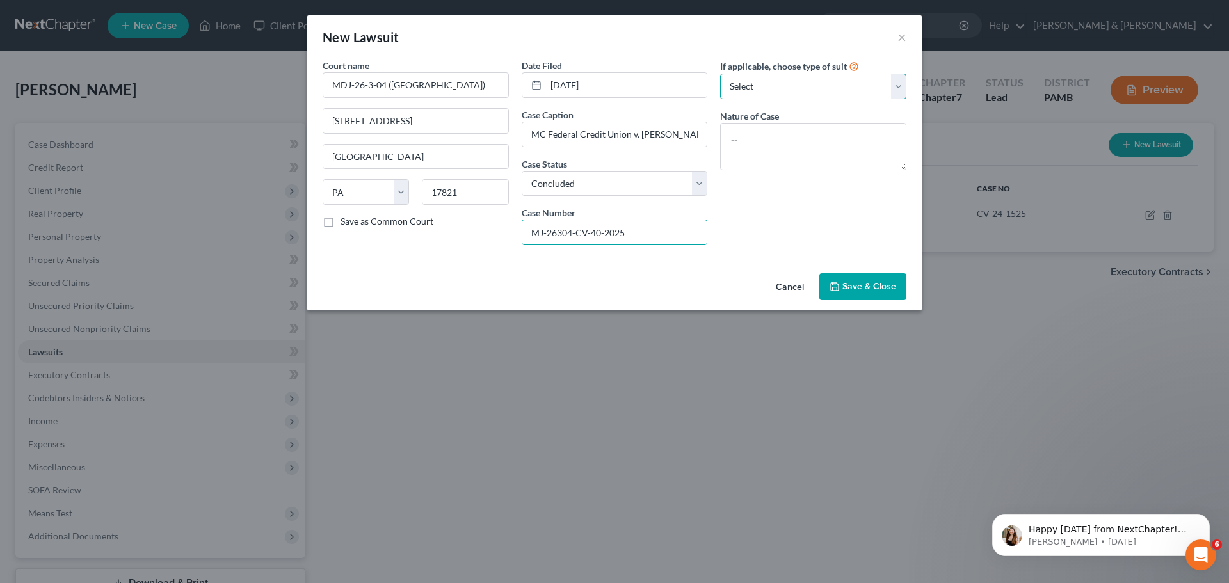
click at [799, 85] on select "Select Repossession Garnishment Foreclosure Attached, Seized, Or Levied Other" at bounding box center [813, 87] width 186 height 26
select select "4"
click at [720, 74] on select "Select Repossession Garnishment Foreclosure Attached, Seized, Or Levied Other" at bounding box center [813, 87] width 186 height 26
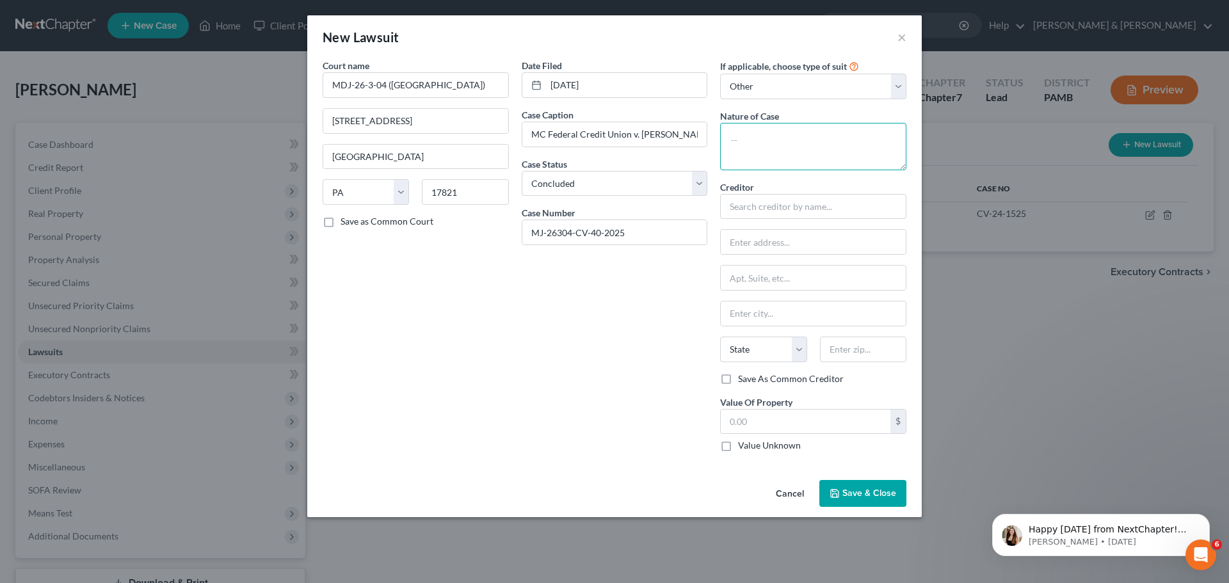
click at [796, 138] on textarea at bounding box center [813, 146] width 186 height 47
type textarea "civil action - personal loan"
click at [807, 200] on input "text" at bounding box center [813, 207] width 186 height 26
type input "C"
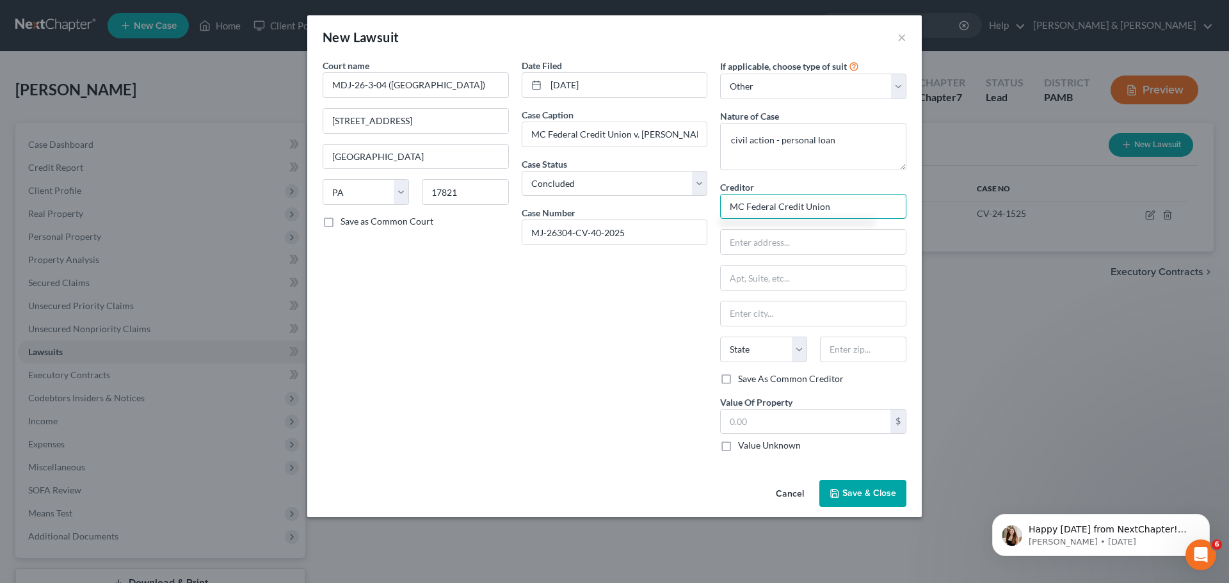
type input "MC Federal Credit Union"
type input "[STREET_ADDRESS]"
type input "D"
type input "[GEOGRAPHIC_DATA]"
select select "39"
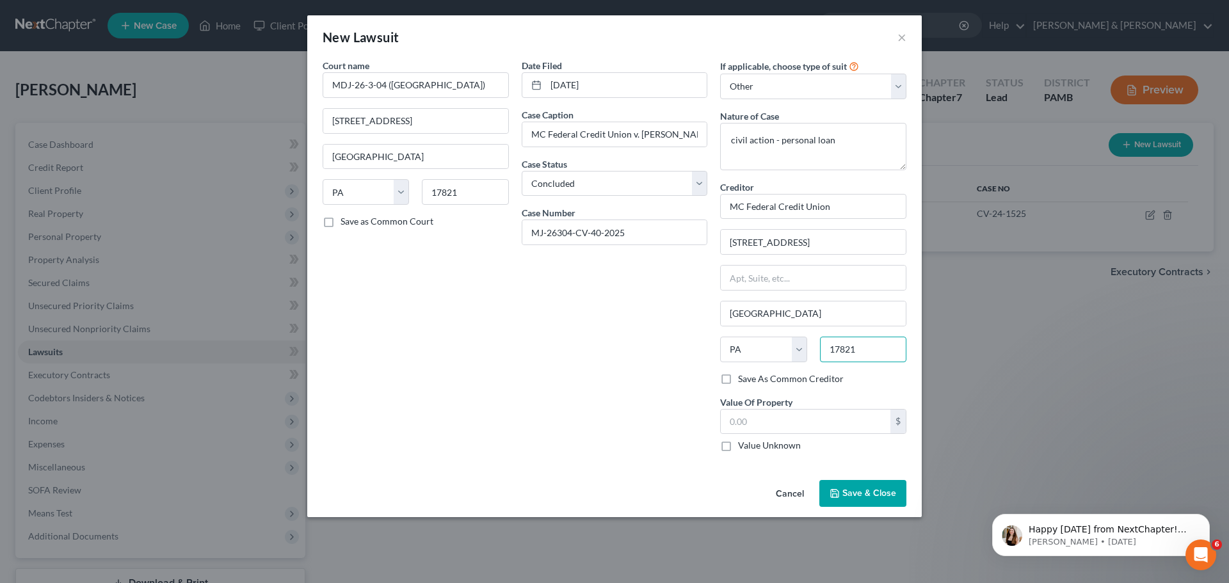
type input "17821"
click at [847, 485] on button "Save & Close" at bounding box center [862, 493] width 87 height 27
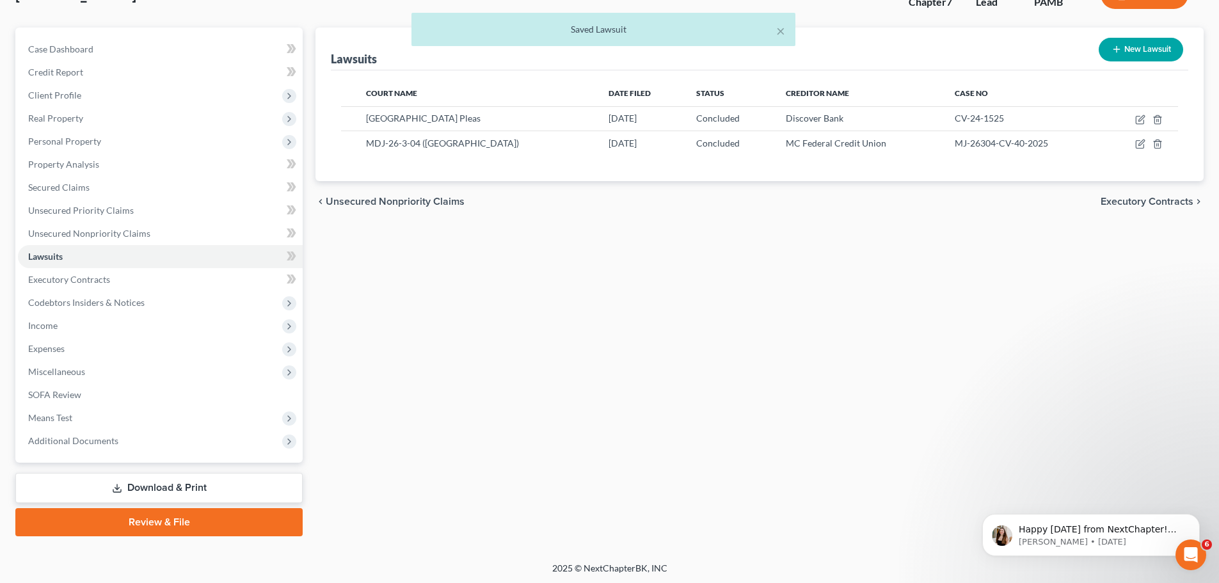
scroll to position [97, 0]
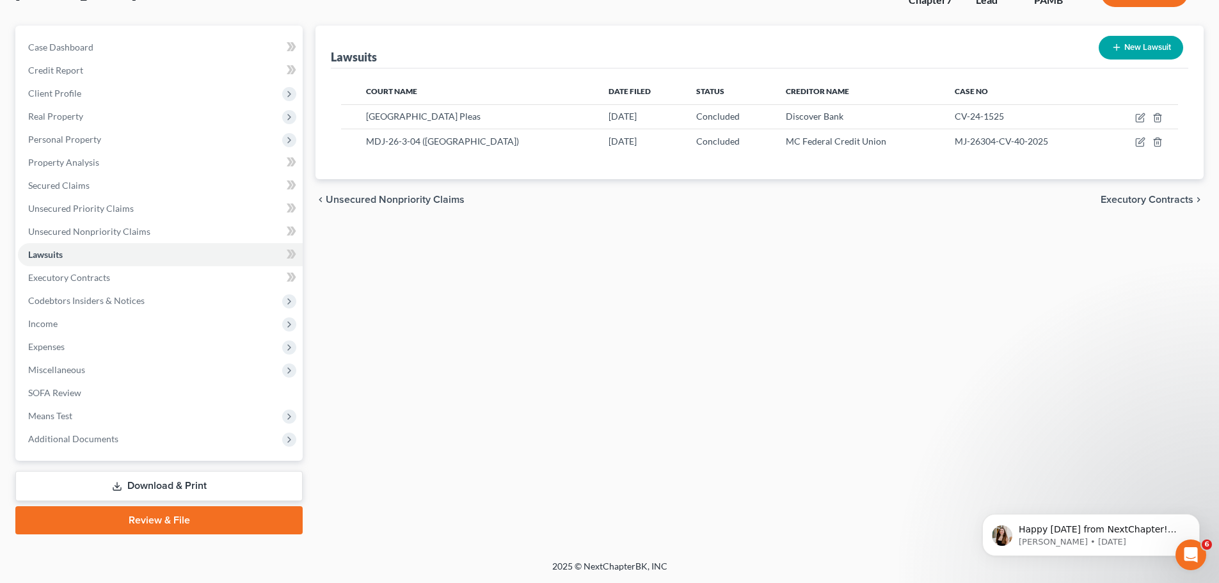
click at [1170, 200] on span "Executory Contracts" at bounding box center [1147, 200] width 93 height 10
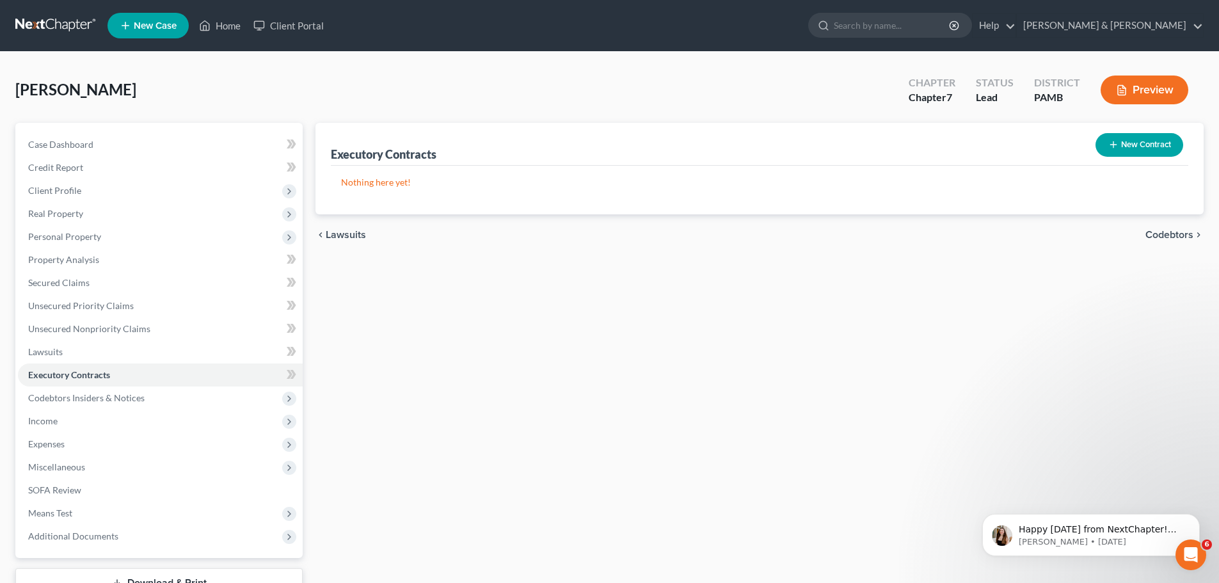
click at [1175, 237] on span "Codebtors" at bounding box center [1170, 235] width 48 height 10
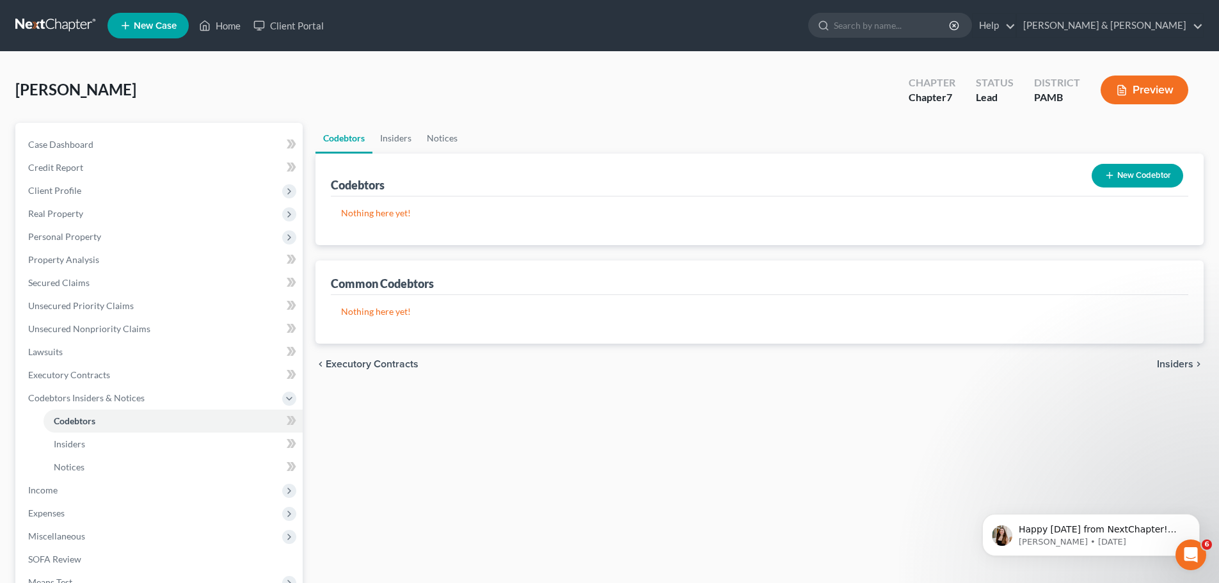
click at [1185, 362] on span "Insiders" at bounding box center [1175, 364] width 36 height 10
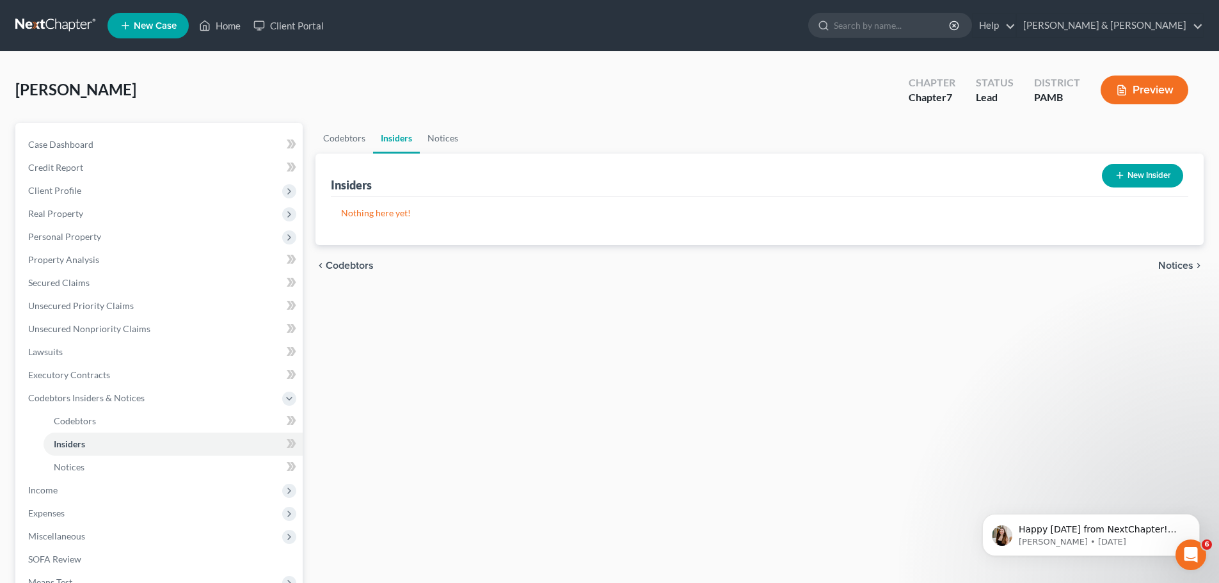
click at [1158, 169] on button "New Insider" at bounding box center [1142, 176] width 81 height 24
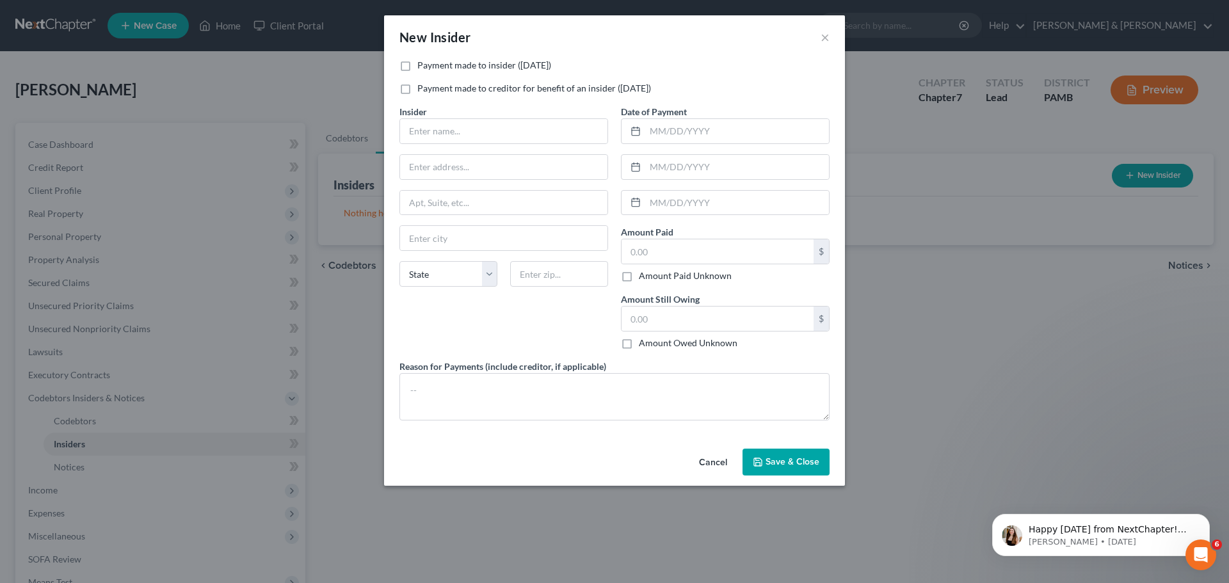
click at [712, 466] on button "Cancel" at bounding box center [713, 463] width 49 height 26
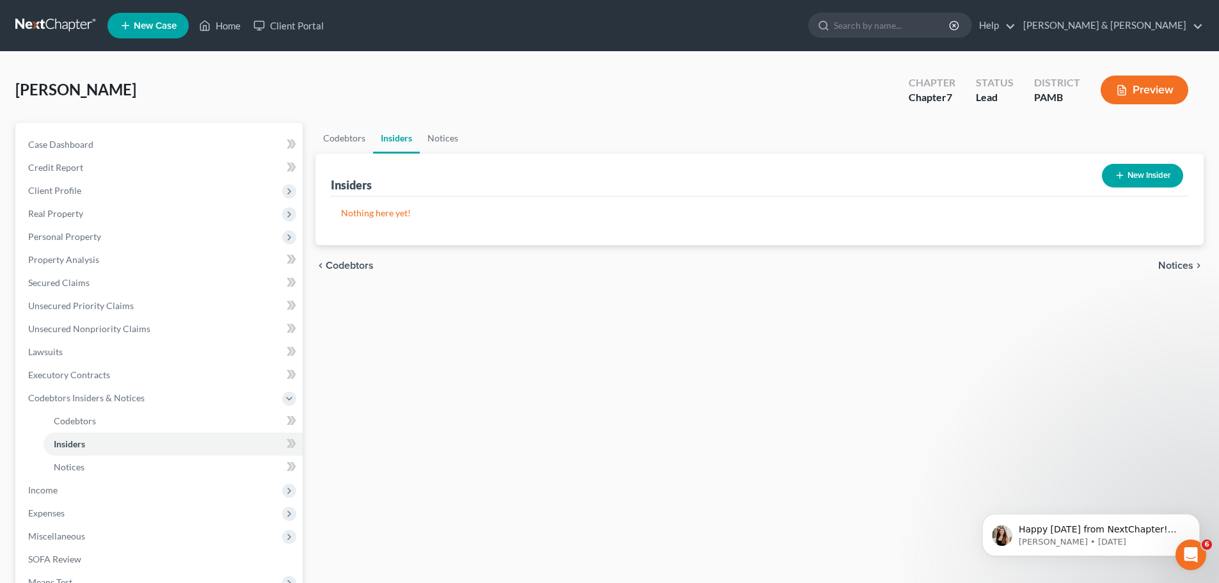
click at [1169, 261] on span "Notices" at bounding box center [1175, 265] width 35 height 10
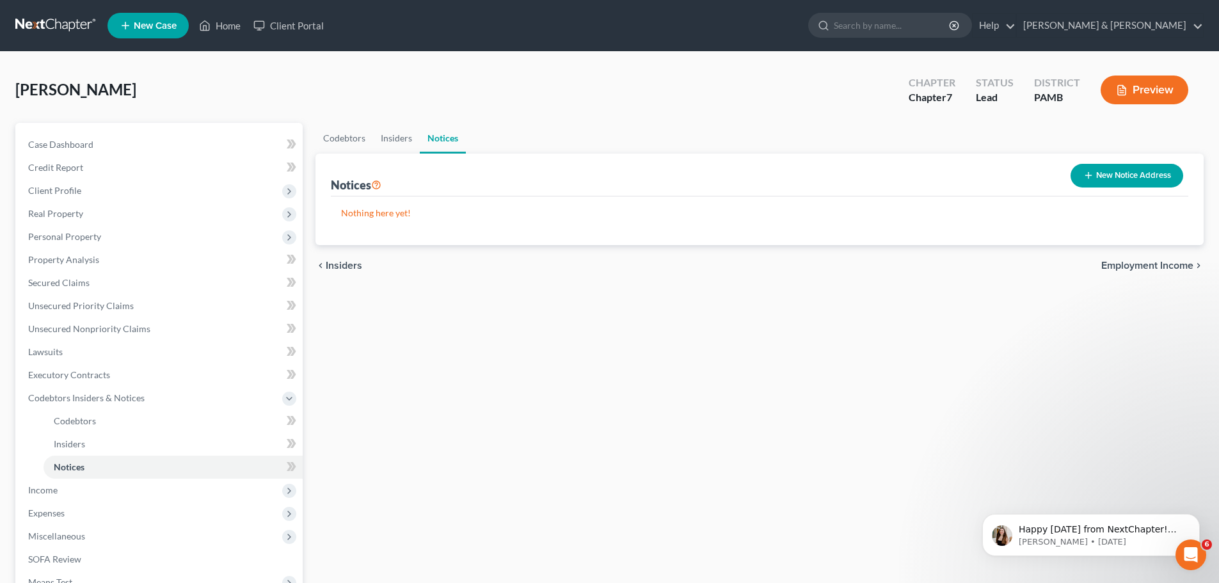
click at [1138, 269] on span "Employment Income" at bounding box center [1147, 265] width 92 height 10
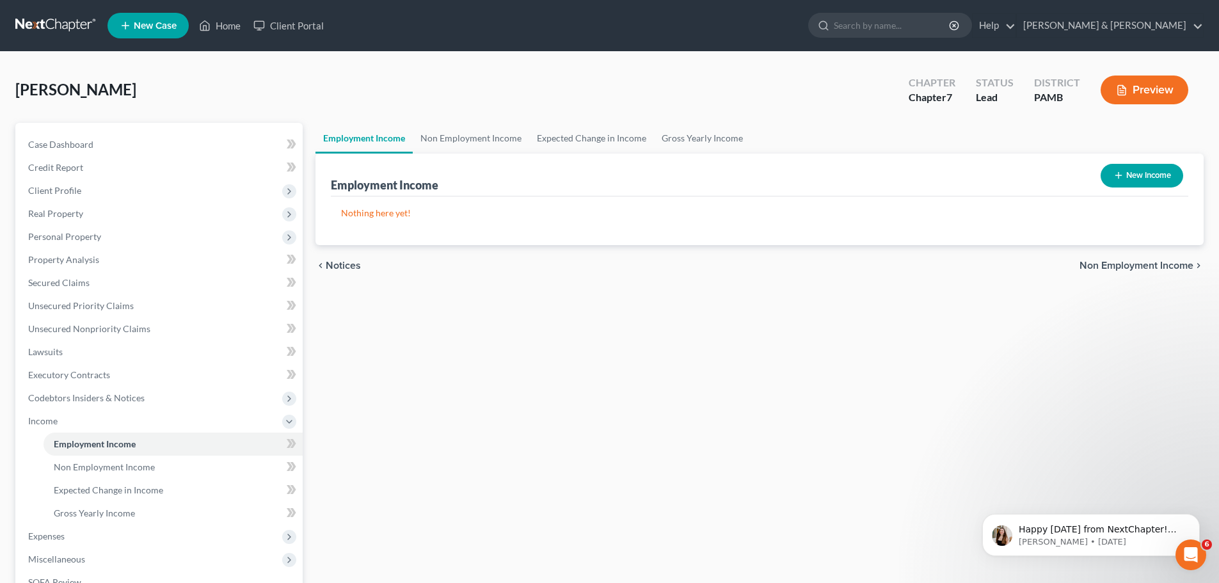
click at [1156, 166] on button "New Income" at bounding box center [1142, 176] width 83 height 24
select select "0"
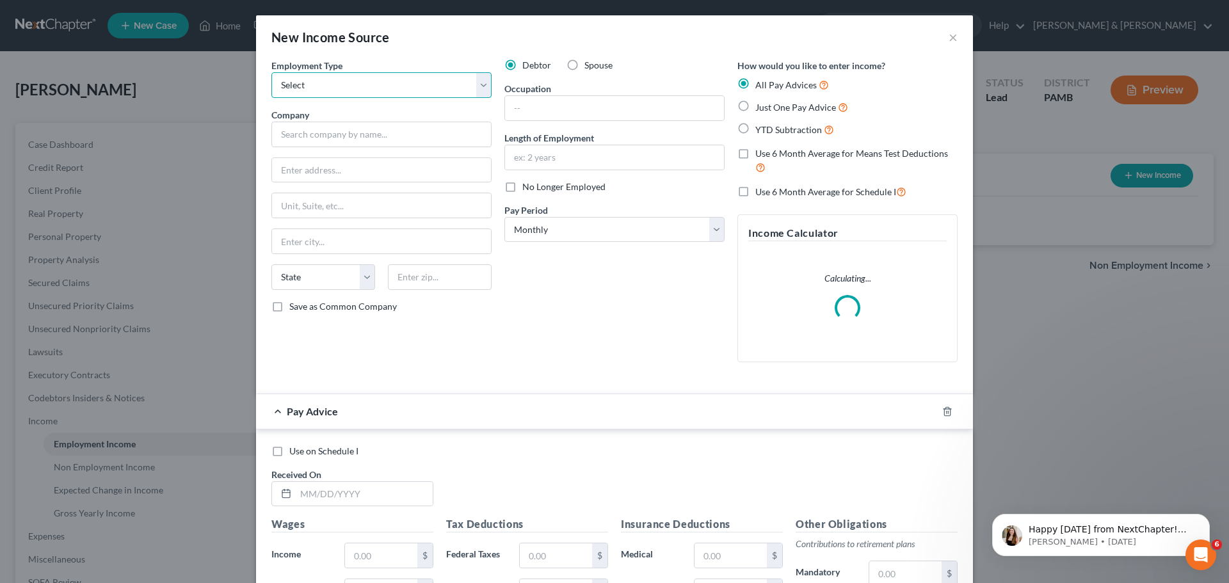
click at [473, 84] on select "Select Full or [DEMOGRAPHIC_DATA] Employment Self Employment" at bounding box center [381, 85] width 220 height 26
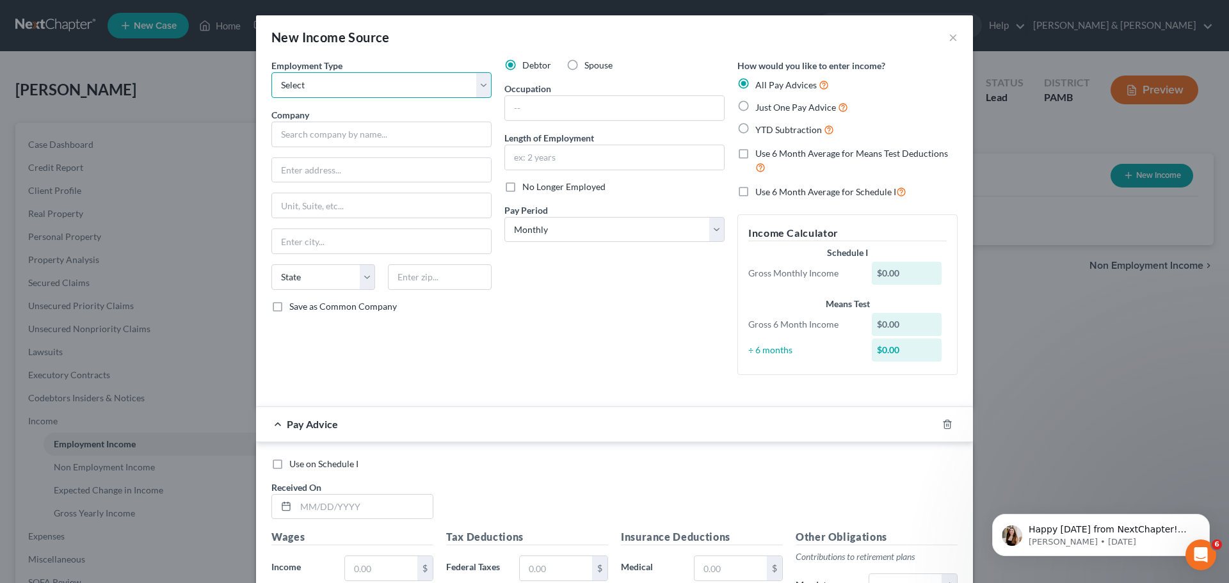
select select "0"
click at [271, 72] on select "Select Full or [DEMOGRAPHIC_DATA] Employment Self Employment" at bounding box center [381, 85] width 220 height 26
click at [449, 133] on input "text" at bounding box center [381, 135] width 220 height 26
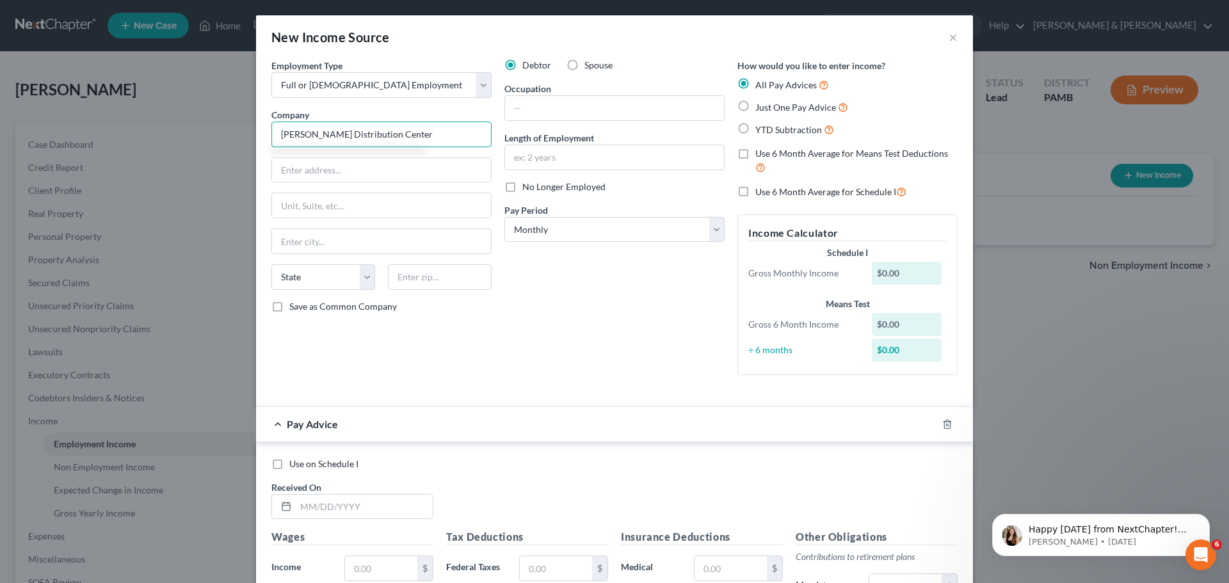
type input "[PERSON_NAME] Distribution Center"
type input "[GEOGRAPHIC_DATA]"
type input "Minersville"
select select "39"
click at [548, 100] on input "text" at bounding box center [614, 108] width 219 height 24
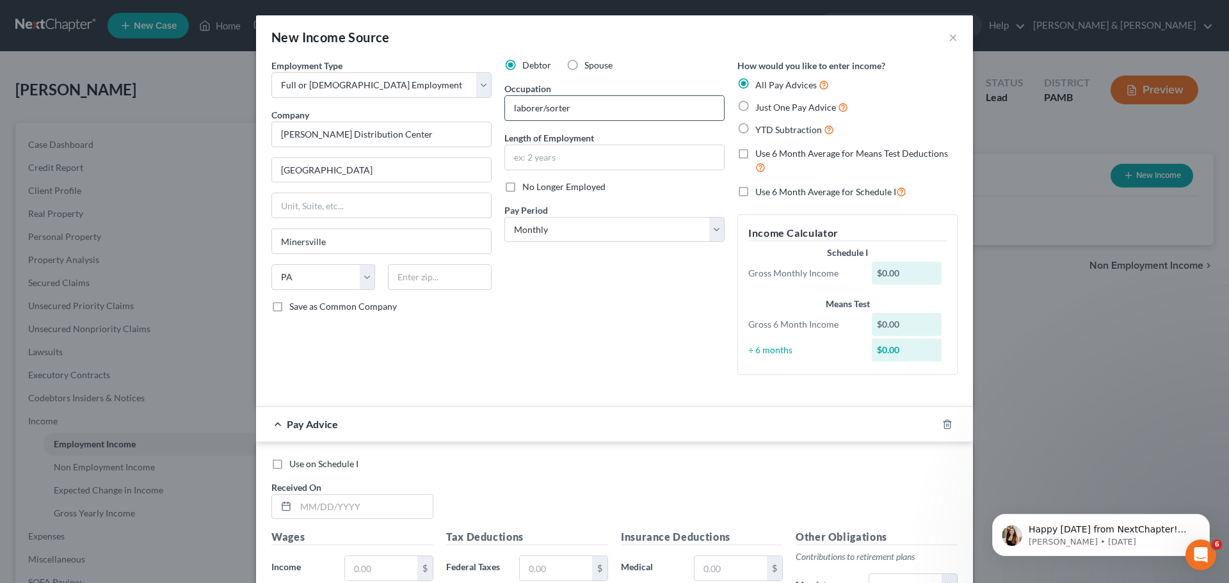
type input "laborer/sorter"
click at [711, 229] on select "Select Monthly Twice Monthly Every Other Week Weekly" at bounding box center [614, 230] width 220 height 26
click at [504, 217] on select "Select Monthly Twice Monthly Every Other Week Weekly" at bounding box center [614, 230] width 220 height 26
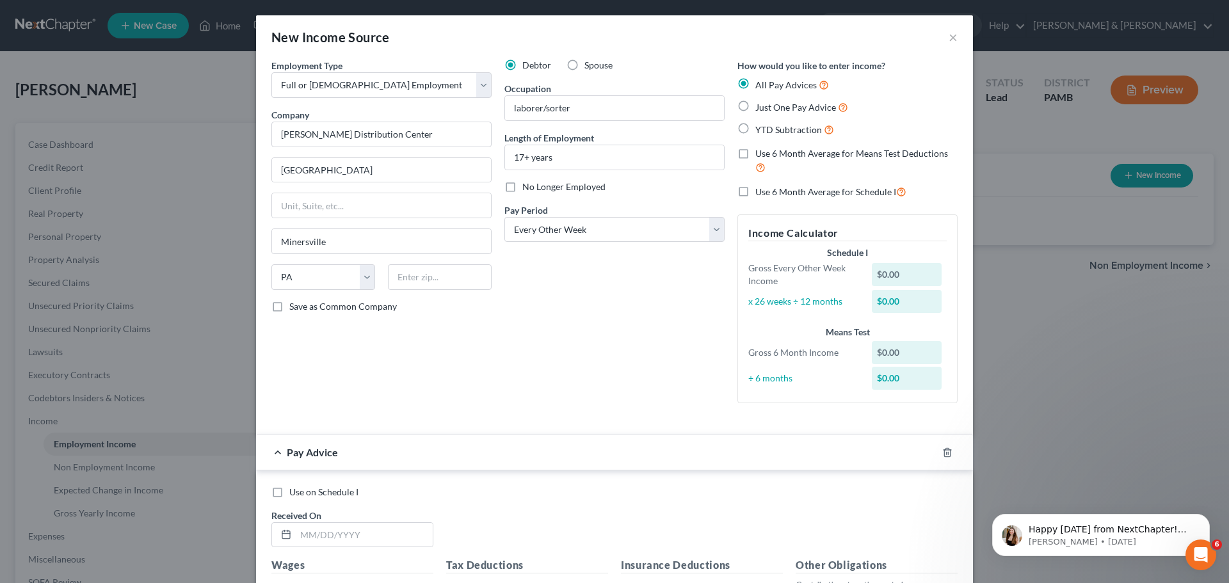
click at [755, 154] on label "Use 6 Month Average for Means Test Deductions" at bounding box center [856, 161] width 202 height 28
click at [760, 154] on input "Use 6 Month Average for Means Test Deductions" at bounding box center [764, 151] width 8 height 8
click at [755, 190] on label "Use 6 Month Average for Schedule I" at bounding box center [830, 191] width 151 height 15
click at [760, 190] on input "Use 6 Month Average for Schedule I" at bounding box center [764, 188] width 8 height 8
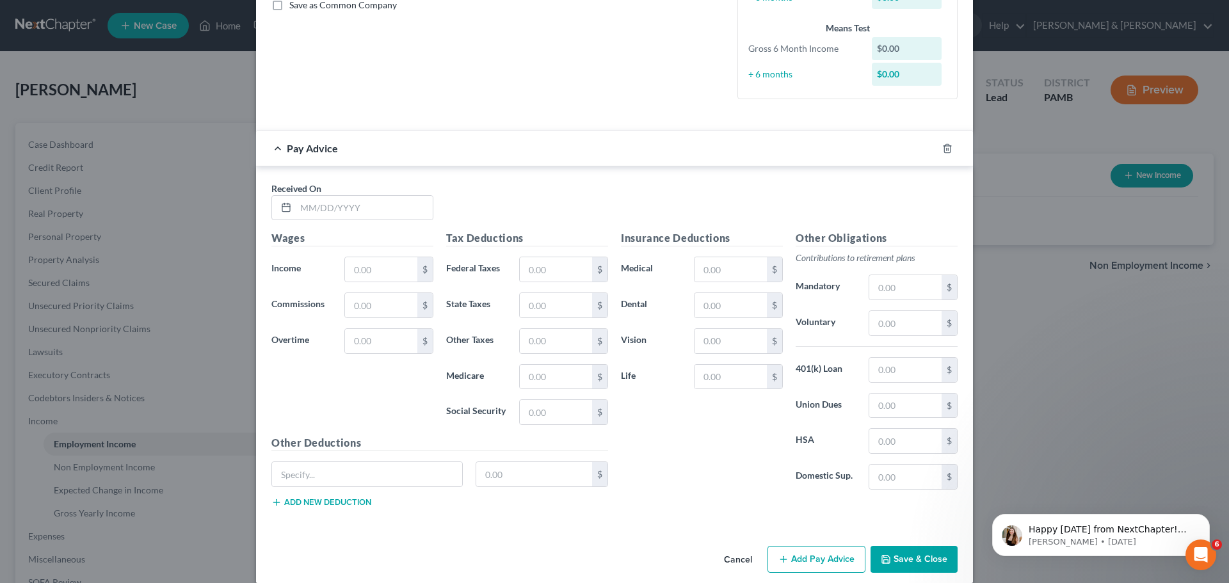
scroll to position [317, 0]
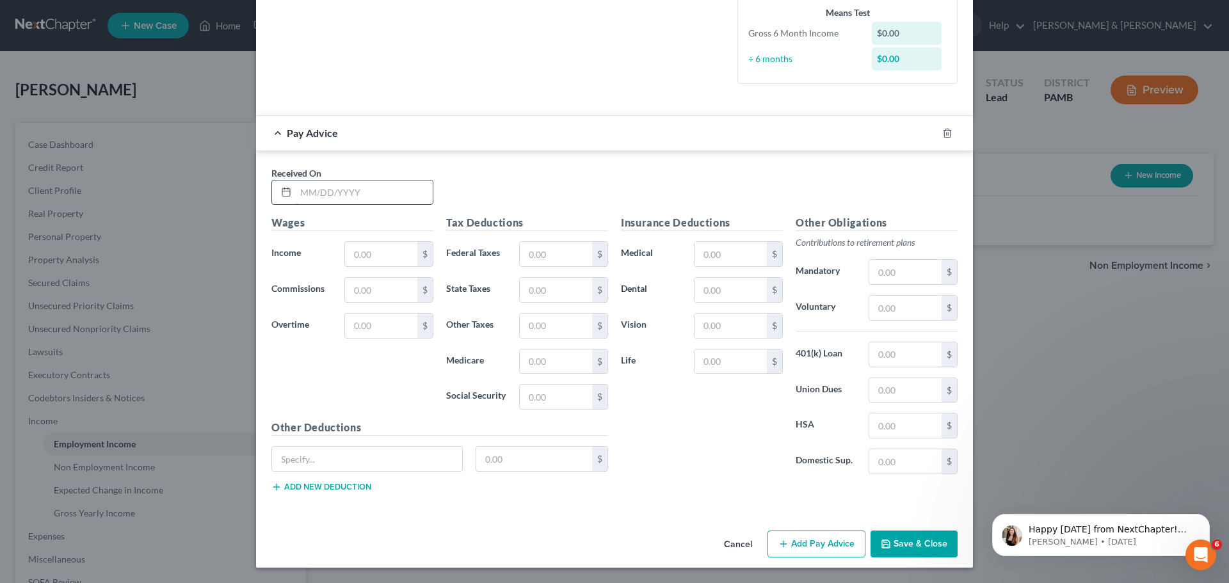
click at [367, 196] on input "text" at bounding box center [364, 192] width 137 height 24
click at [373, 255] on input "text" at bounding box center [381, 254] width 72 height 24
click at [567, 253] on input "text" at bounding box center [556, 254] width 72 height 24
click at [568, 283] on input "text" at bounding box center [556, 290] width 72 height 24
click at [562, 319] on input "text" at bounding box center [556, 326] width 72 height 24
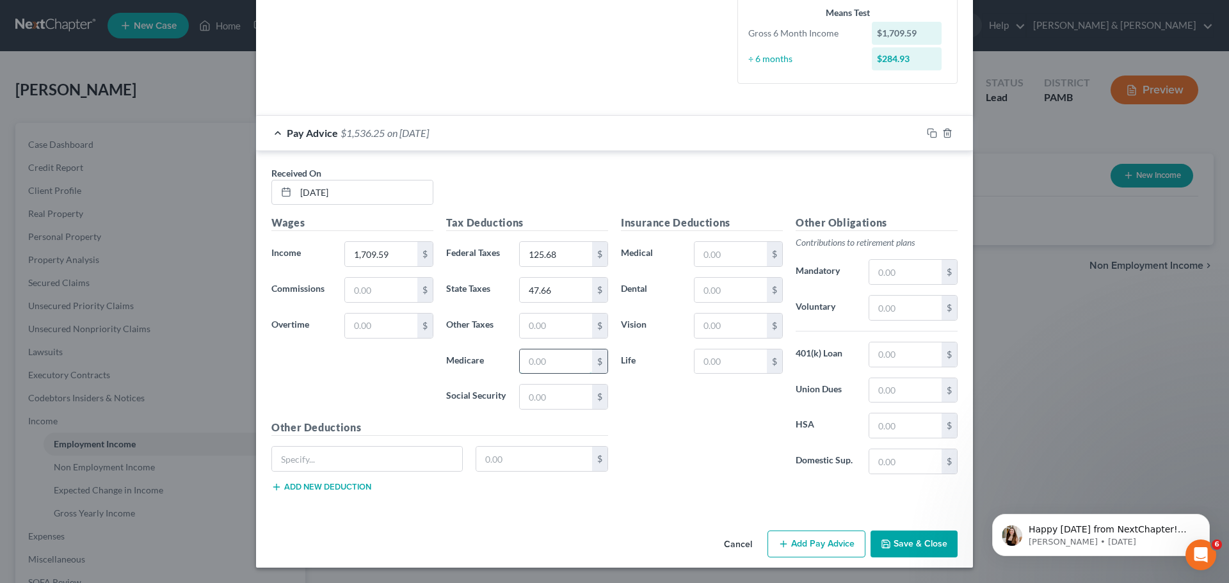
click at [546, 356] on input "text" at bounding box center [556, 361] width 72 height 24
click at [543, 392] on input "text" at bounding box center [556, 397] width 72 height 24
click at [719, 255] on input "text" at bounding box center [730, 254] width 72 height 24
click at [567, 320] on input "text" at bounding box center [556, 326] width 72 height 24
click at [364, 457] on input "text" at bounding box center [367, 459] width 190 height 24
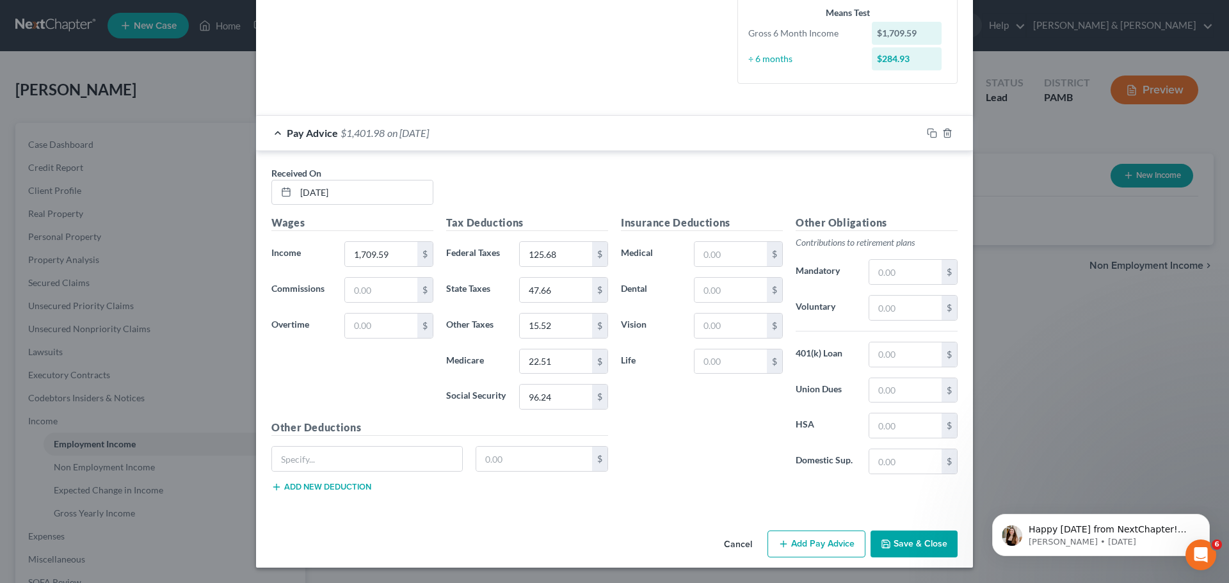
drag, startPoint x: 337, startPoint y: 486, endPoint x: 344, endPoint y: 471, distance: 17.2
click at [337, 486] on button "Add new deduction" at bounding box center [321, 487] width 100 height 10
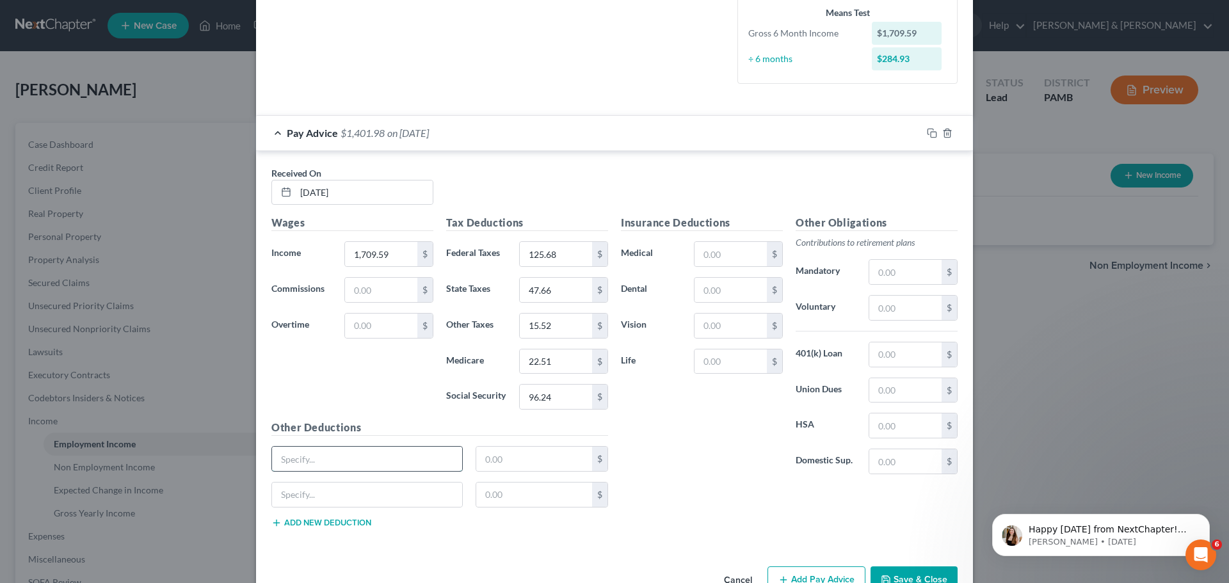
click at [352, 460] on input "text" at bounding box center [367, 459] width 190 height 24
click at [486, 460] on input "text" at bounding box center [534, 459] width 116 height 24
click at [435, 492] on input "text" at bounding box center [367, 495] width 190 height 24
click at [527, 495] on input "text" at bounding box center [534, 495] width 116 height 24
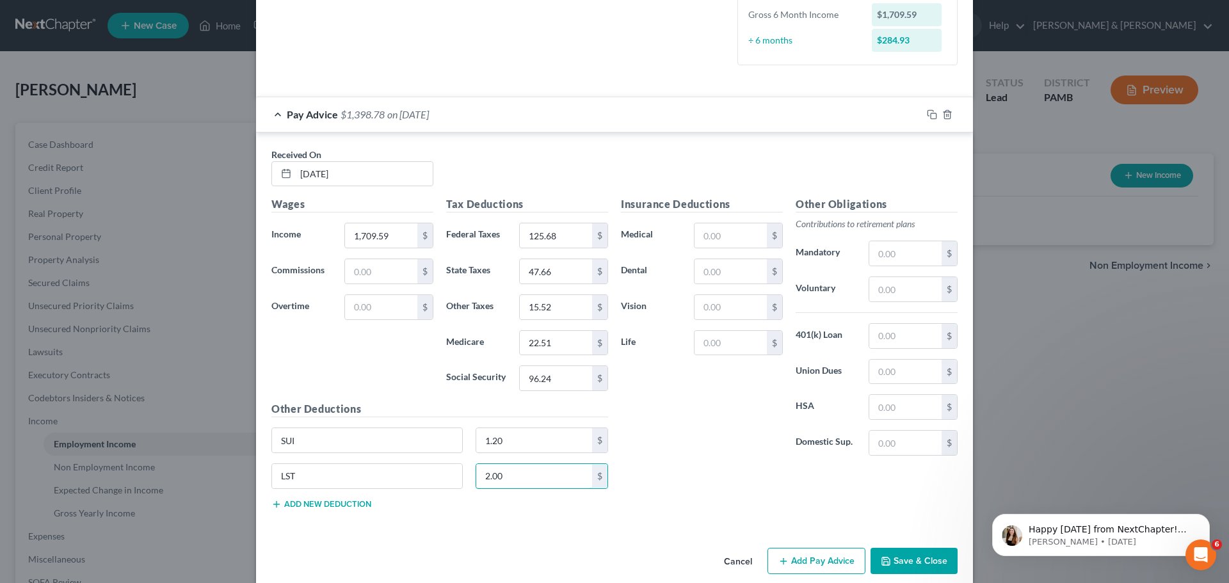
scroll to position [352, 0]
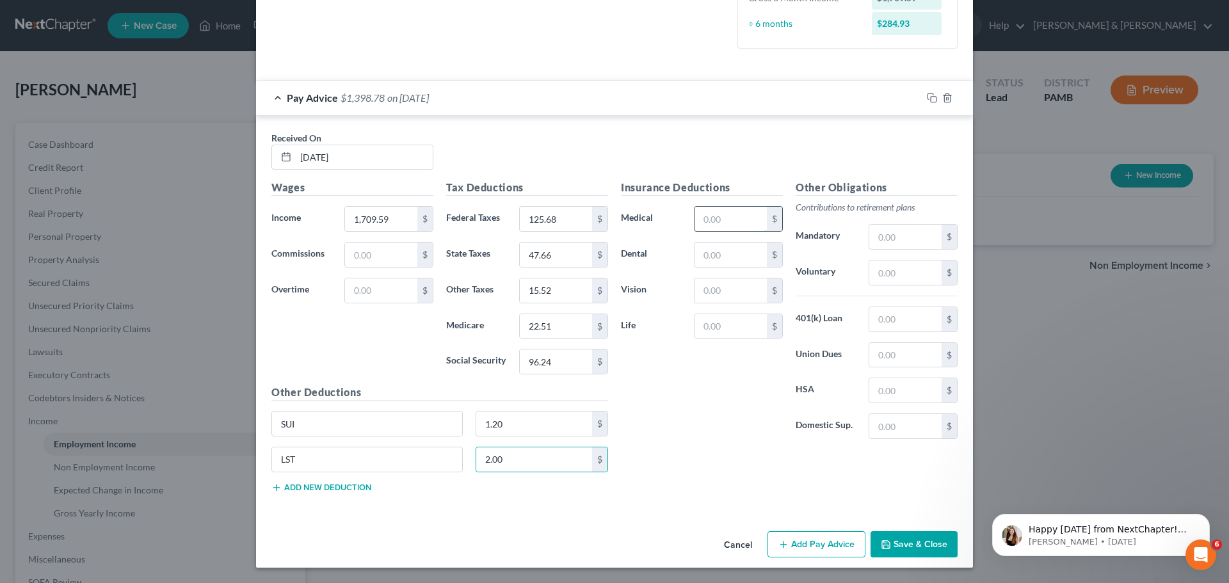
click at [723, 215] on input "text" at bounding box center [730, 219] width 72 height 24
click at [715, 252] on input "text" at bounding box center [730, 255] width 72 height 24
click at [714, 296] on input "text" at bounding box center [730, 290] width 72 height 24
click at [712, 319] on input "text" at bounding box center [730, 326] width 72 height 24
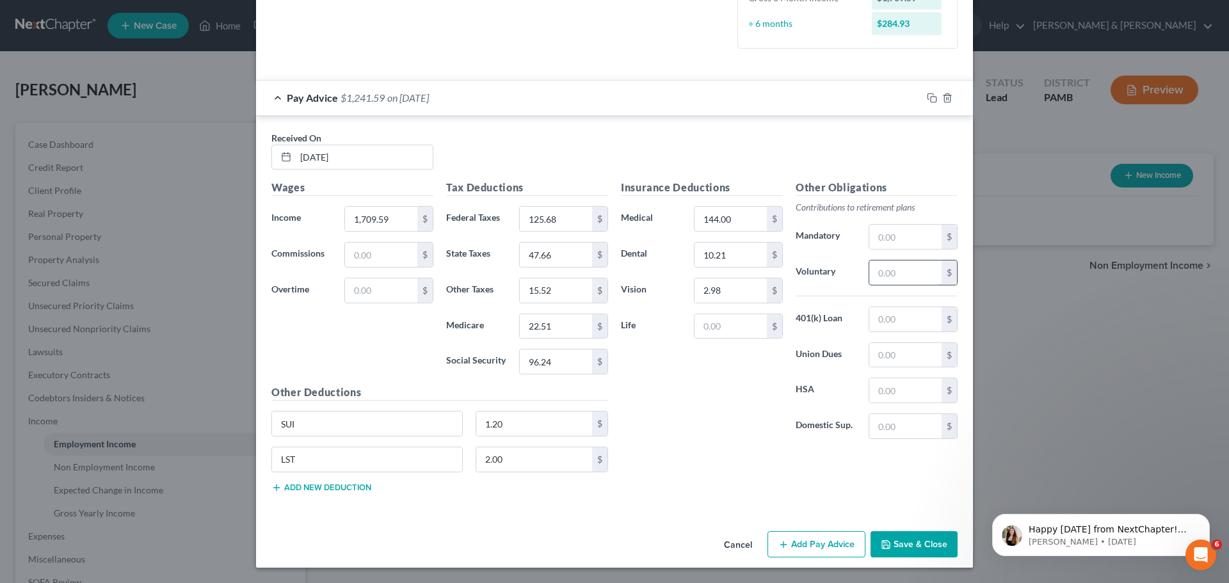
click at [890, 274] on input "text" at bounding box center [905, 272] width 72 height 24
click at [726, 447] on div "Insurance Deductions Medical 144.00 $ Dental 10.21 $ Vision 2.98 $ Life $" at bounding box center [701, 314] width 175 height 269
click at [831, 546] on button "Add Pay Advice" at bounding box center [816, 544] width 98 height 27
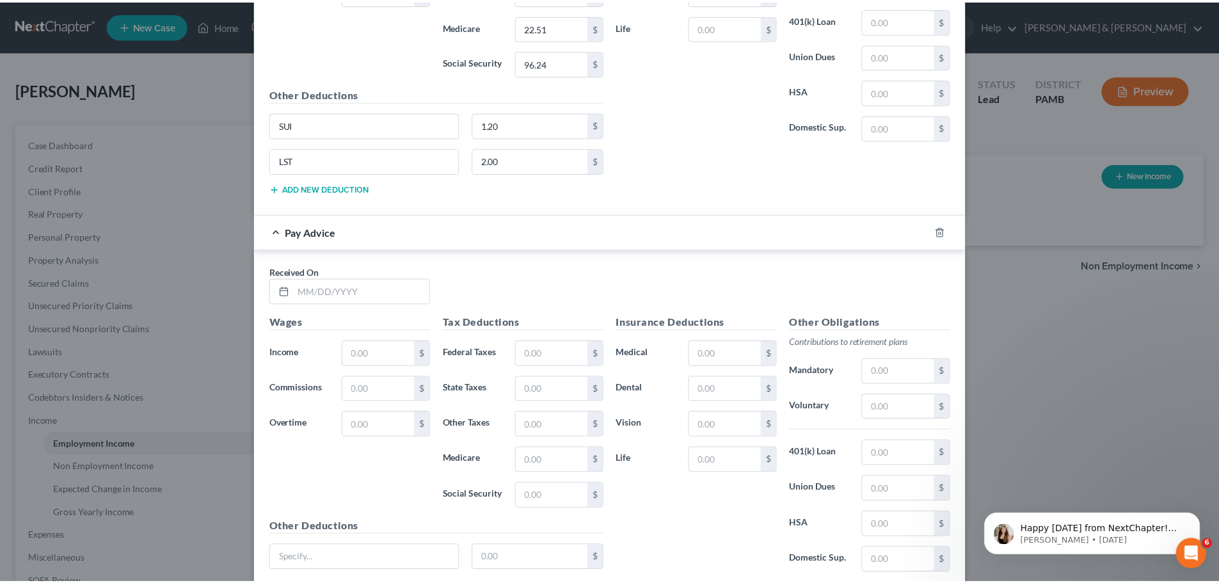
scroll to position [736, 0]
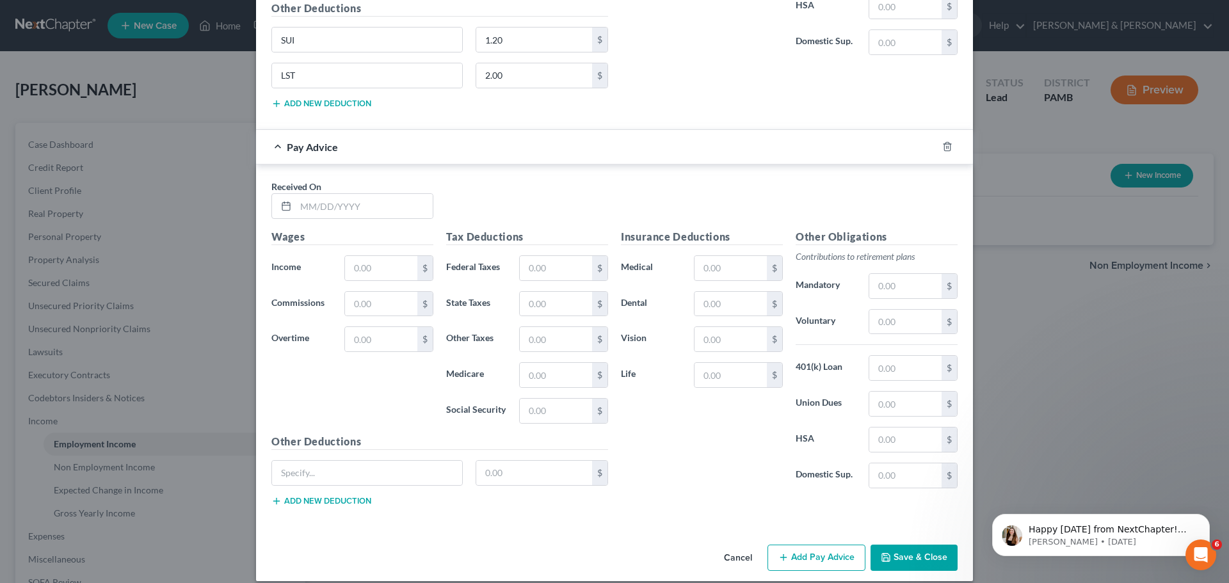
click at [891, 557] on button "Save & Close" at bounding box center [913, 558] width 87 height 27
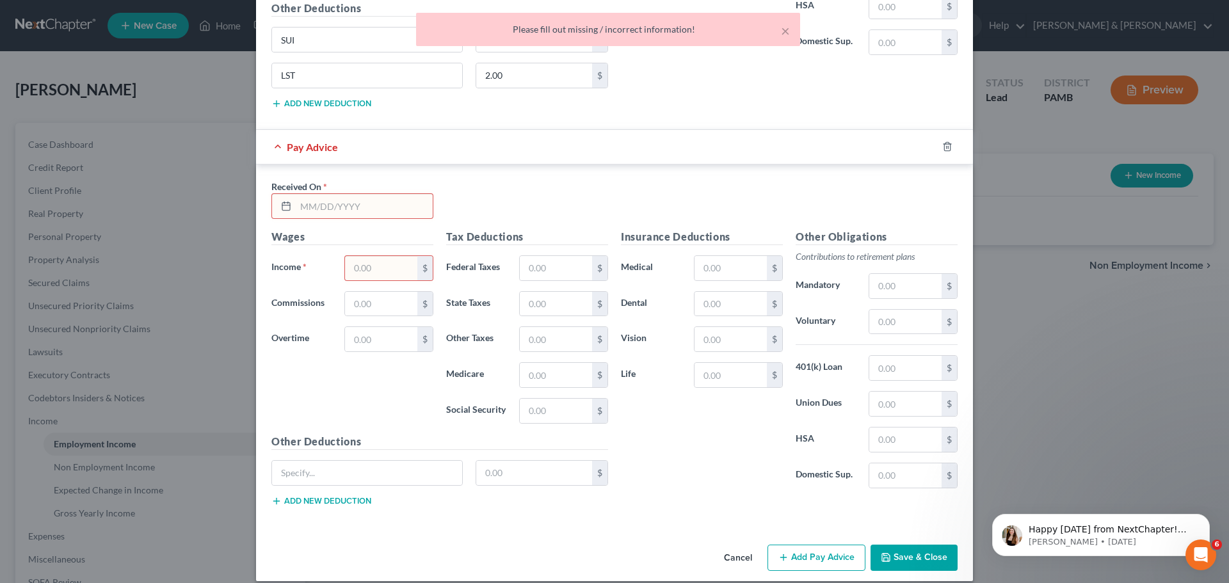
click at [730, 557] on button "Cancel" at bounding box center [738, 559] width 49 height 26
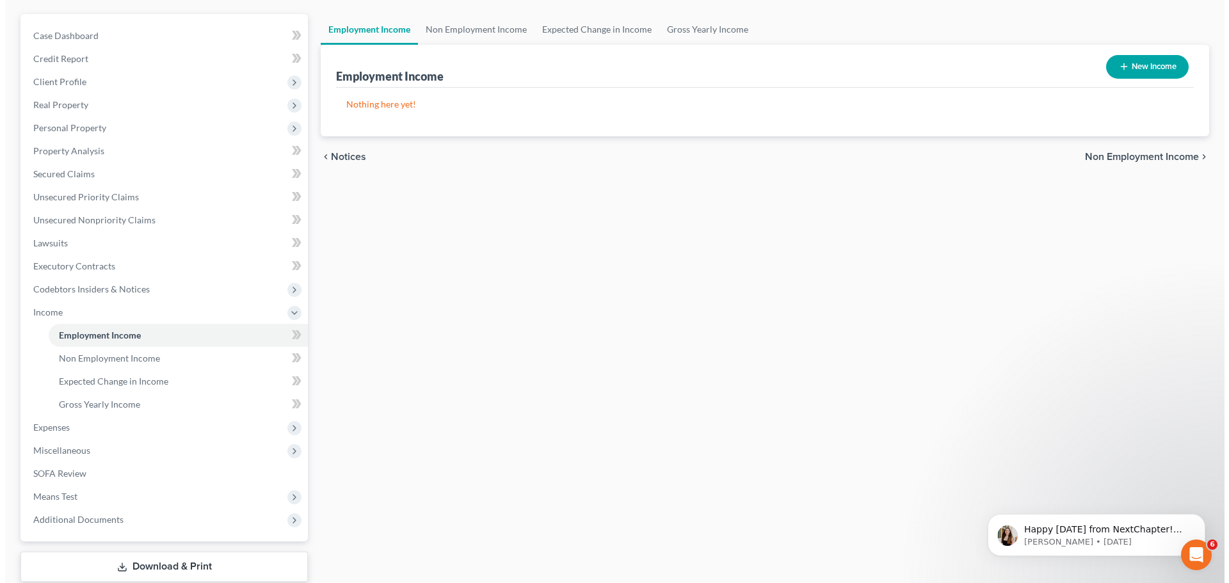
scroll to position [0, 0]
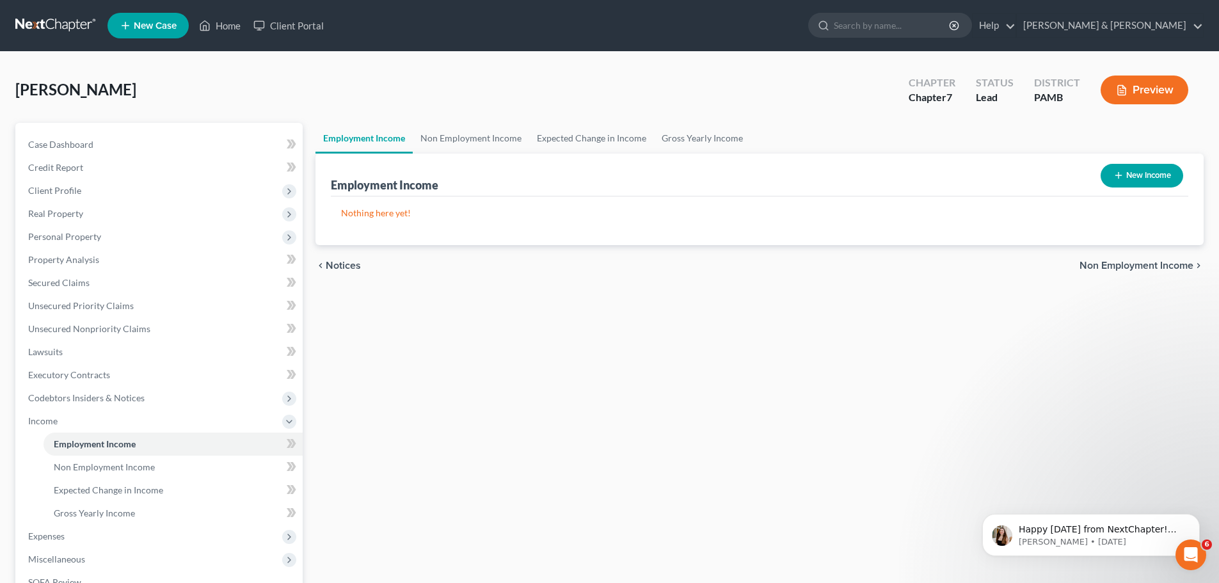
click at [1139, 181] on button "New Income" at bounding box center [1142, 176] width 83 height 24
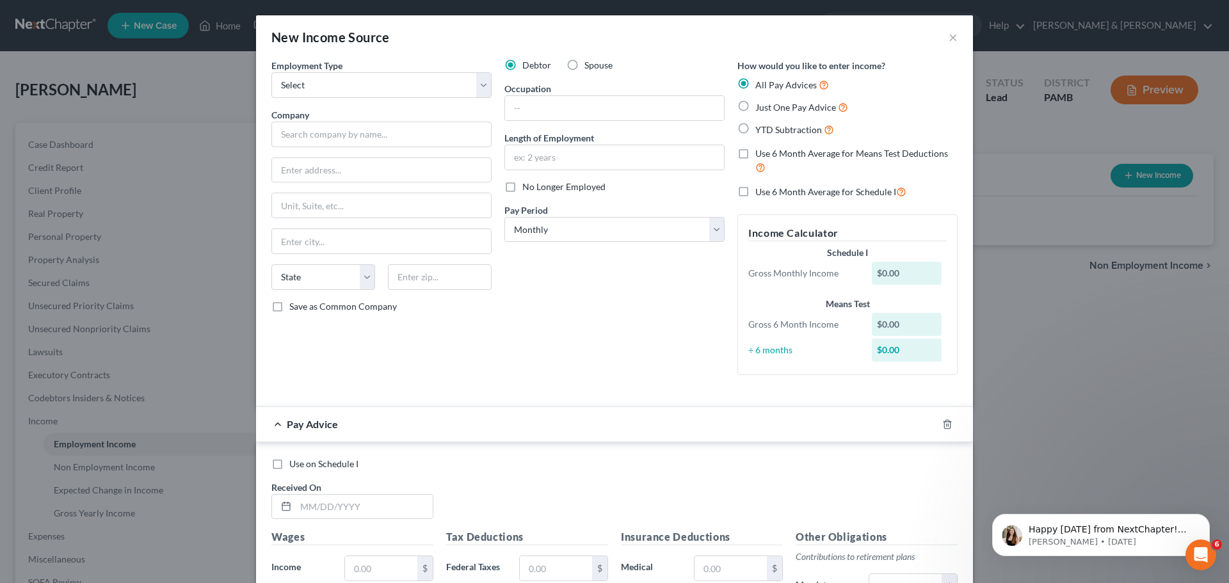
click at [1055, 368] on div "New Income Source × Employment Type * Select Full or [DEMOGRAPHIC_DATA] Employm…" at bounding box center [614, 291] width 1229 height 583
click at [449, 86] on select "Select Full or [DEMOGRAPHIC_DATA] Employment Self Employment" at bounding box center [381, 85] width 220 height 26
click at [1059, 355] on div "New Income Source × Employment Type * Select Full or [DEMOGRAPHIC_DATA] Employm…" at bounding box center [614, 291] width 1229 height 583
click at [479, 87] on select "Select Full or [DEMOGRAPHIC_DATA] Employment Self Employment" at bounding box center [381, 85] width 220 height 26
click at [271, 72] on select "Select Full or [DEMOGRAPHIC_DATA] Employment Self Employment" at bounding box center [381, 85] width 220 height 26
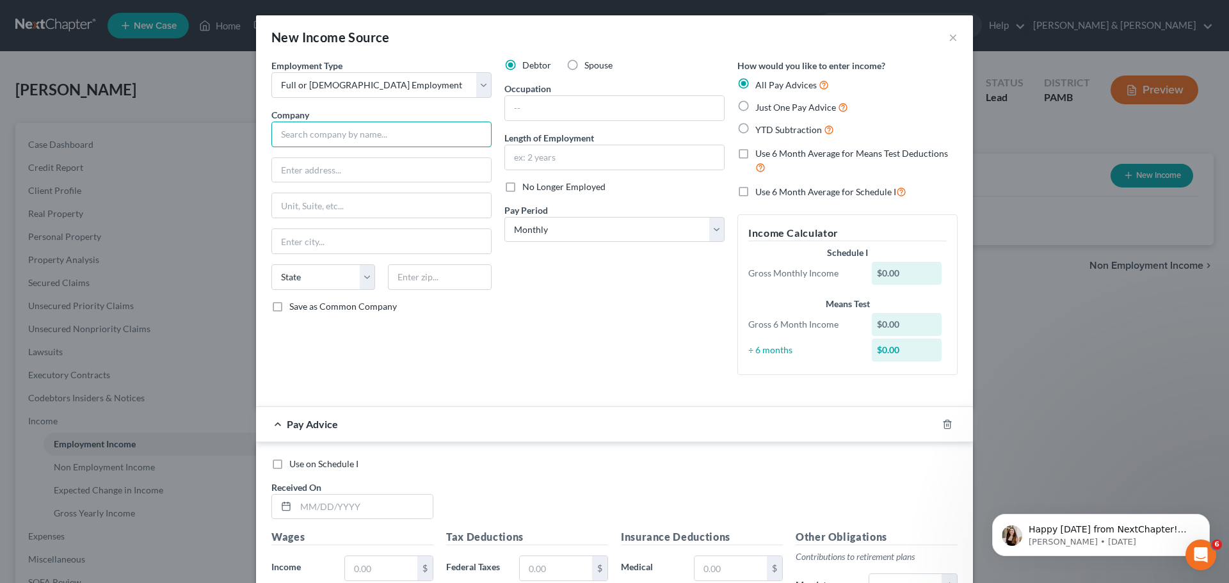
click at [388, 138] on input "text" at bounding box center [381, 135] width 220 height 26
click at [342, 275] on select "State [US_STATE] AK AR AZ CA CO CT DE DC [GEOGRAPHIC_DATA] [GEOGRAPHIC_DATA] GU…" at bounding box center [323, 277] width 104 height 26
click at [271, 264] on select "State [US_STATE] AK AR AZ CA CO CT DE DC [GEOGRAPHIC_DATA] [GEOGRAPHIC_DATA] GU…" at bounding box center [323, 277] width 104 height 26
click at [595, 98] on input "text" at bounding box center [614, 108] width 219 height 24
click at [595, 162] on input "text" at bounding box center [614, 157] width 219 height 24
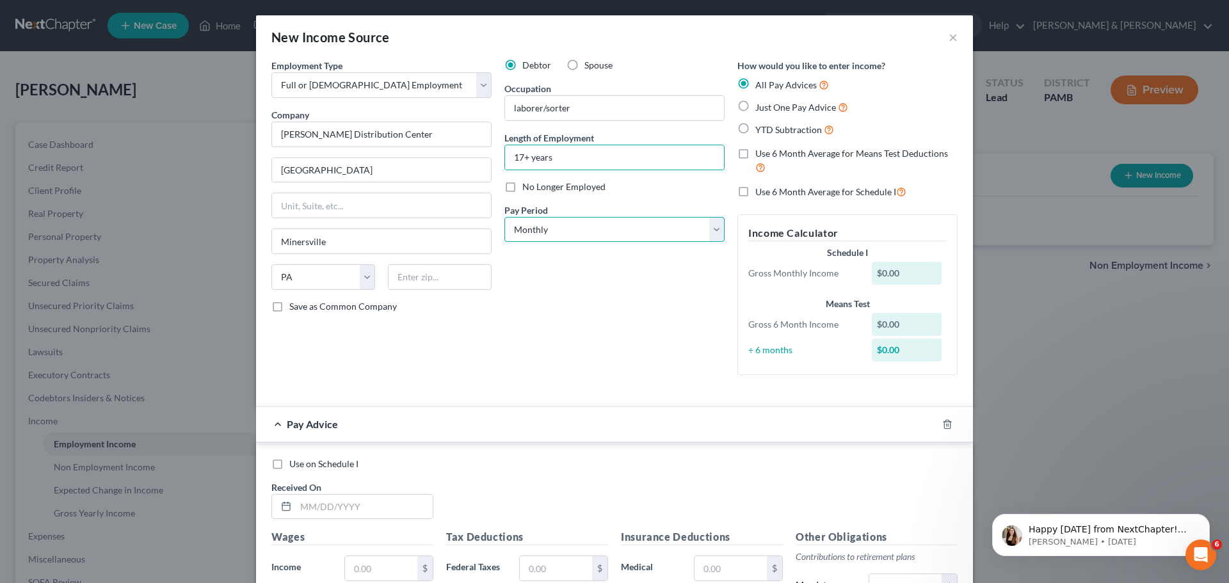
click at [705, 227] on select "Select Monthly Twice Monthly Every Other Week Weekly" at bounding box center [614, 230] width 220 height 26
click at [504, 217] on select "Select Monthly Twice Monthly Every Other Week Weekly" at bounding box center [614, 230] width 220 height 26
click at [755, 156] on label "Use 6 Month Average for Means Test Deductions" at bounding box center [856, 161] width 202 height 28
click at [760, 156] on input "Use 6 Month Average for Means Test Deductions" at bounding box center [764, 151] width 8 height 8
click at [755, 192] on label "Use 6 Month Average for Schedule I" at bounding box center [830, 191] width 151 height 15
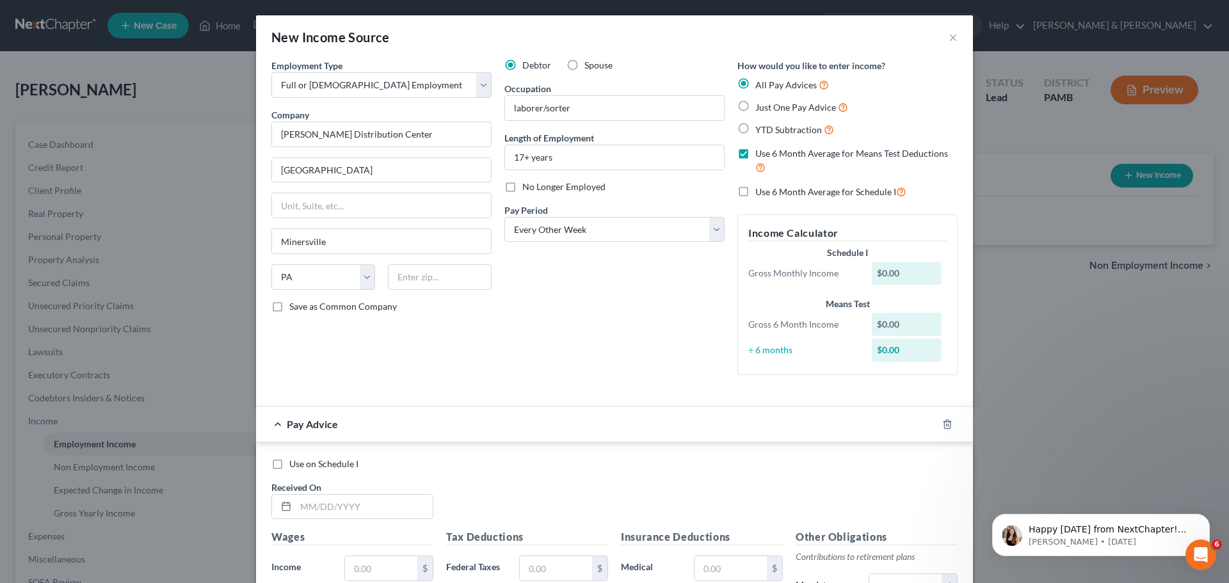
click at [760, 192] on input "Use 6 Month Average for Schedule I" at bounding box center [764, 188] width 8 height 8
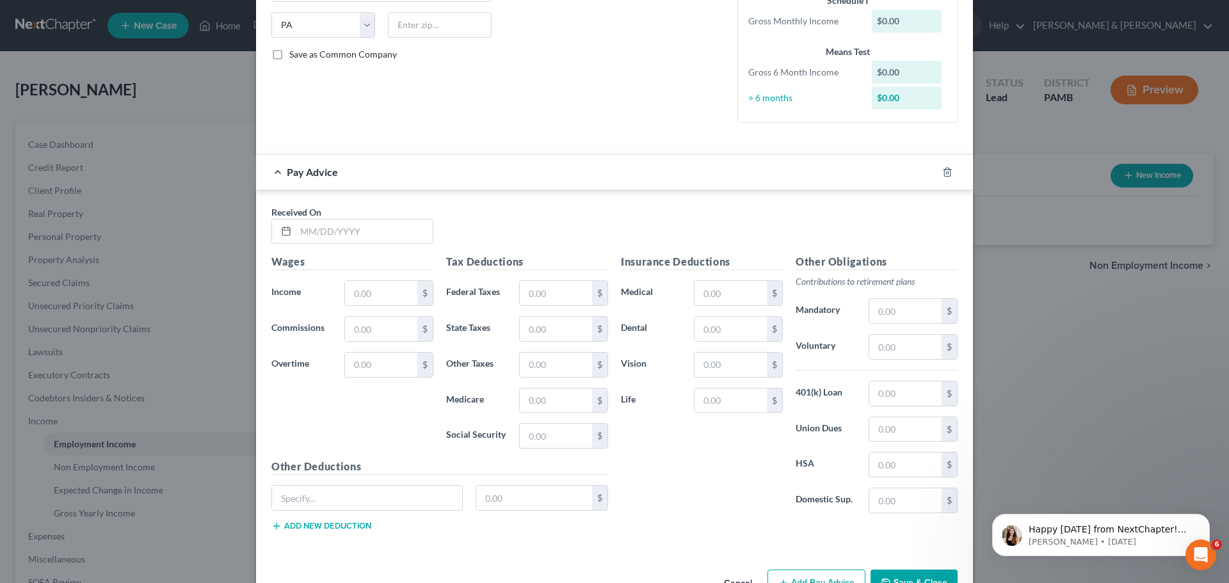
scroll to position [256, 0]
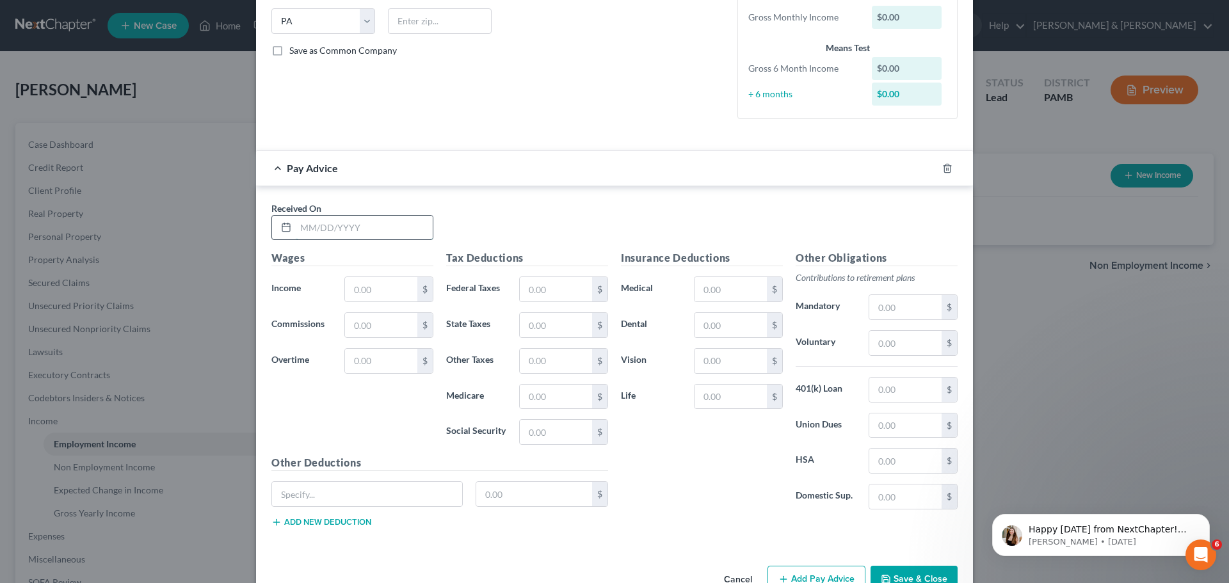
click at [394, 236] on input "text" at bounding box center [364, 228] width 137 height 24
click at [407, 286] on input "text" at bounding box center [381, 289] width 72 height 24
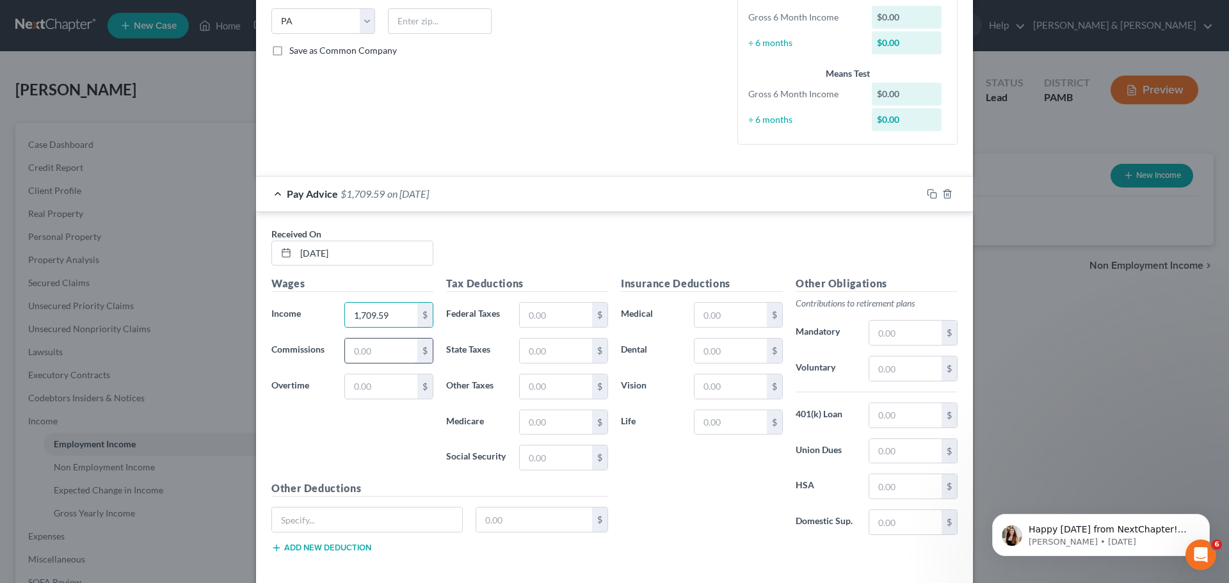
click at [380, 352] on input "text" at bounding box center [381, 351] width 72 height 24
click at [557, 319] on input "text" at bounding box center [556, 315] width 72 height 24
click at [563, 346] on input "text" at bounding box center [556, 351] width 72 height 24
click at [564, 353] on input "text" at bounding box center [556, 351] width 72 height 24
click at [552, 376] on input "text" at bounding box center [556, 386] width 72 height 24
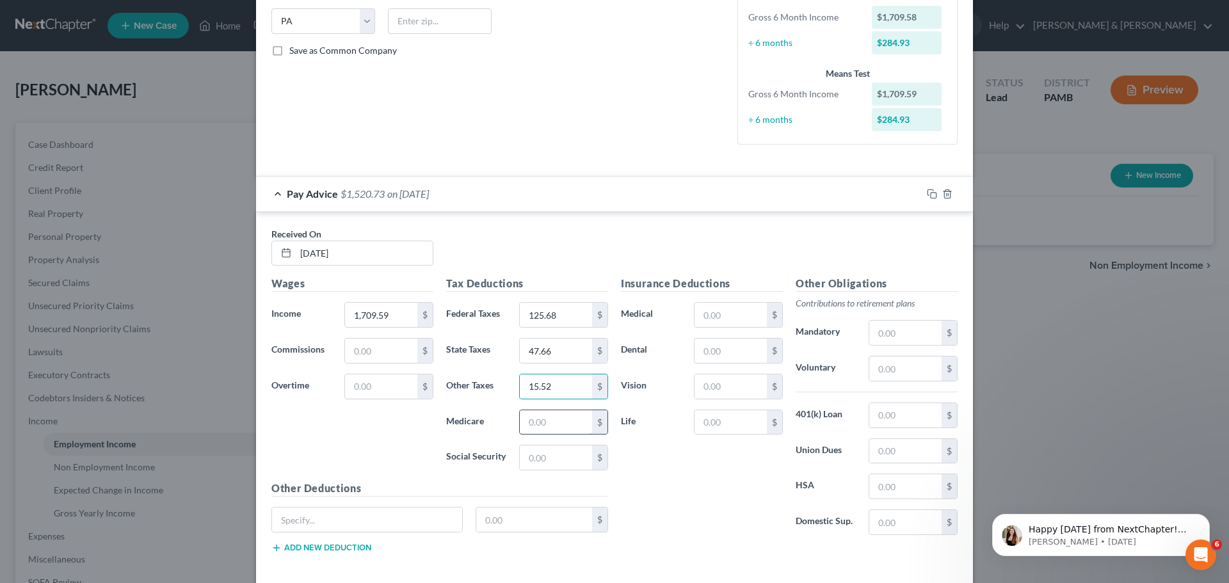
click at [549, 426] on input "text" at bounding box center [556, 422] width 72 height 24
click at [525, 456] on input "text" at bounding box center [556, 457] width 72 height 24
click at [728, 307] on input "text" at bounding box center [730, 315] width 72 height 24
click at [739, 349] on input "text" at bounding box center [730, 351] width 72 height 24
click at [746, 386] on input "text" at bounding box center [730, 386] width 72 height 24
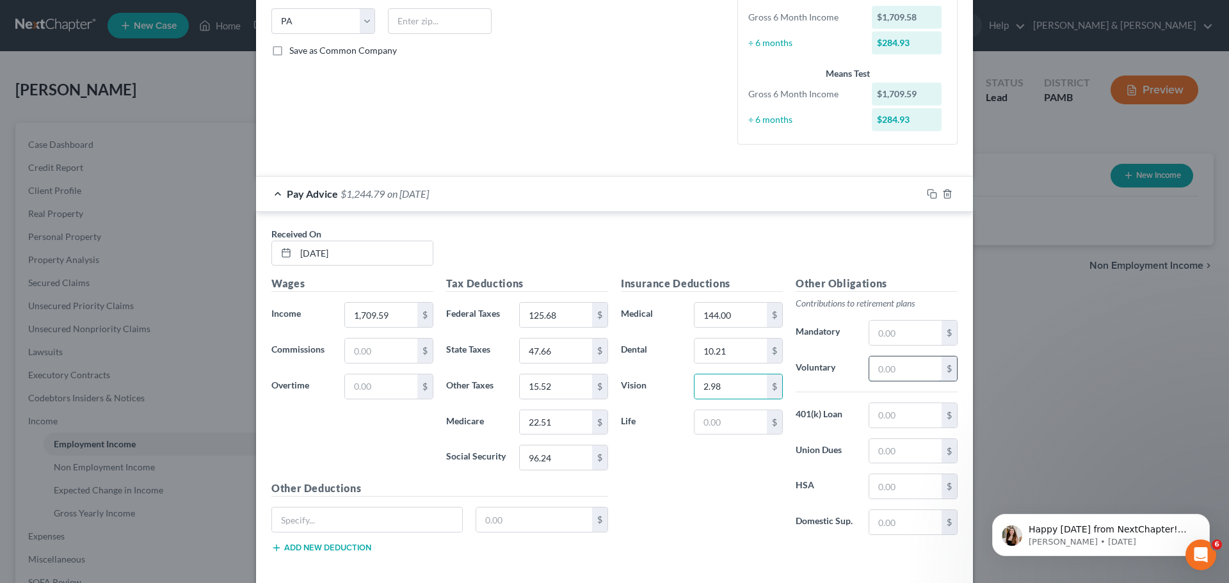
click at [874, 368] on input "text" at bounding box center [905, 368] width 72 height 24
click at [330, 518] on input "text" at bounding box center [367, 520] width 190 height 24
click at [515, 525] on input "text" at bounding box center [534, 520] width 116 height 24
click at [340, 546] on button "Add new deduction" at bounding box center [321, 548] width 100 height 10
click at [339, 552] on input "text" at bounding box center [367, 555] width 190 height 24
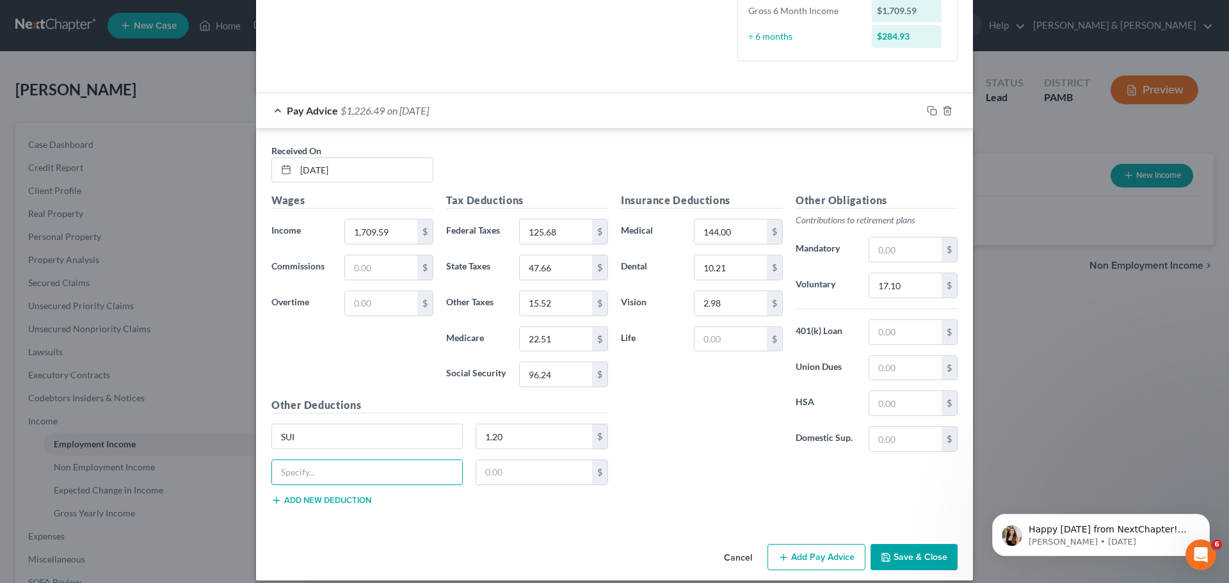
scroll to position [352, 0]
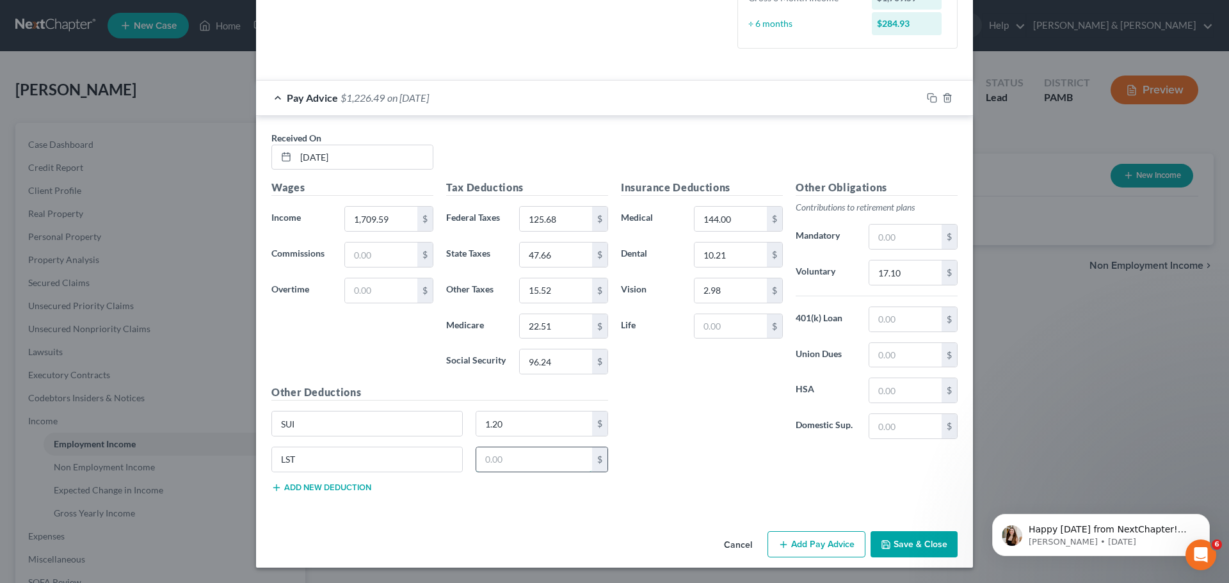
click at [509, 464] on input "text" at bounding box center [534, 459] width 116 height 24
click at [906, 544] on button "Save & Close" at bounding box center [913, 544] width 87 height 27
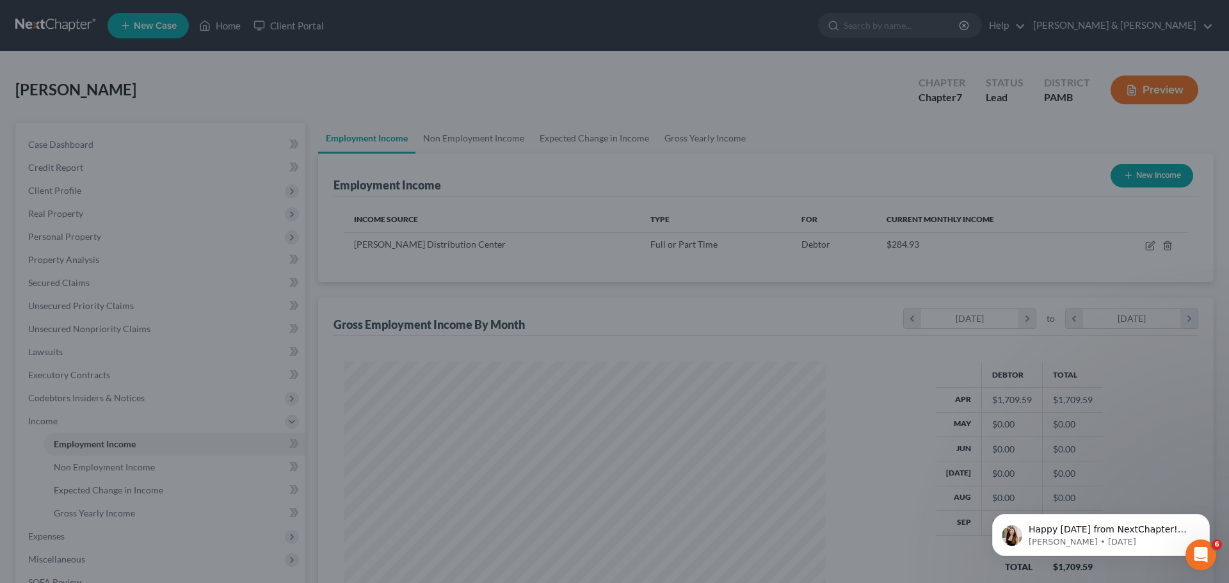
scroll to position [239, 503]
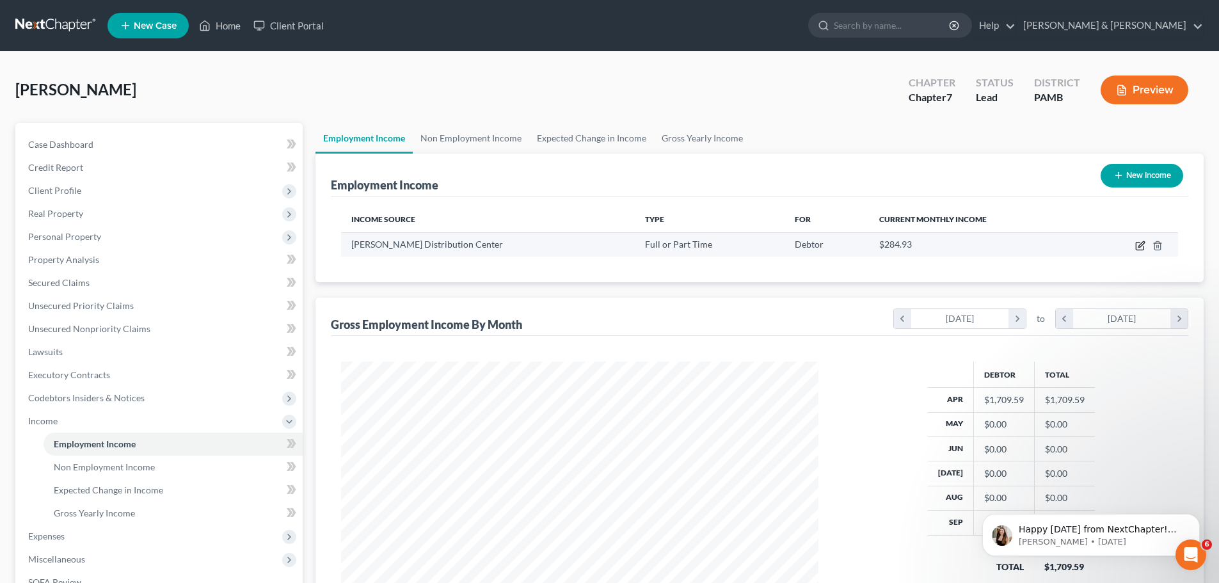
click at [1136, 248] on icon "button" at bounding box center [1140, 247] width 8 height 8
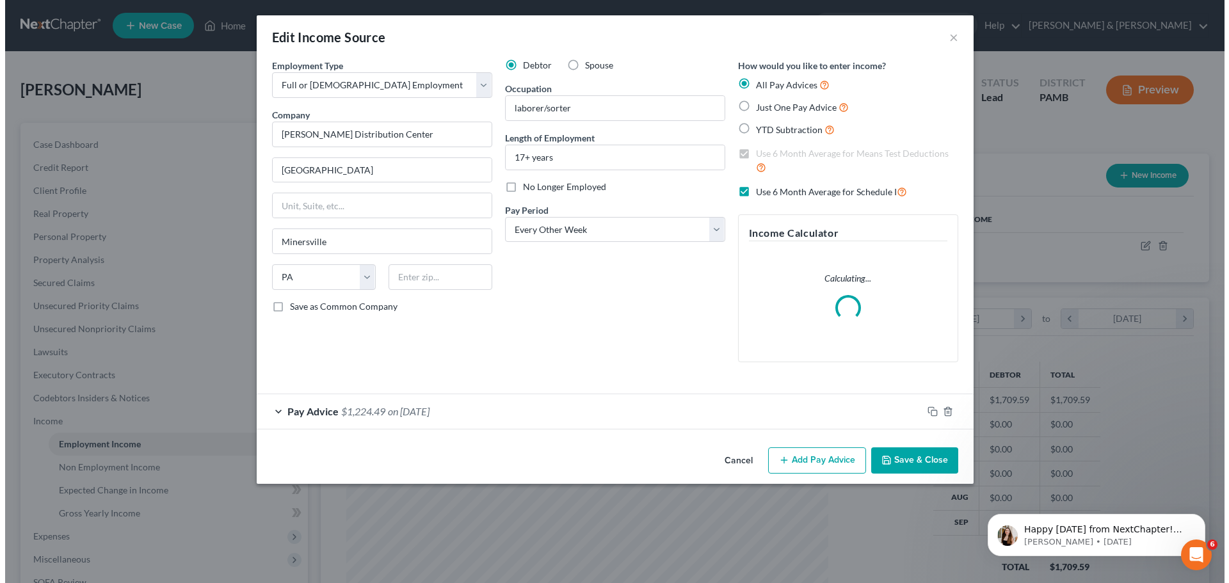
scroll to position [241, 508]
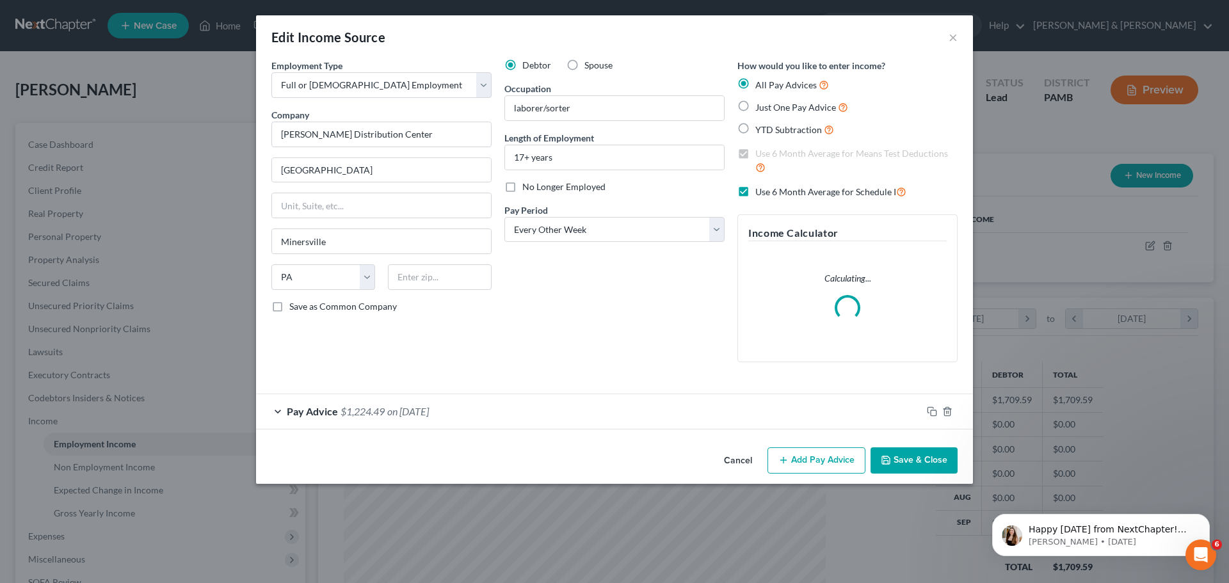
click at [804, 459] on button "Add Pay Advice" at bounding box center [816, 460] width 98 height 27
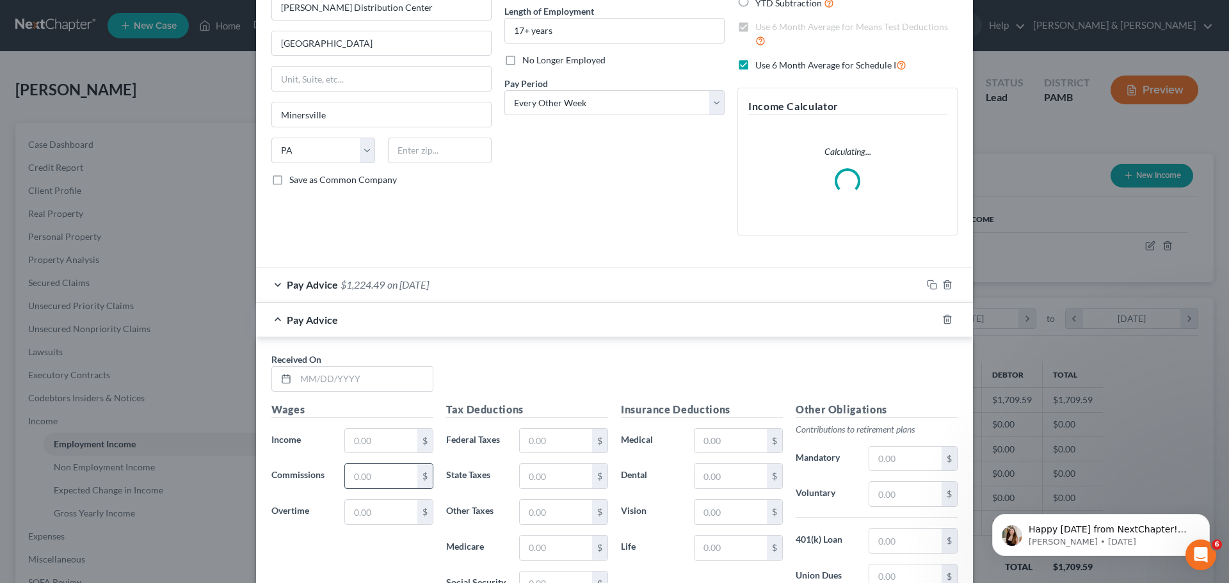
scroll to position [128, 0]
click at [350, 381] on input "text" at bounding box center [364, 377] width 137 height 24
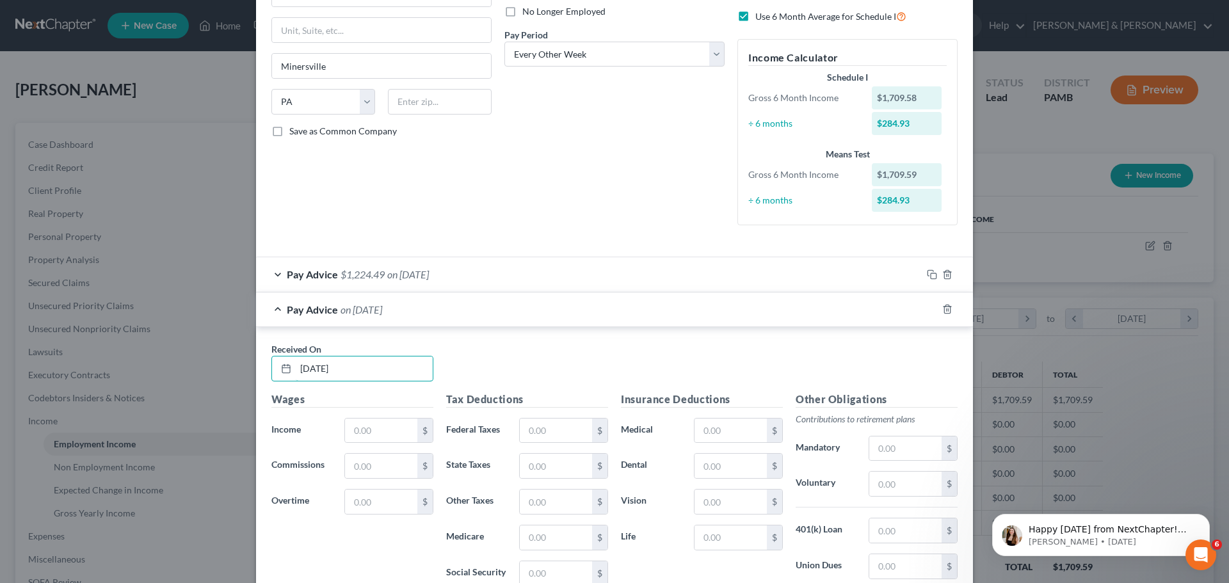
scroll to position [256, 0]
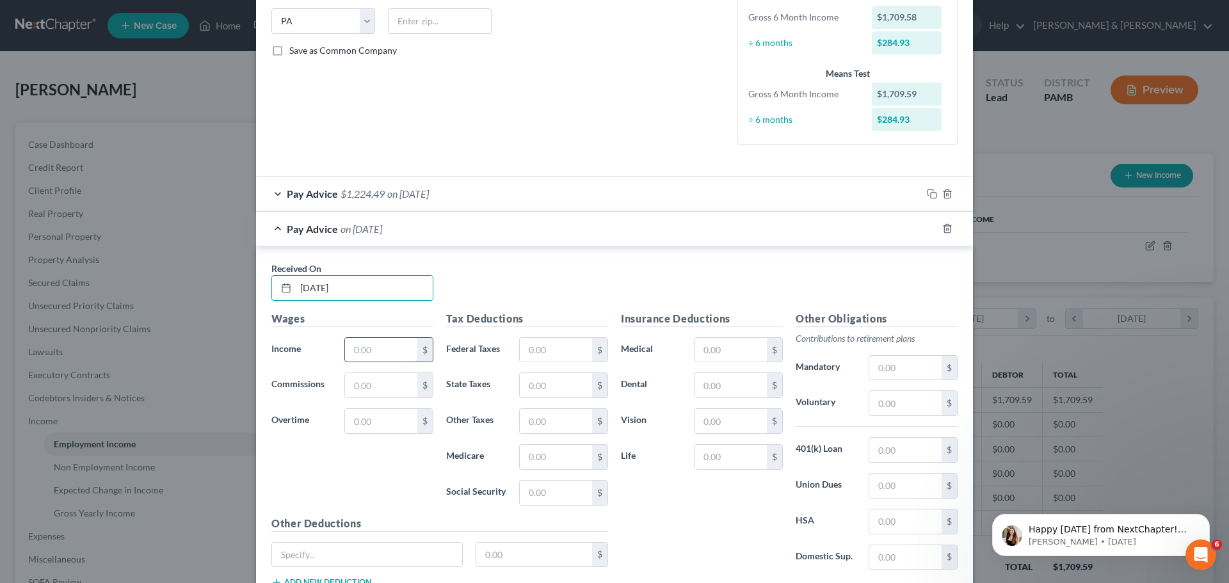
click at [374, 351] on input "text" at bounding box center [381, 350] width 72 height 24
click at [566, 349] on input "text" at bounding box center [556, 350] width 72 height 24
click at [564, 347] on input "text" at bounding box center [556, 350] width 72 height 24
drag, startPoint x: 545, startPoint y: 397, endPoint x: 545, endPoint y: 389, distance: 7.7
click at [545, 396] on input "text" at bounding box center [556, 385] width 72 height 24
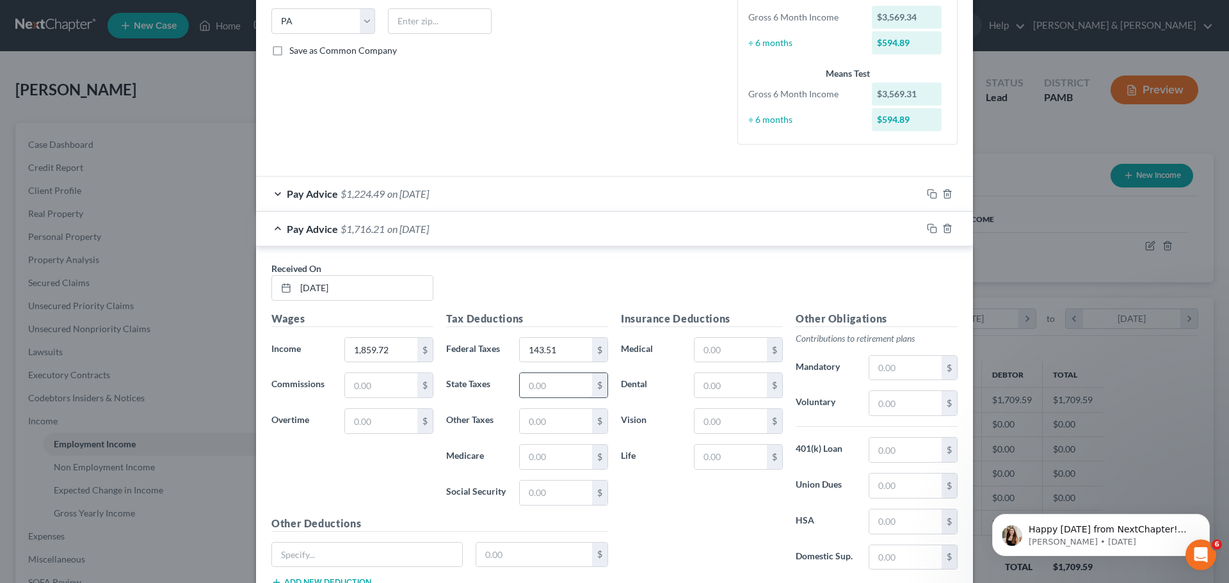
click at [548, 383] on input "text" at bounding box center [556, 385] width 72 height 24
click at [557, 430] on input "text" at bounding box center [556, 421] width 72 height 24
click at [555, 456] on input "text" at bounding box center [556, 457] width 72 height 24
click at [538, 492] on input "text" at bounding box center [556, 493] width 72 height 24
click at [726, 348] on input "text" at bounding box center [730, 350] width 72 height 24
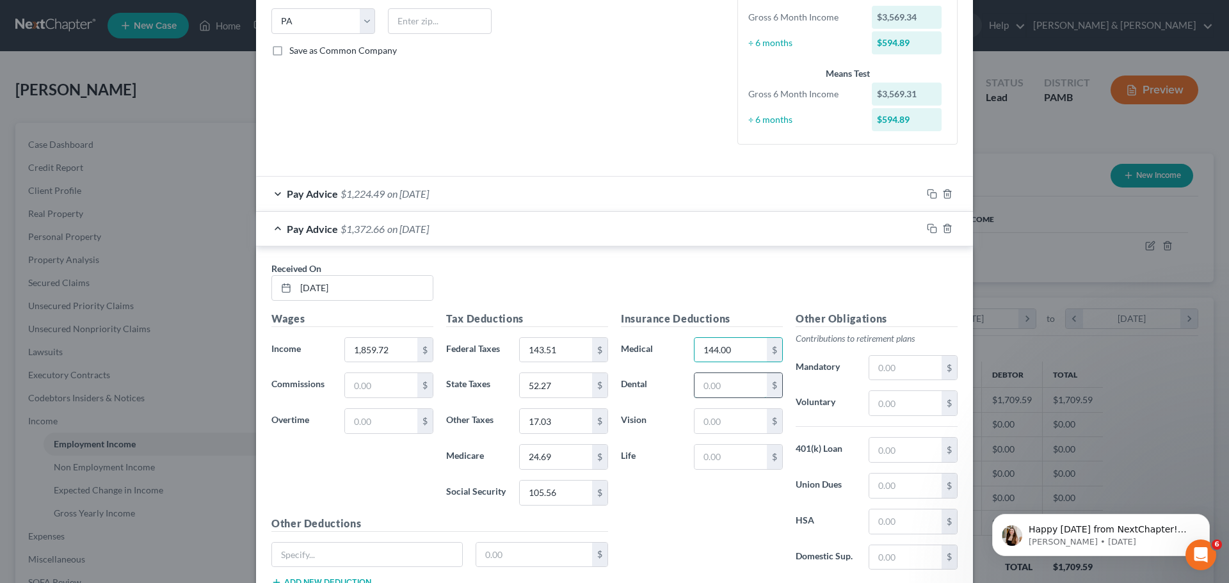
click at [722, 385] on input "text" at bounding box center [730, 385] width 72 height 24
click at [723, 418] on input "text" at bounding box center [730, 421] width 72 height 24
click at [897, 403] on input "text" at bounding box center [905, 403] width 72 height 24
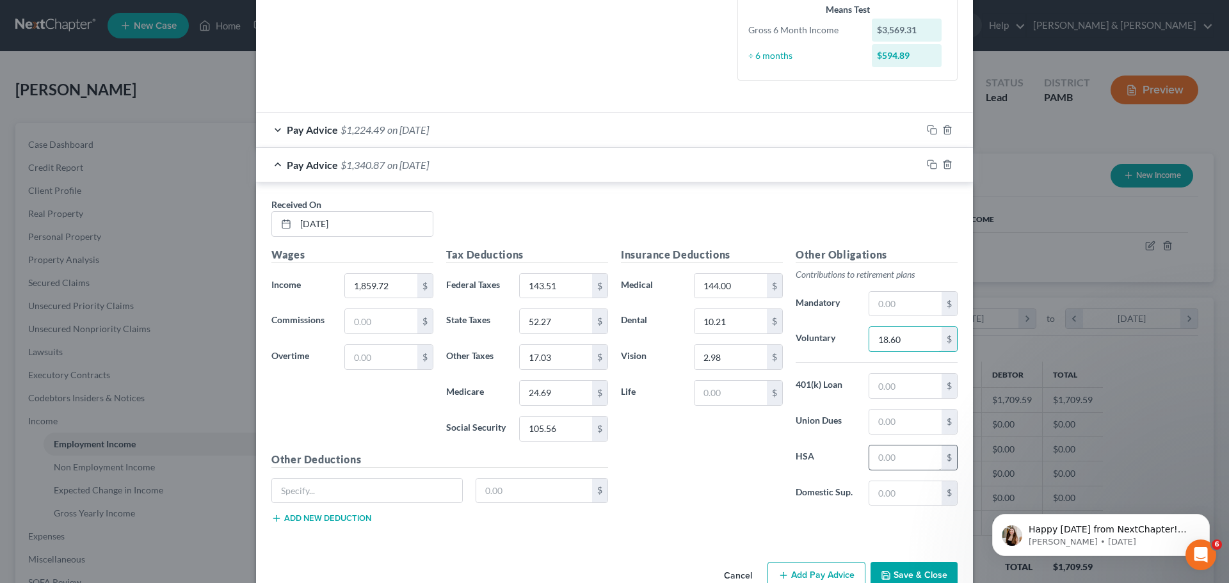
scroll to position [351, 0]
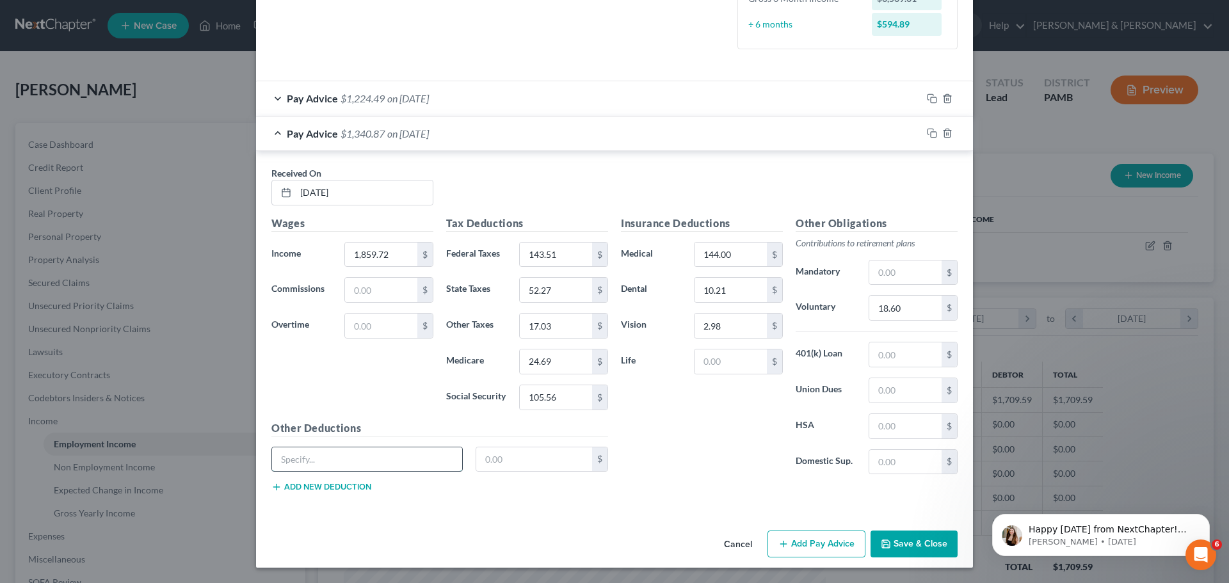
click at [380, 458] on input "text" at bounding box center [367, 459] width 190 height 24
click at [488, 458] on input "text" at bounding box center [534, 459] width 116 height 24
click at [363, 487] on button "Add new deduction" at bounding box center [321, 487] width 100 height 10
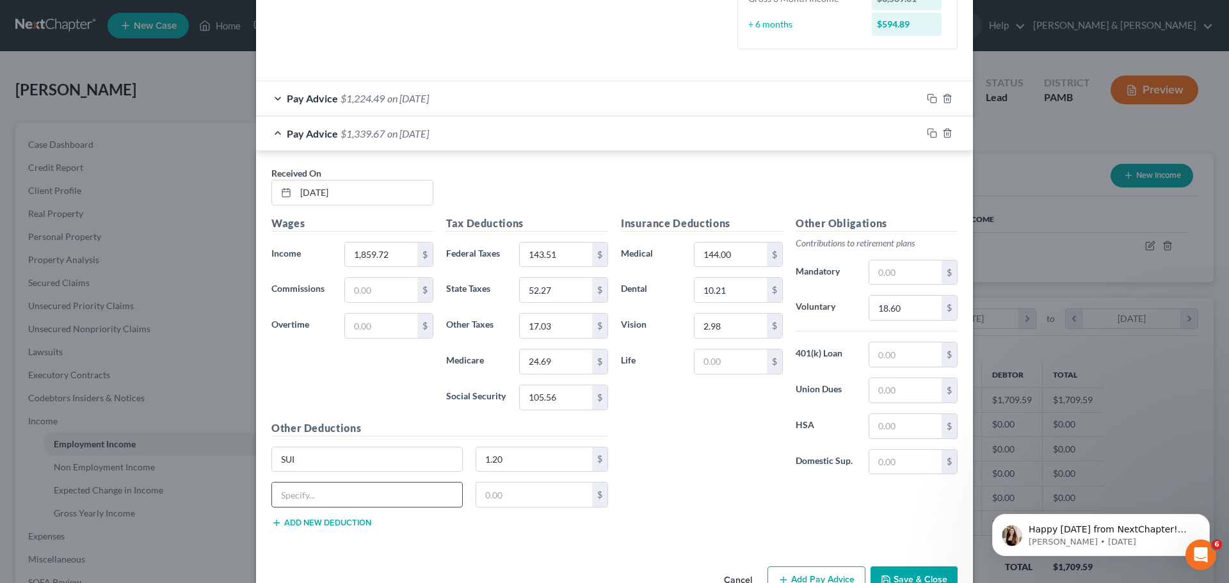
click at [362, 490] on input "text" at bounding box center [367, 495] width 190 height 24
click at [492, 497] on input "text" at bounding box center [534, 495] width 116 height 24
click at [508, 461] on input "1.20" at bounding box center [534, 459] width 116 height 24
click at [668, 490] on div "Insurance Deductions Medical 144.00 $ Dental 10.21 $ Vision 2.98 $ Life $ Other…" at bounding box center [788, 377] width 349 height 323
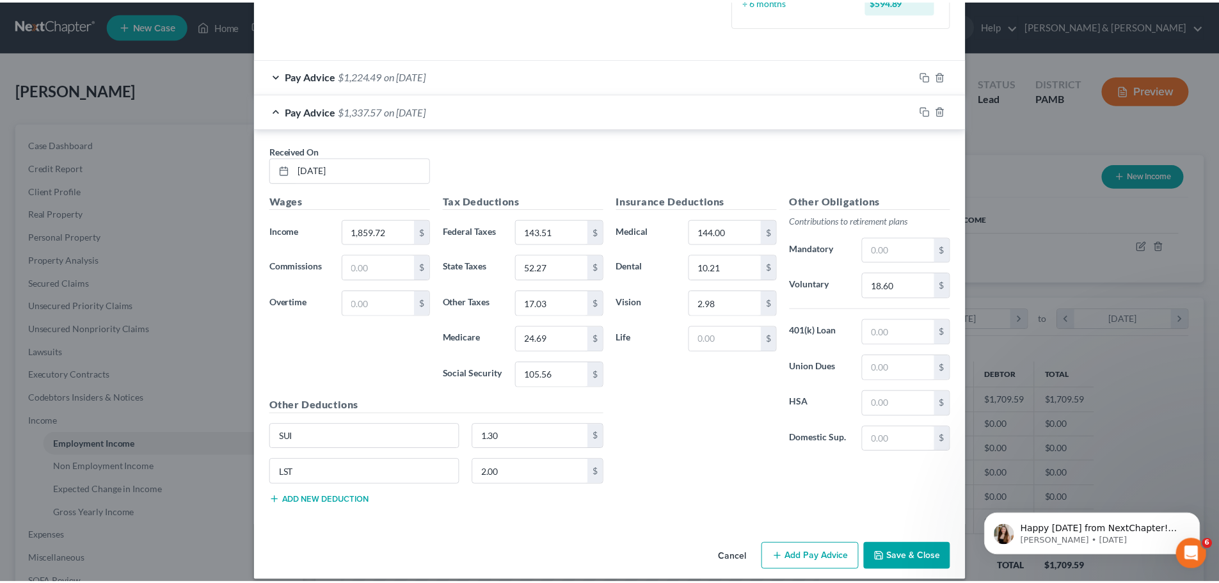
scroll to position [387, 0]
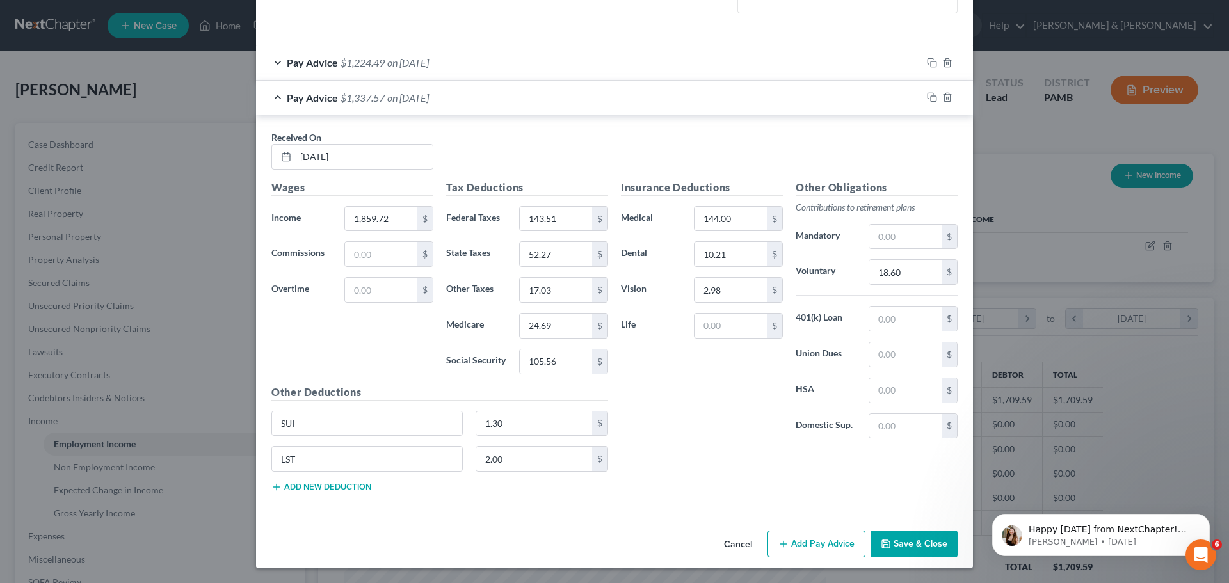
click at [907, 546] on button "Save & Close" at bounding box center [913, 544] width 87 height 27
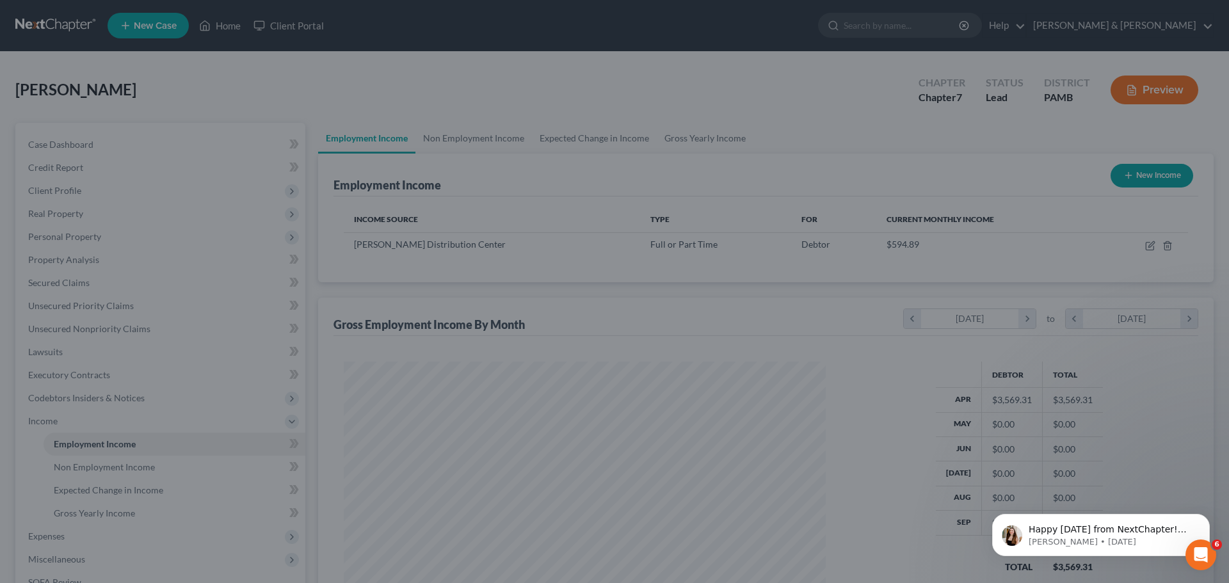
scroll to position [639760, 639496]
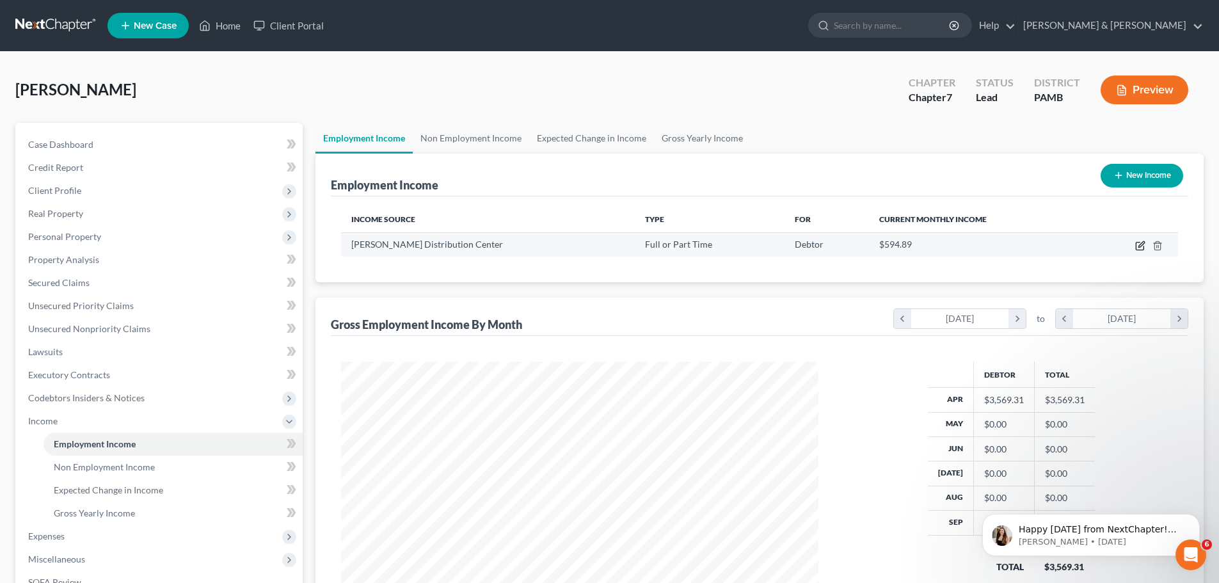
click at [1139, 246] on icon "button" at bounding box center [1142, 244] width 6 height 6
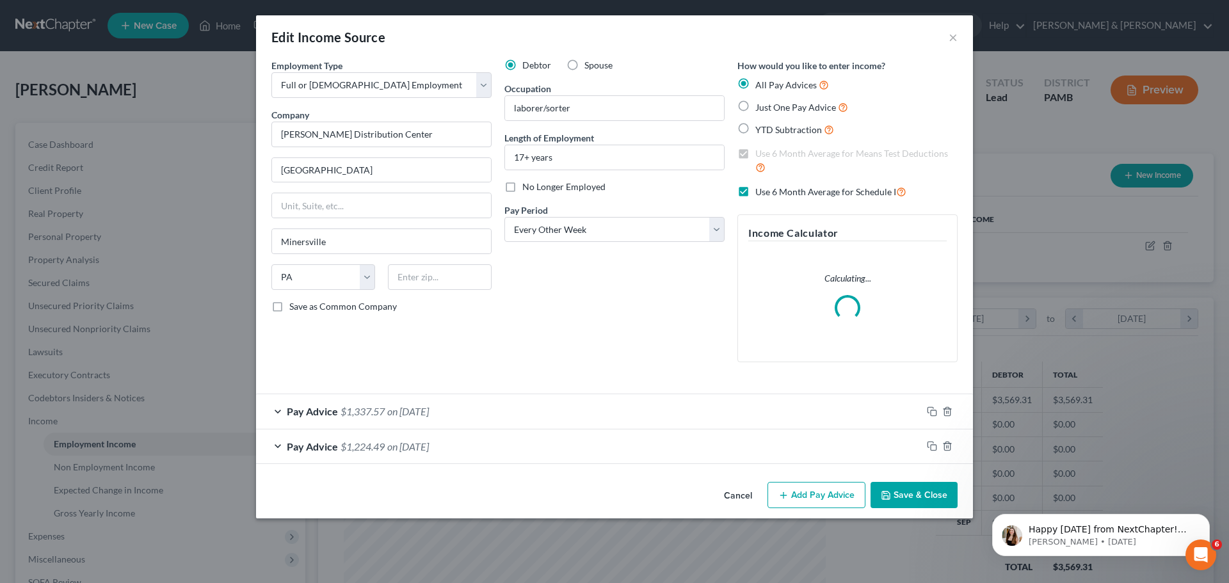
scroll to position [241, 508]
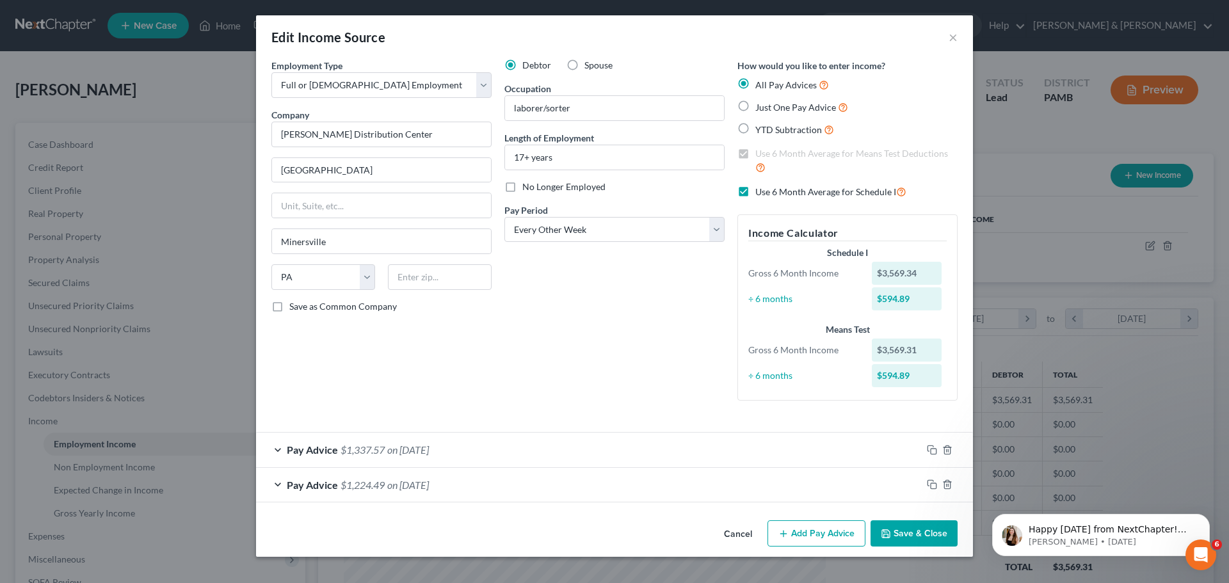
click at [817, 537] on button "Add Pay Advice" at bounding box center [816, 533] width 98 height 27
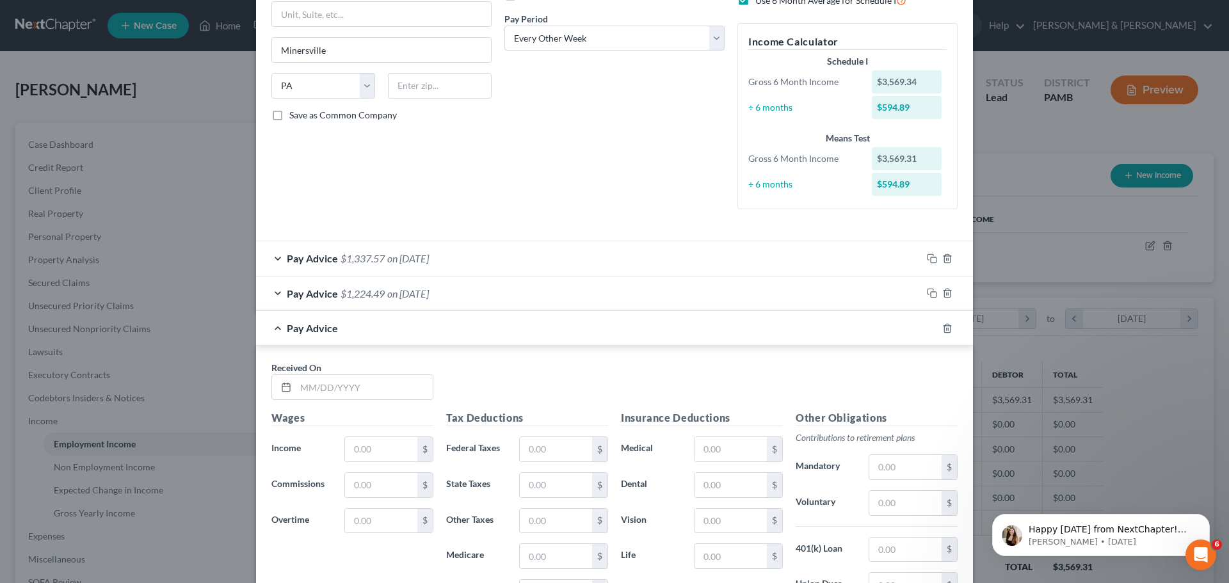
scroll to position [192, 0]
click at [317, 390] on input "text" at bounding box center [364, 386] width 137 height 24
click at [357, 457] on input "text" at bounding box center [381, 448] width 72 height 24
click at [364, 449] on input "text" at bounding box center [381, 448] width 72 height 24
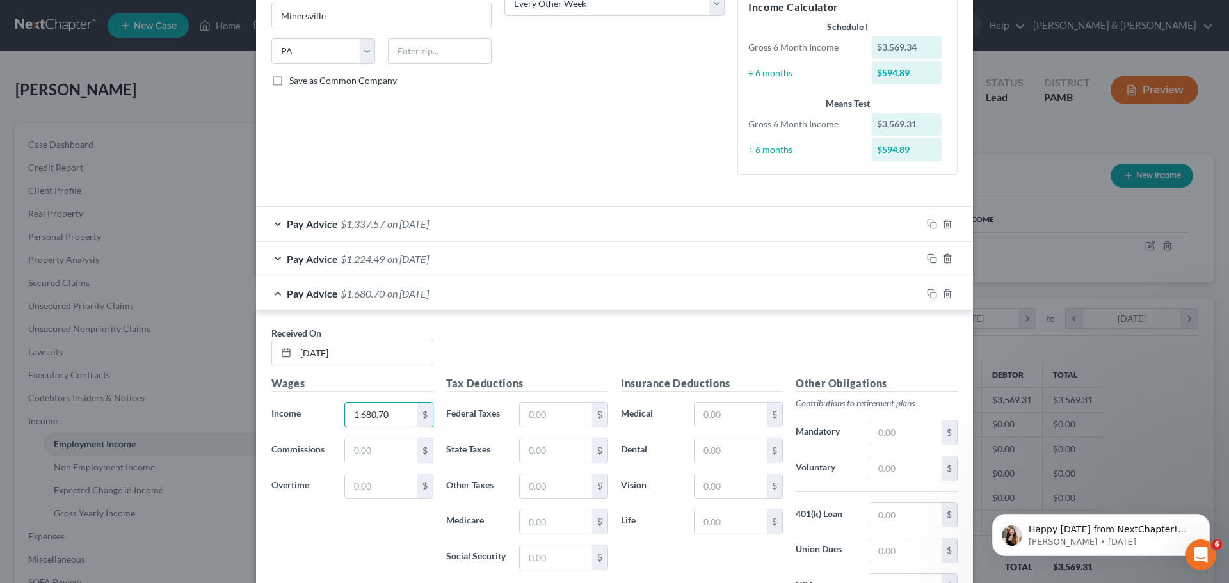
scroll to position [256, 0]
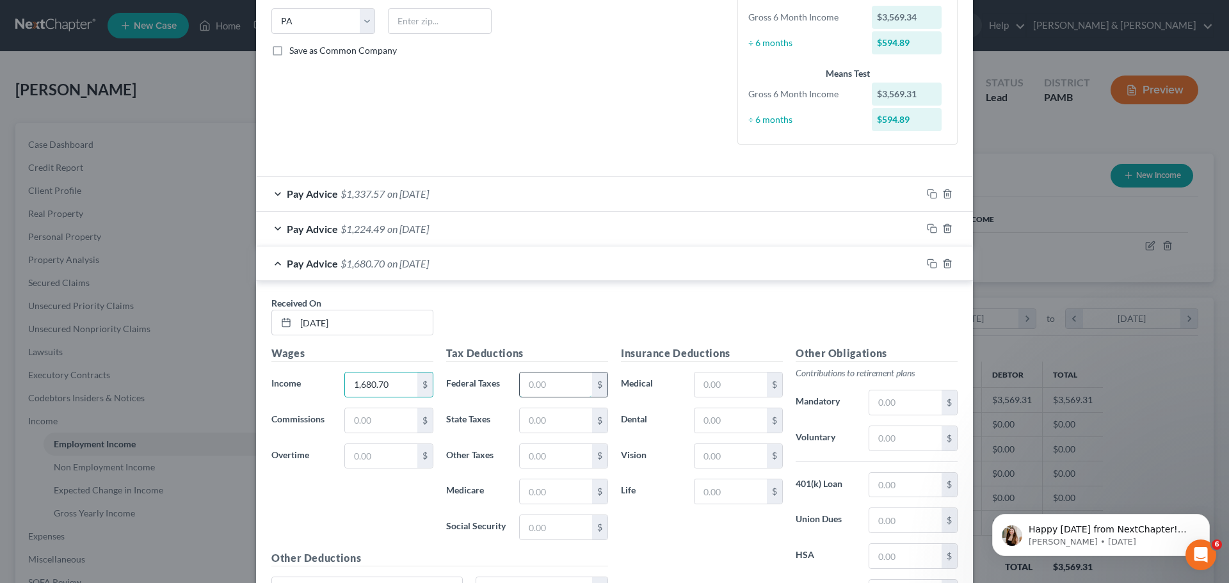
click at [559, 389] on input "text" at bounding box center [556, 384] width 72 height 24
click at [564, 418] on input "text" at bounding box center [556, 420] width 72 height 24
click at [554, 450] on input "text" at bounding box center [556, 456] width 72 height 24
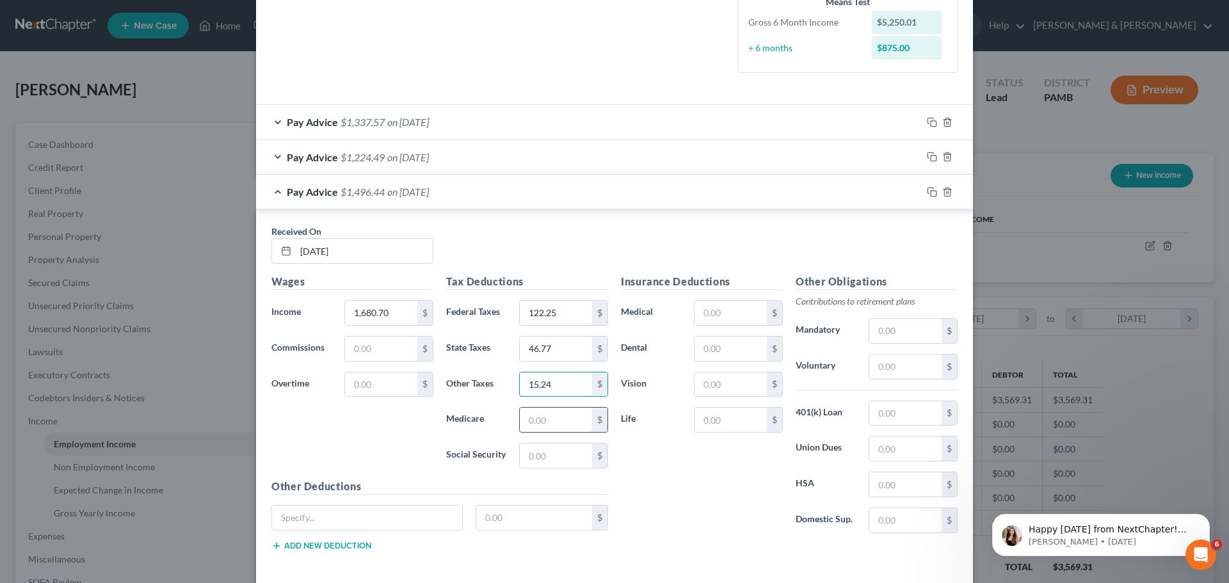
scroll to position [384, 0]
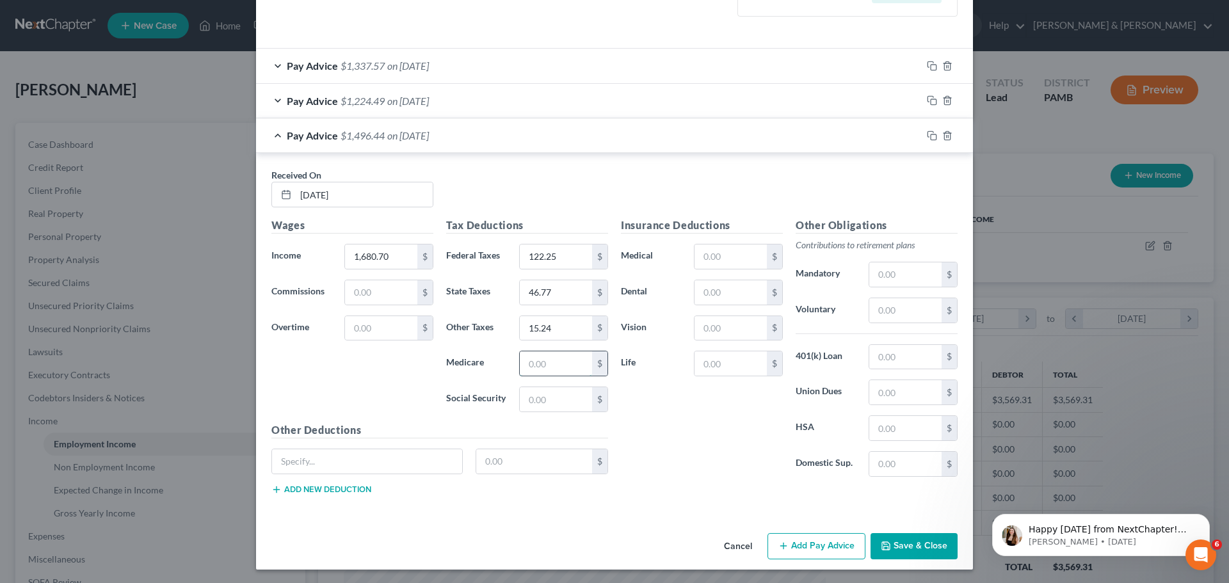
click at [559, 364] on input "text" at bounding box center [556, 363] width 72 height 24
click at [557, 406] on input "text" at bounding box center [556, 399] width 72 height 24
click at [746, 259] on input "text" at bounding box center [730, 256] width 72 height 24
click at [719, 292] on input "text" at bounding box center [730, 292] width 72 height 24
click at [734, 332] on input "text" at bounding box center [730, 328] width 72 height 24
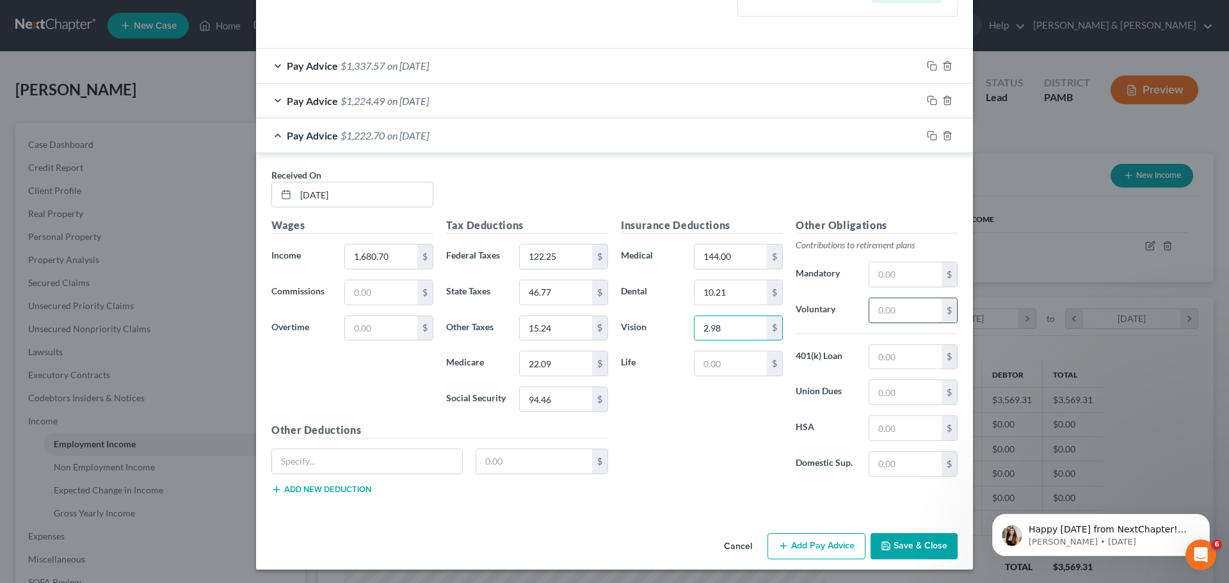
click at [889, 306] on input "text" at bounding box center [905, 310] width 72 height 24
click at [374, 458] on input "text" at bounding box center [367, 461] width 190 height 24
click at [494, 461] on input "text" at bounding box center [534, 461] width 116 height 24
click at [349, 488] on button "Add new deduction" at bounding box center [321, 489] width 100 height 10
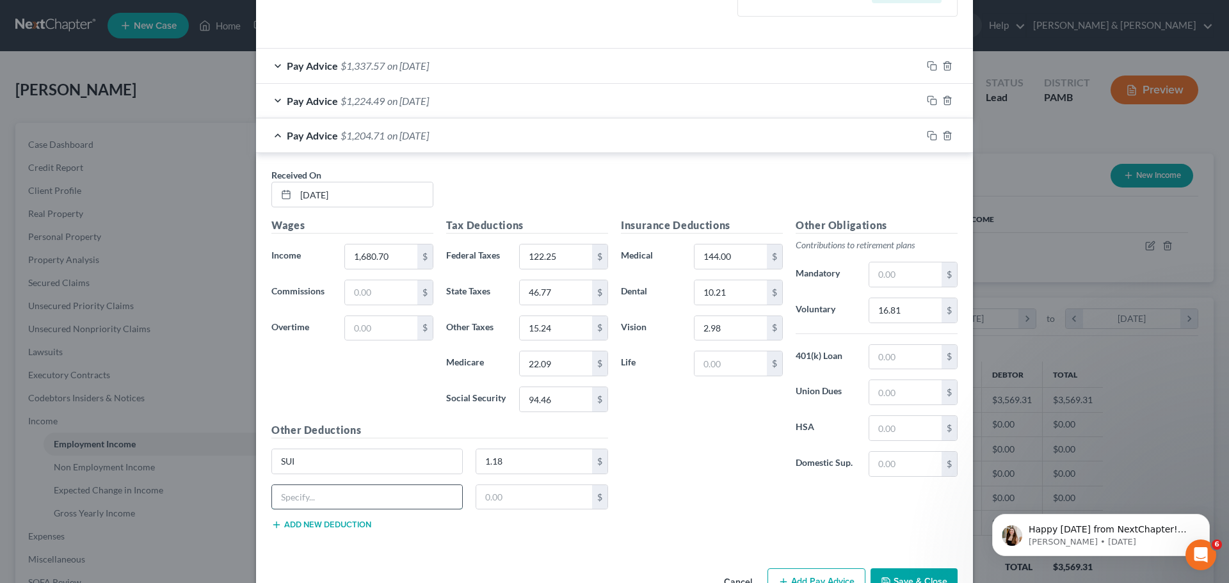
click at [341, 498] on input "text" at bounding box center [367, 497] width 190 height 24
click at [494, 499] on input "text" at bounding box center [534, 497] width 116 height 24
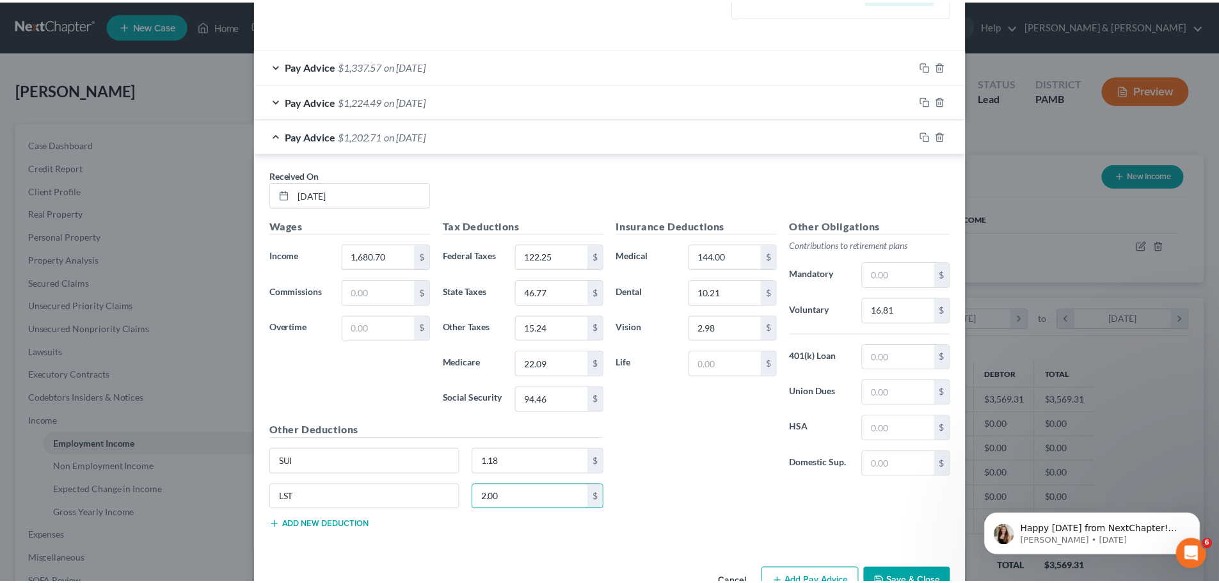
scroll to position [422, 0]
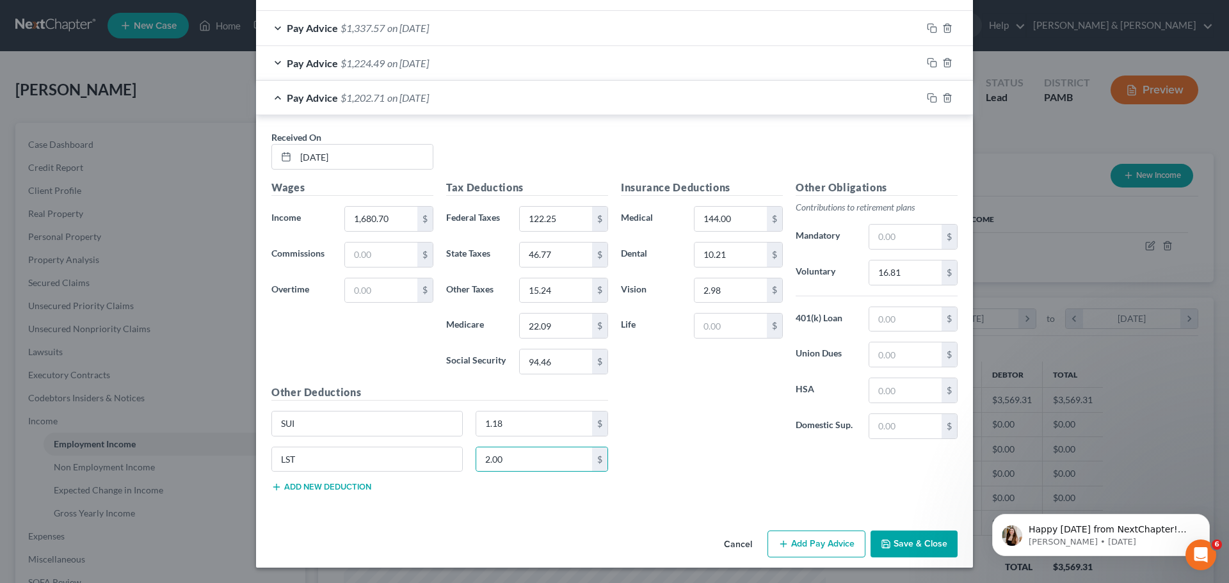
click at [905, 539] on button "Save & Close" at bounding box center [913, 544] width 87 height 27
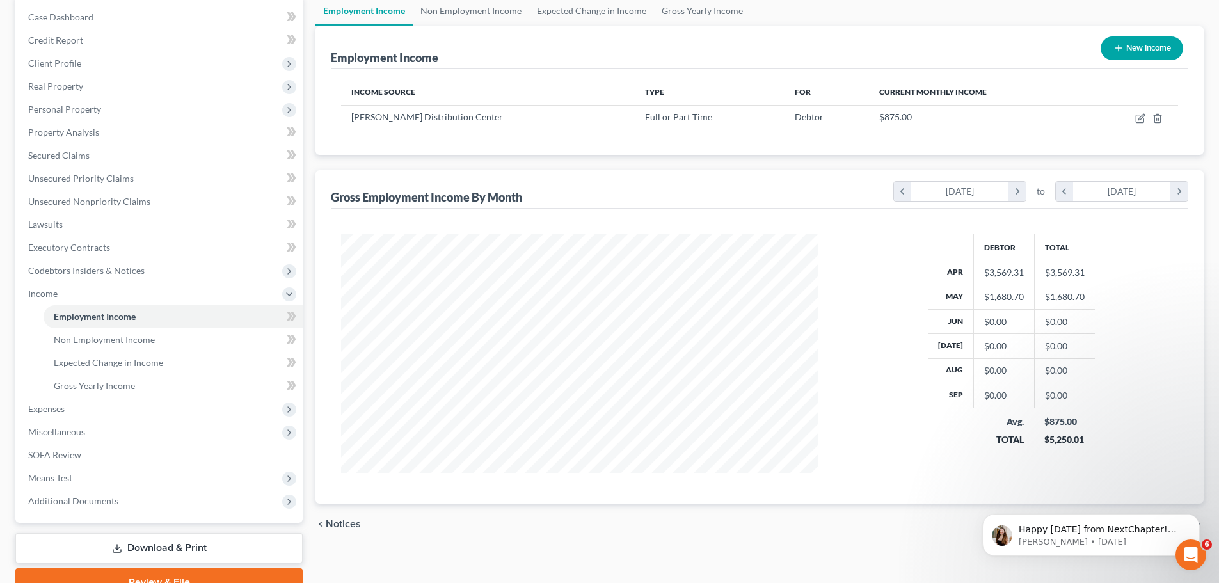
scroll to position [128, 0]
